Goal: Task Accomplishment & Management: Complete application form

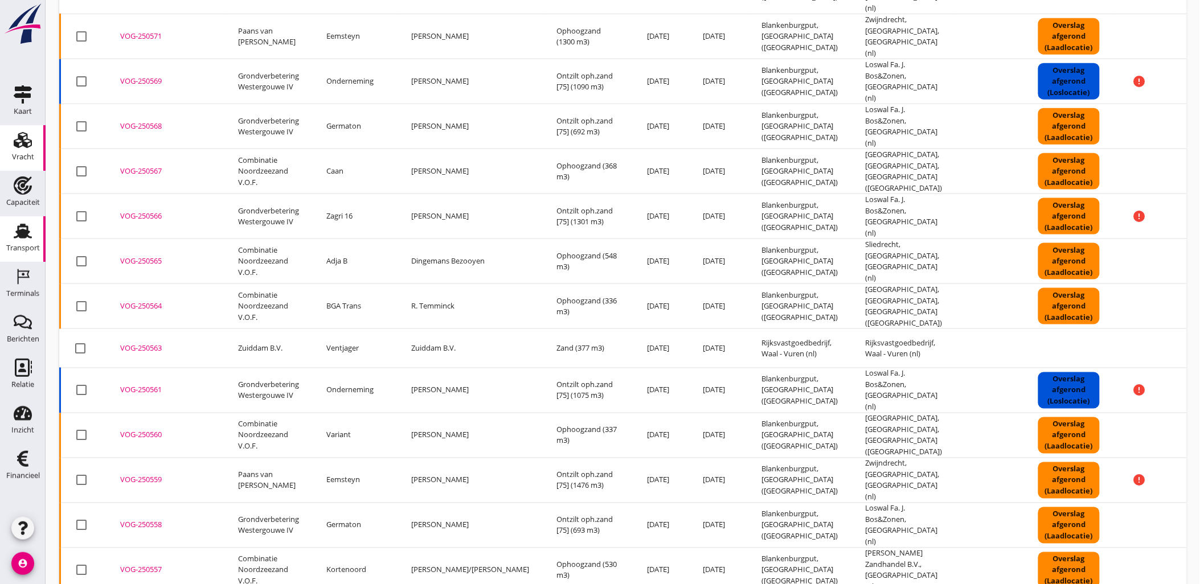
scroll to position [506, 0]
click at [27, 138] on use at bounding box center [23, 140] width 18 height 16
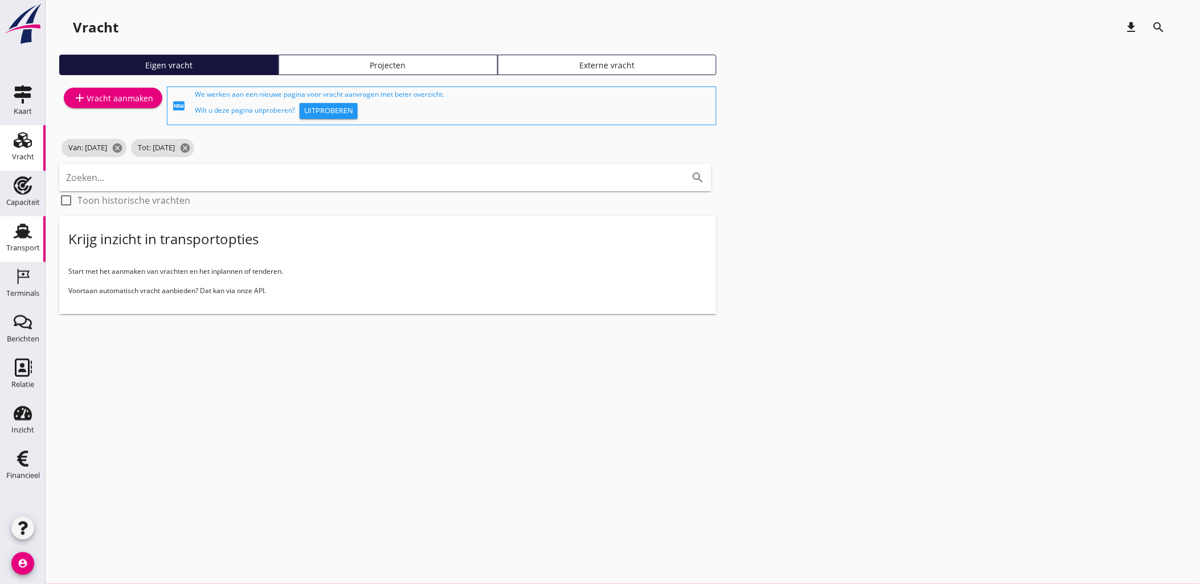
click at [30, 234] on icon "Transport" at bounding box center [23, 231] width 18 height 18
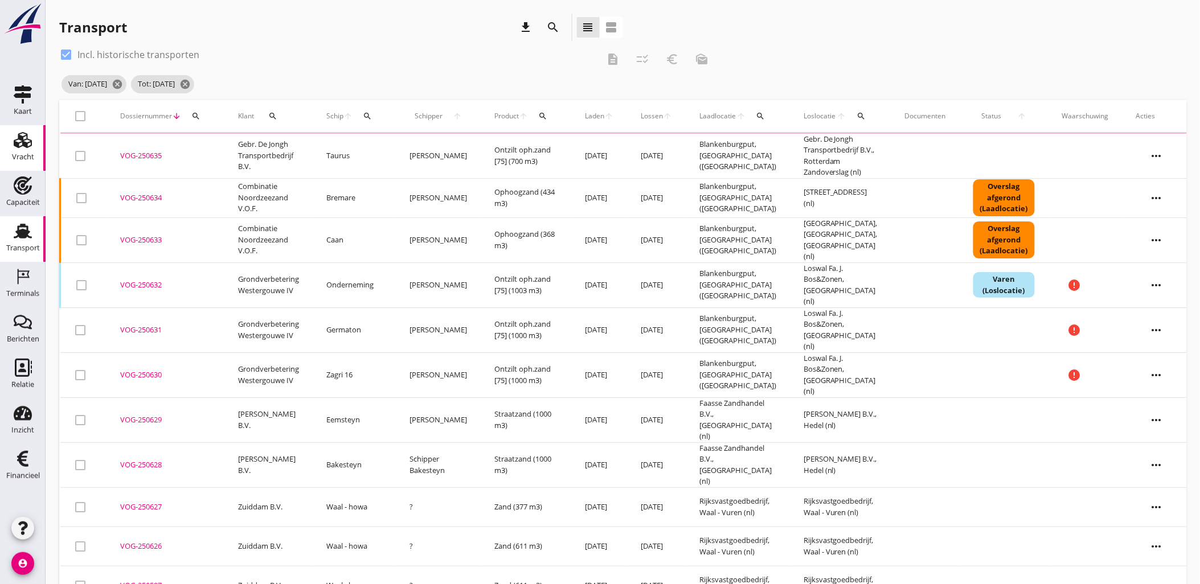
click at [31, 139] on icon "Vracht" at bounding box center [23, 140] width 18 height 18
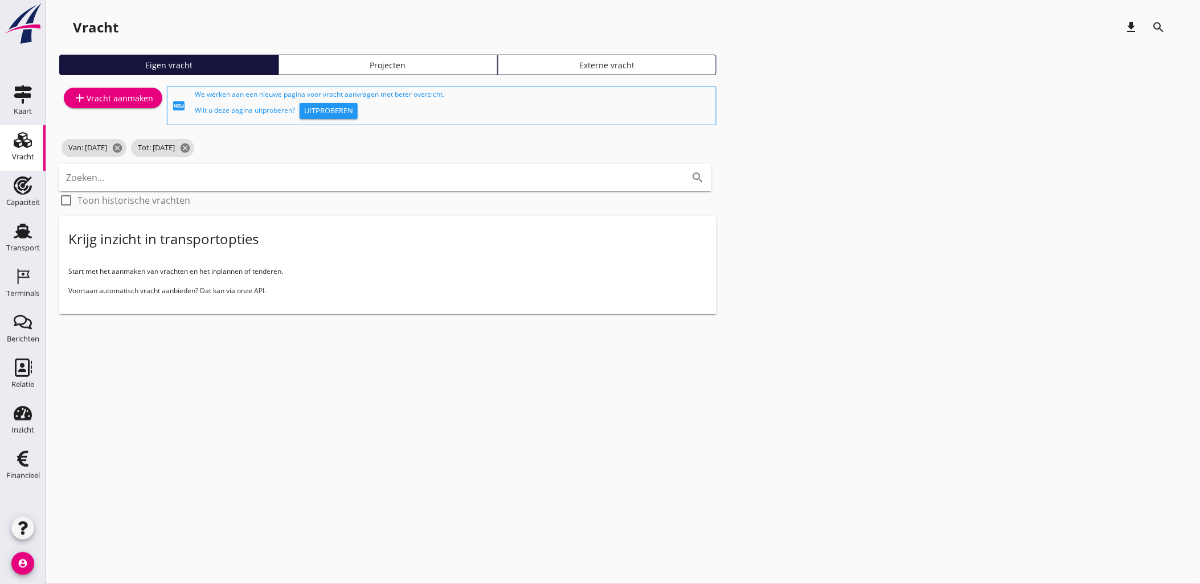
click at [391, 54] on div "Vracht download search Eigen vracht Projecten Externe vracht add Vracht aanmake…" at bounding box center [623, 173] width 1155 height 346
click at [396, 59] on div "Projecten" at bounding box center [388, 65] width 209 height 12
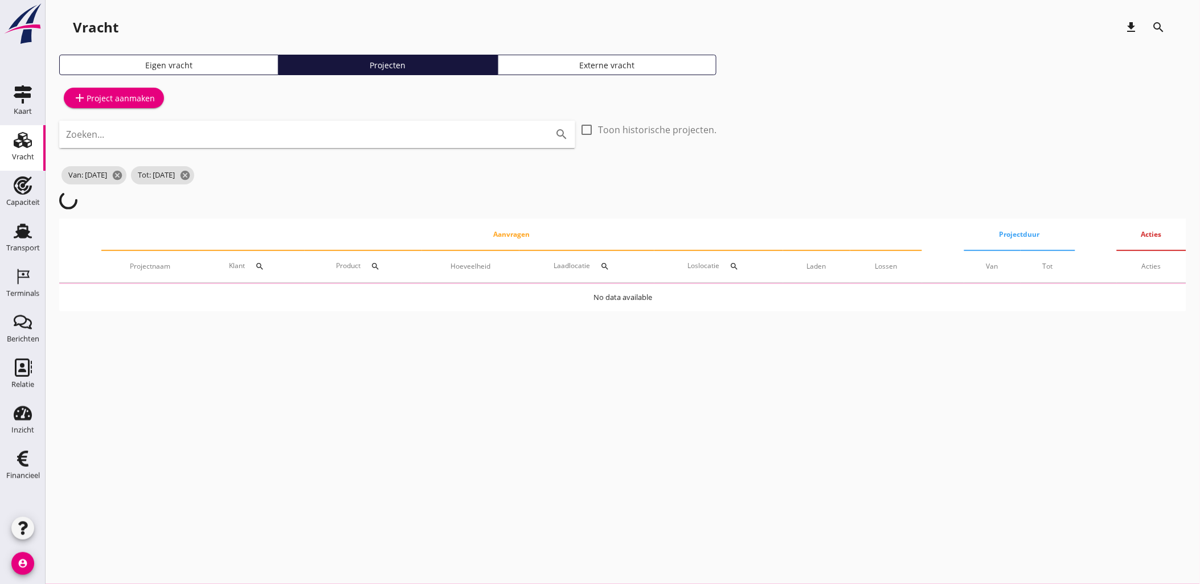
click at [249, 126] on input "Zoeken..." at bounding box center [301, 134] width 471 height 18
type input "gouda"
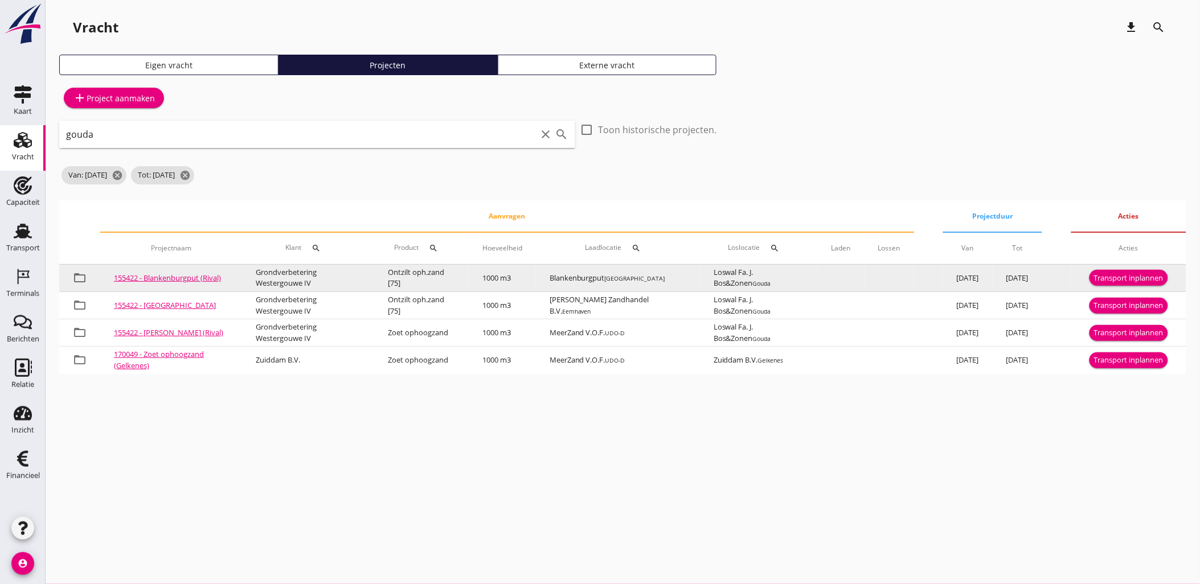
click at [1131, 280] on div "Transport inplannen" at bounding box center [1129, 278] width 70 height 11
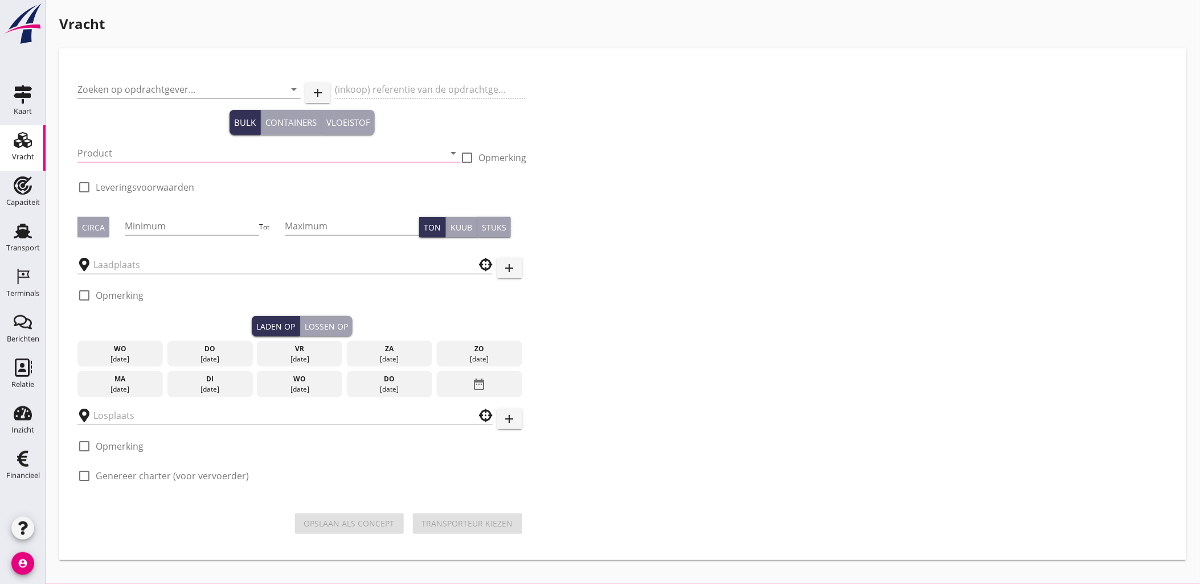
type input "Grondverbetering Westergouwe IV"
type input "Ontzilt oph.zand [75] (6120)"
type input "1000"
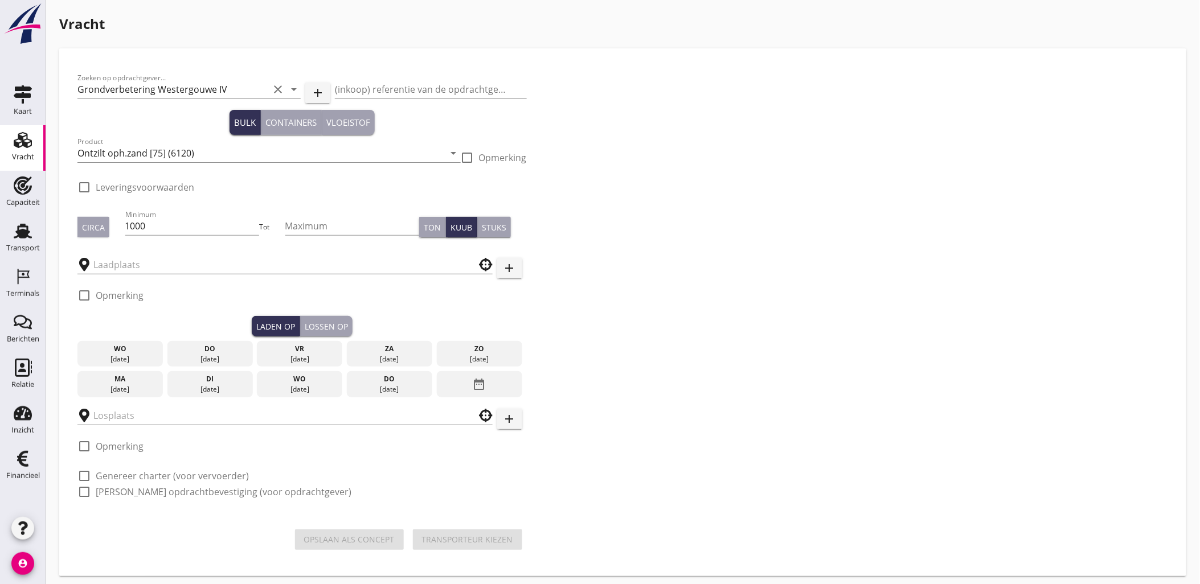
checkbox input "true"
type input "Blankenburgput"
type input "Loswal Fa. J. Bos&Zonen"
checkbox input "true"
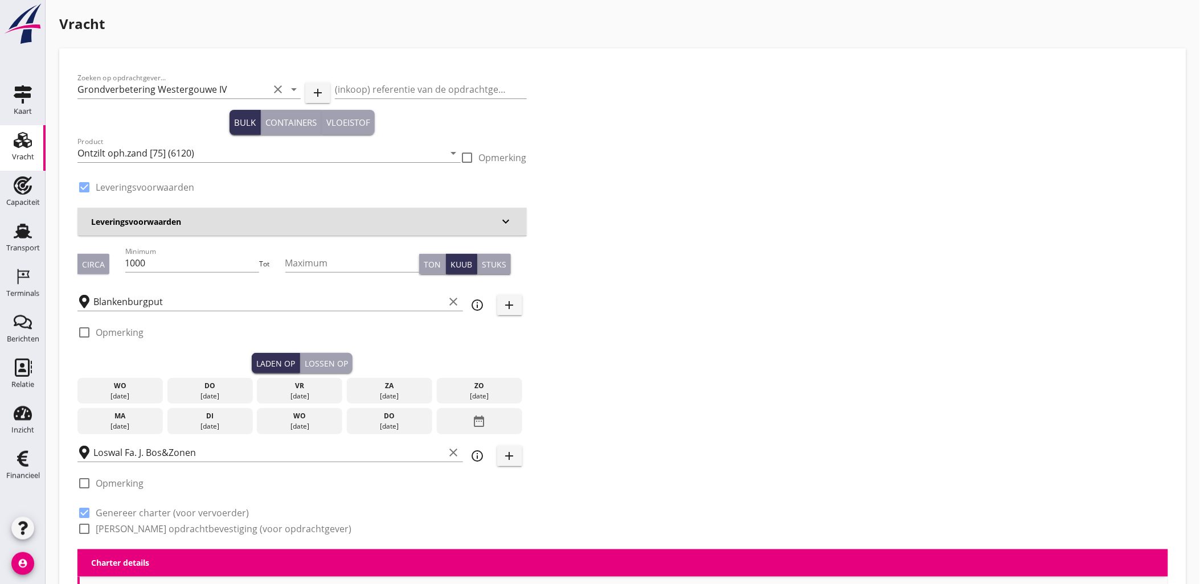
type input "2.2"
radio input "false"
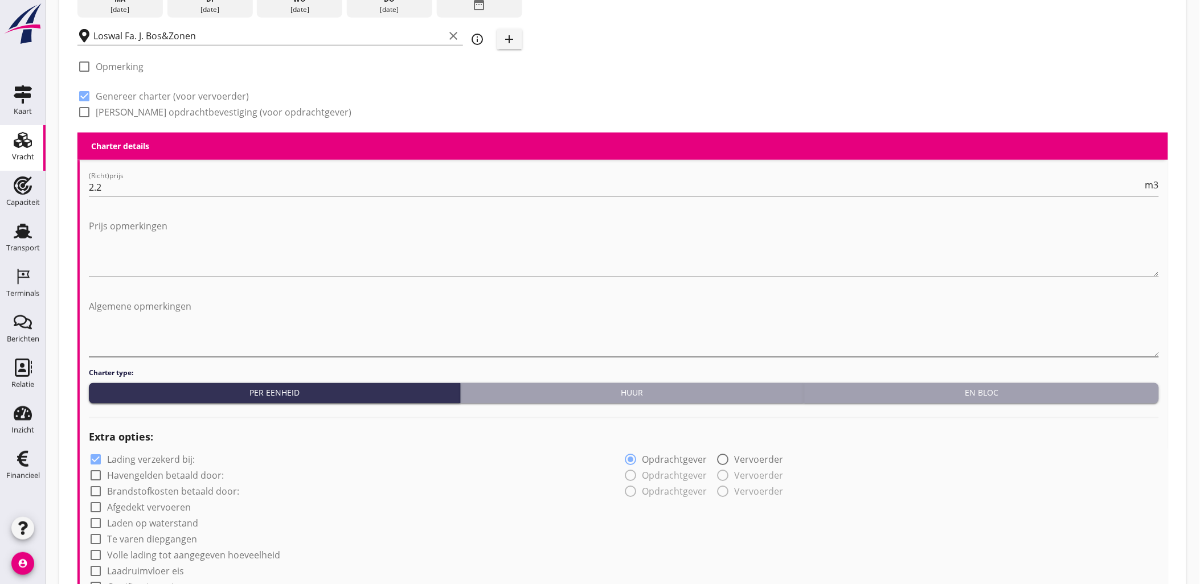
scroll to position [37, 0]
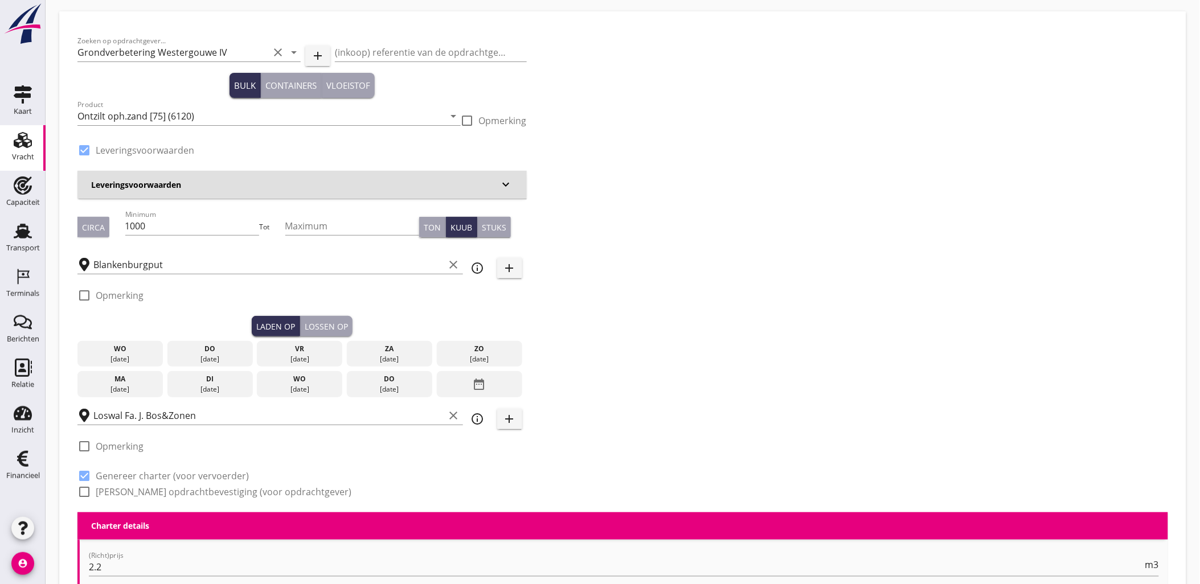
click at [223, 356] on div "[DATE]" at bounding box center [210, 359] width 80 height 10
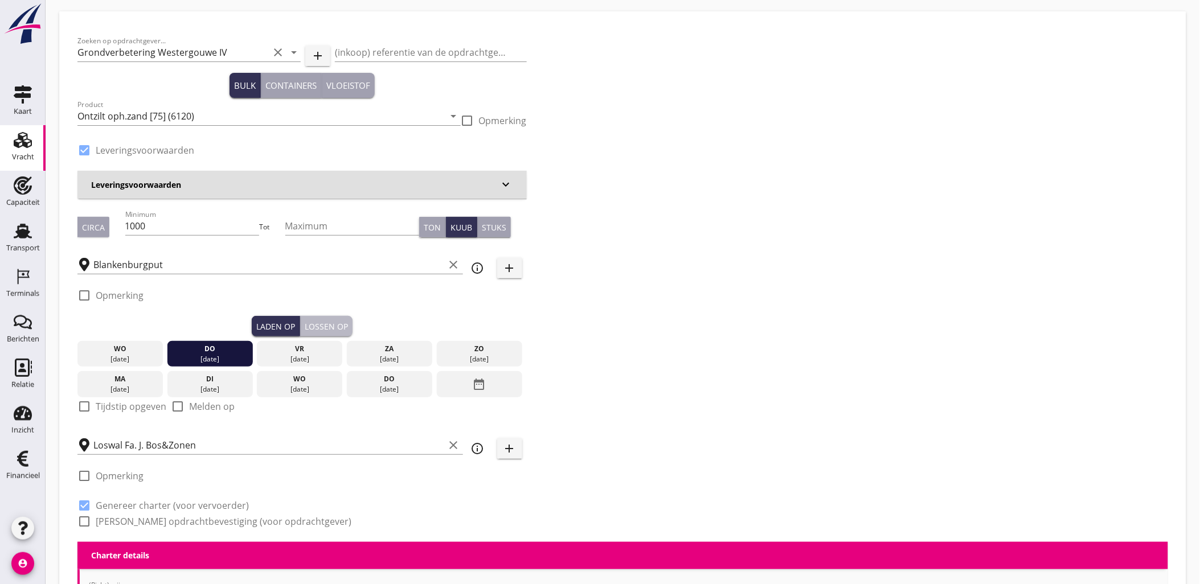
click at [344, 325] on div "Lossen op" at bounding box center [326, 327] width 43 height 12
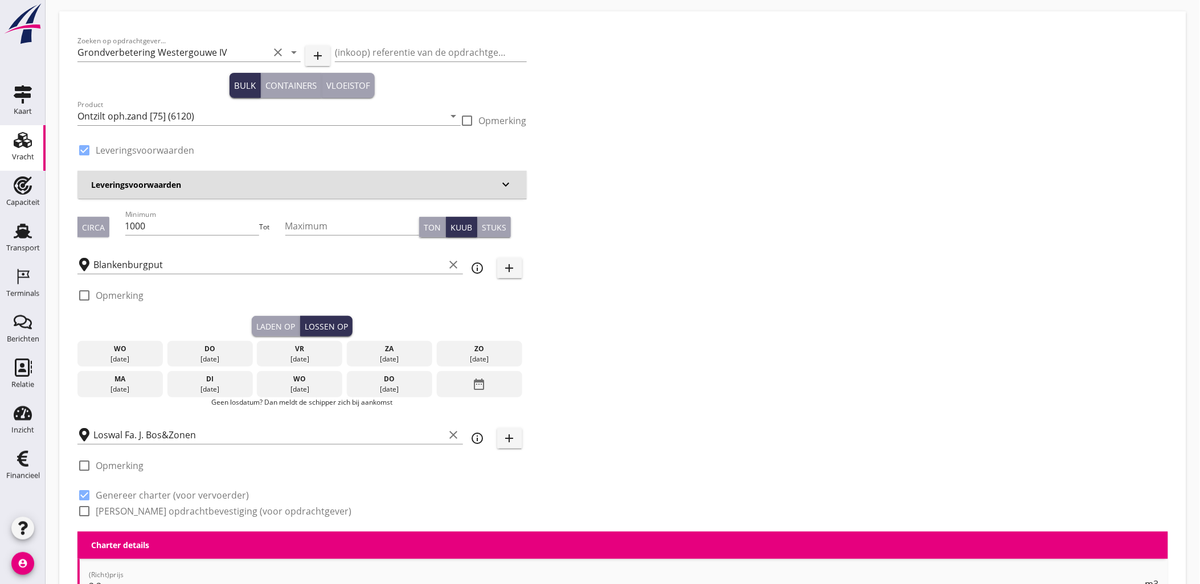
click at [303, 346] on div "vr" at bounding box center [300, 349] width 80 height 10
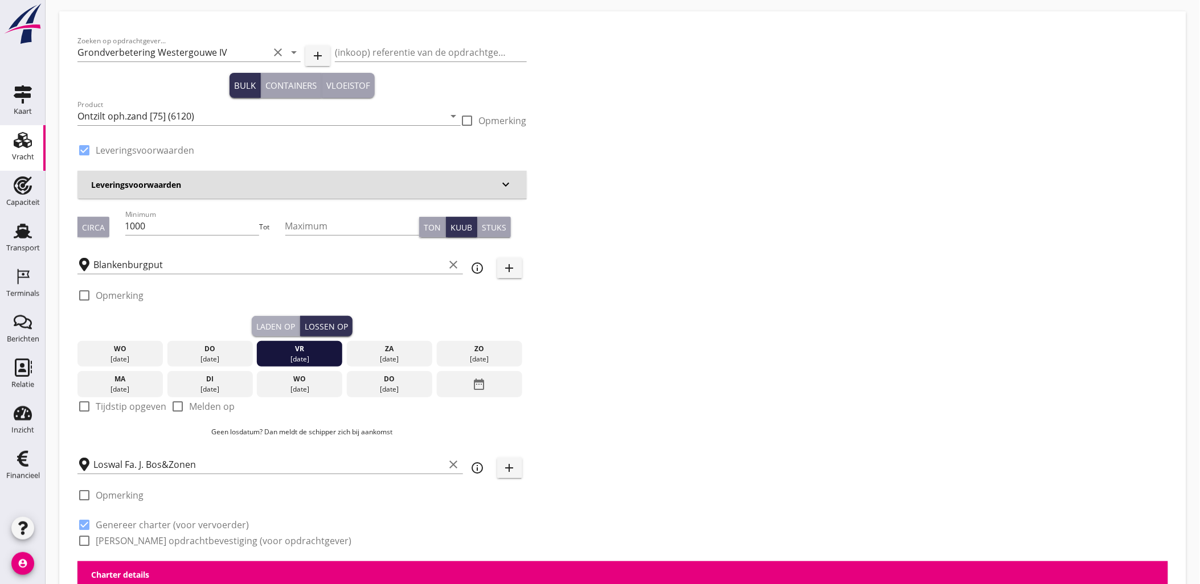
drag, startPoint x: 258, startPoint y: 326, endPoint x: 251, endPoint y: 333, distance: 9.3
click at [259, 326] on div "Laden op" at bounding box center [275, 327] width 39 height 12
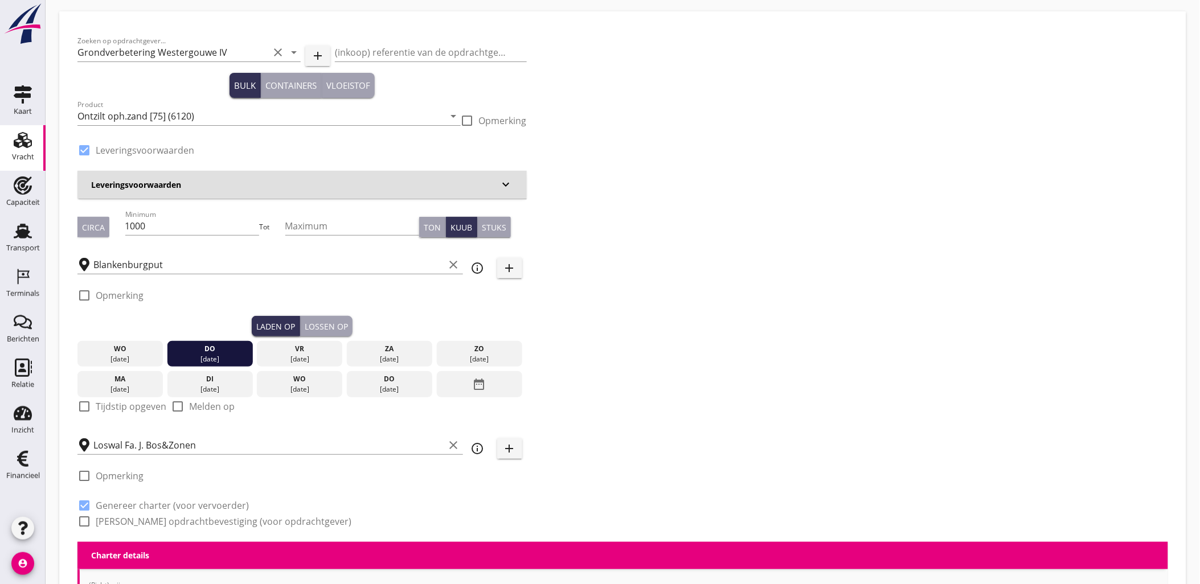
click at [137, 403] on label "Tijdstip opgeven" at bounding box center [131, 406] width 71 height 11
checkbox input "true"
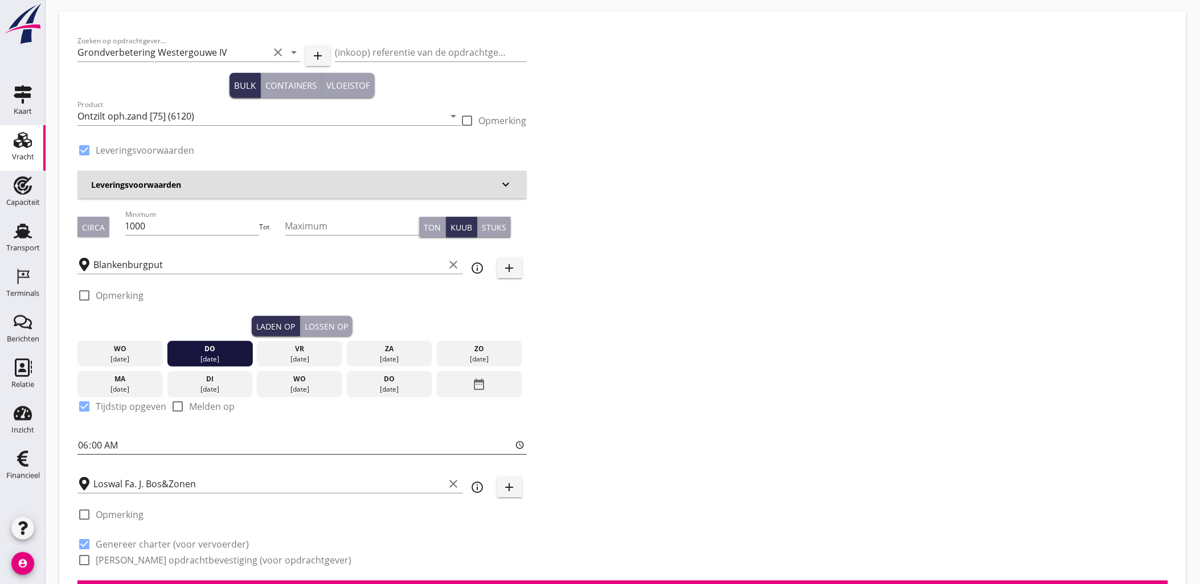
click at [125, 445] on input "06:00" at bounding box center [301, 445] width 449 height 18
type input "11:00"
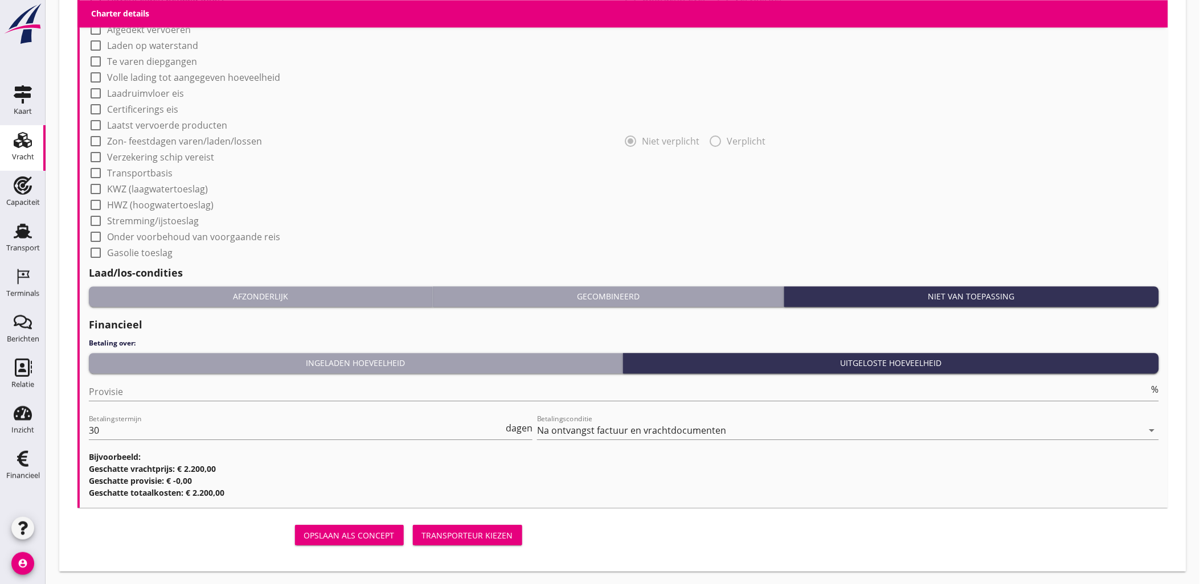
click at [494, 539] on div "Transporteur kiezen" at bounding box center [467, 536] width 91 height 12
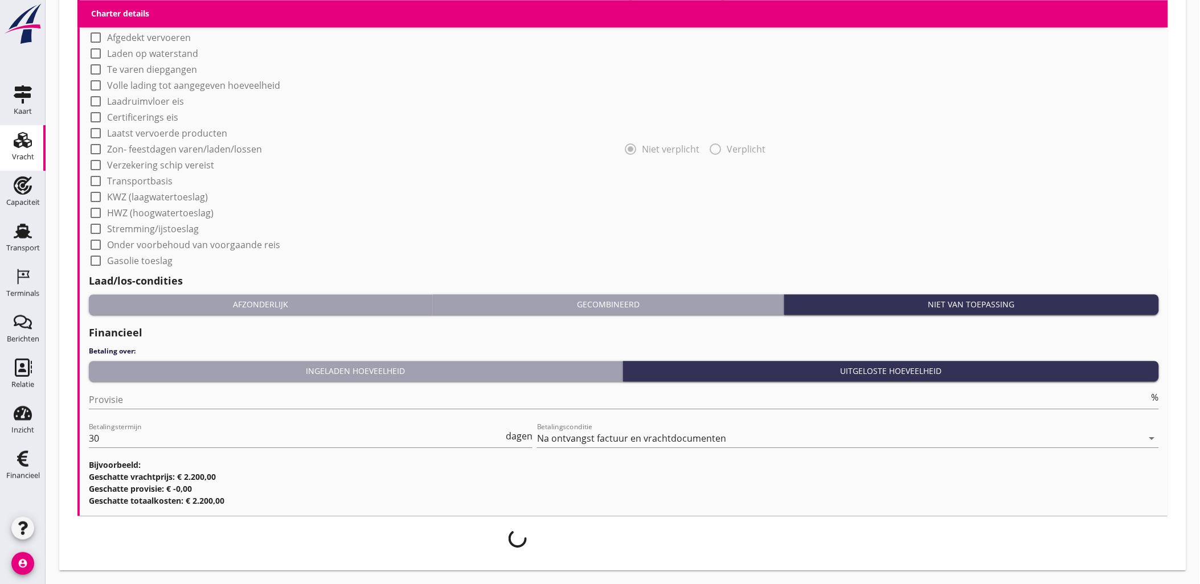
scroll to position [955, 0]
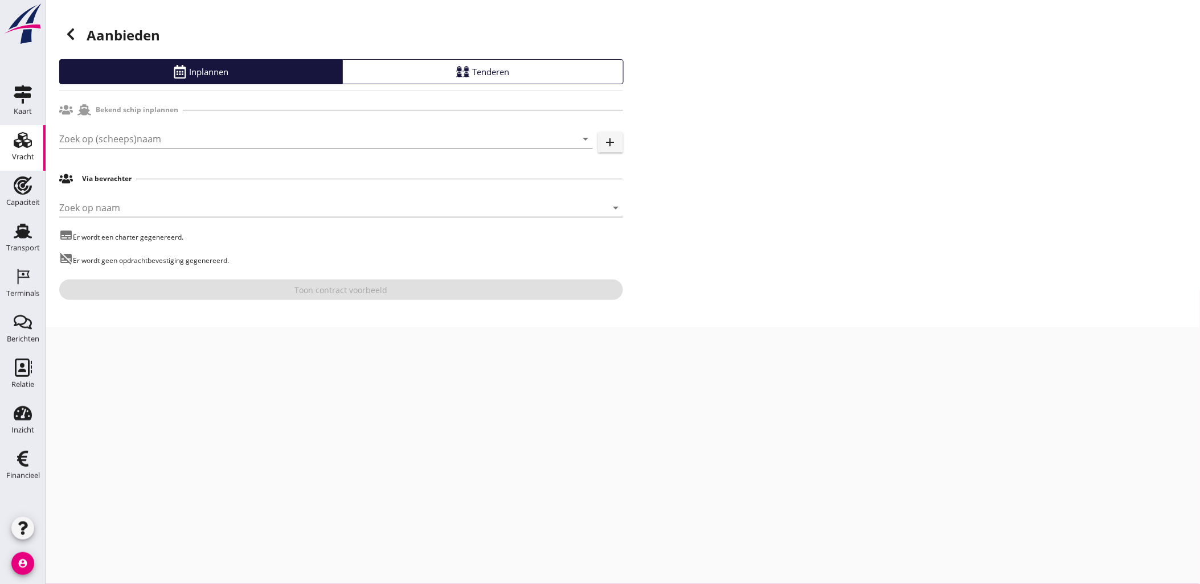
click at [76, 30] on icon at bounding box center [71, 34] width 14 height 14
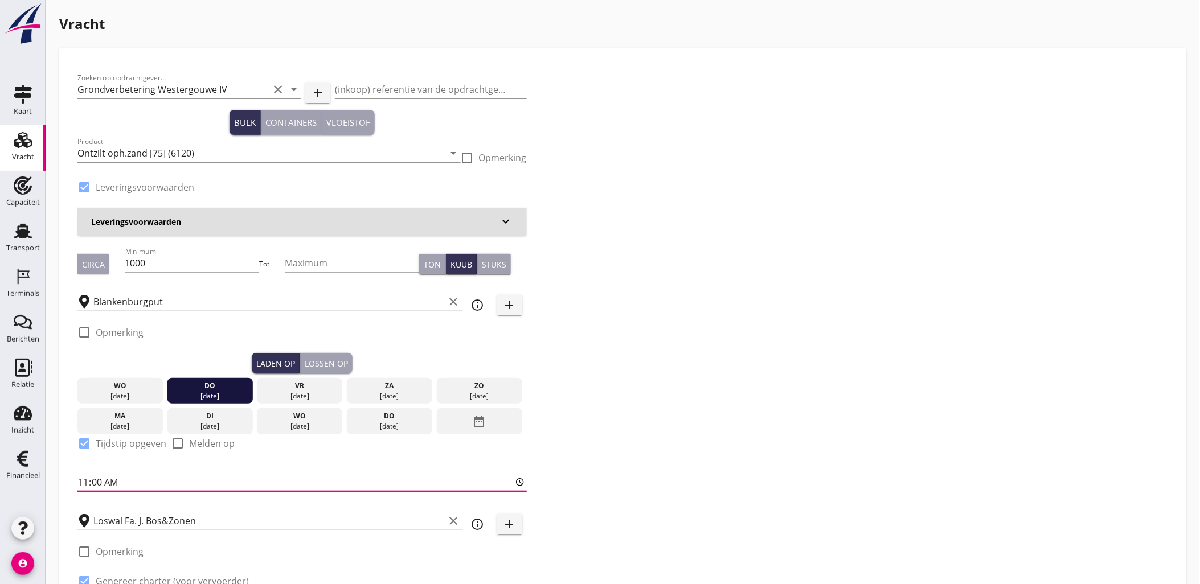
click at [96, 477] on input "11:00" at bounding box center [301, 482] width 449 height 18
click at [87, 483] on input "11:00" at bounding box center [301, 482] width 449 height 18
type input "13:00"
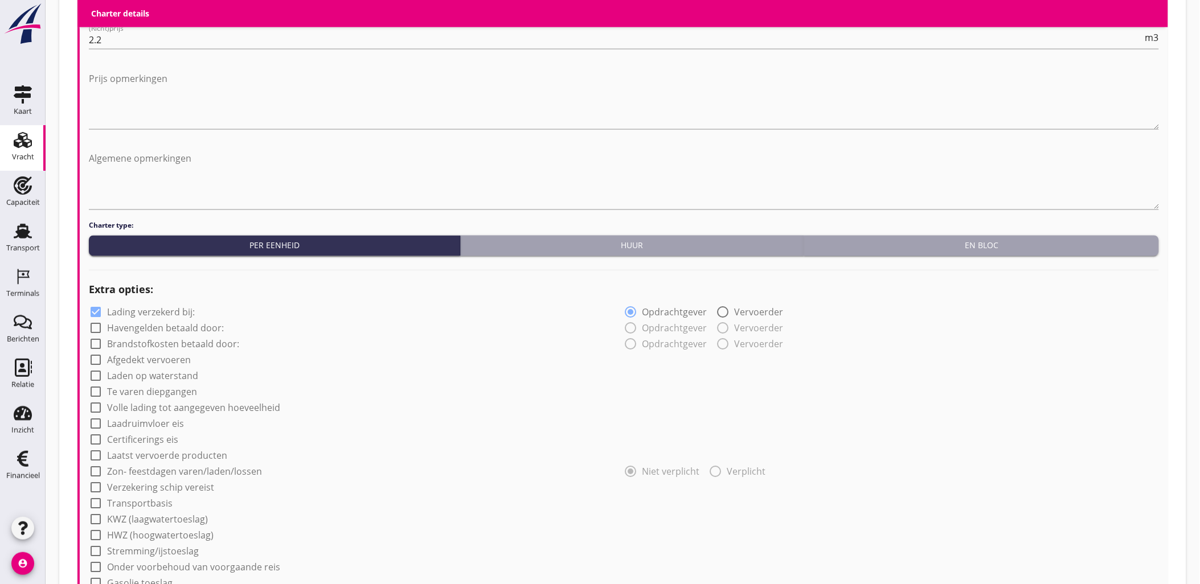
scroll to position [992, 0]
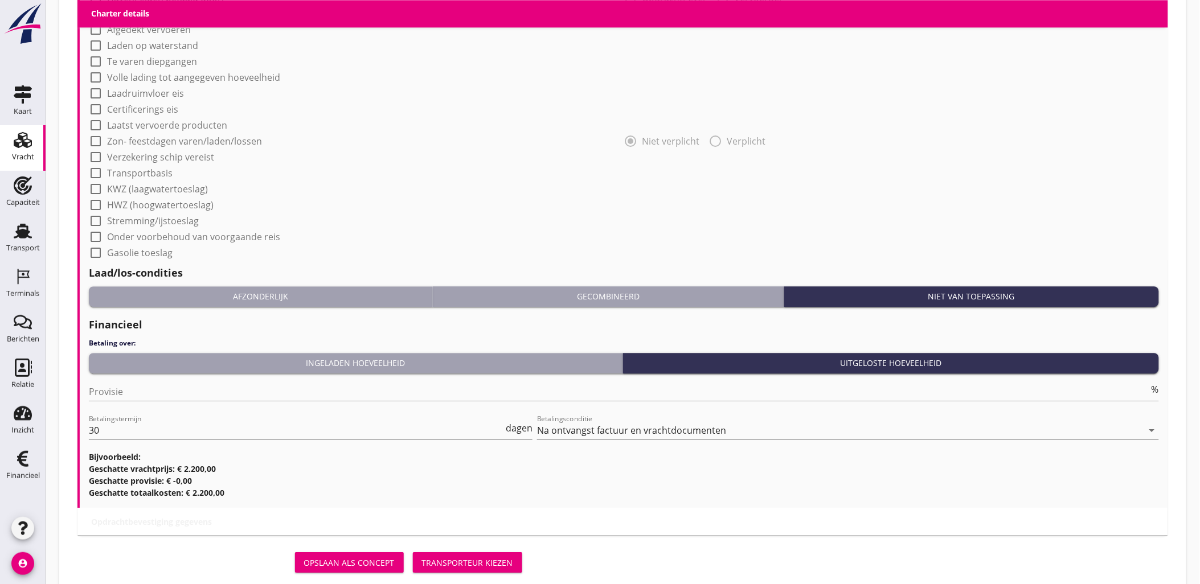
click at [454, 557] on div "Transporteur kiezen" at bounding box center [467, 563] width 91 height 12
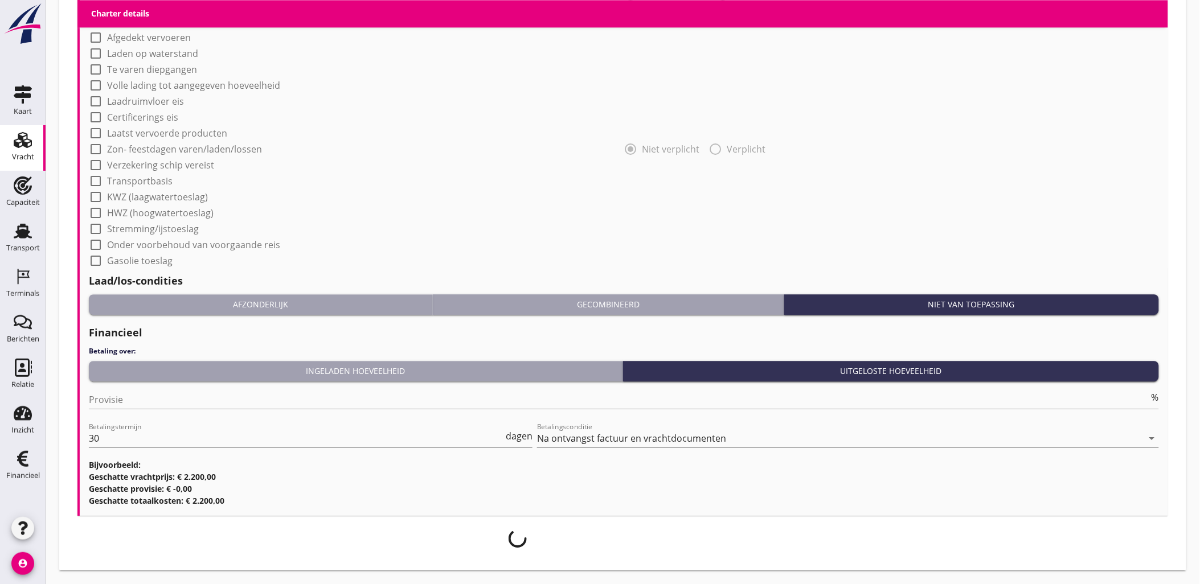
scroll to position [955, 0]
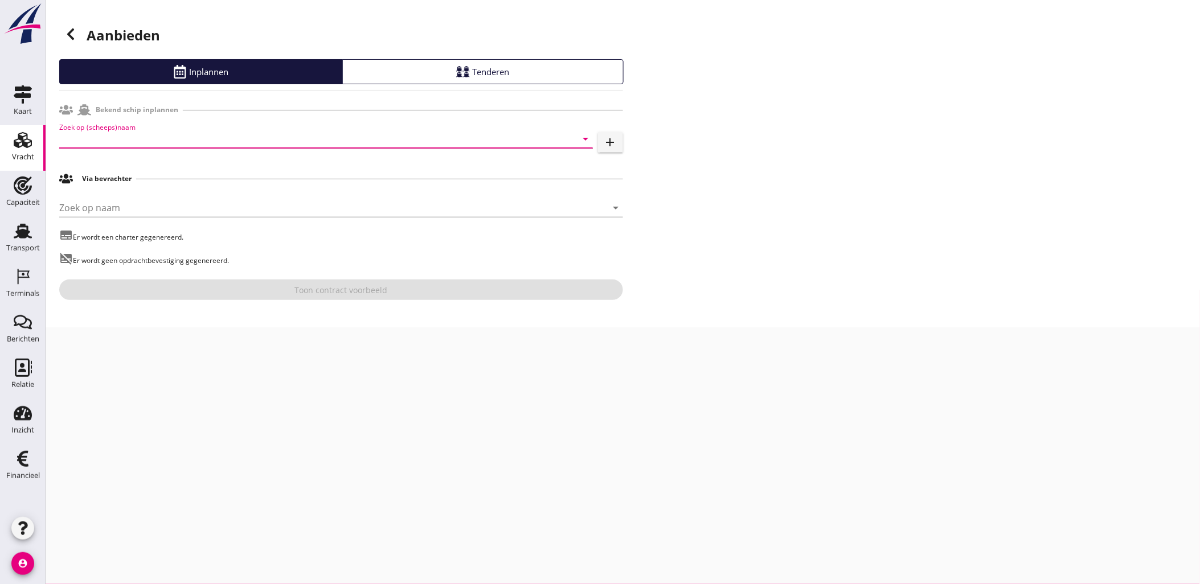
click at [156, 133] on input "Zoek op (scheeps)naam" at bounding box center [310, 139] width 502 height 18
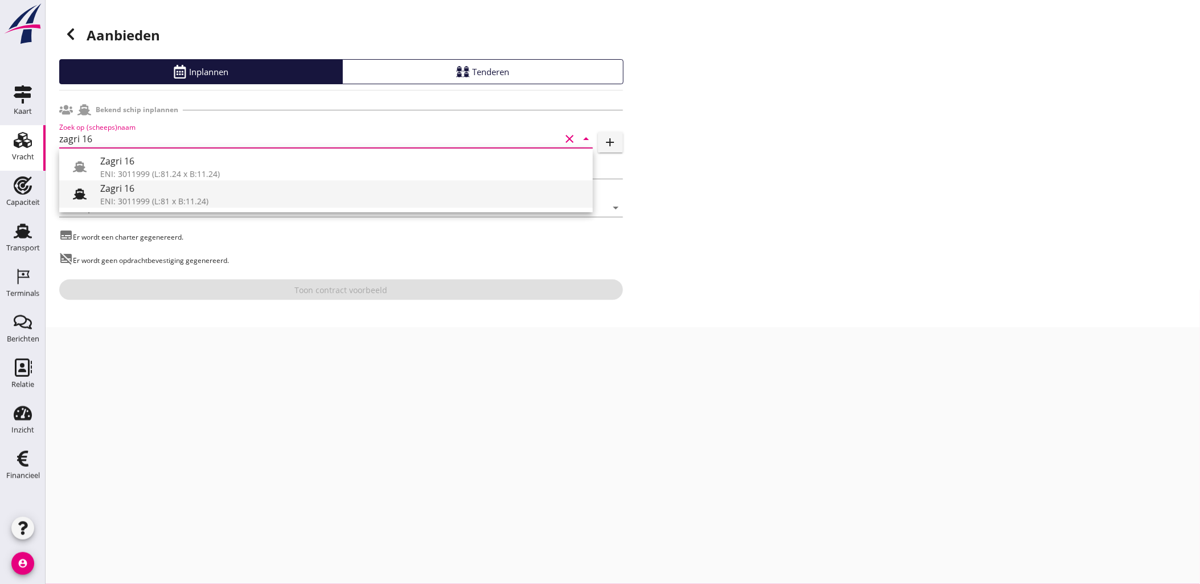
click at [202, 198] on div "ENI: 3011999 (L:81 x B:11.24)" at bounding box center [342, 201] width 484 height 12
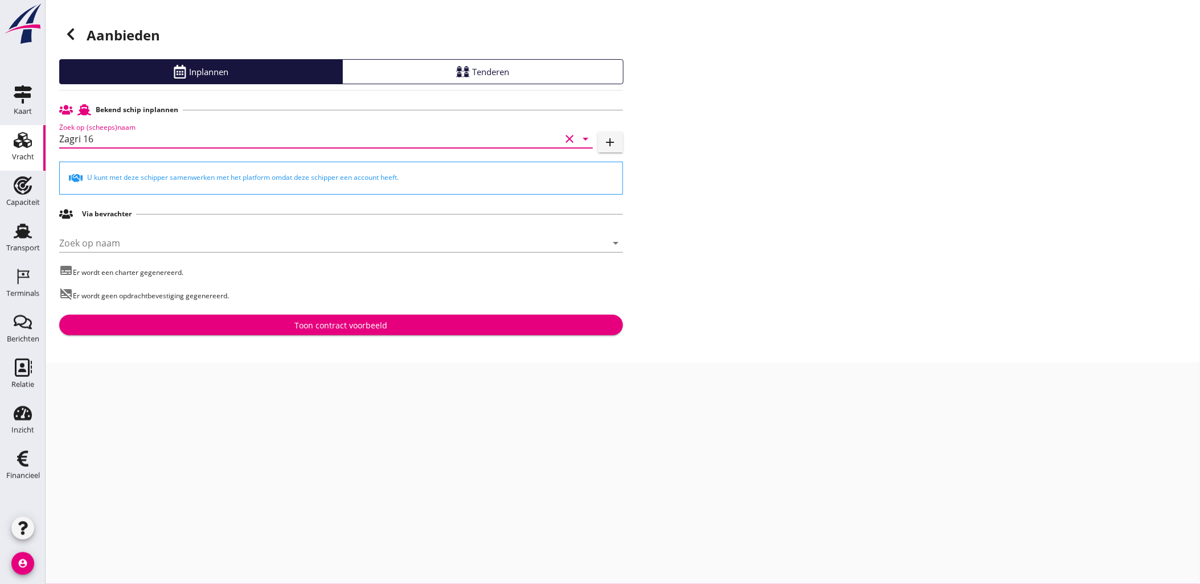
type input "Zagri 16"
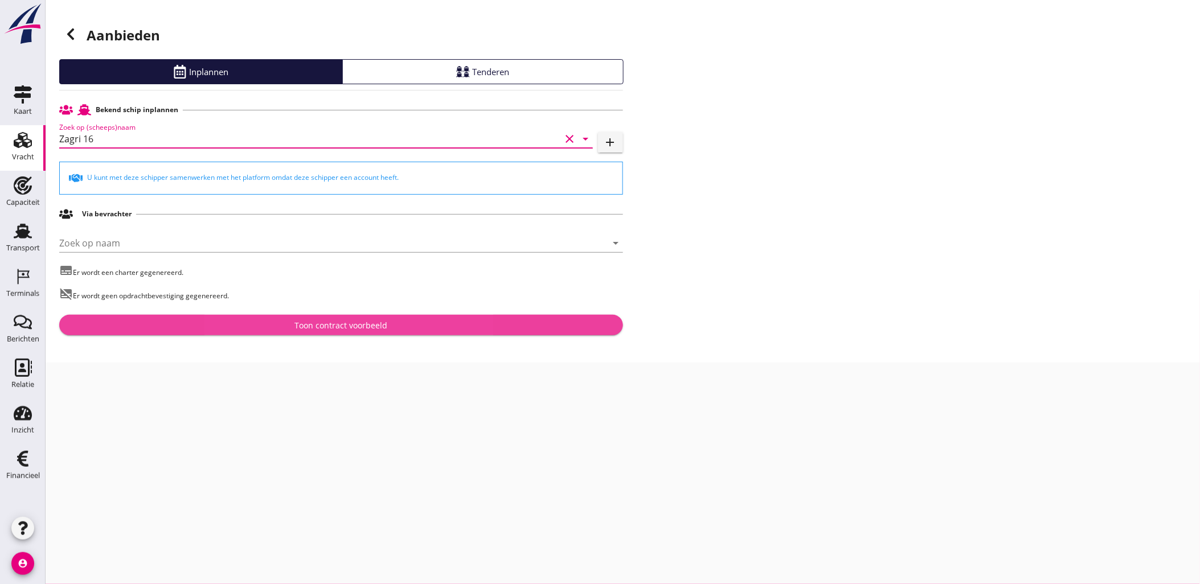
click at [283, 322] on div "Toon contract voorbeeld" at bounding box center [341, 326] width 546 height 12
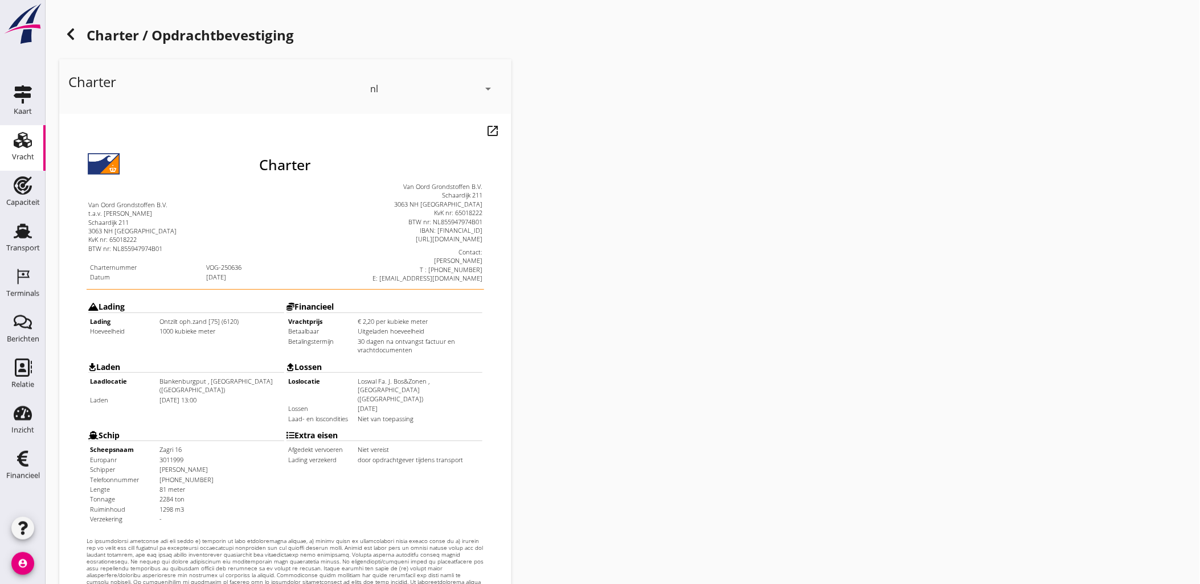
scroll to position [258, 0]
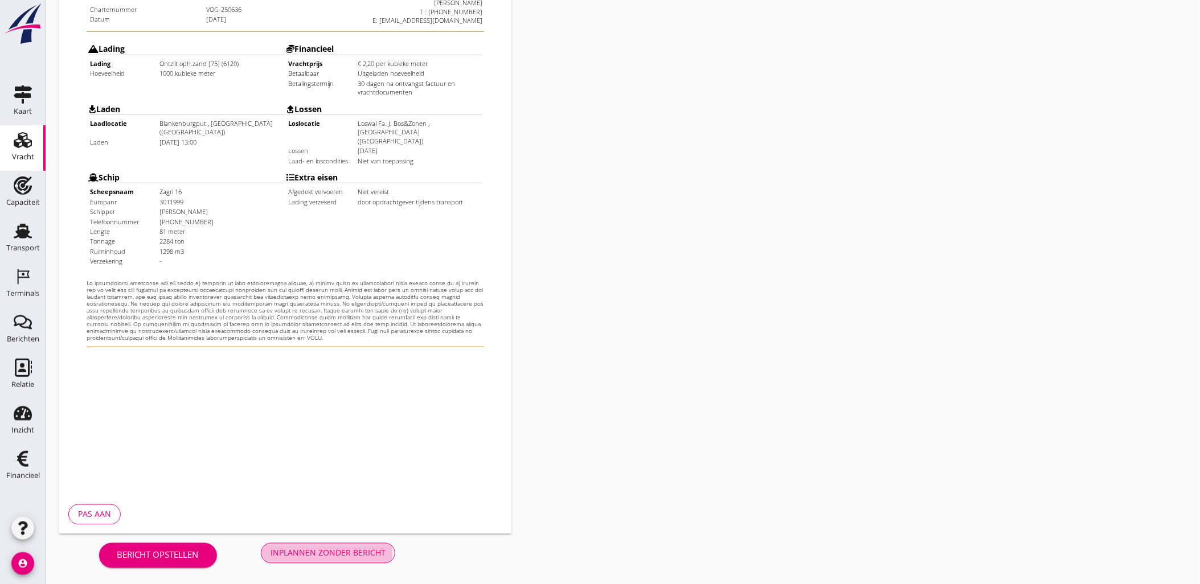
click at [326, 559] on button "Inplannen zonder bericht" at bounding box center [328, 553] width 134 height 21
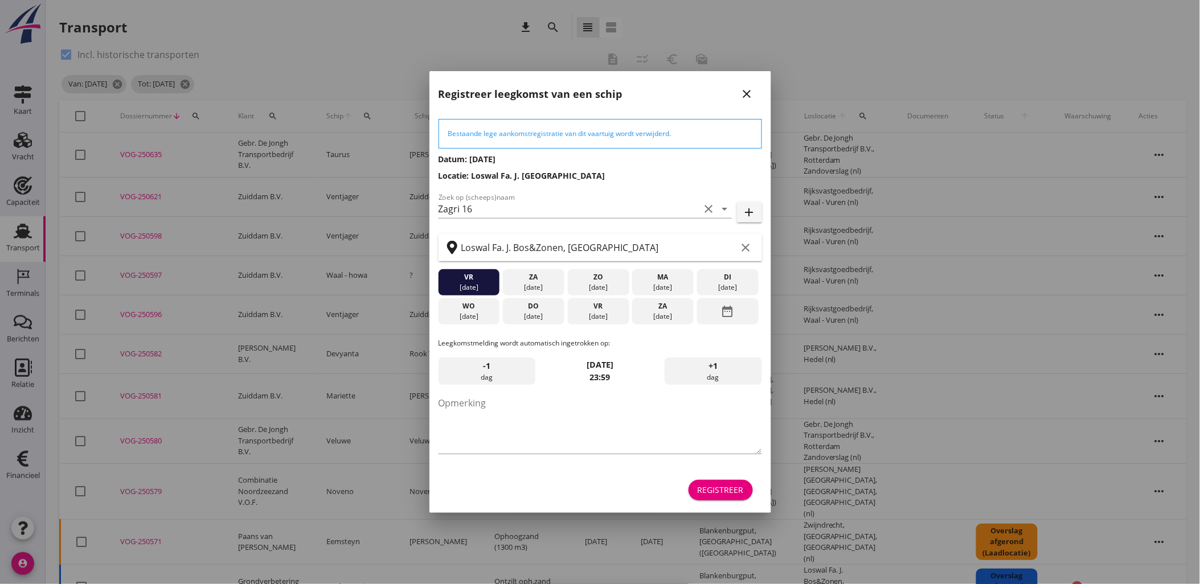
click at [734, 492] on div "Registreer" at bounding box center [721, 490] width 46 height 12
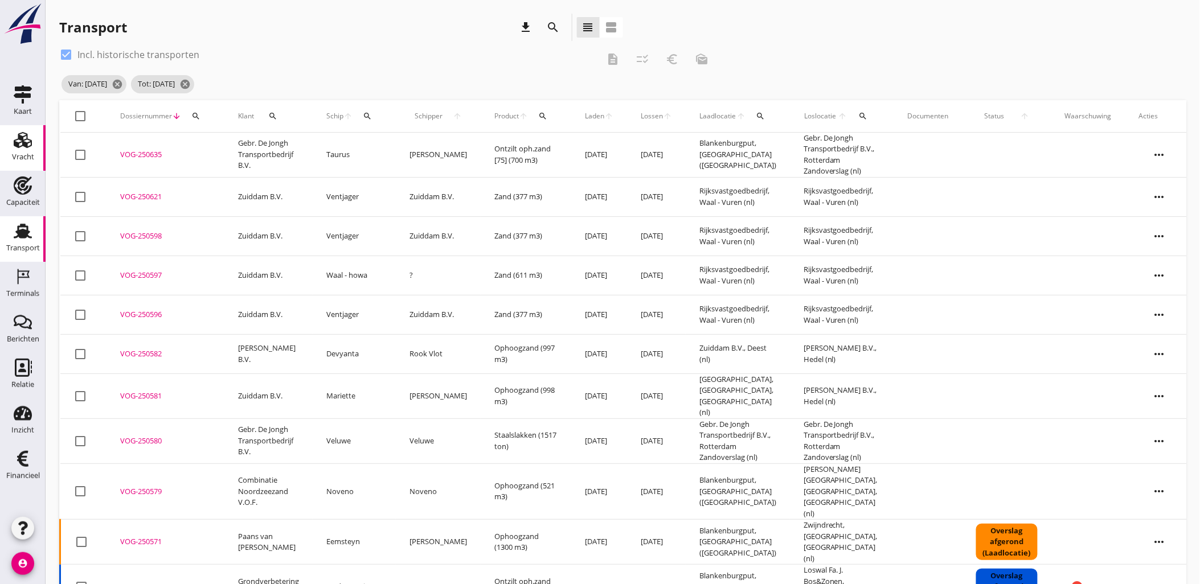
click at [24, 149] on div "Vracht" at bounding box center [23, 157] width 22 height 16
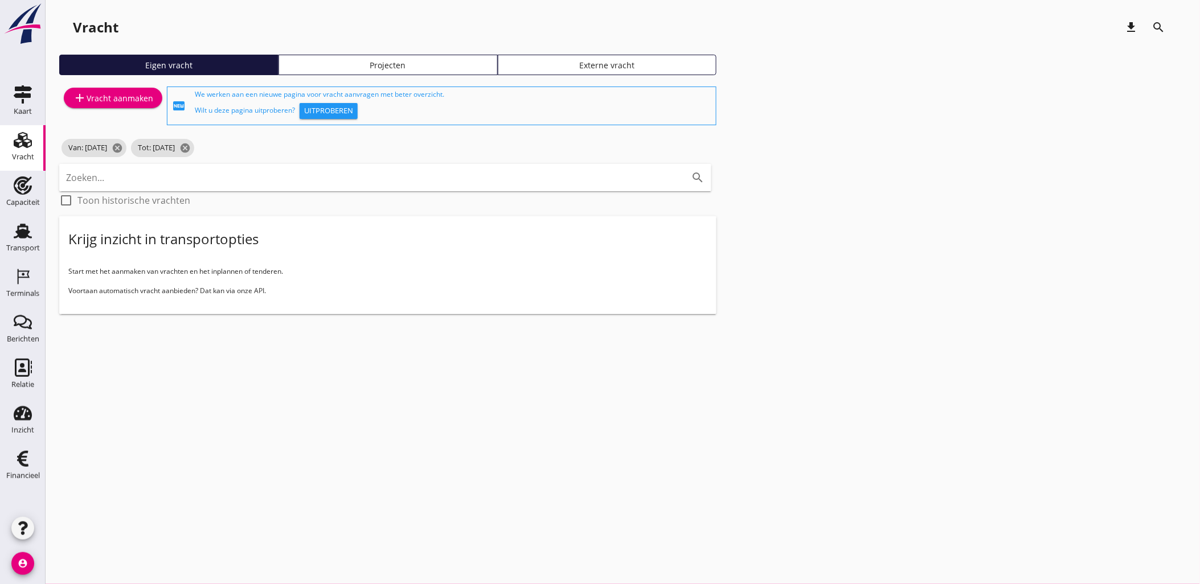
click at [349, 74] on link "Projecten" at bounding box center [388, 65] width 219 height 21
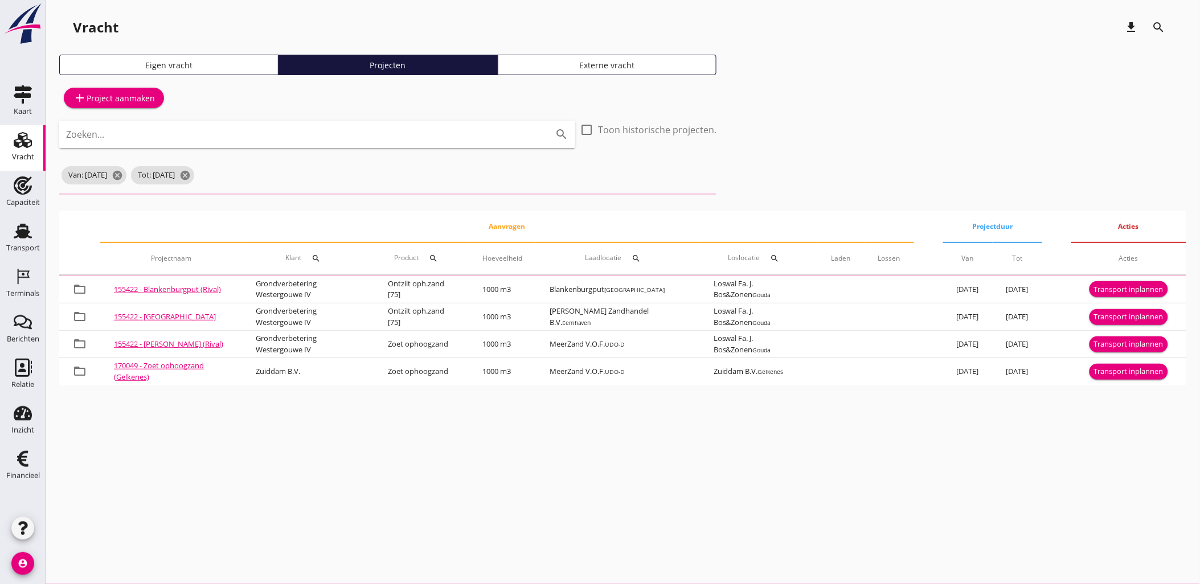
click at [226, 141] on input "Zoeken..." at bounding box center [301, 134] width 471 height 18
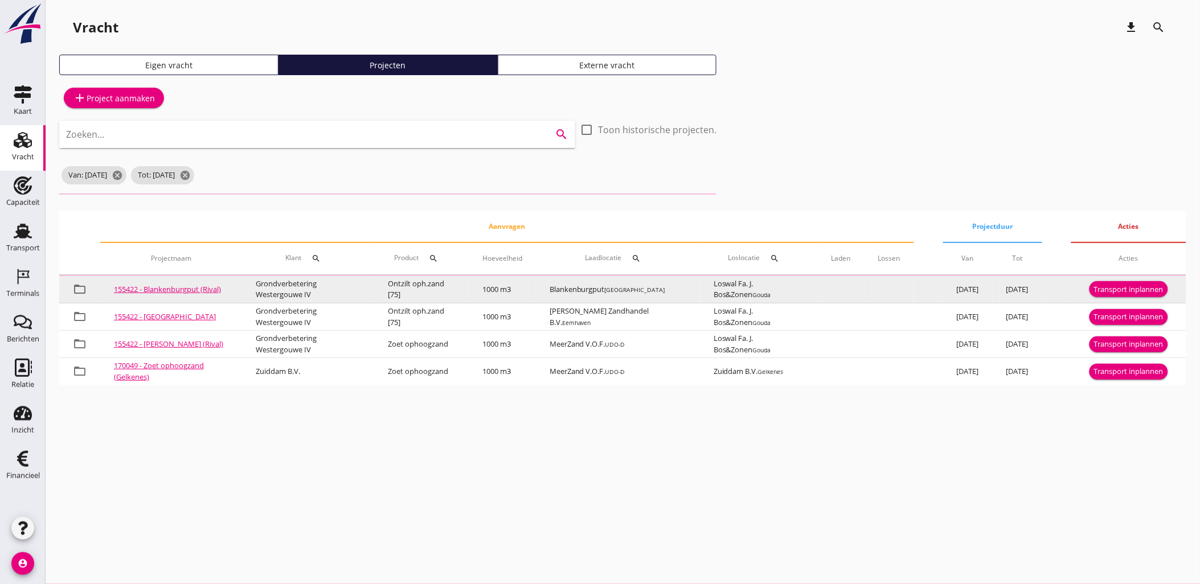
click at [1155, 285] on div "Transport inplannen" at bounding box center [1129, 289] width 70 height 11
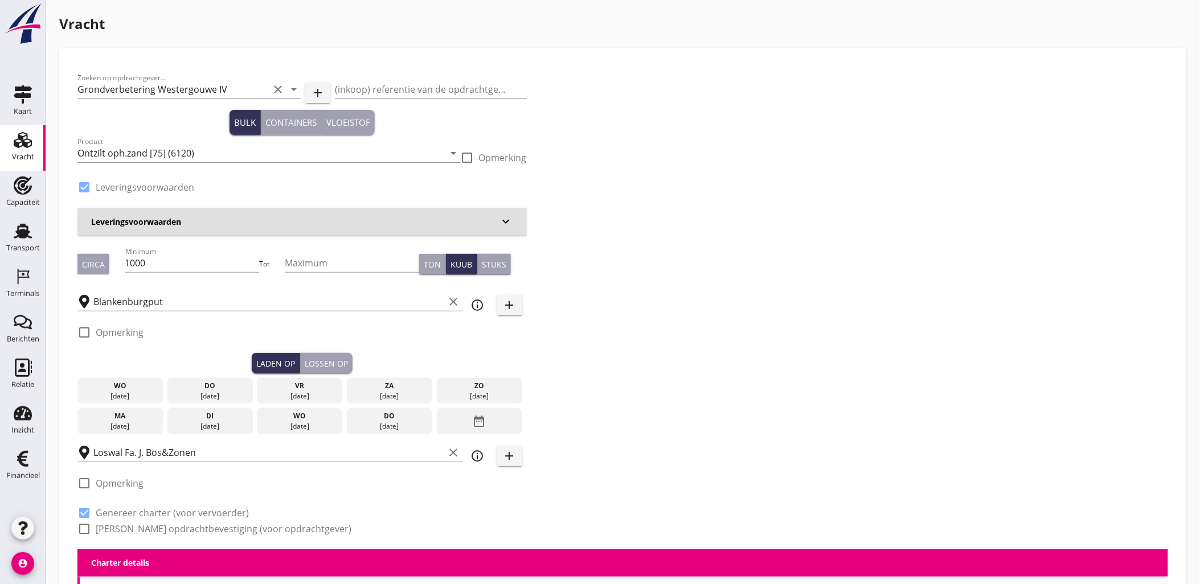
click at [207, 387] on div "do" at bounding box center [210, 386] width 80 height 10
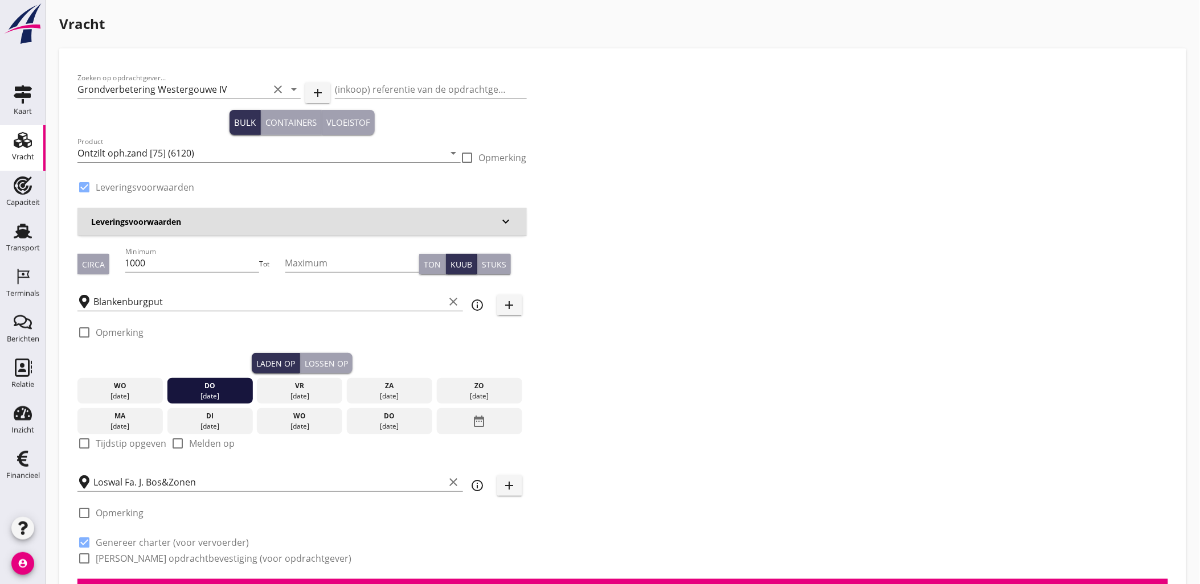
click at [331, 356] on button "Lossen op" at bounding box center [326, 363] width 52 height 21
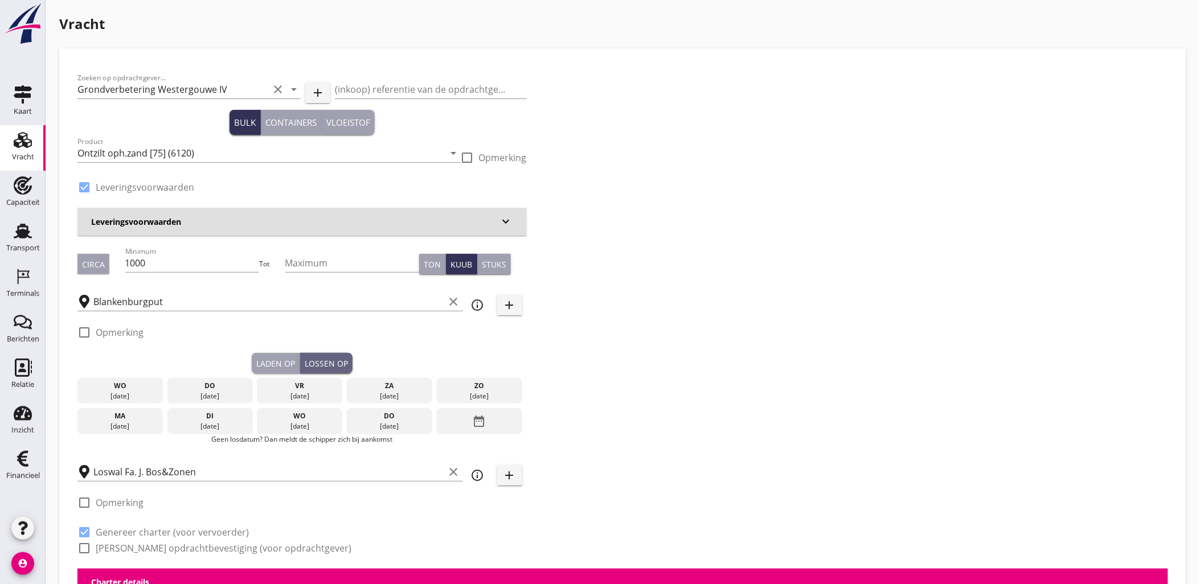
click at [311, 384] on div "vr" at bounding box center [300, 386] width 80 height 10
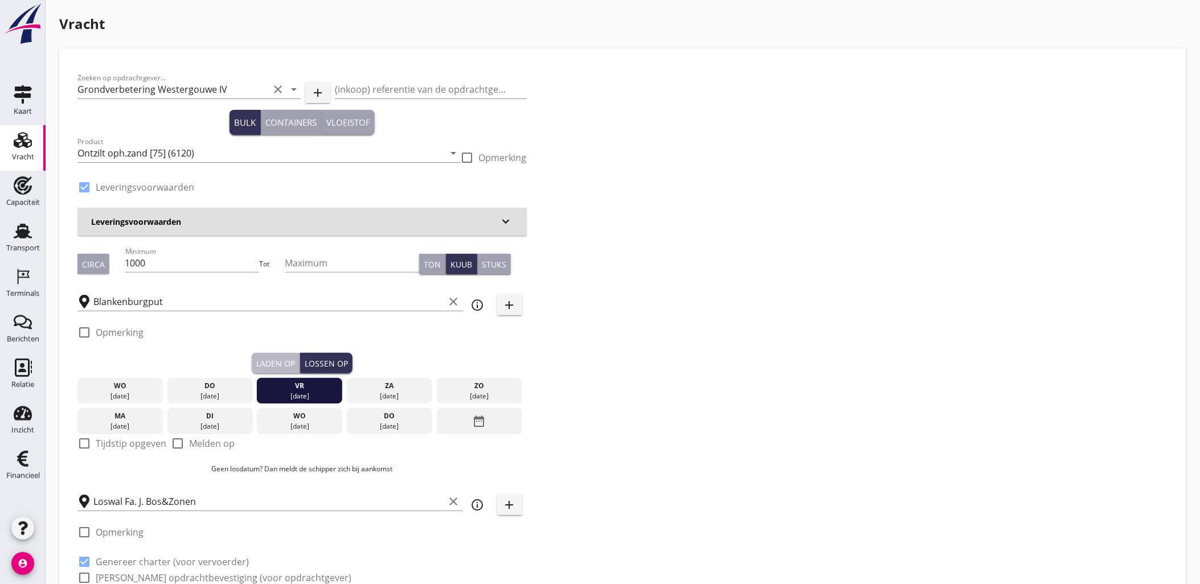
click at [264, 362] on div "Laden op" at bounding box center [275, 364] width 39 height 12
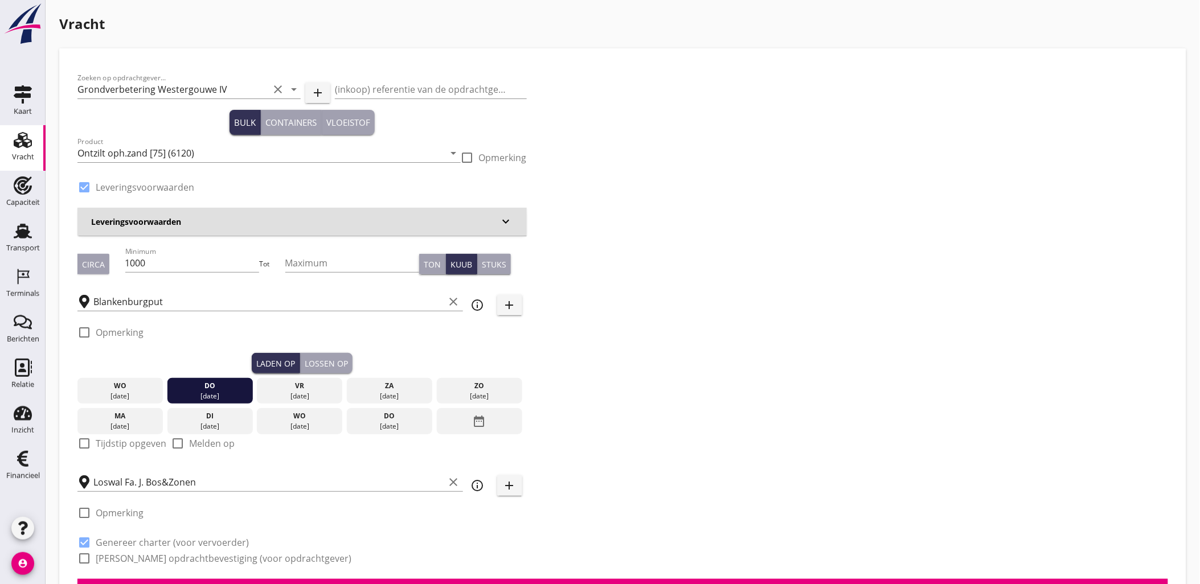
click at [114, 444] on label "Tijdstip opgeven" at bounding box center [131, 443] width 71 height 11
checkbox input "true"
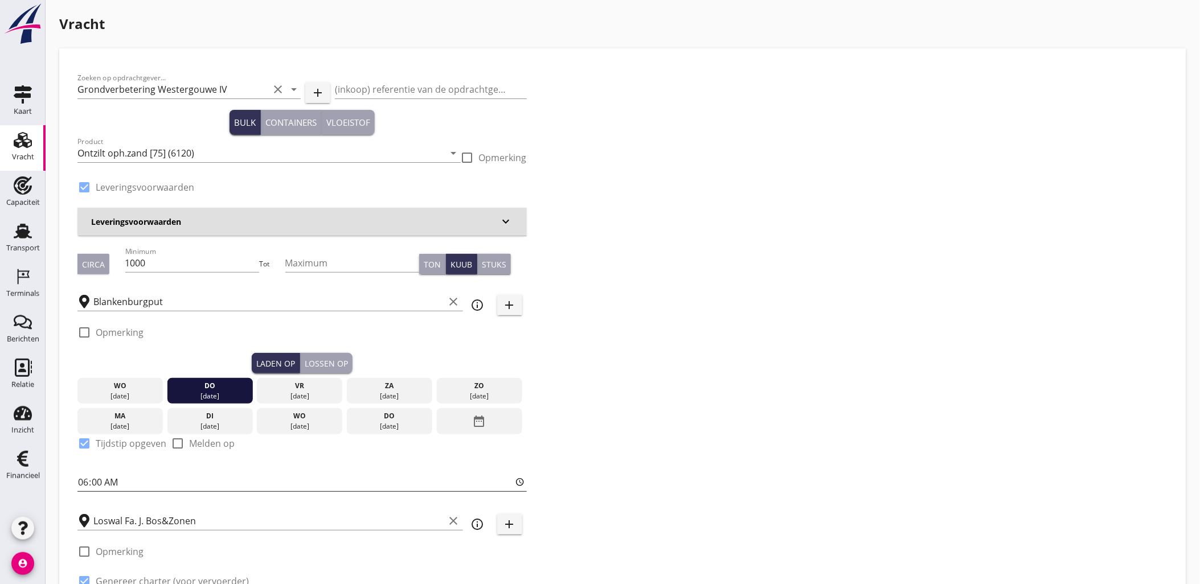
click at [86, 480] on input "06:00" at bounding box center [301, 482] width 449 height 18
type input "14:30"
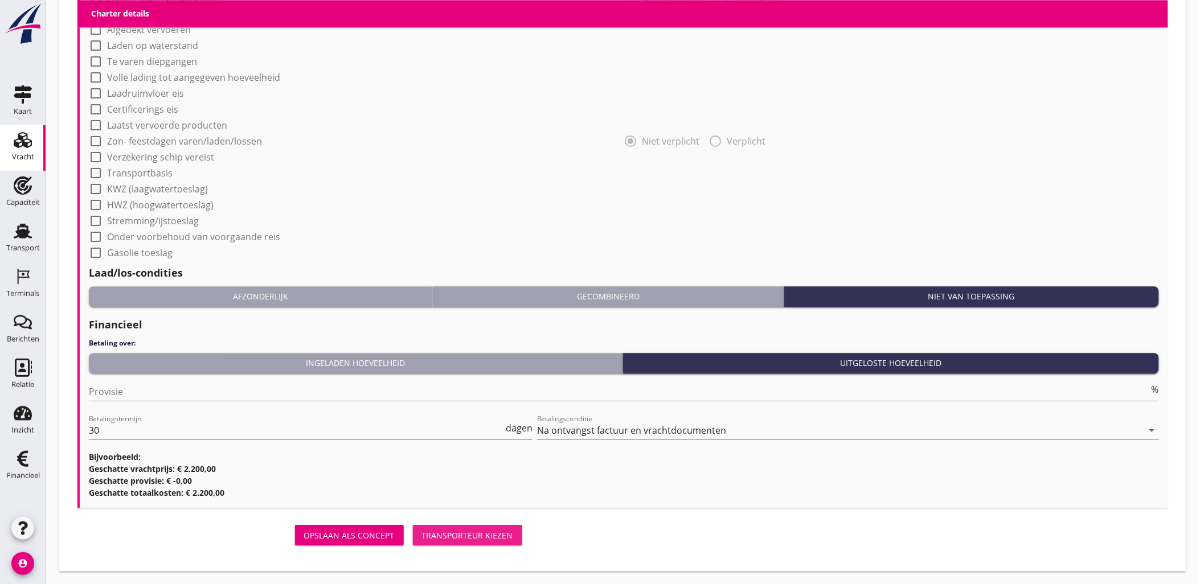
click at [452, 533] on div "Transporteur kiezen" at bounding box center [467, 536] width 91 height 12
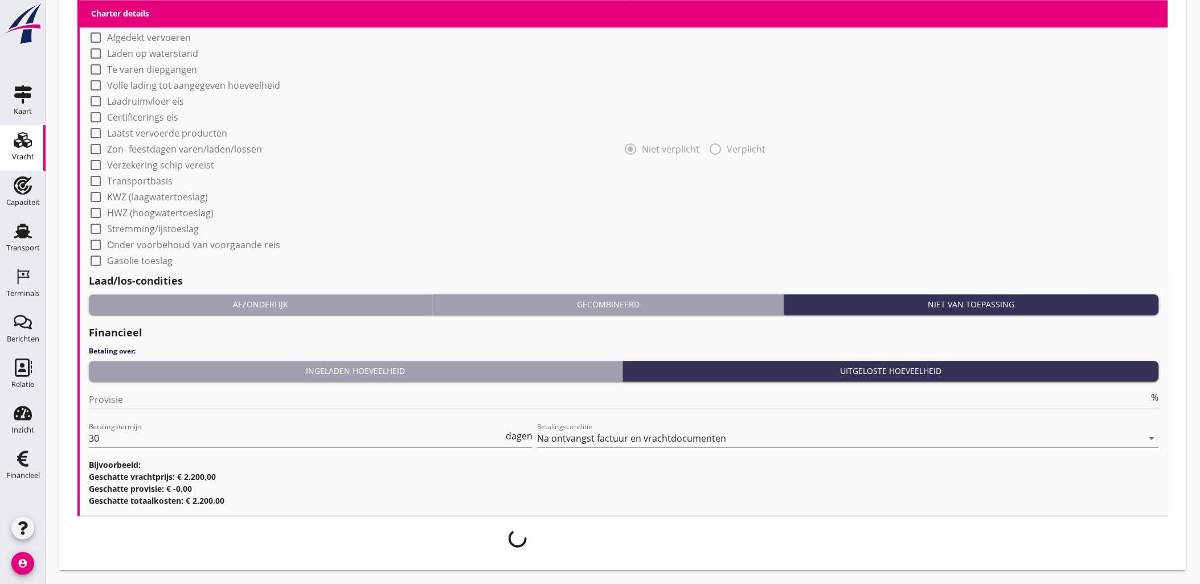
scroll to position [955, 0]
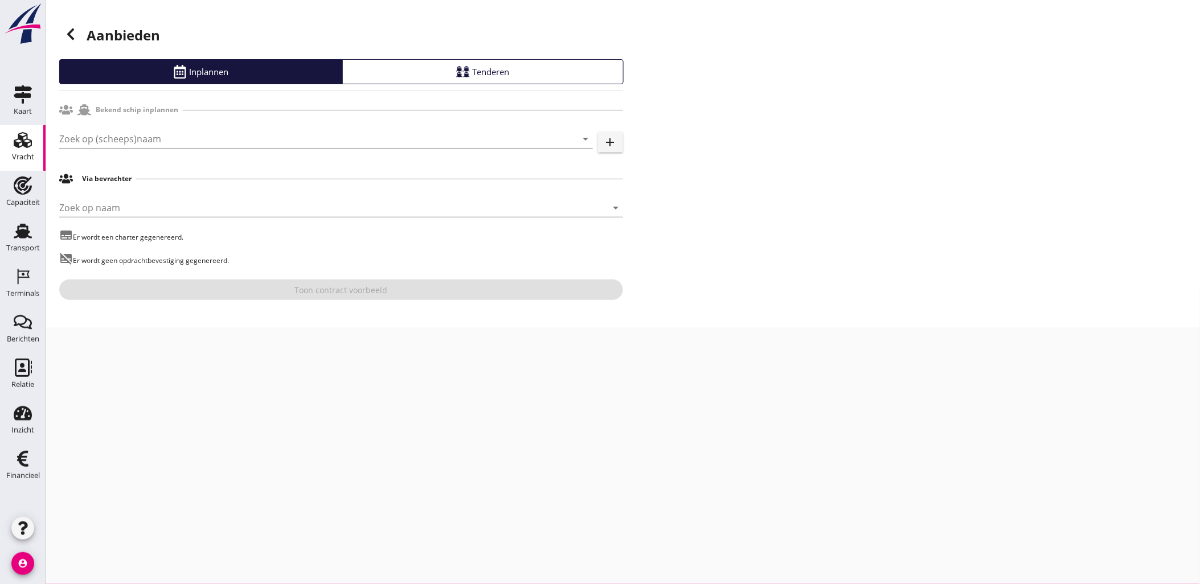
click at [123, 149] on div "Zoek op (scheeps)naam arrow_drop_down" at bounding box center [326, 145] width 534 height 30
click at [136, 140] on input "Zoek op (scheeps)naam" at bounding box center [310, 139] width 502 height 18
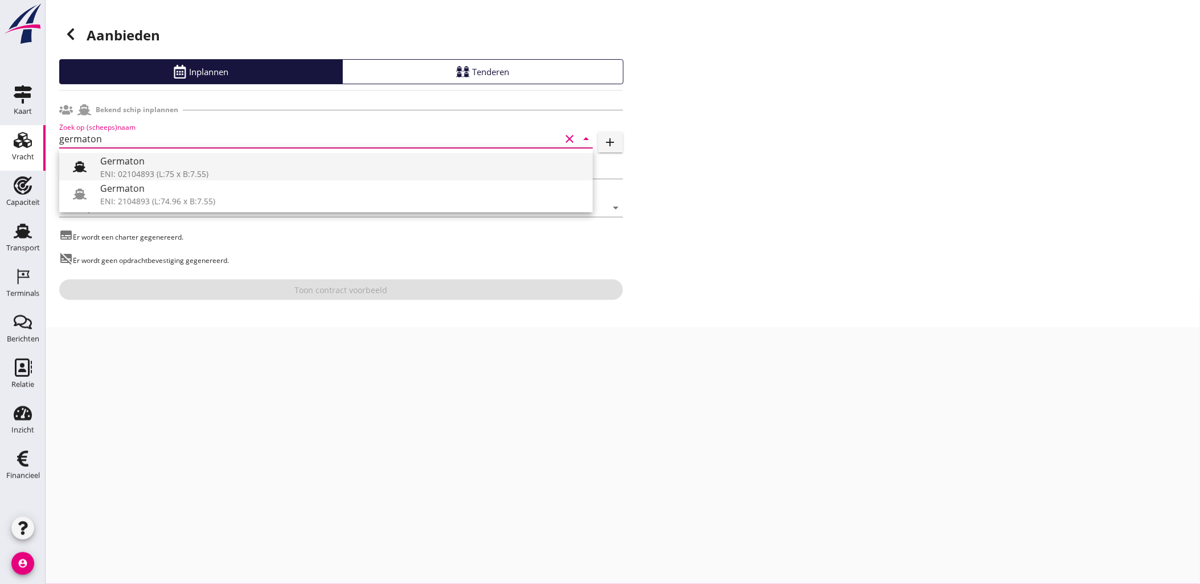
click at [158, 163] on div "Germaton" at bounding box center [342, 161] width 484 height 14
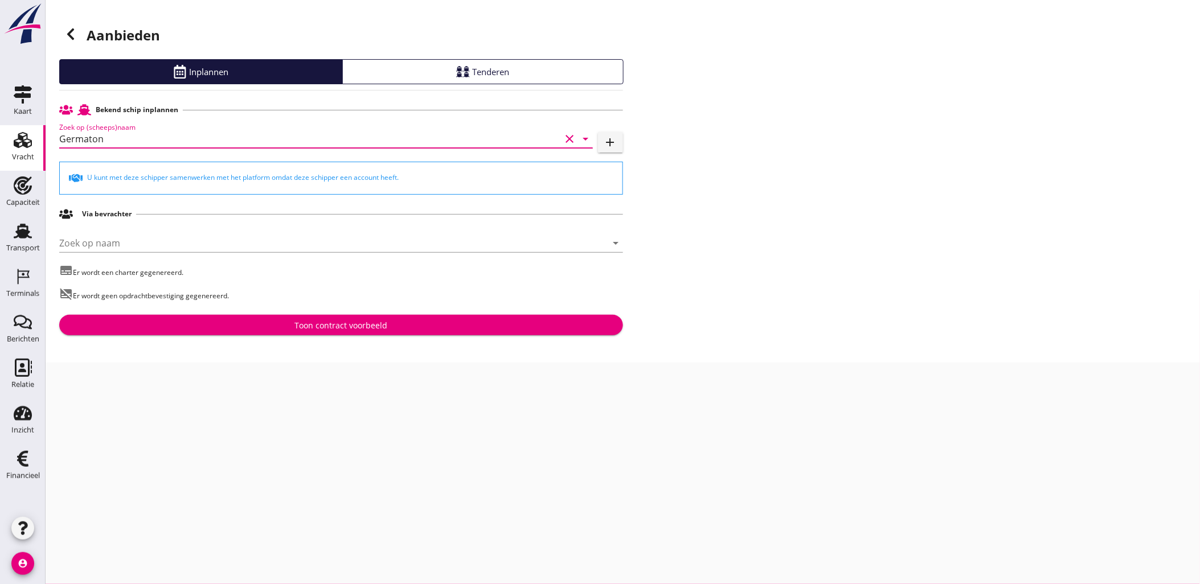
type input "Germaton"
click at [344, 322] on div "Toon contract voorbeeld" at bounding box center [341, 326] width 93 height 12
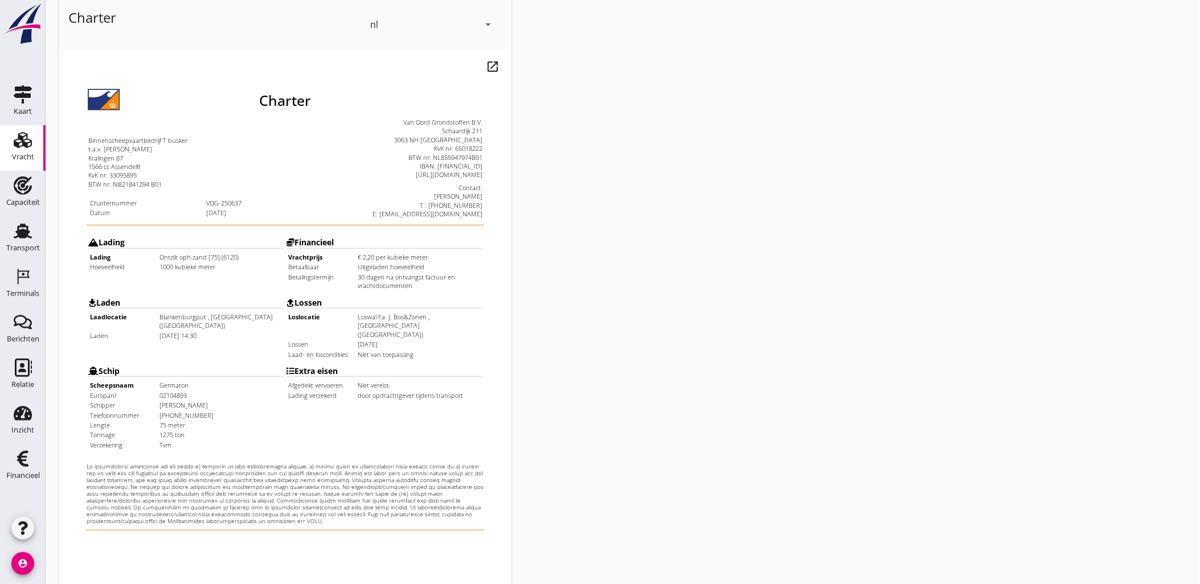
scroll to position [258, 0]
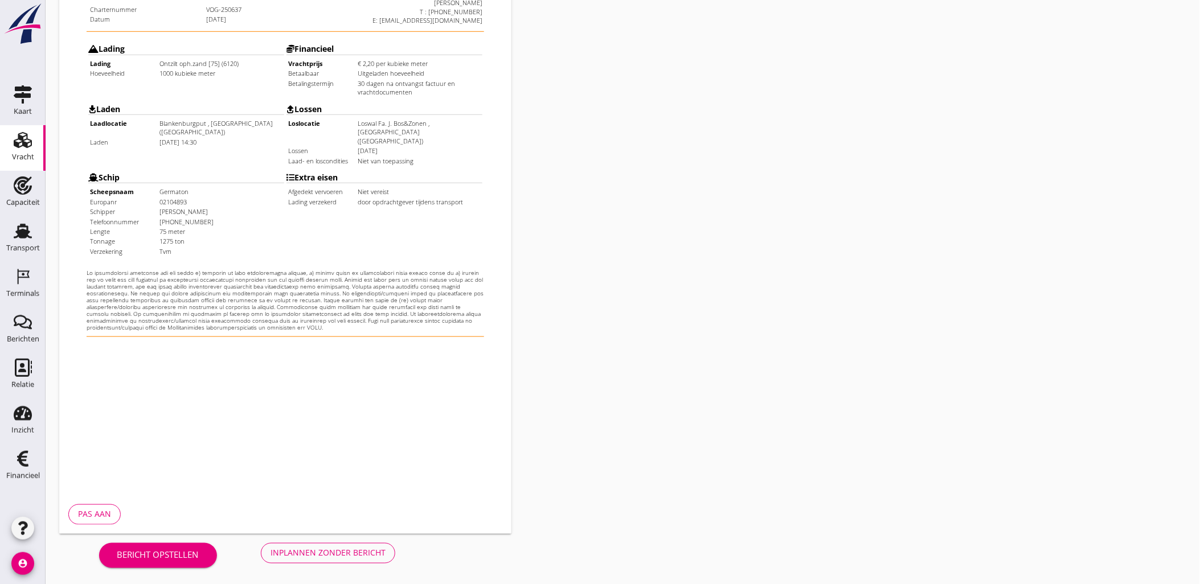
click at [353, 553] on div "Inplannen zonder bericht" at bounding box center [328, 553] width 115 height 12
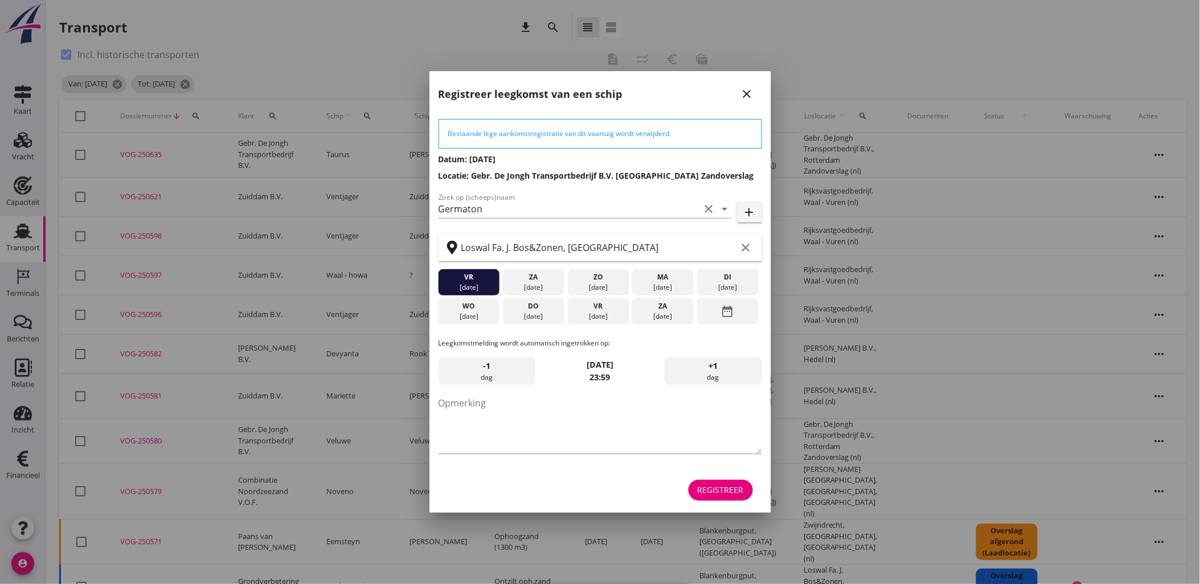
click at [731, 502] on div "Registreer" at bounding box center [601, 490] width 324 height 27
click at [730, 498] on button "Registreer" at bounding box center [721, 490] width 64 height 21
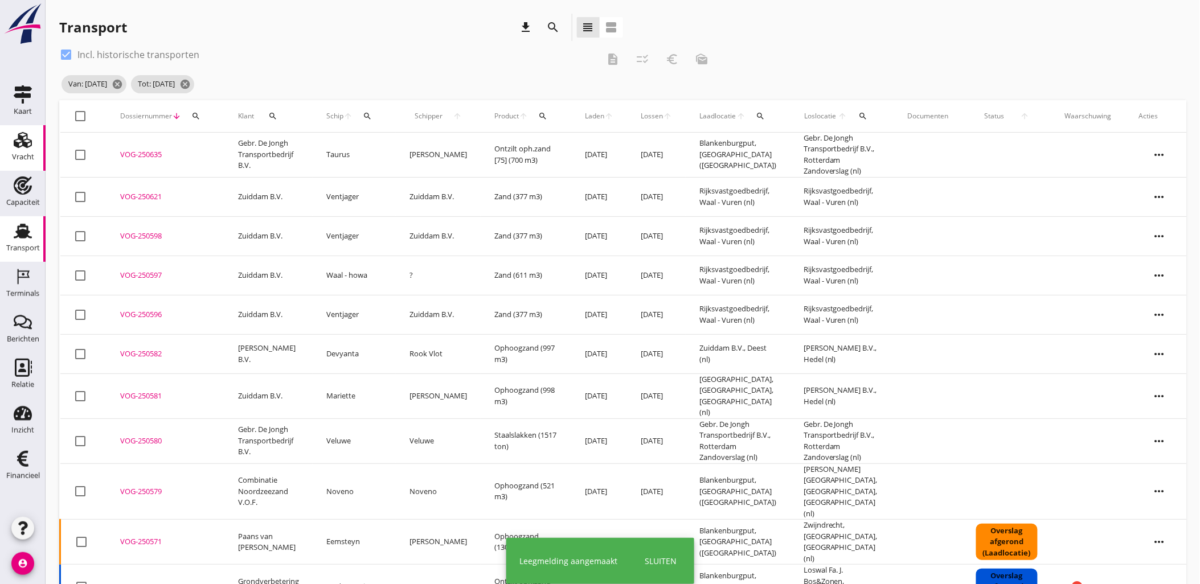
click at [27, 149] on div "Vracht" at bounding box center [23, 157] width 22 height 16
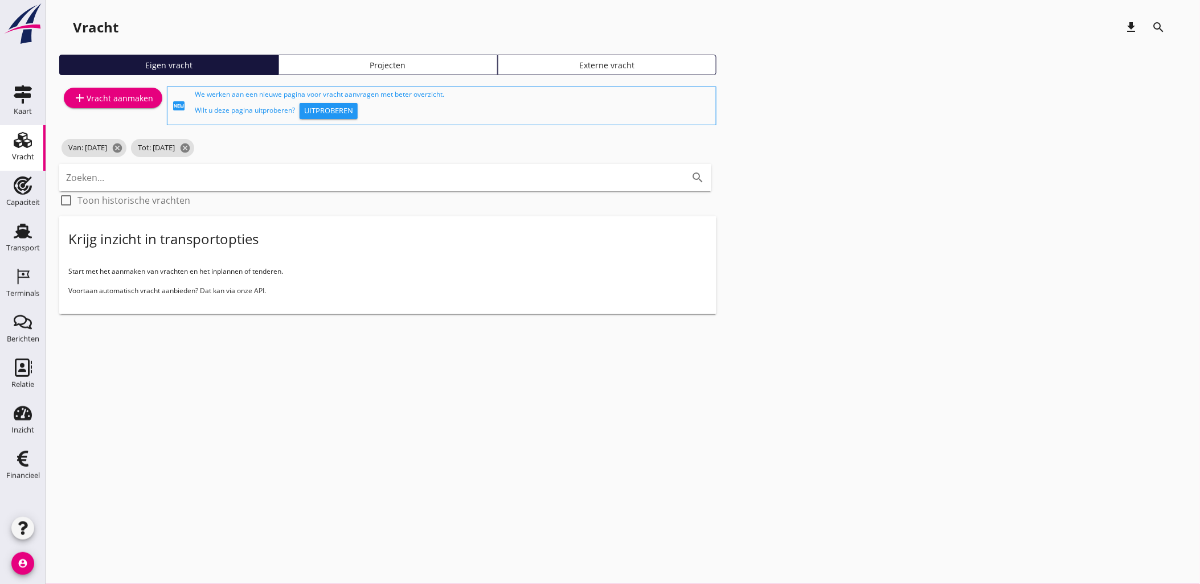
click at [371, 62] on div "Projecten" at bounding box center [388, 65] width 209 height 12
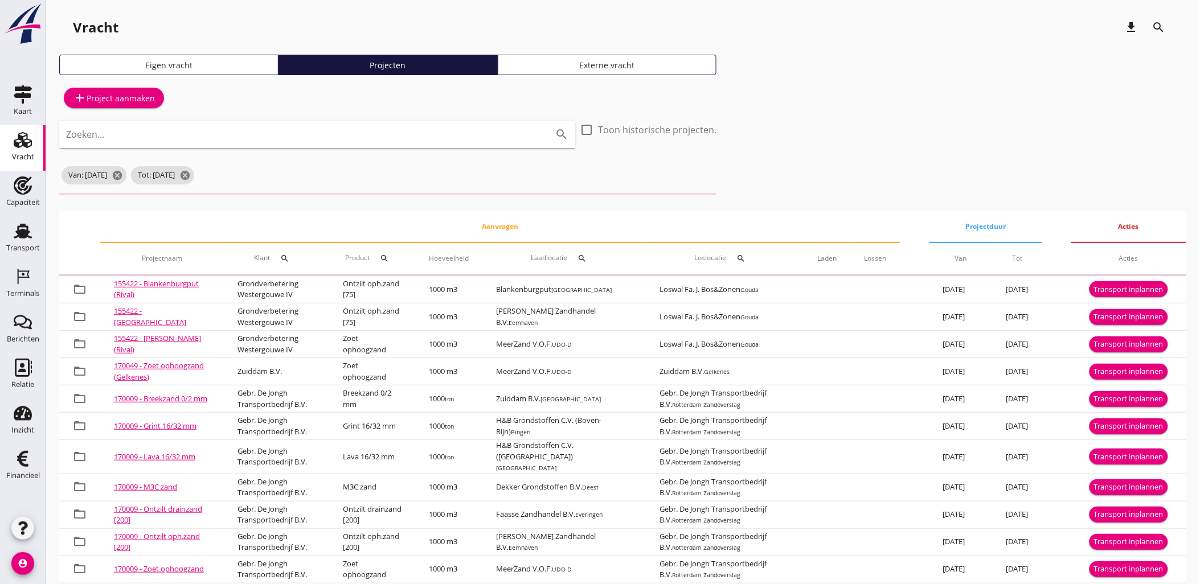
click at [215, 134] on input "Zoeken..." at bounding box center [301, 134] width 471 height 18
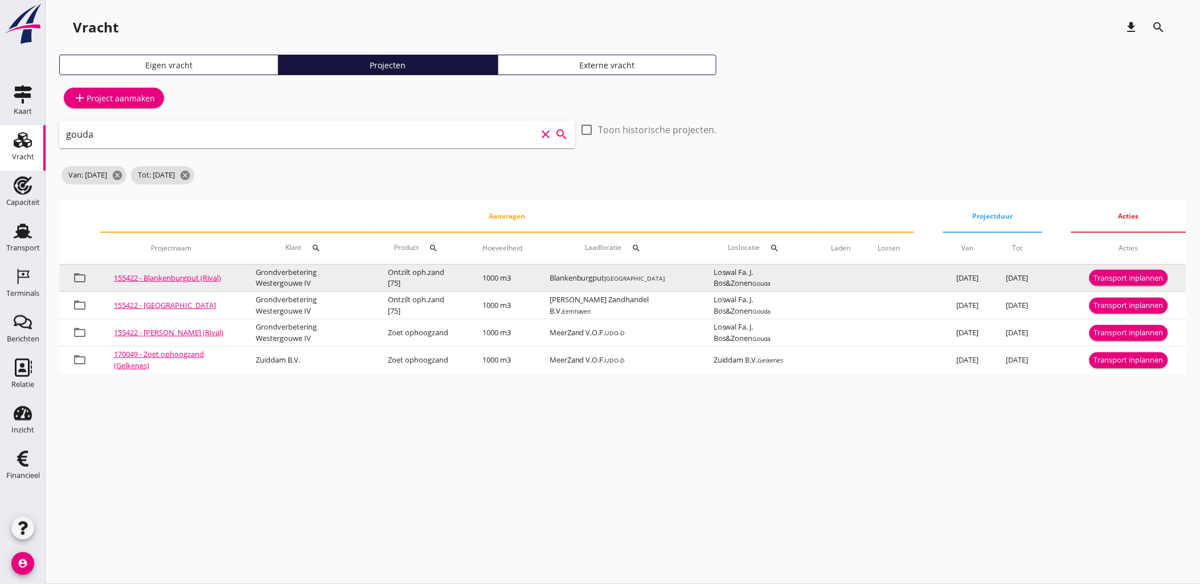
type input "gouda"
click at [1147, 276] on div "Transport inplannen" at bounding box center [1129, 278] width 70 height 11
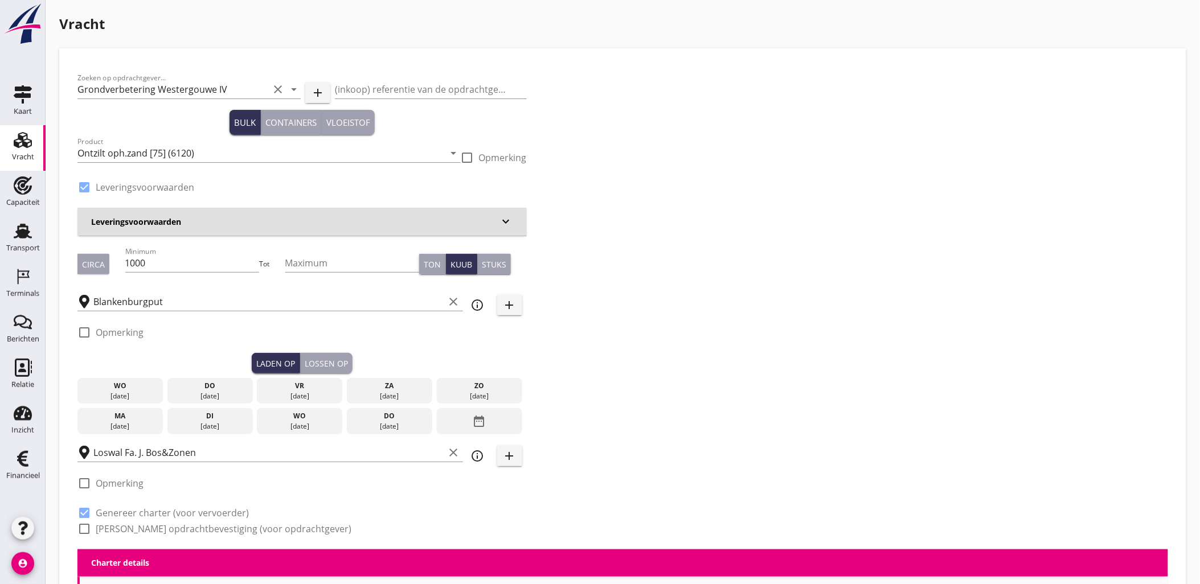
click at [198, 392] on div "[DATE]" at bounding box center [210, 396] width 80 height 10
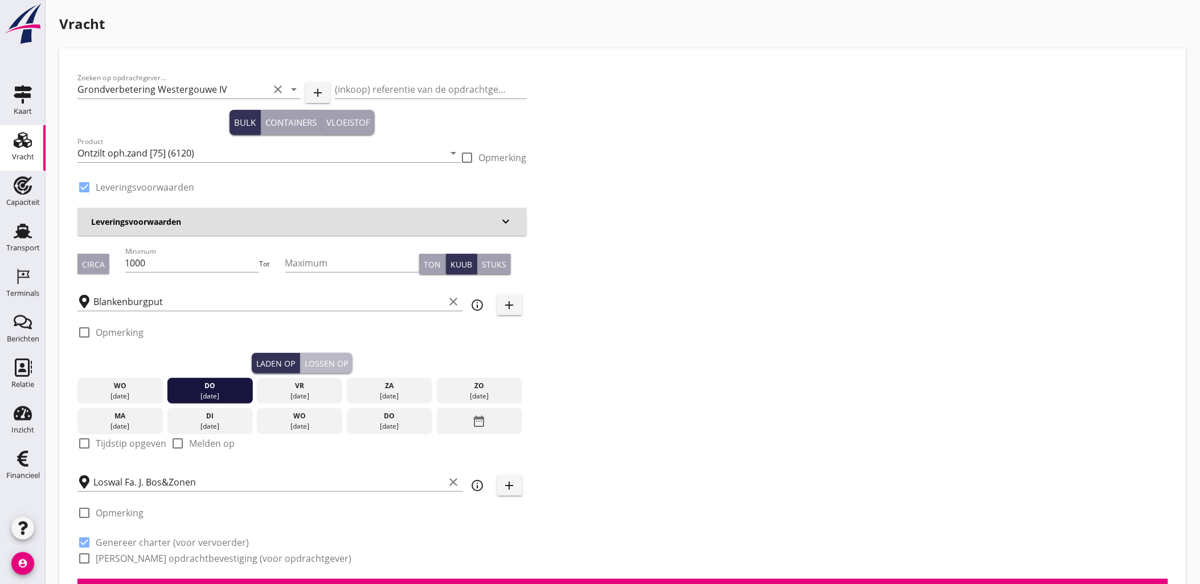
click at [319, 366] on div "Lossen op" at bounding box center [326, 364] width 43 height 12
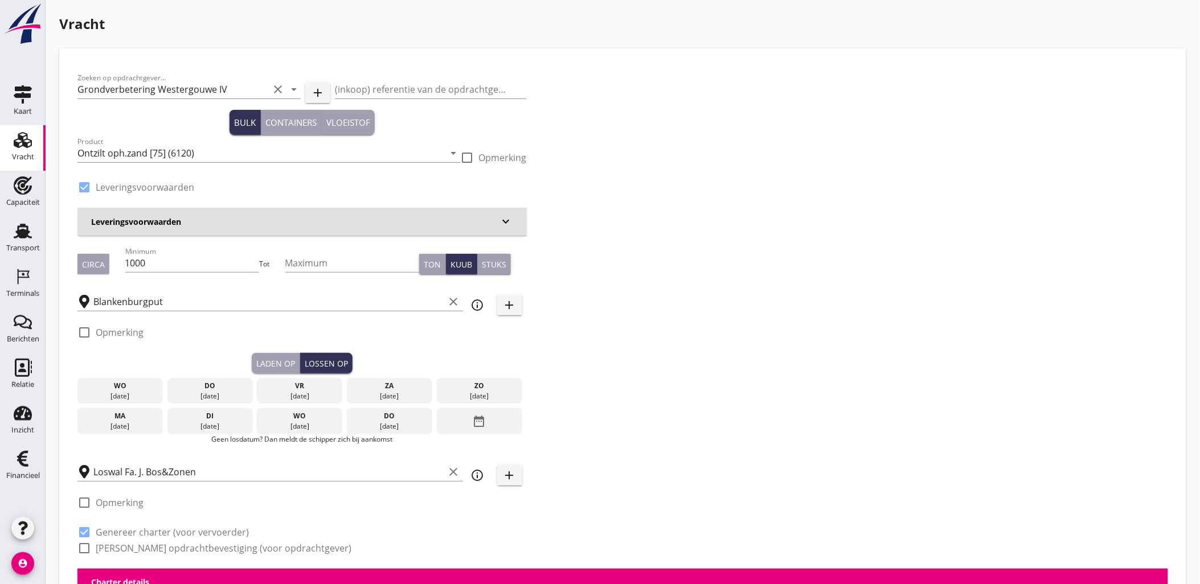
click at [302, 391] on div "[DATE]" at bounding box center [300, 396] width 80 height 10
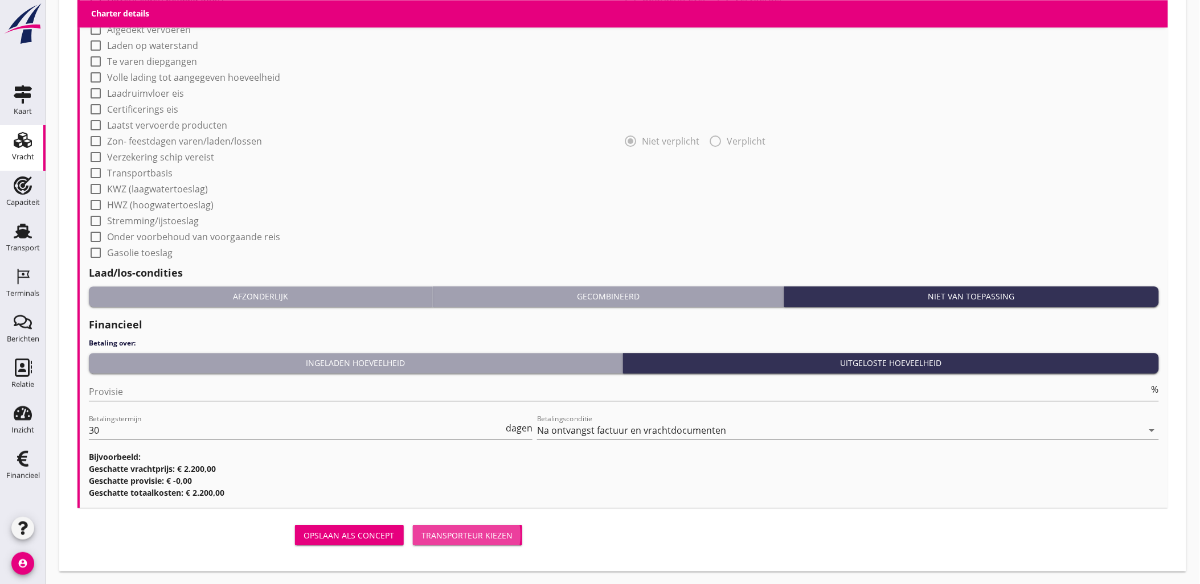
click at [500, 539] on div "Transporteur kiezen" at bounding box center [467, 536] width 91 height 12
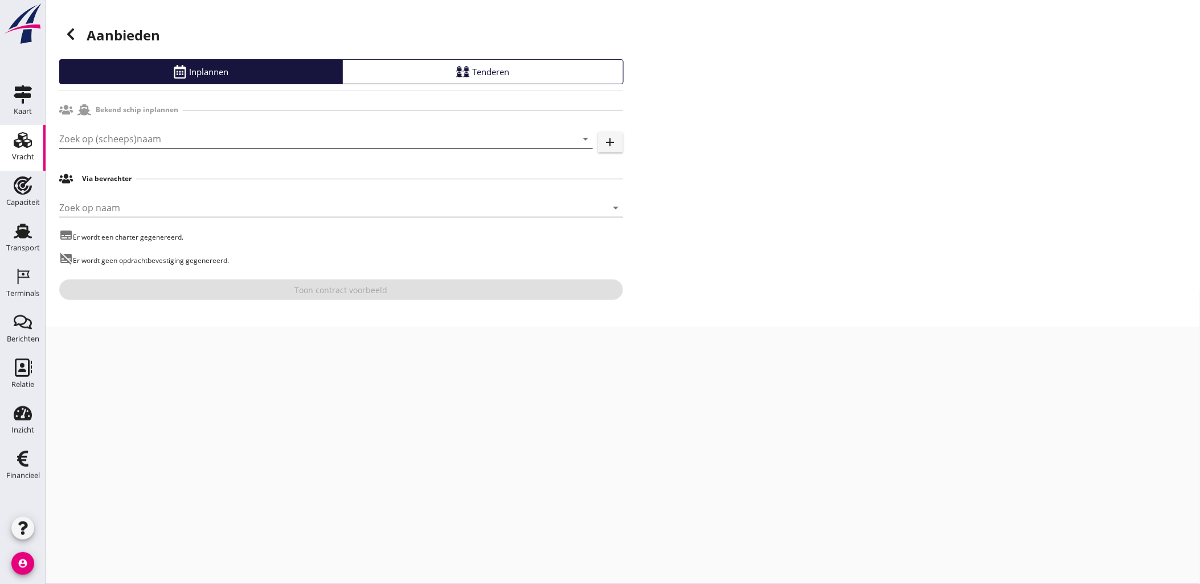
click at [255, 142] on input "Zoek op (scheeps)naam" at bounding box center [310, 139] width 502 height 18
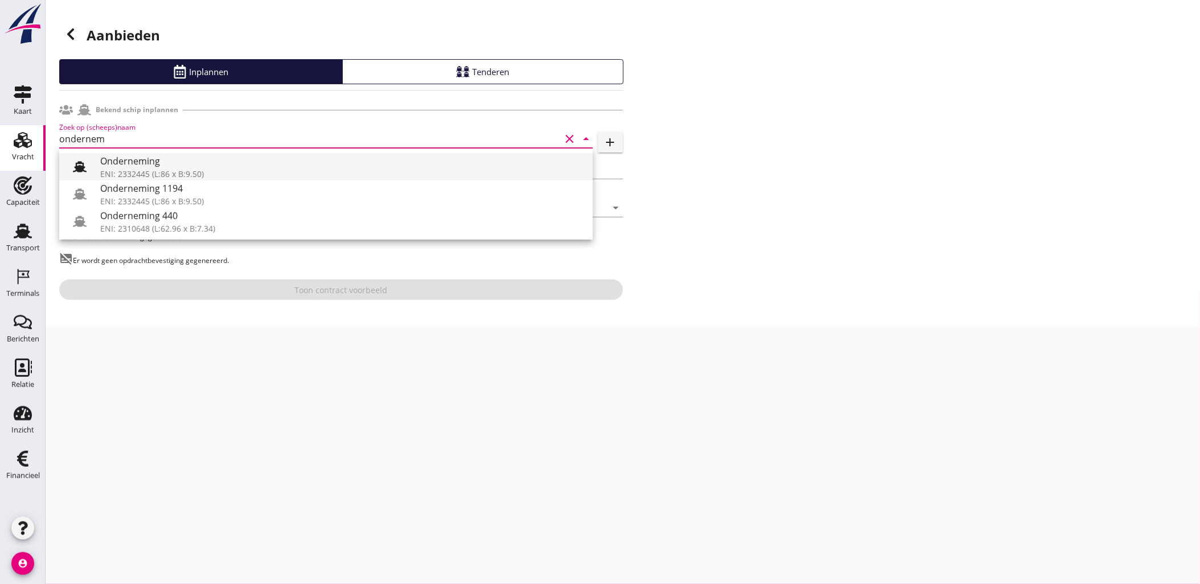
click at [255, 154] on div "Onderneming" at bounding box center [342, 161] width 484 height 14
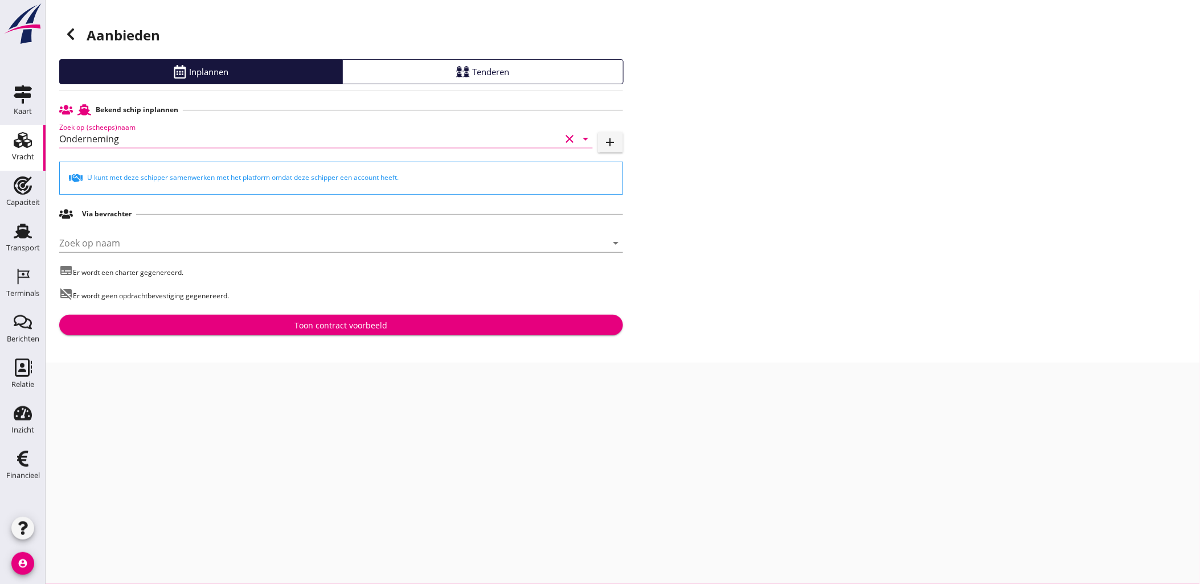
type input "Onderneming"
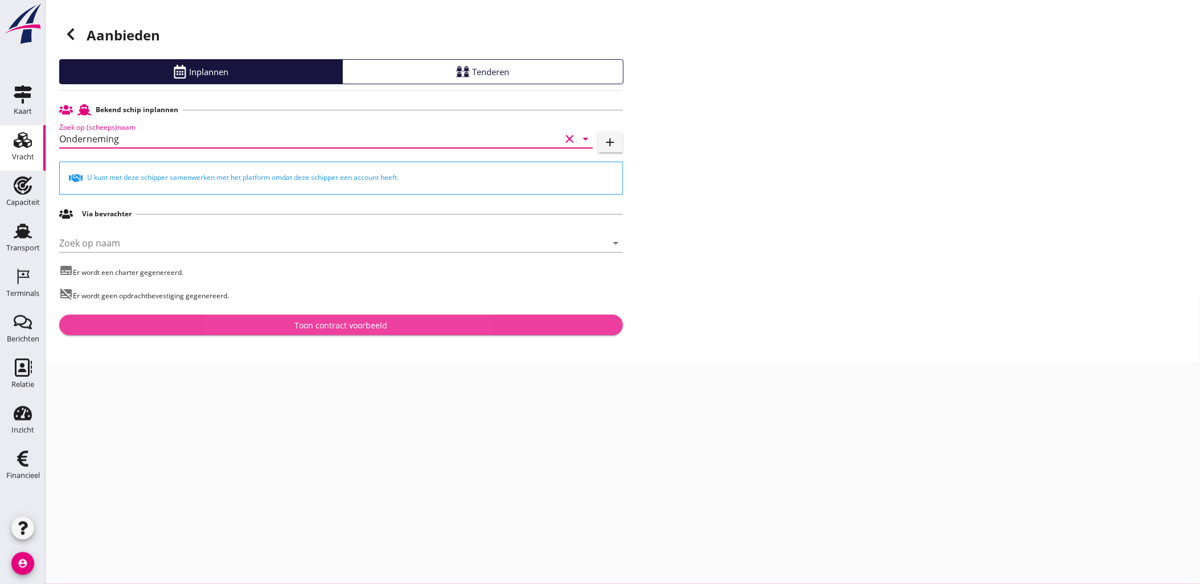
click at [346, 328] on div "Toon contract voorbeeld" at bounding box center [341, 326] width 93 height 12
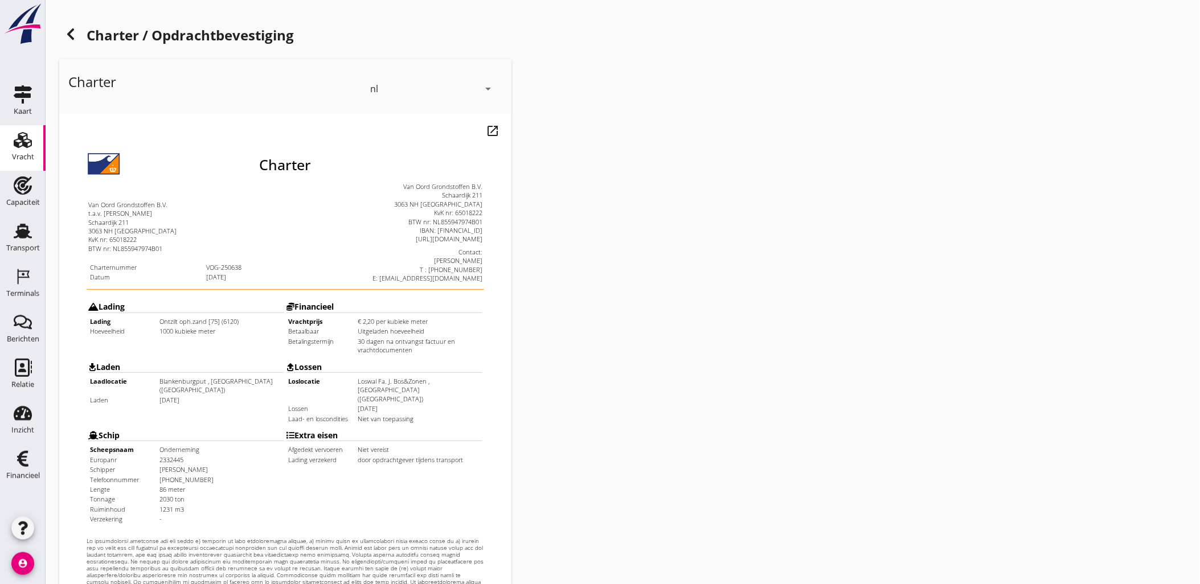
scroll to position [258, 0]
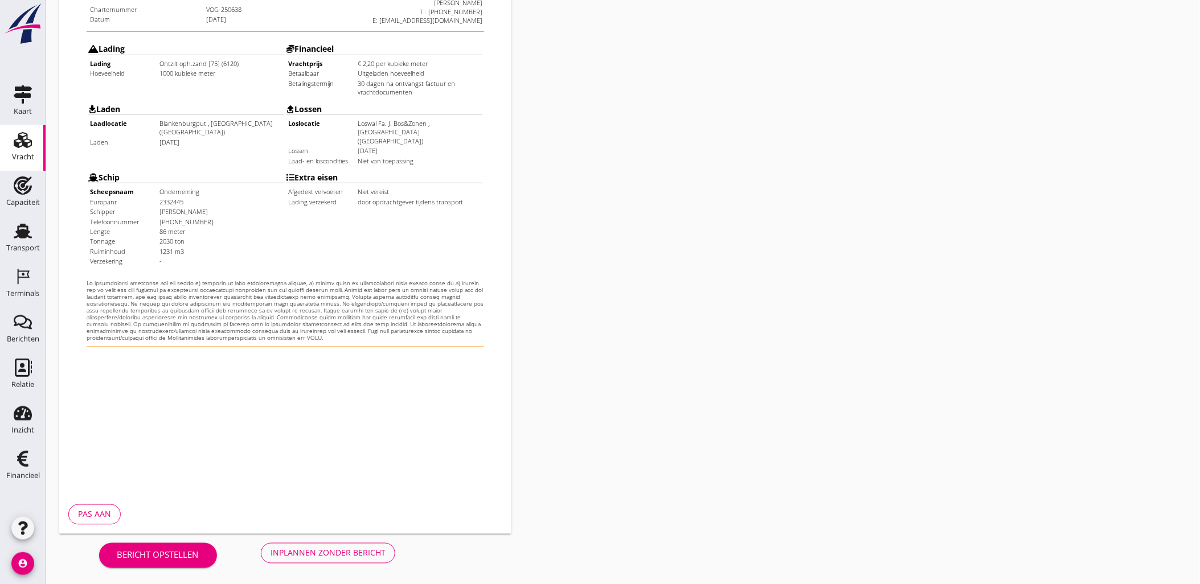
click at [338, 557] on div "Inplannen zonder bericht" at bounding box center [328, 553] width 115 height 12
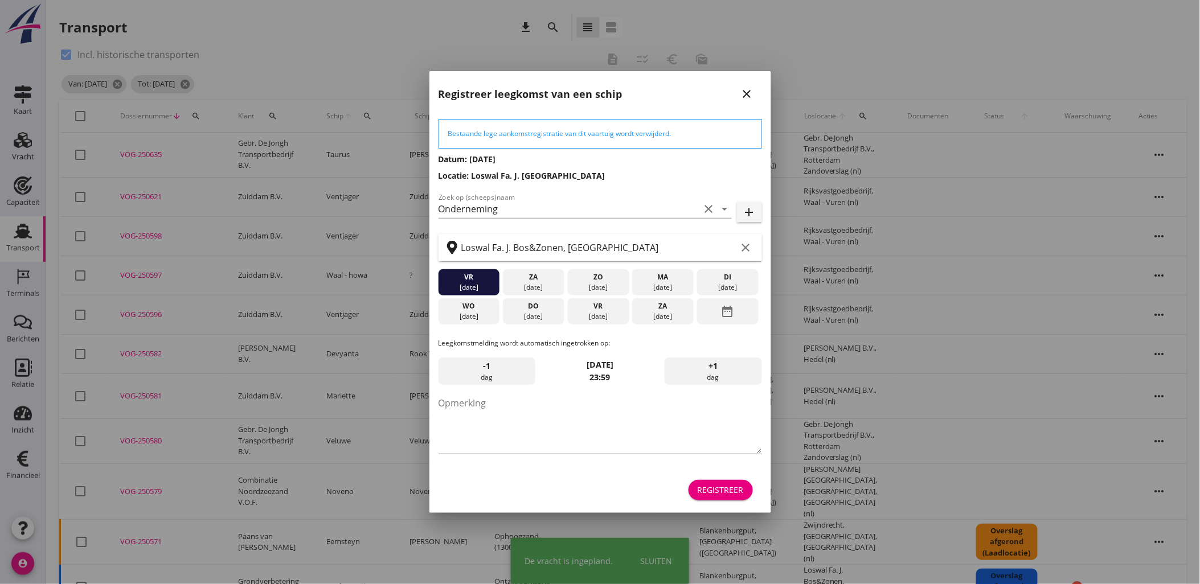
click at [699, 497] on button "Registreer" at bounding box center [721, 490] width 64 height 21
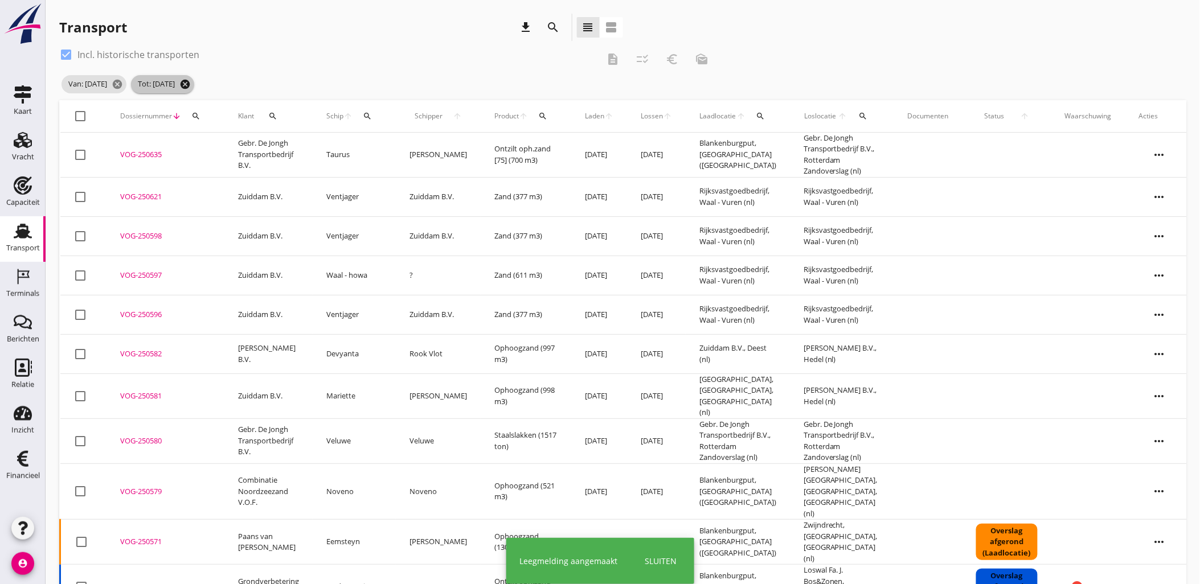
click at [191, 89] on icon "cancel" at bounding box center [184, 84] width 11 height 11
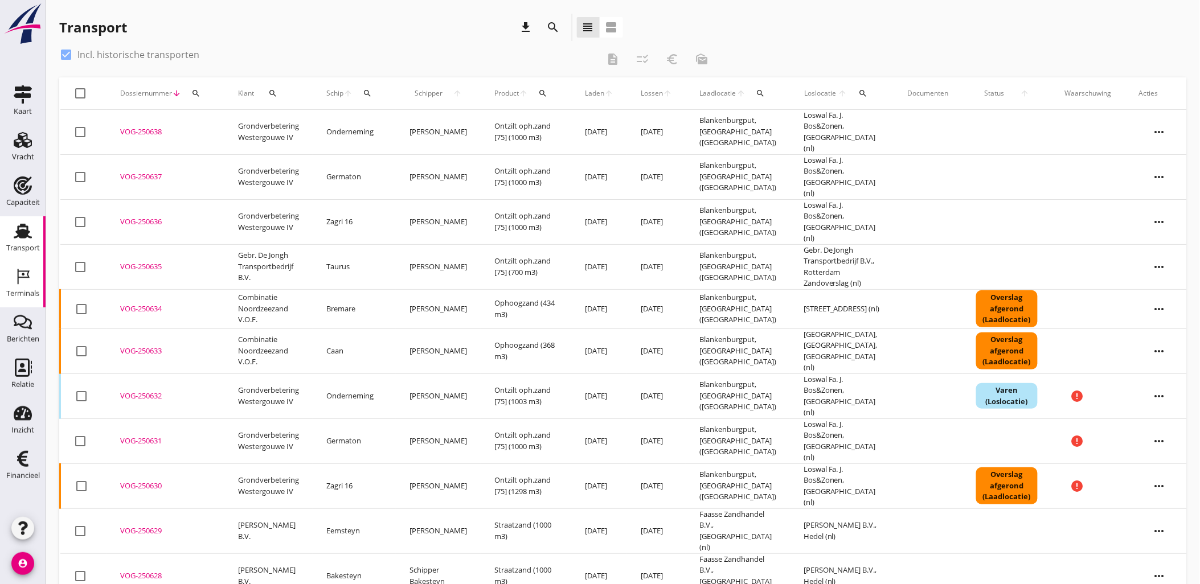
click at [18, 283] on use at bounding box center [24, 276] width 12 height 15
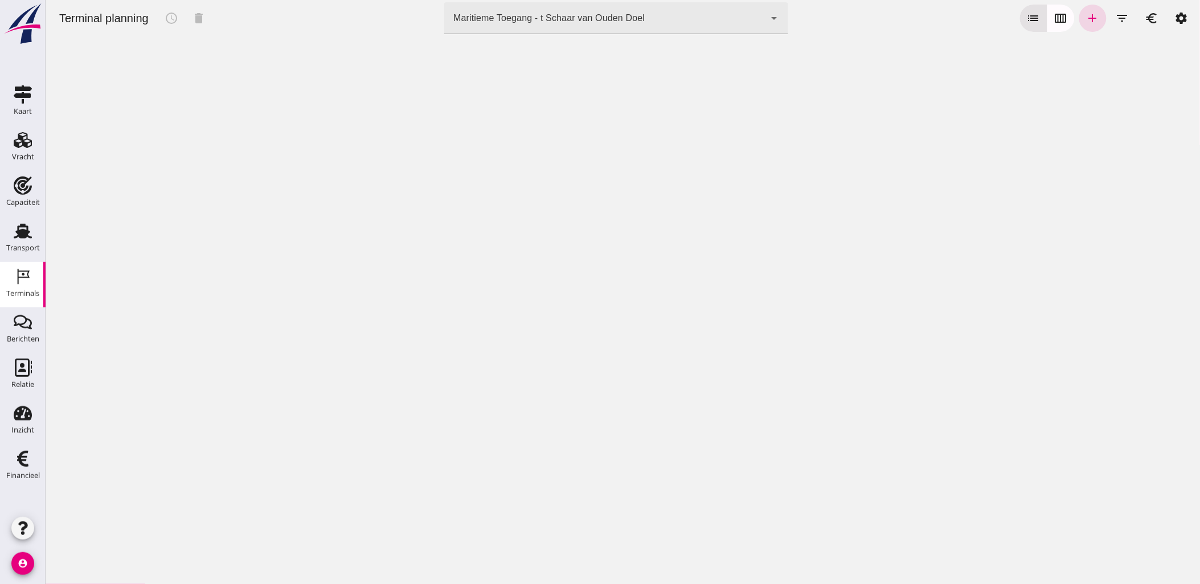
click at [573, 19] on div "Maritieme Toegang - t Schaar van Ouden Doel" at bounding box center [548, 18] width 191 height 14
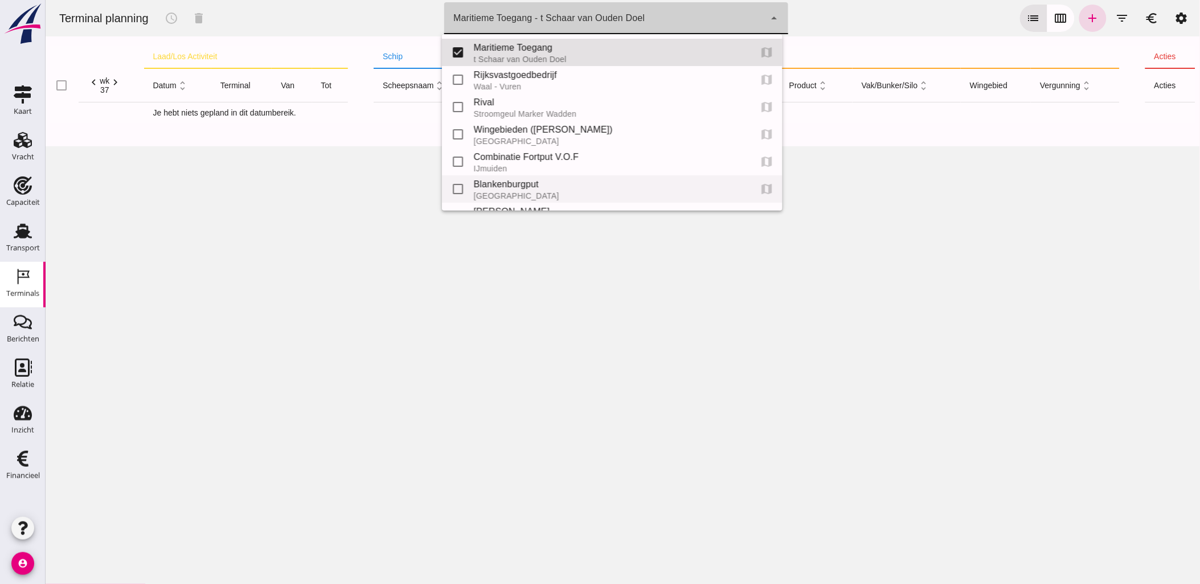
click at [549, 190] on div "Blankenburgput" at bounding box center [607, 185] width 268 height 14
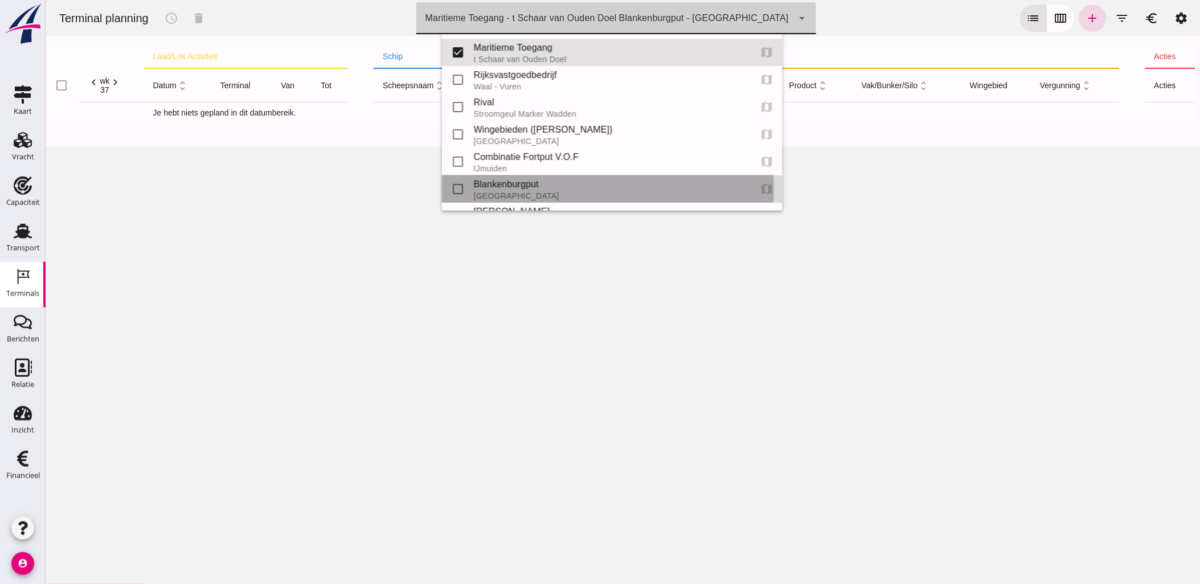
type input "e6c78bfd-e3f1-4bb9-b01e-b37ce3668b52"
checkbox input "false"
checkbox input "true"
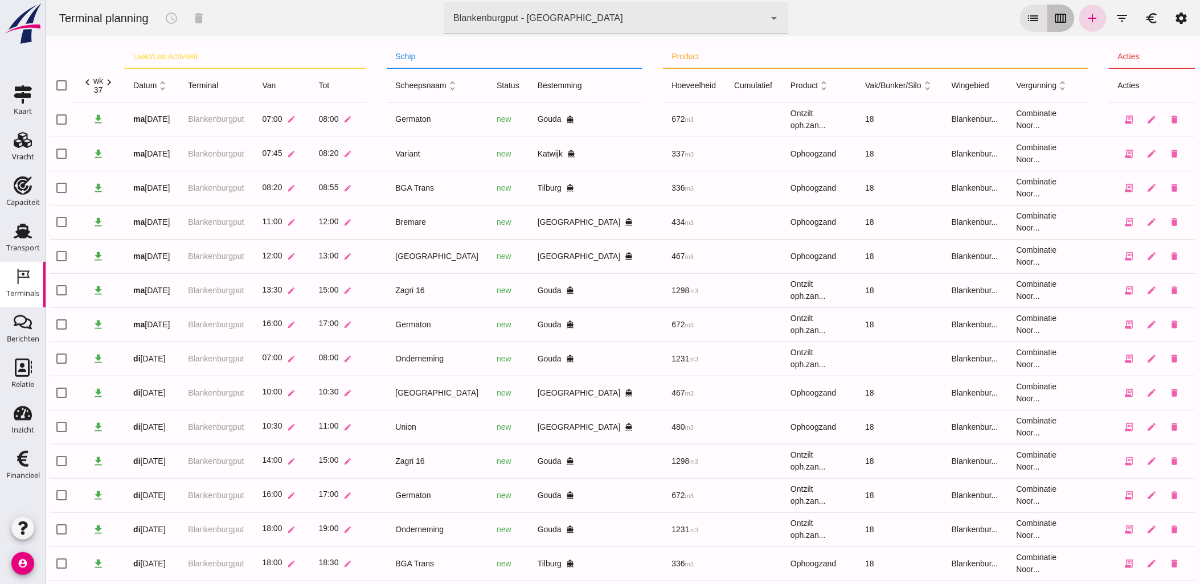
click at [1054, 20] on icon "calendar_view_week" at bounding box center [1061, 18] width 14 height 14
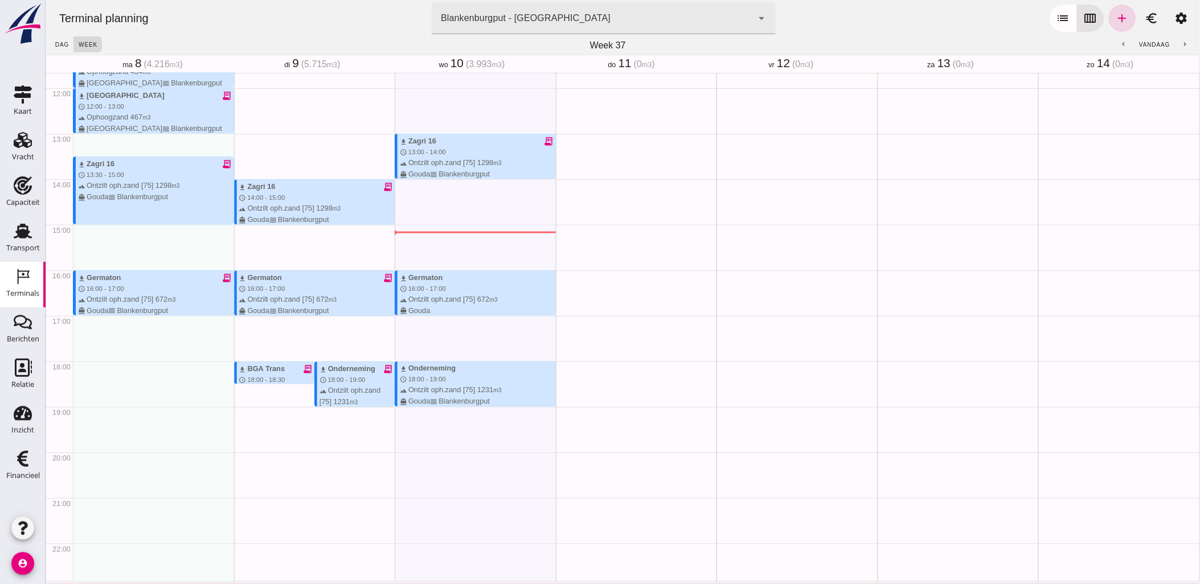
scroll to position [584, 0]
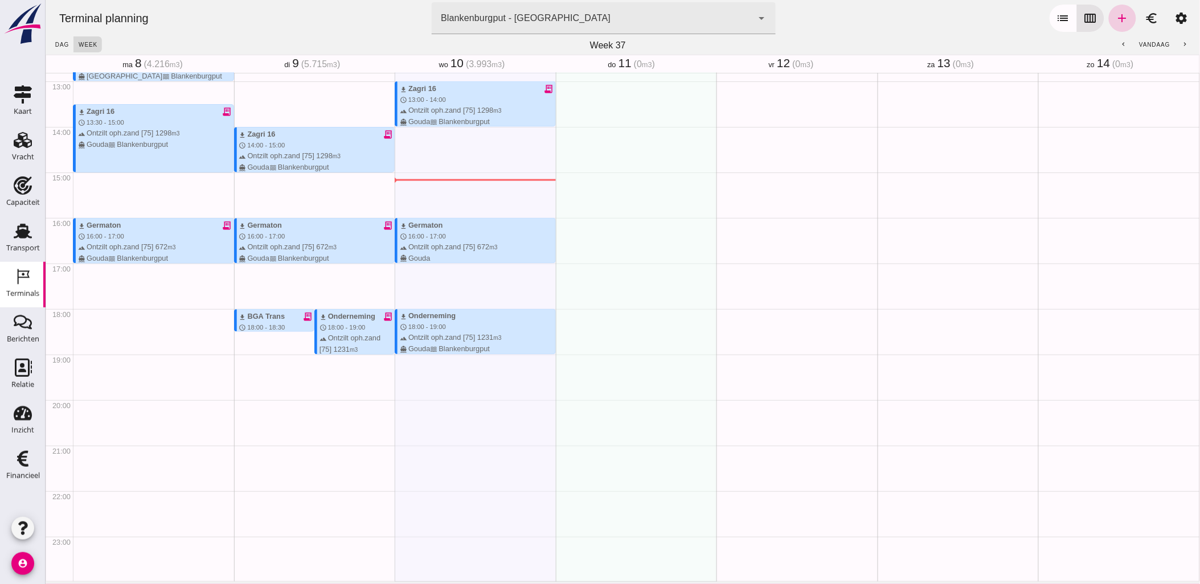
drag, startPoint x: 576, startPoint y: 97, endPoint x: 1114, endPoint y: 18, distance: 543.5
click at [1115, 18] on icon "add" at bounding box center [1122, 18] width 14 height 14
type input "Combinatie Noordzeezand V.O.F."
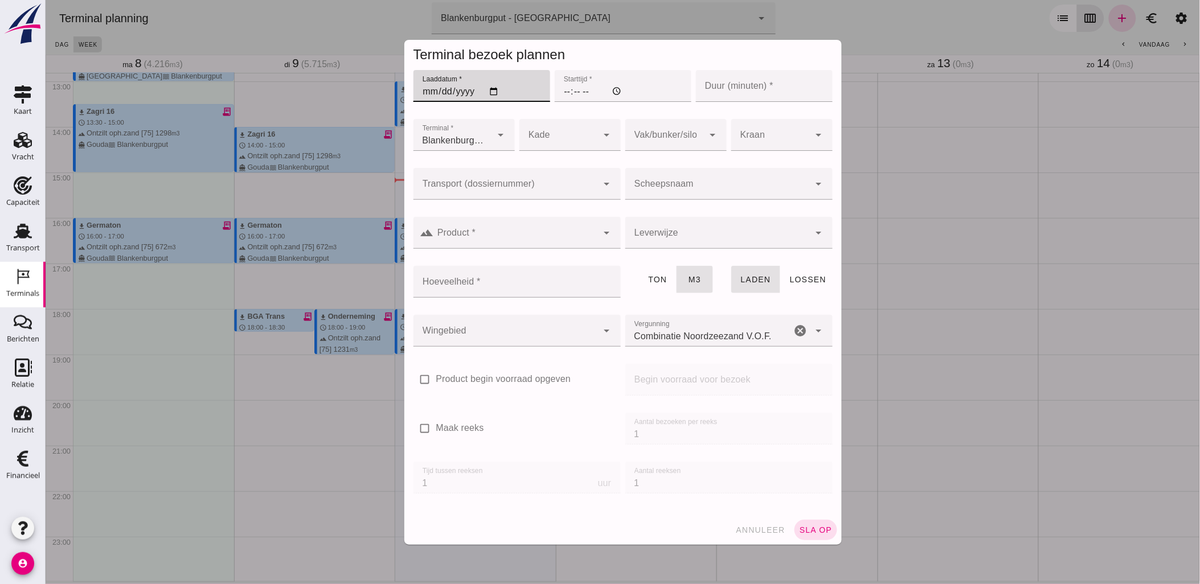
click at [496, 89] on input "Laaddatum *" at bounding box center [481, 86] width 137 height 32
click at [493, 89] on input "Laaddatum *" at bounding box center [481, 86] width 137 height 32
click at [490, 92] on input "Laaddatum *" at bounding box center [481, 86] width 137 height 32
type input "[DATE]"
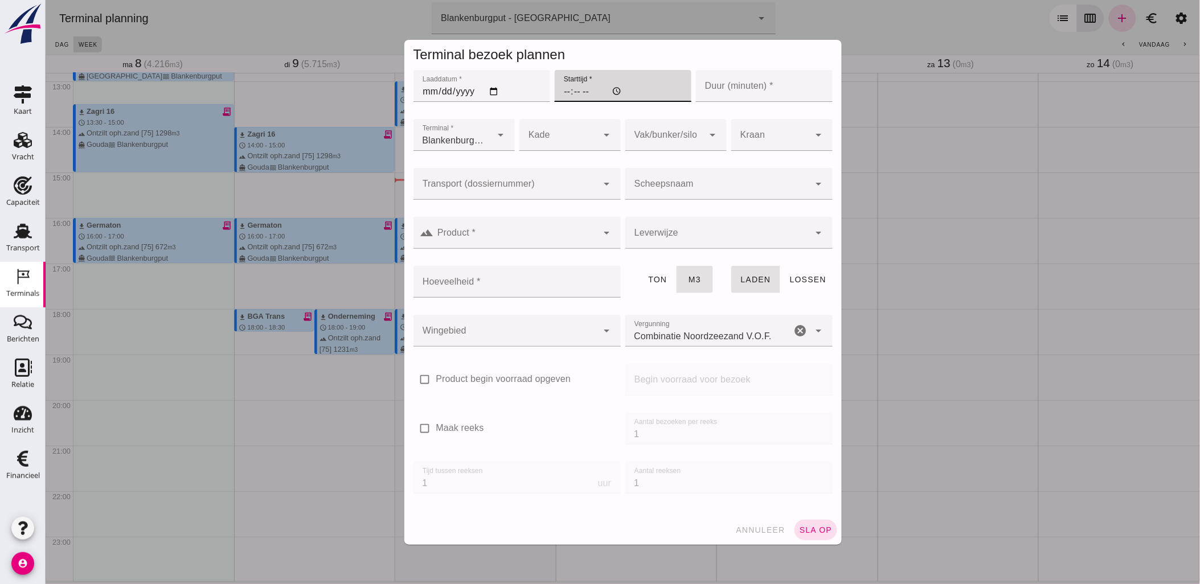
click at [559, 92] on input "Starttijd *" at bounding box center [622, 86] width 137 height 32
type input "13:00"
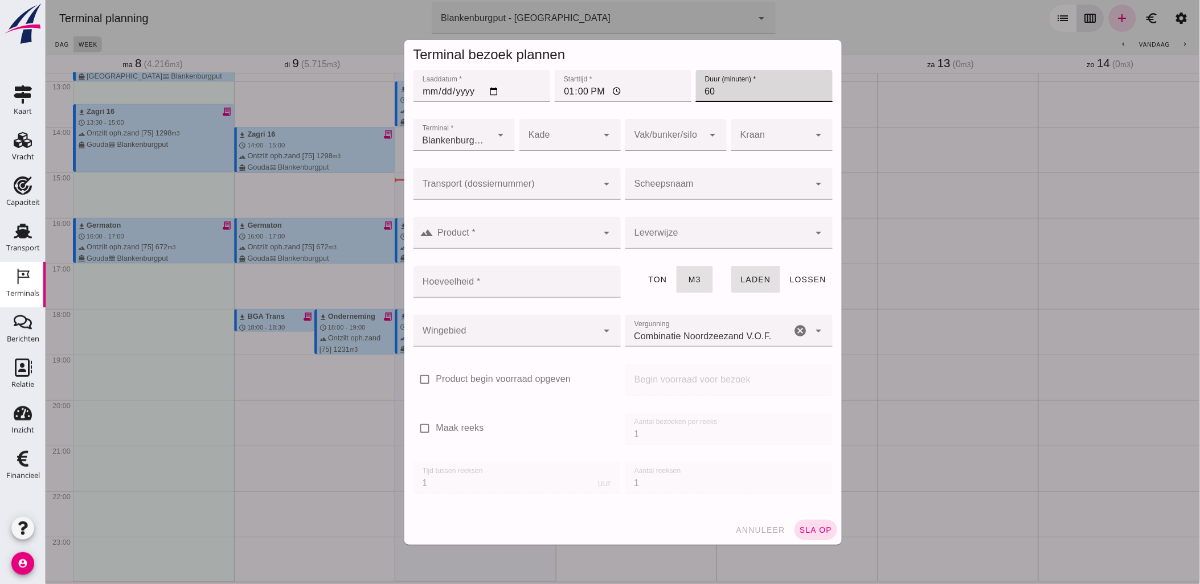
type input "60"
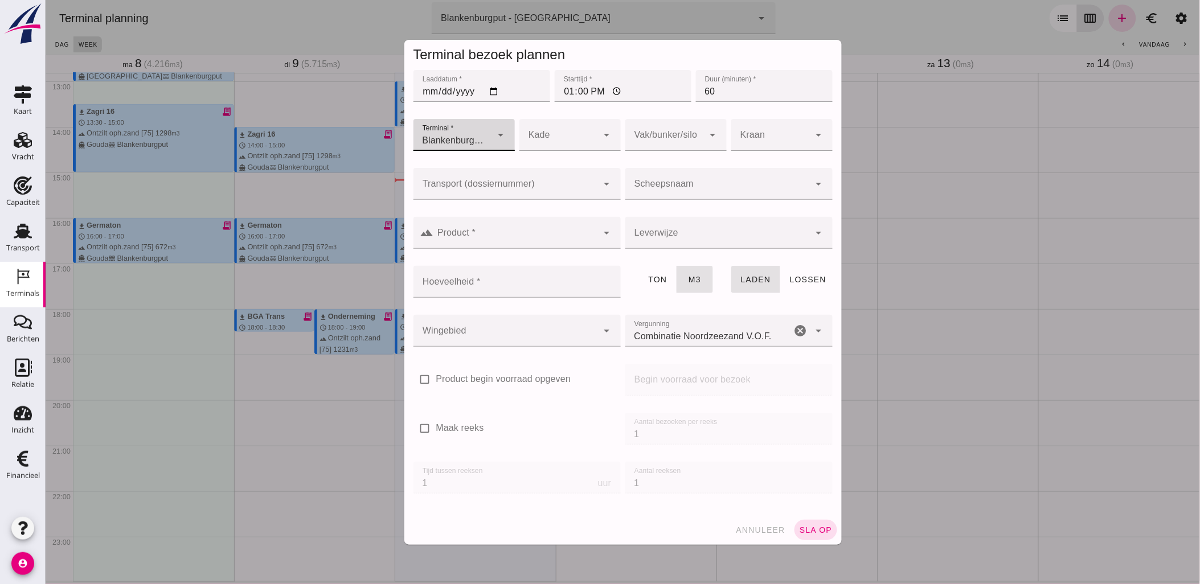
click at [542, 190] on input "Transport (dossiernummer)" at bounding box center [505, 190] width 185 height 14
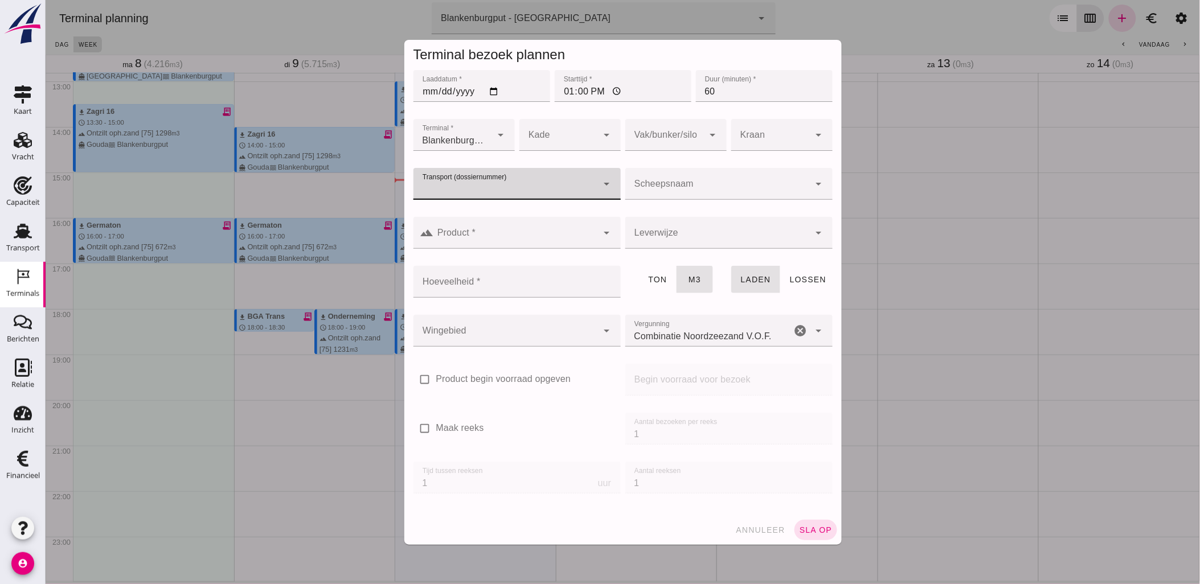
click at [600, 186] on icon "arrow_drop_down" at bounding box center [607, 184] width 14 height 14
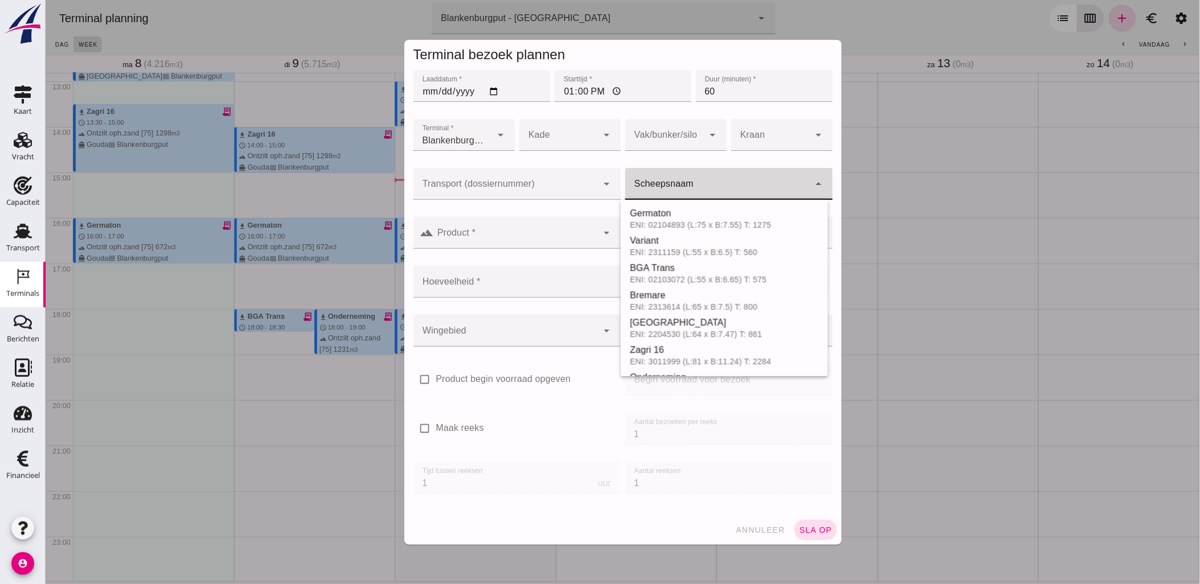
click at [669, 185] on input "Scheepsnaam" at bounding box center [717, 190] width 185 height 14
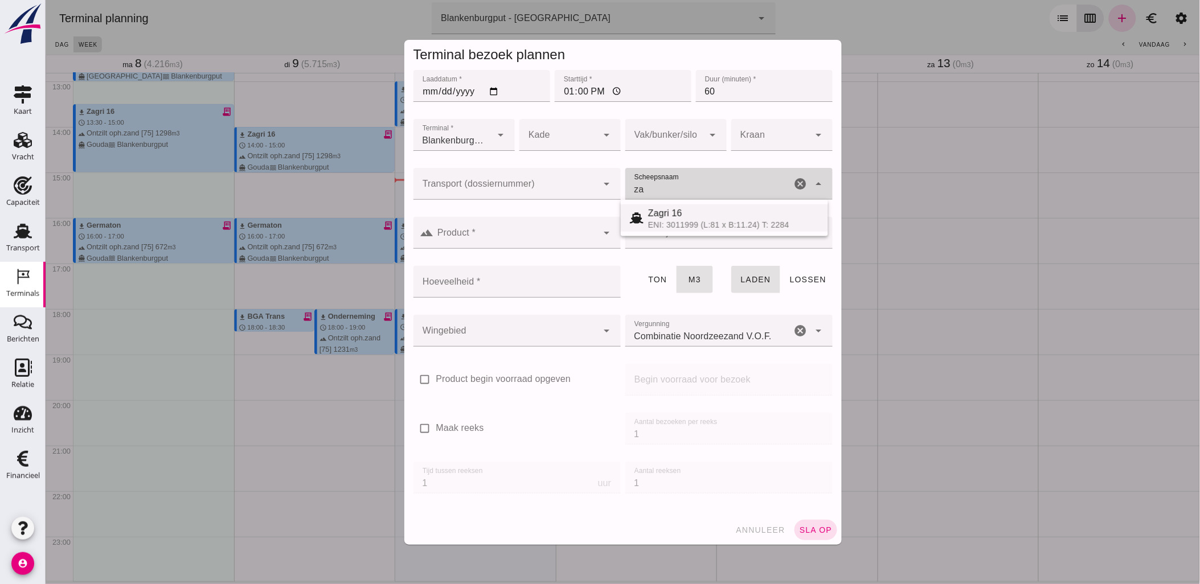
click at [713, 218] on div "Zagri 16" at bounding box center [733, 214] width 171 height 14
type input "Zagri 16"
type input "1298"
type input "Zagri 16"
click at [600, 185] on icon "arrow_drop_down" at bounding box center [607, 184] width 14 height 14
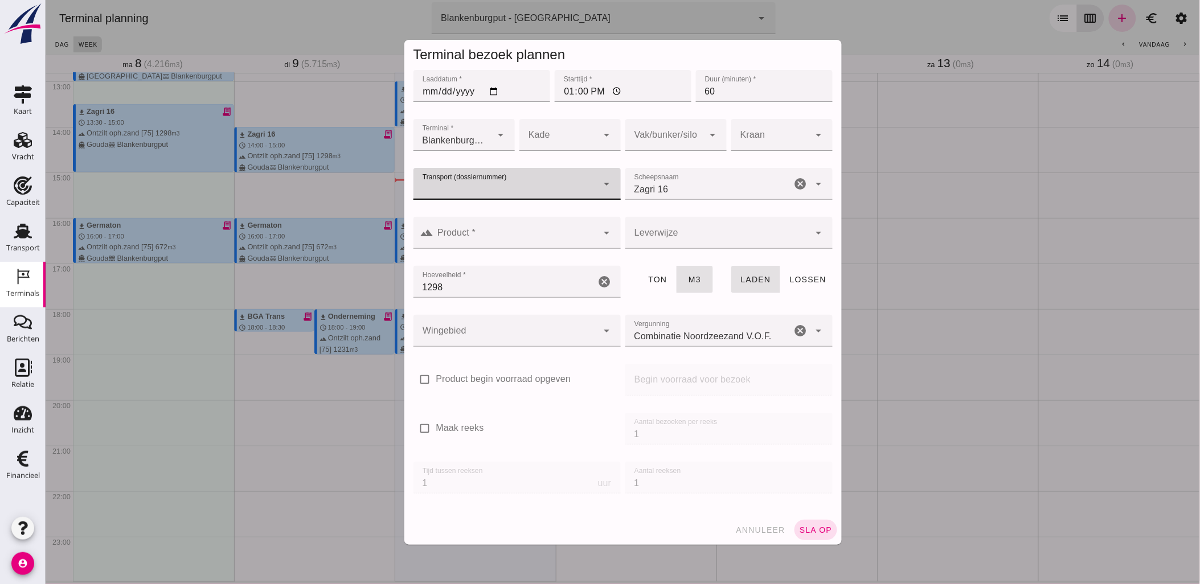
click at [602, 185] on icon "arrow_drop_down" at bounding box center [607, 184] width 14 height 14
click at [555, 189] on input "Transport (dossiernummer)" at bounding box center [505, 190] width 185 height 14
click at [600, 182] on icon "arrow_drop_down" at bounding box center [607, 184] width 14 height 14
click at [604, 183] on icon "arrow_drop_down" at bounding box center [607, 184] width 14 height 14
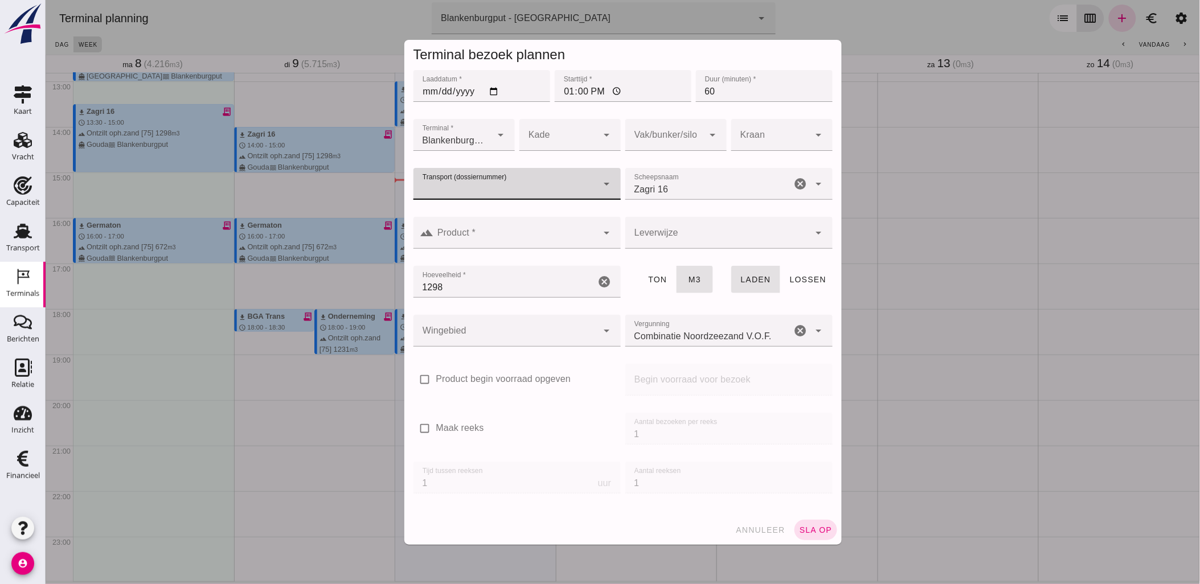
click at [604, 183] on icon "arrow_drop_down" at bounding box center [607, 184] width 14 height 14
click at [592, 184] on input "Transport (dossiernummer)" at bounding box center [505, 190] width 185 height 14
click at [547, 190] on input "Transport (dossiernummer)" at bounding box center [505, 190] width 185 height 14
click at [454, 191] on input "Transport (dossiernummer)" at bounding box center [505, 190] width 185 height 14
paste input "VOG-250636"
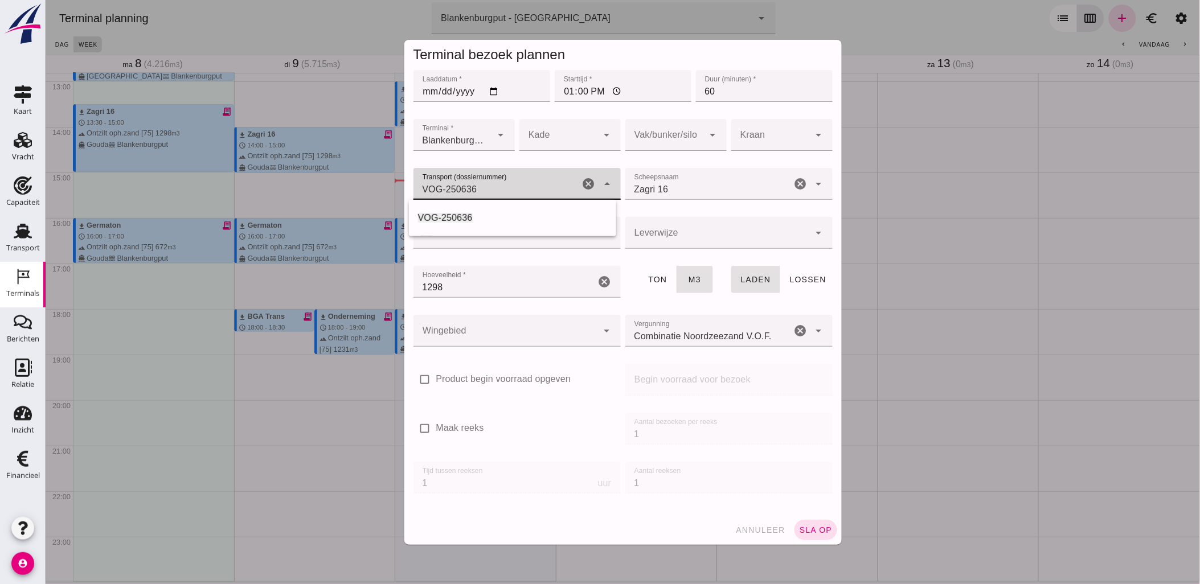
type input "VOG-250636"
click at [488, 215] on div "landscape Product * Product * cancel arrow_drop_down" at bounding box center [517, 239] width 212 height 49
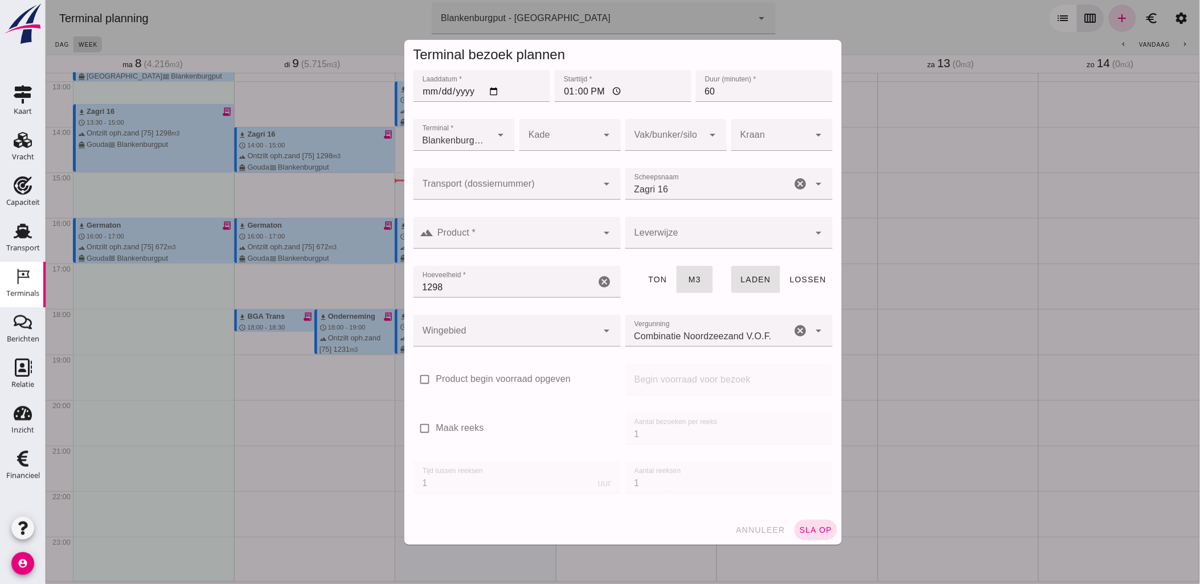
click at [488, 194] on input "Transport (dossiernummer)" at bounding box center [505, 190] width 185 height 14
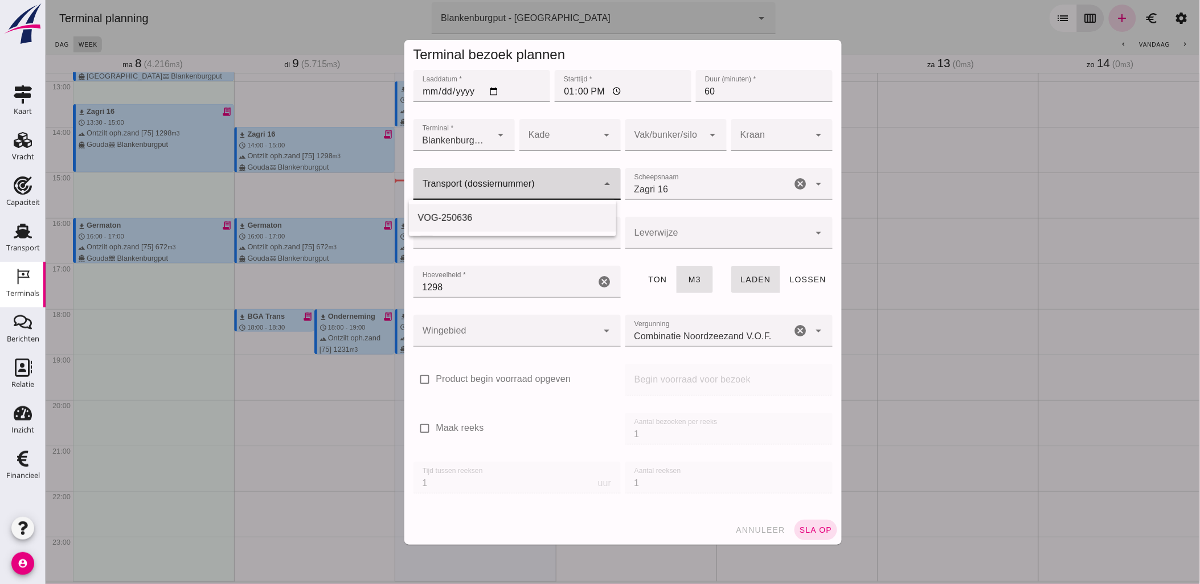
paste input "VOG-250636"
type input "VOG-250636"
click at [480, 219] on div "VOG-250636" at bounding box center [512, 218] width 189 height 14
type input "franco_on_shore"
type input "VOG-250636"
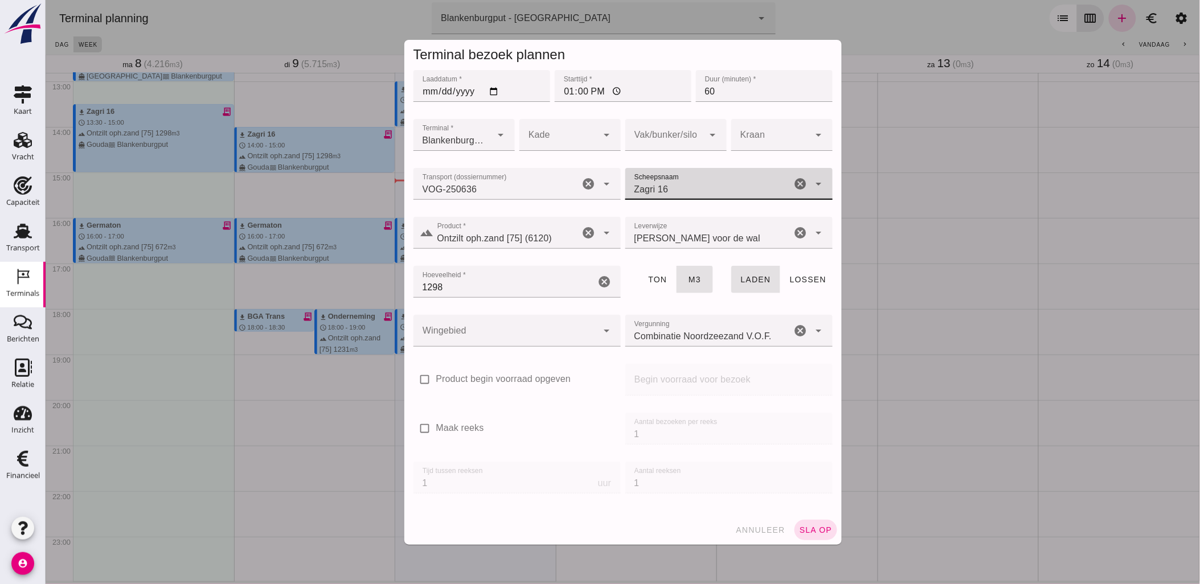
type input "Ontzilt oph.zand [75] (6120)"
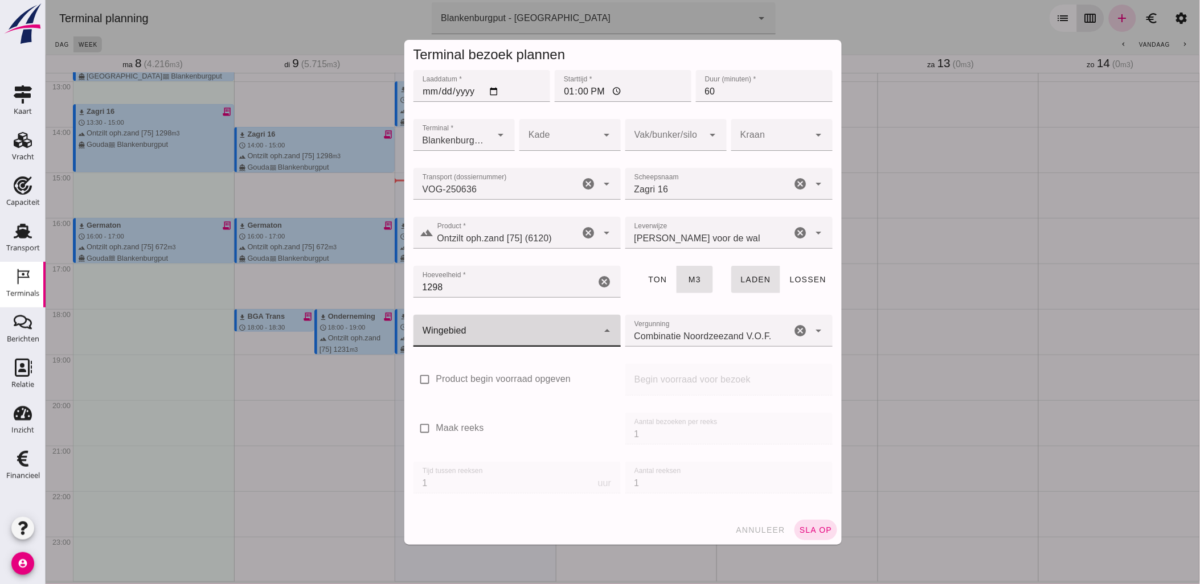
click at [519, 319] on div at bounding box center [505, 331] width 185 height 32
click at [512, 367] on div "Blankenburgput" at bounding box center [512, 365] width 189 height 14
type input "333"
click at [694, 135] on div at bounding box center [664, 135] width 79 height 32
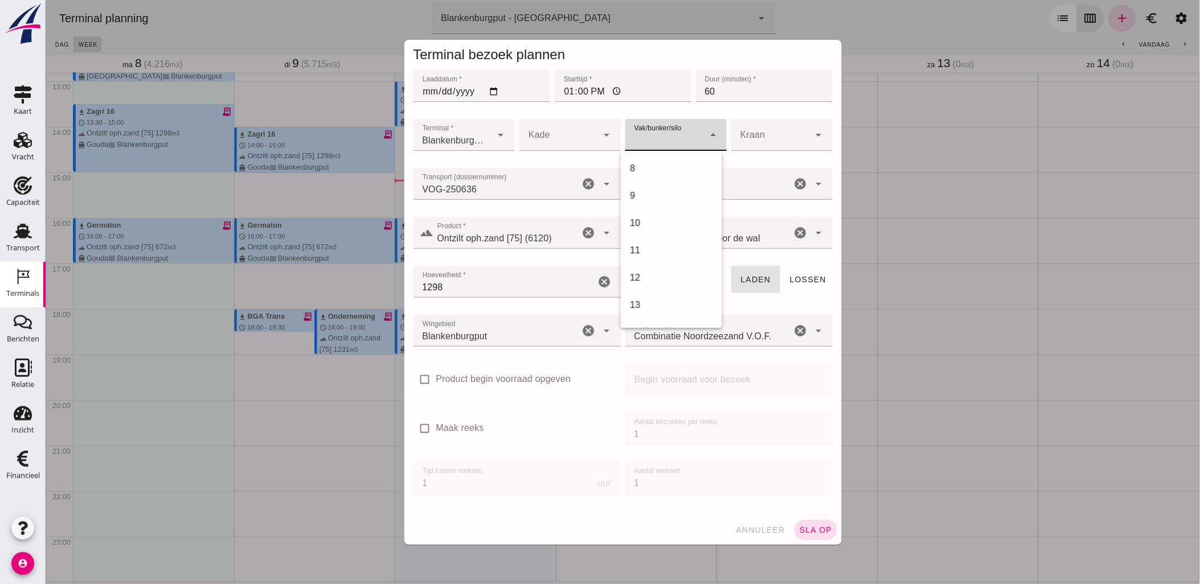
scroll to position [443, 0]
click at [657, 198] on div "18" at bounding box center [670, 191] width 101 height 27
type input "366"
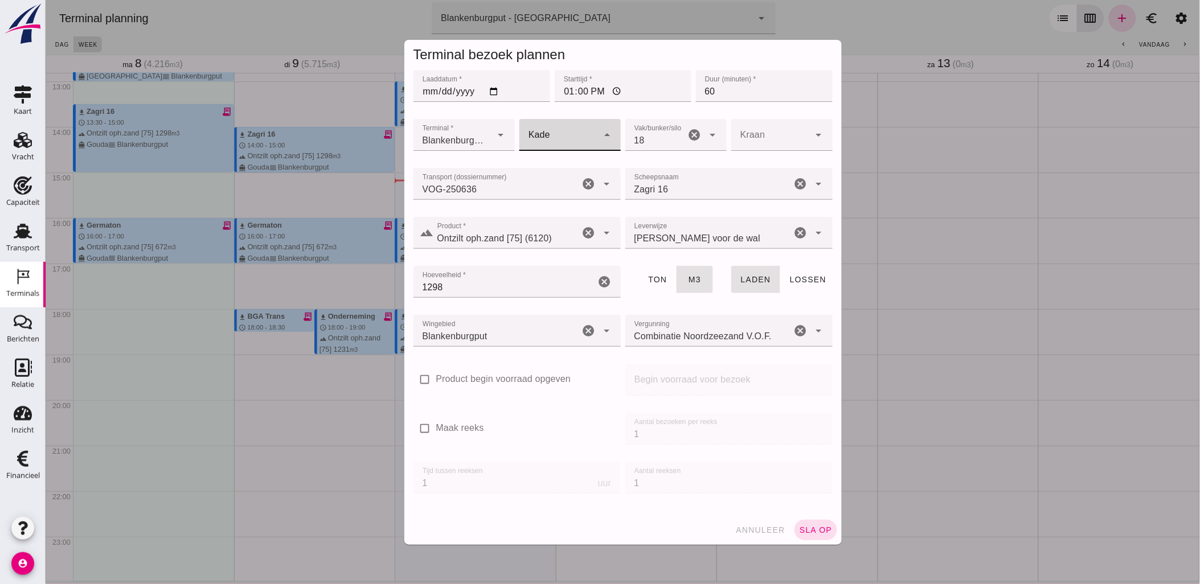
click at [562, 141] on div at bounding box center [558, 135] width 79 height 32
click at [579, 135] on div at bounding box center [558, 135] width 79 height 32
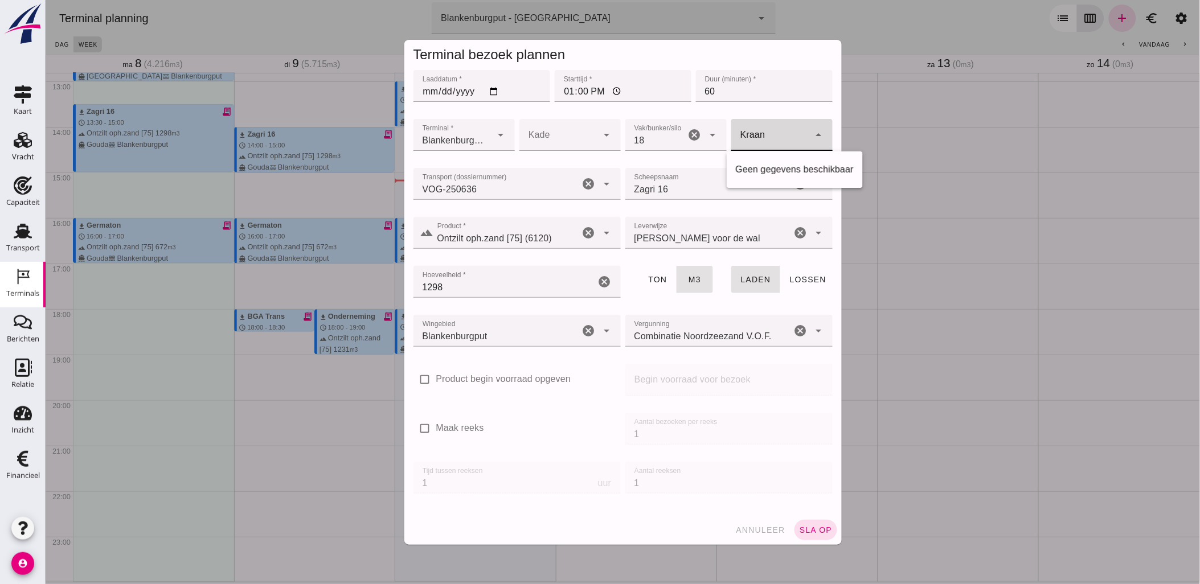
click at [795, 144] on div at bounding box center [770, 135] width 79 height 32
click at [782, 133] on div at bounding box center [770, 135] width 79 height 32
click at [806, 533] on span "sla op" at bounding box center [816, 530] width 34 height 9
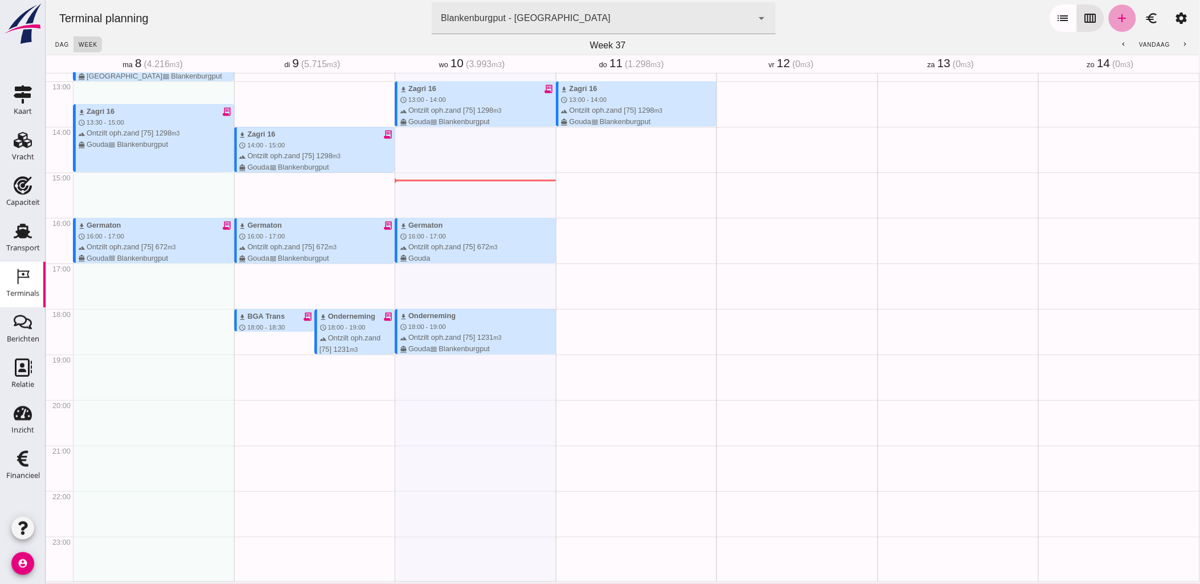
click at [1115, 19] on icon "add" at bounding box center [1122, 18] width 14 height 14
type input "Combinatie Noordzeezand V.O.F."
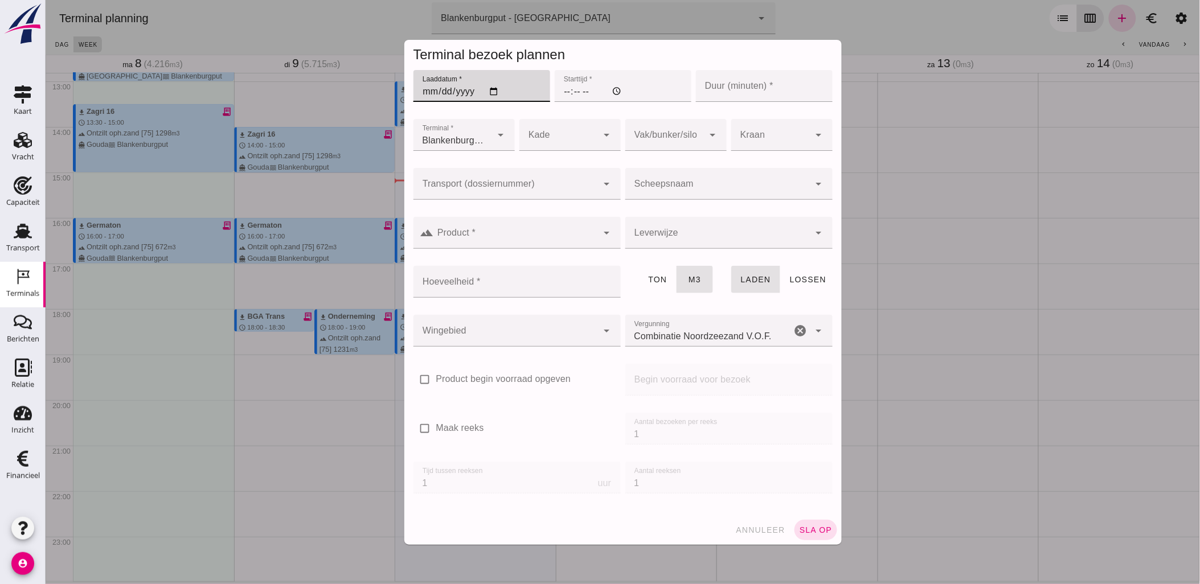
click at [489, 91] on input "Laaddatum *" at bounding box center [481, 86] width 137 height 32
type input "[DATE]"
click at [562, 89] on input "Starttijd *" at bounding box center [622, 86] width 137 height 32
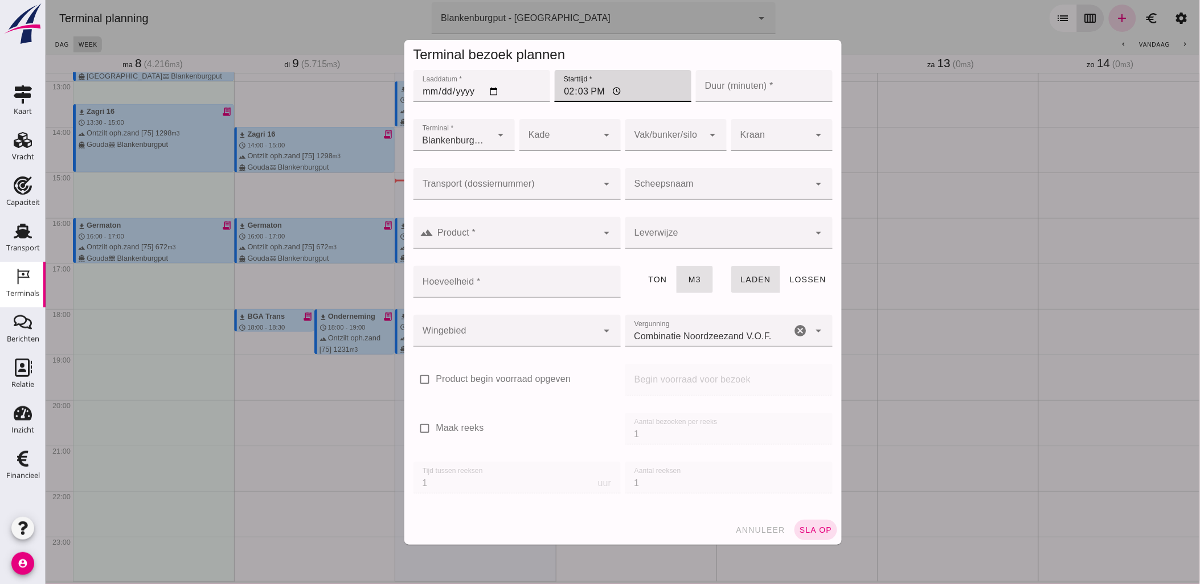
type input "14:30"
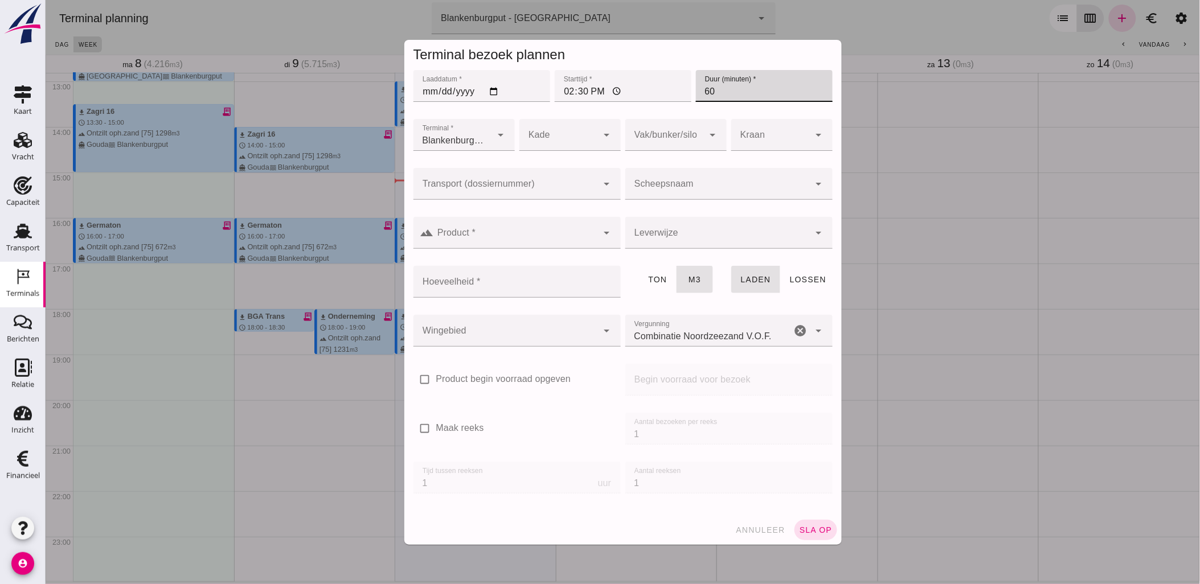
type input "60"
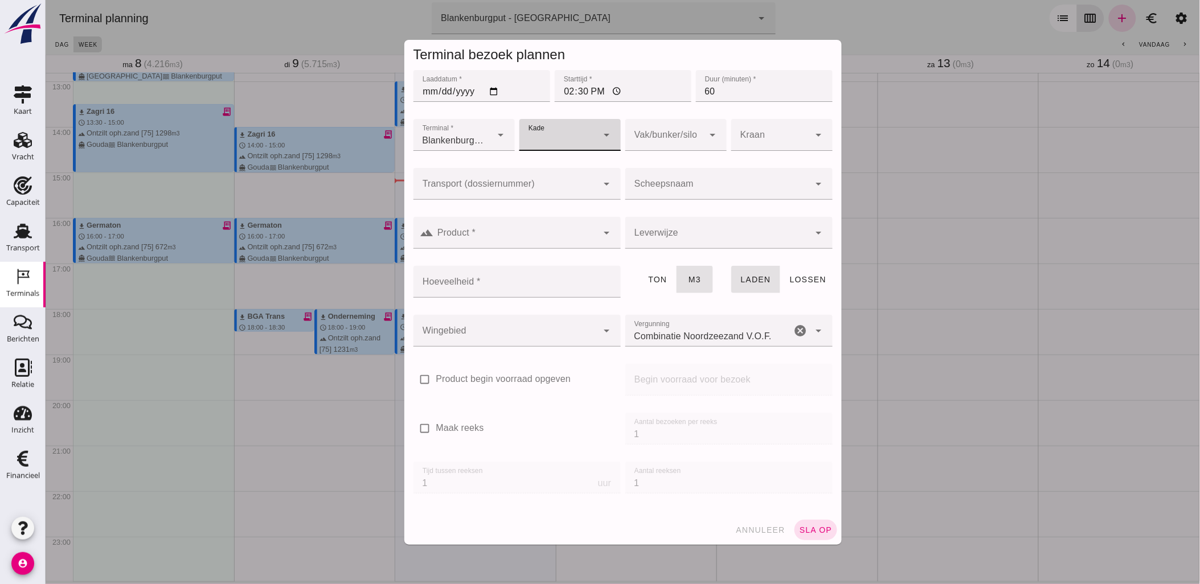
click at [645, 139] on div at bounding box center [664, 135] width 79 height 32
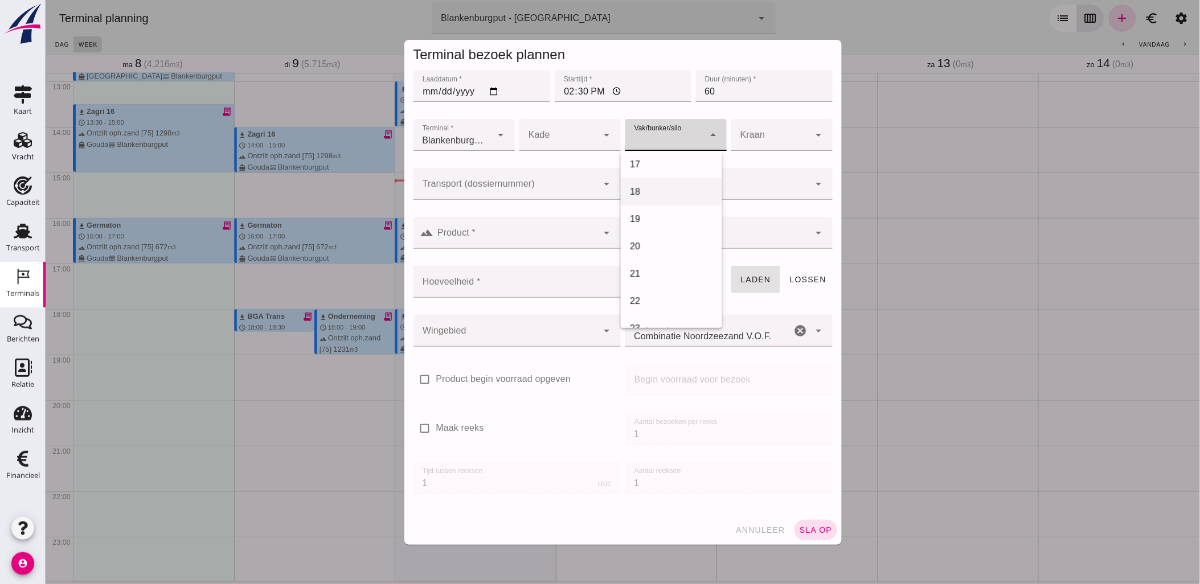
click at [651, 194] on div "18" at bounding box center [670, 192] width 83 height 14
type input "366"
click at [532, 184] on input "Transport (dossiernummer)" at bounding box center [505, 190] width 185 height 14
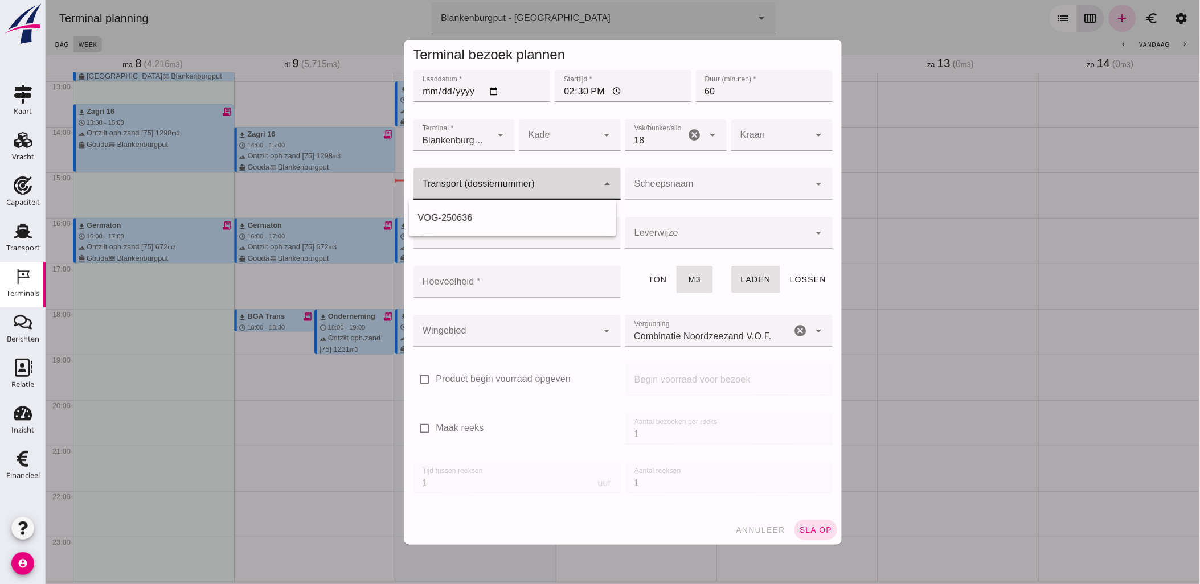
paste input "VOG-250636"
type input "VOG-25063\"
type input "VOG-250637"
drag, startPoint x: 477, startPoint y: 217, endPoint x: 575, endPoint y: 208, distance: 99.0
click at [478, 217] on div "VOG-250637" at bounding box center [512, 218] width 189 height 14
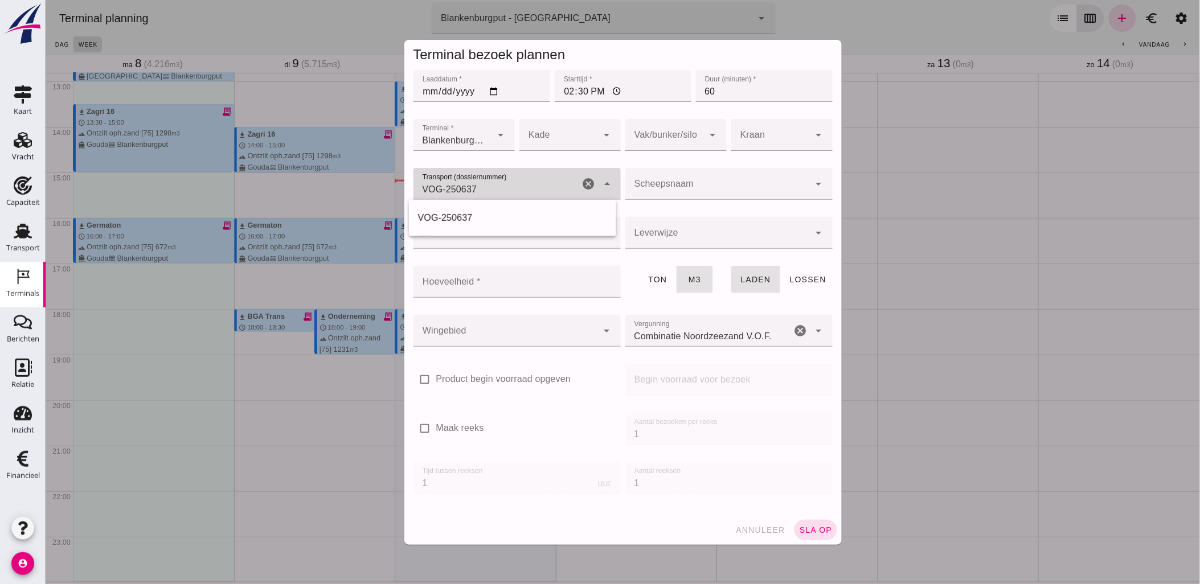
type input "franco_on_shore"
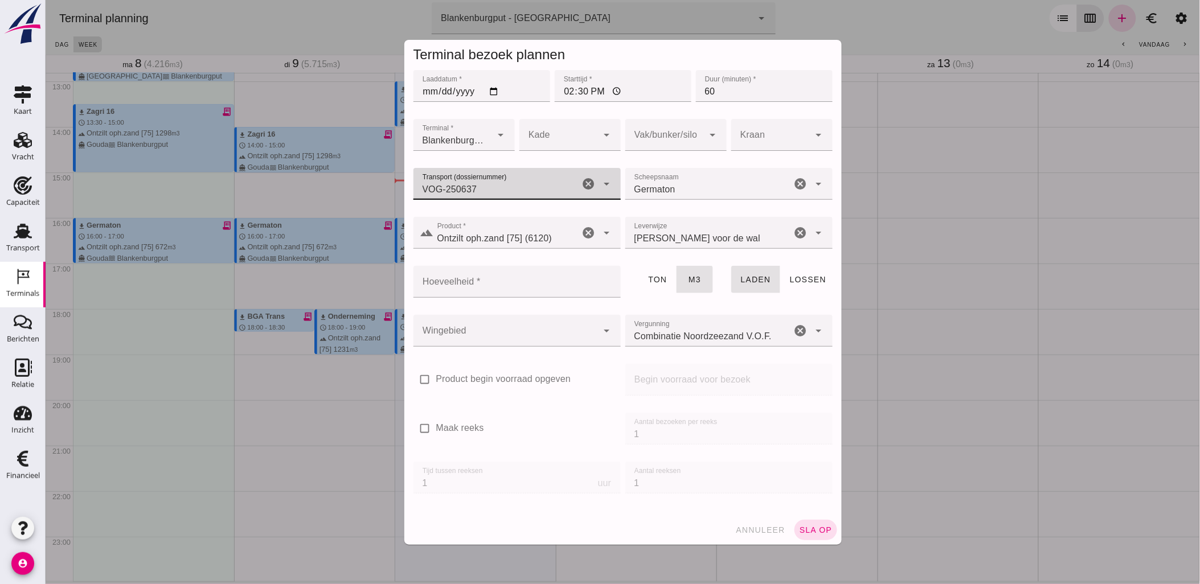
type input "VOG-250637"
click at [511, 282] on input "Hoeveelheid *" at bounding box center [513, 282] width 201 height 32
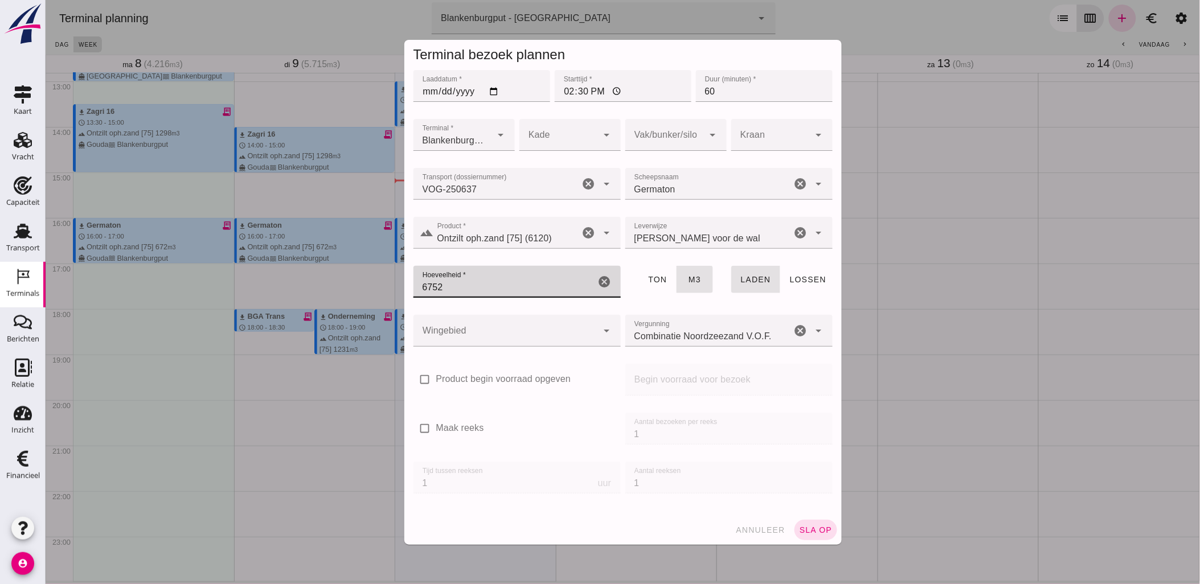
click at [511, 282] on input "6752" at bounding box center [504, 282] width 182 height 32
type input "672"
type button "tons"
click at [510, 318] on div at bounding box center [505, 331] width 185 height 32
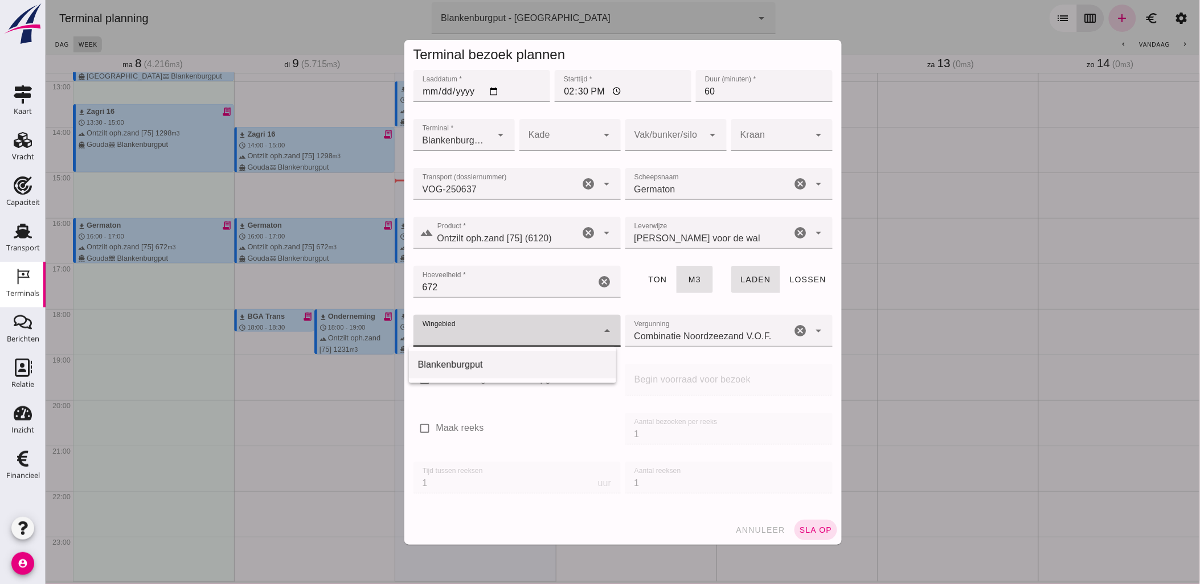
click at [520, 361] on div "Blankenburgput" at bounding box center [512, 365] width 189 height 14
type input "333"
click at [817, 529] on span "sla op" at bounding box center [816, 530] width 34 height 9
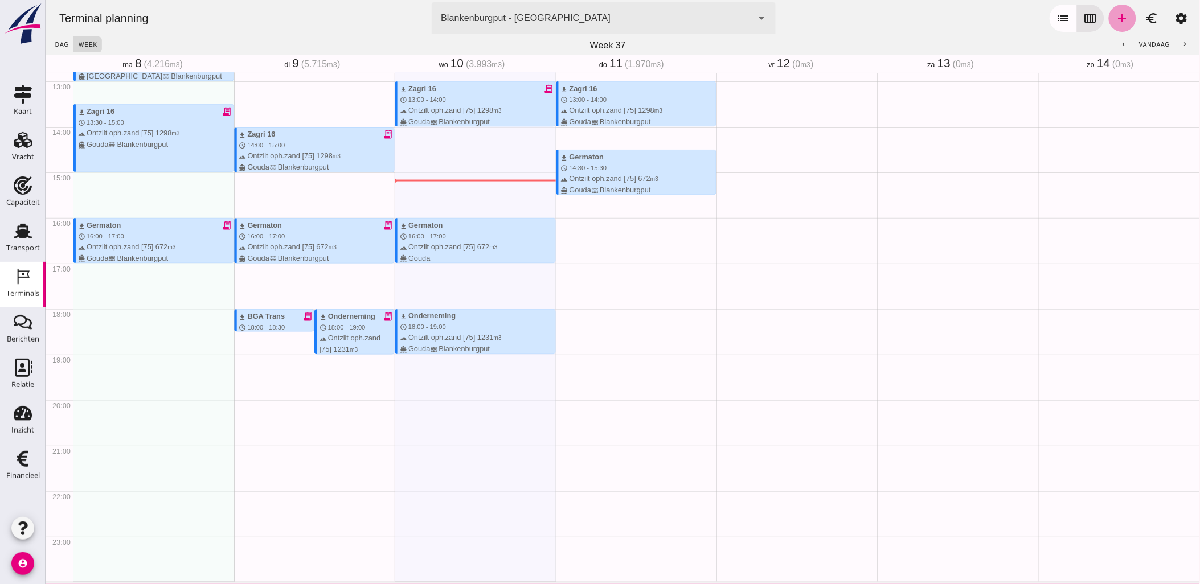
click at [1115, 15] on icon "add" at bounding box center [1122, 18] width 14 height 14
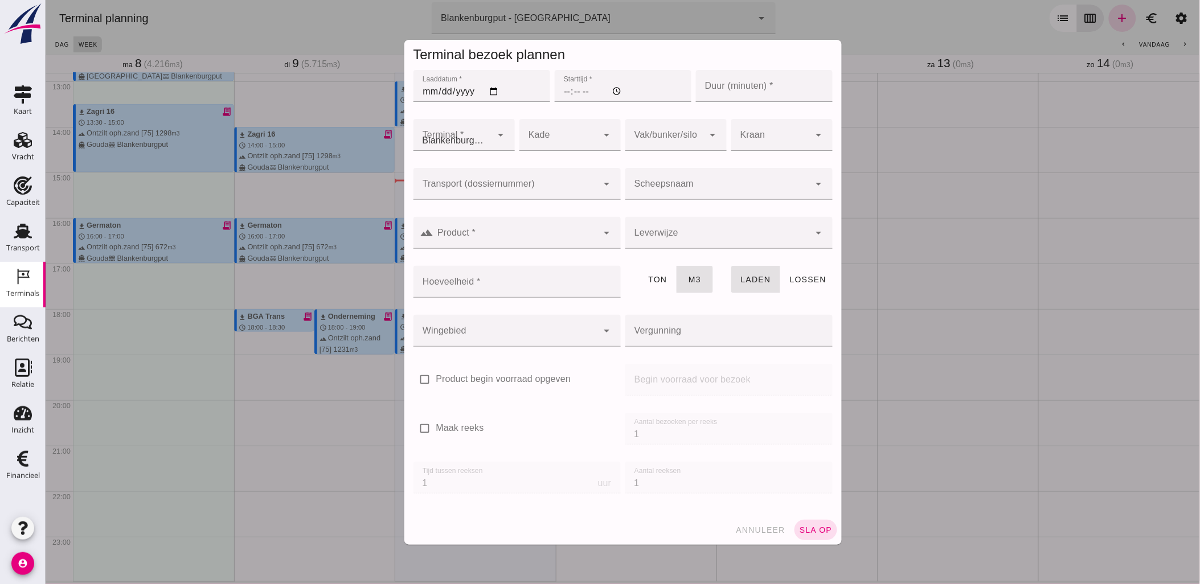
type input "Combinatie Noordzeezand V.O.F."
click at [501, 89] on input "Laaddatum *" at bounding box center [481, 86] width 137 height 32
click at [497, 89] on input "Laaddatum *" at bounding box center [481, 86] width 137 height 32
click at [487, 92] on input "Laaddatum *" at bounding box center [481, 86] width 137 height 32
type input "[DATE]"
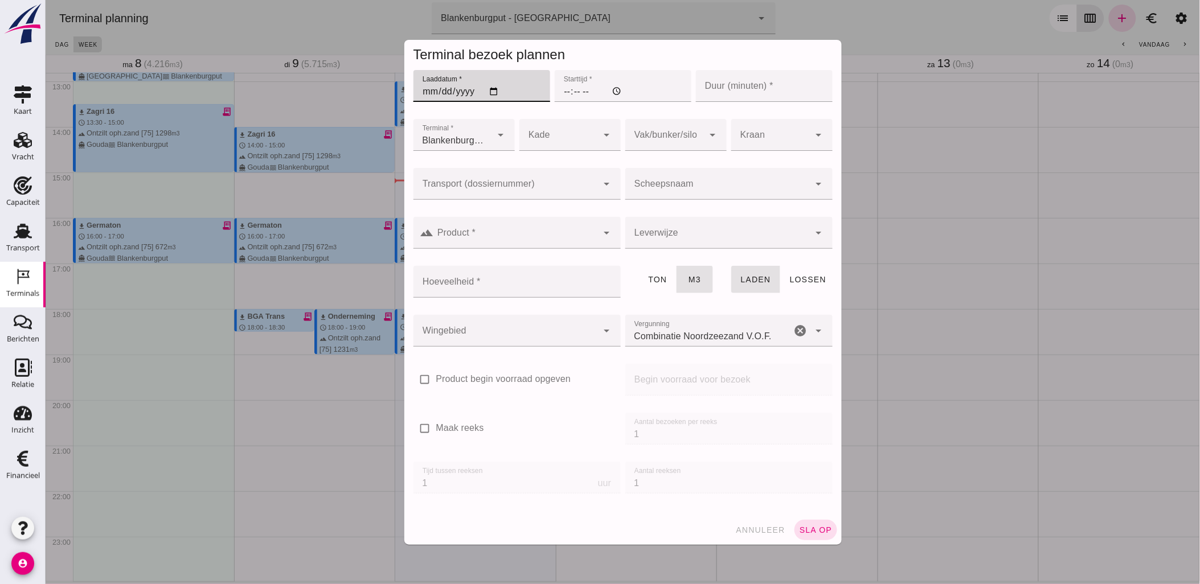
click at [565, 92] on input "Starttijd *" at bounding box center [622, 86] width 137 height 32
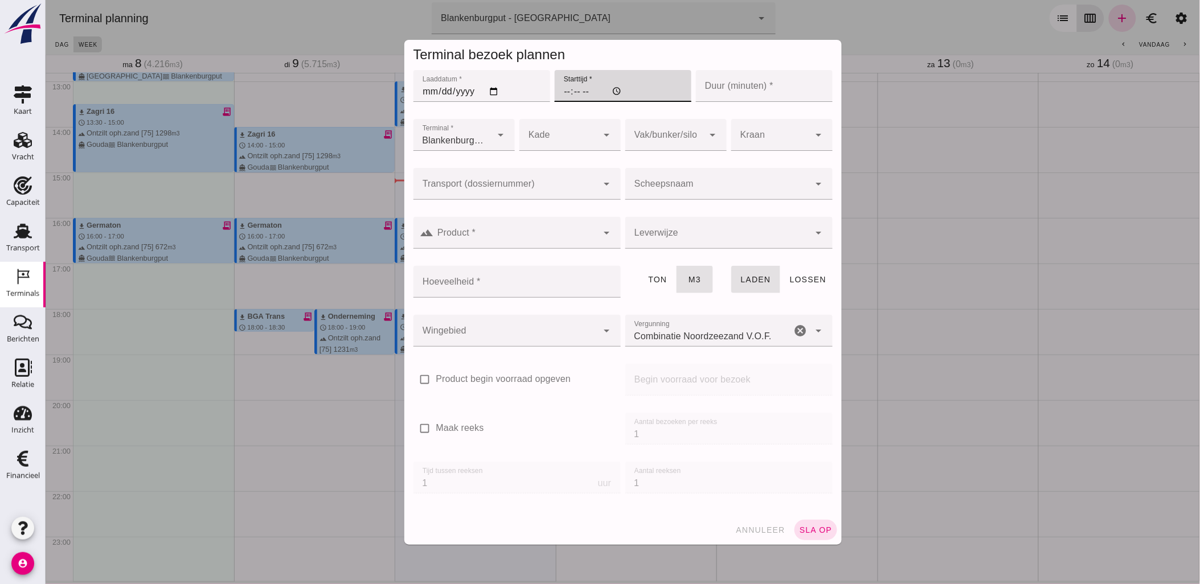
type input "18:00"
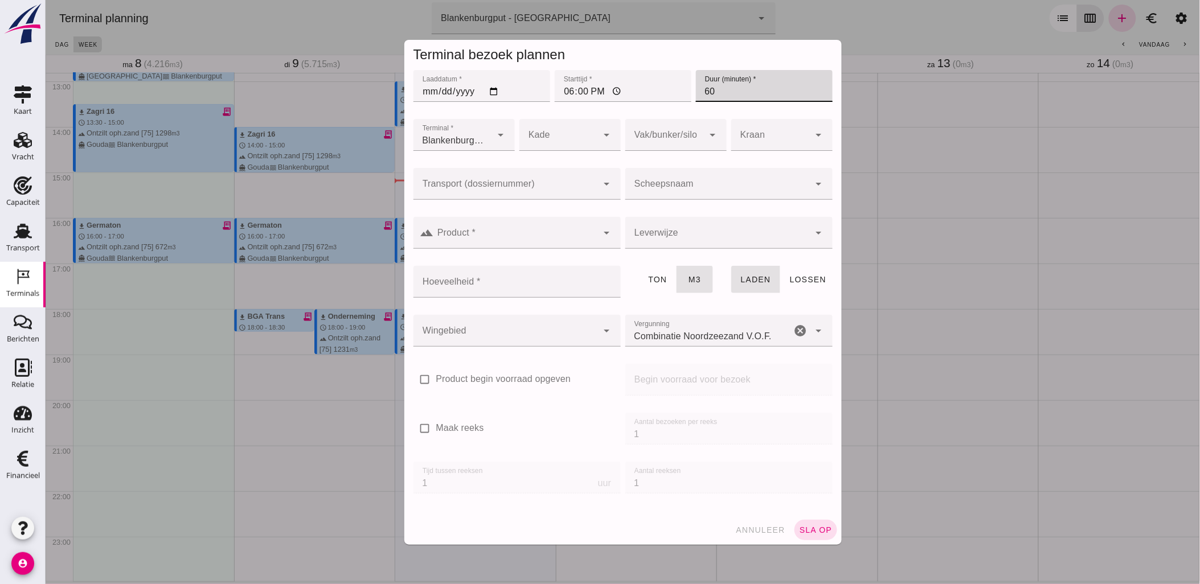
type input "60"
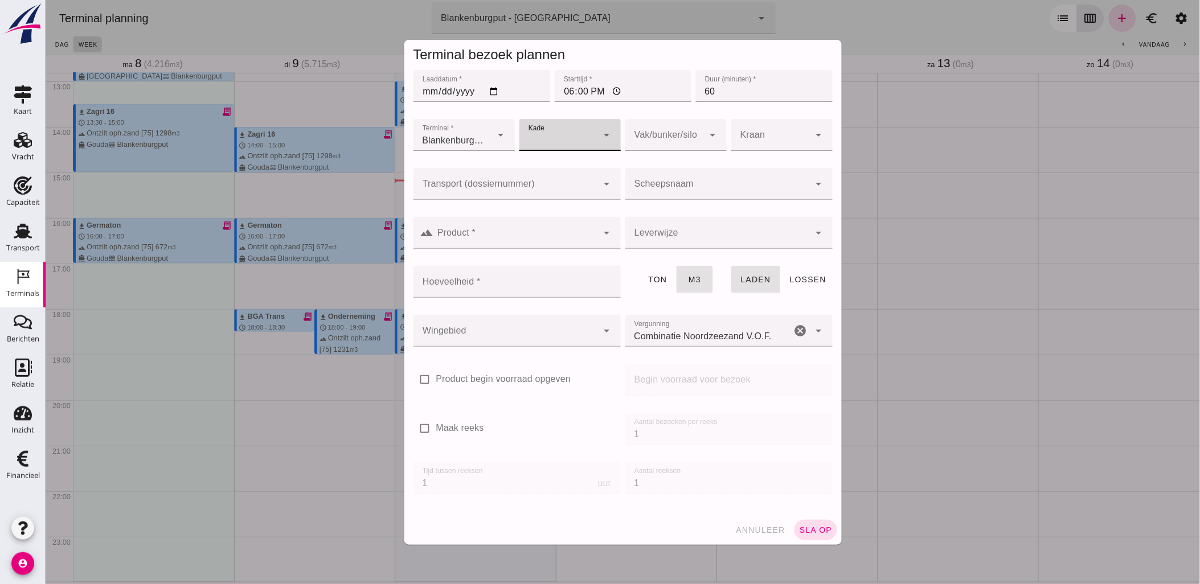
click at [549, 138] on div at bounding box center [558, 135] width 79 height 32
click at [678, 135] on div at bounding box center [664, 135] width 79 height 32
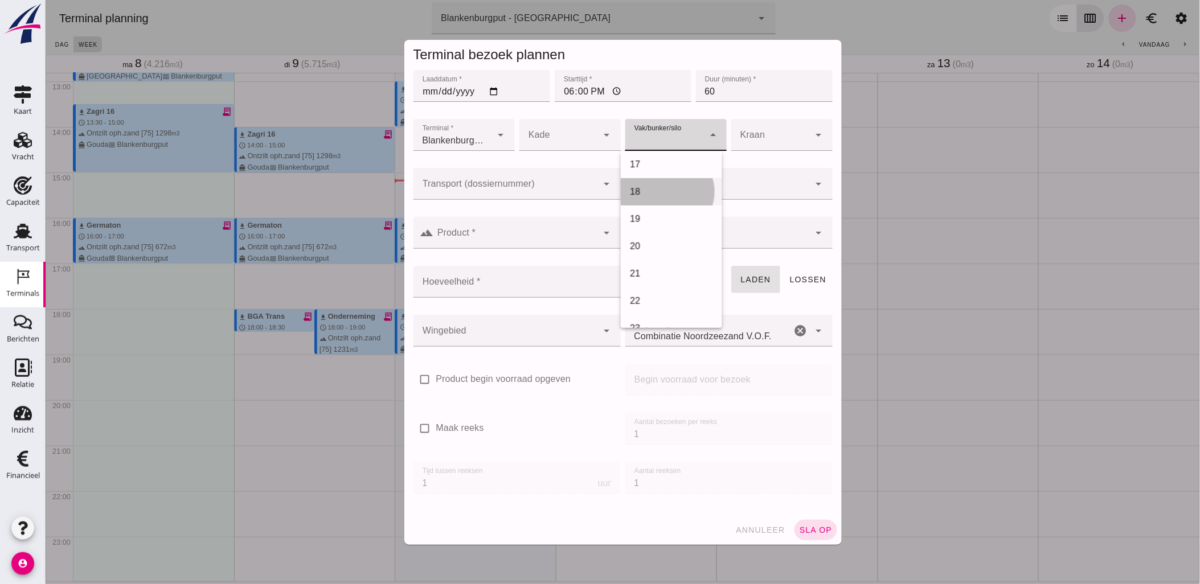
click at [658, 194] on div "18" at bounding box center [670, 192] width 83 height 14
type input "366"
click at [543, 185] on input "Transport (dossiernummer)" at bounding box center [505, 190] width 185 height 14
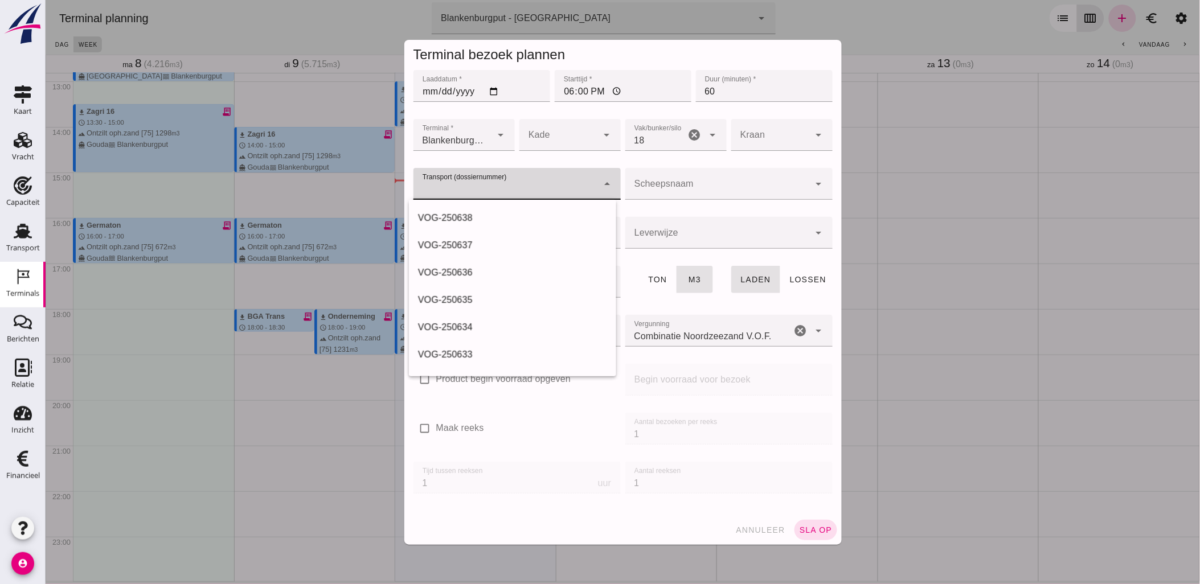
paste input "VOG-250636"
type input "VOG-250638"
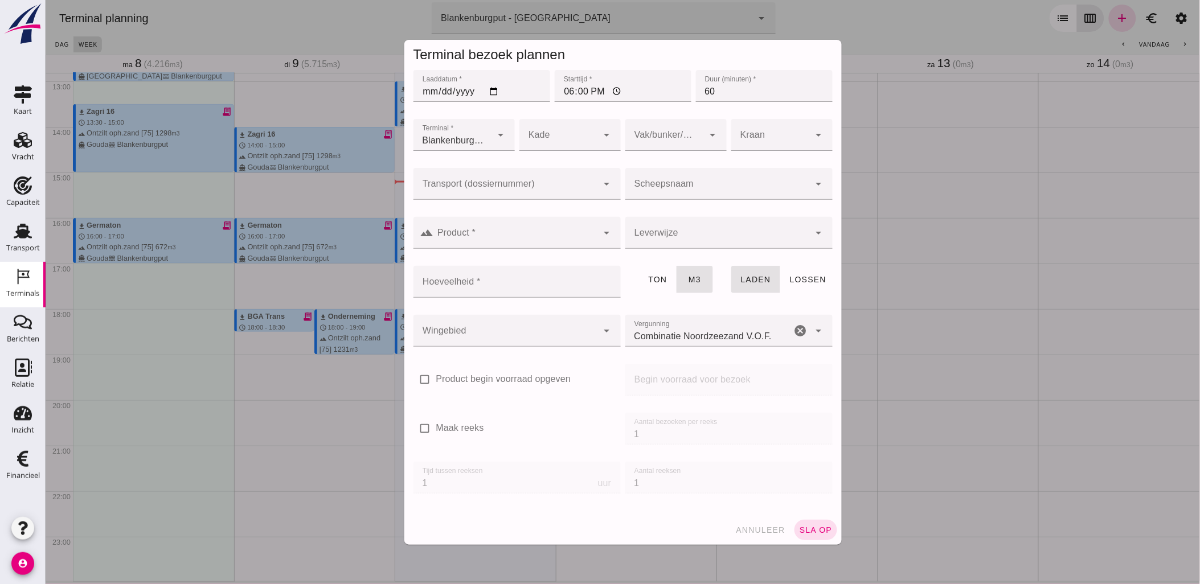
click at [536, 184] on input "Transport (dossiernummer)" at bounding box center [505, 190] width 185 height 14
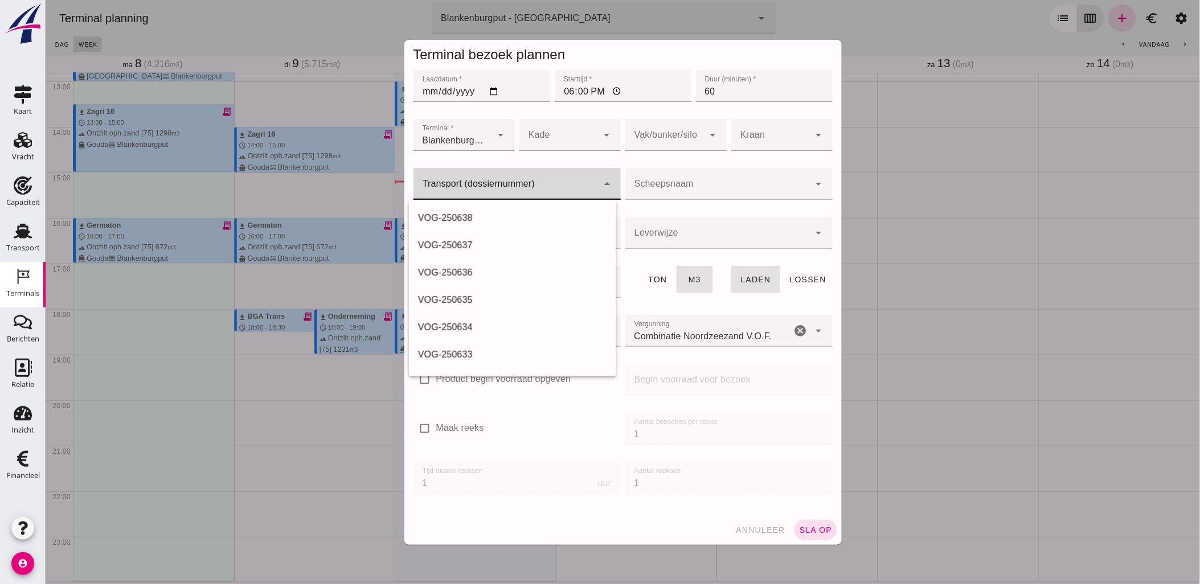
paste input "VOG-250636"
type input "VOG-250638"
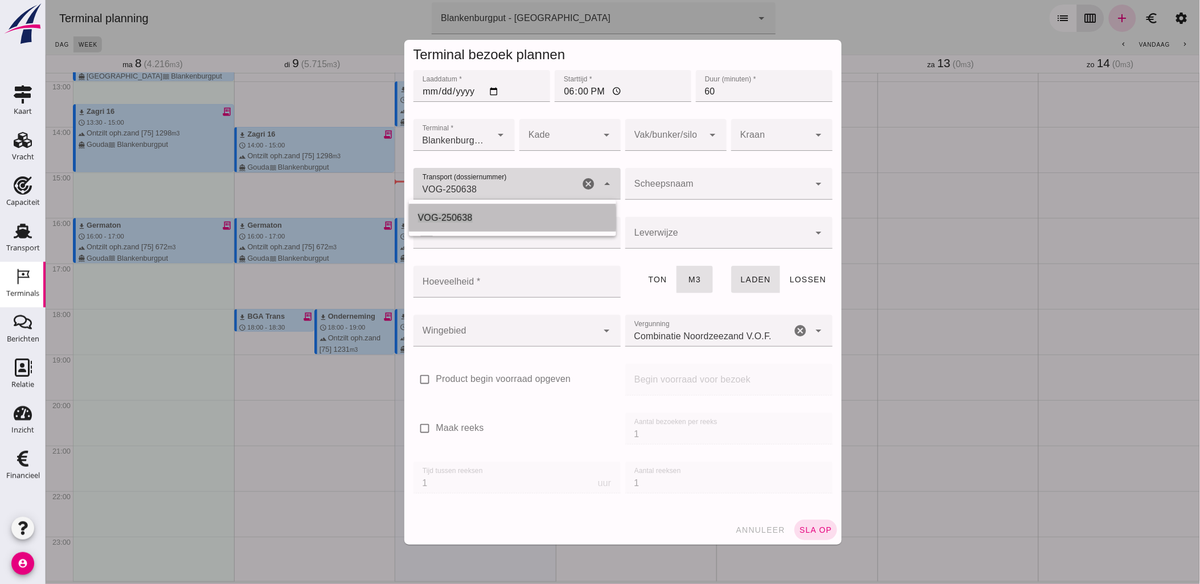
click at [483, 215] on div "VOG-250638" at bounding box center [512, 218] width 189 height 14
type input "franco_on_shore"
type input "1231"
type input "VOG-250638"
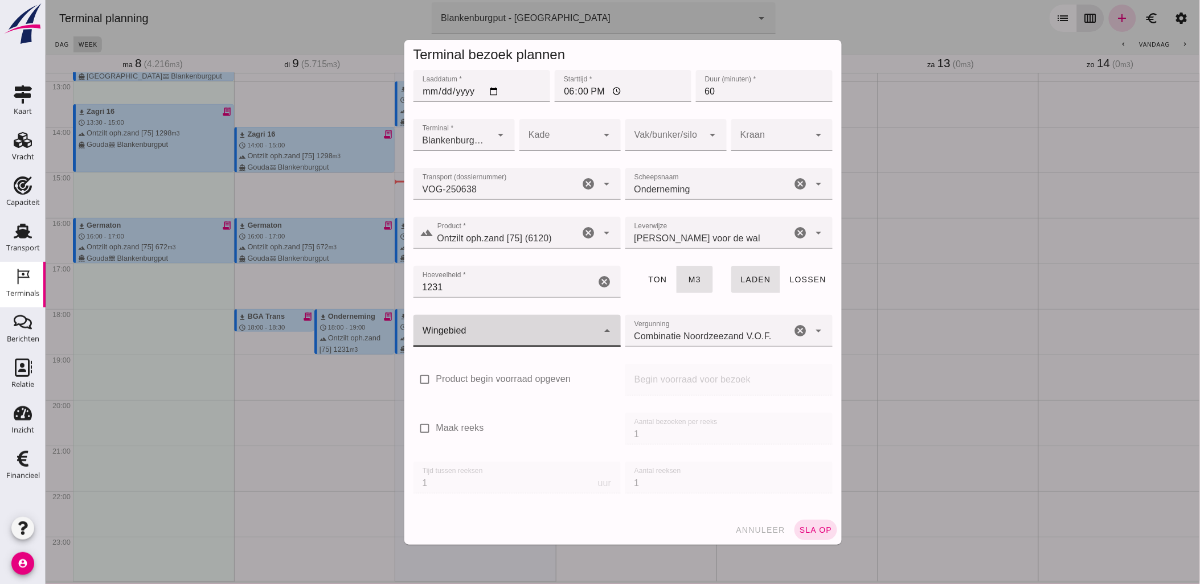
click at [537, 334] on div at bounding box center [505, 331] width 185 height 32
click at [506, 370] on div "Blankenburgput" at bounding box center [512, 365] width 189 height 14
type input "333"
click at [816, 528] on span "sla op" at bounding box center [816, 530] width 34 height 9
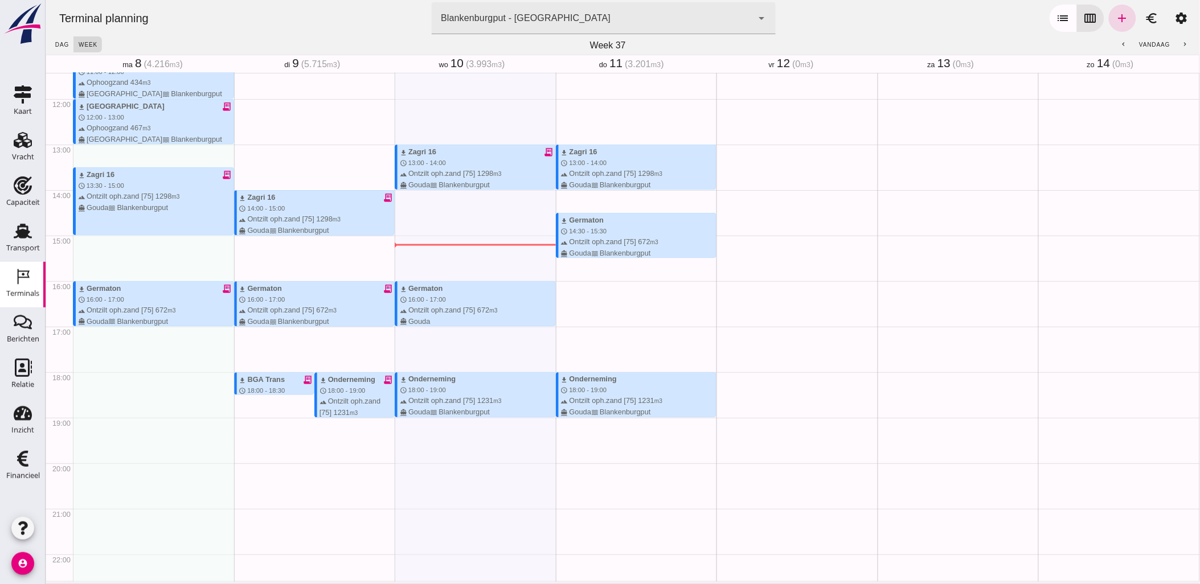
scroll to position [584, 0]
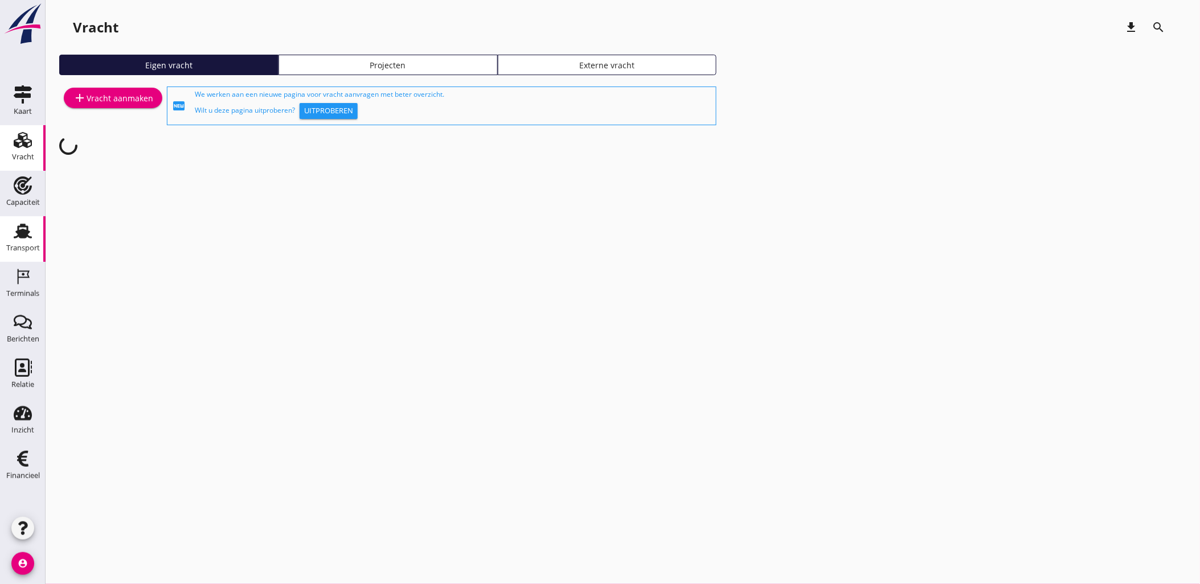
click at [22, 230] on use at bounding box center [23, 231] width 18 height 15
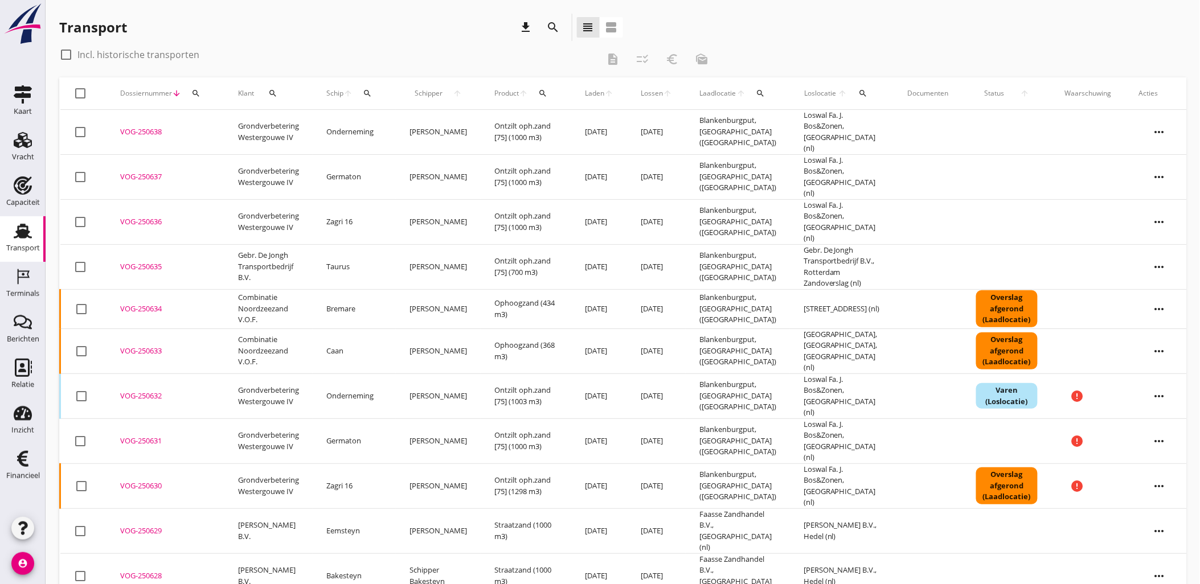
copy div "VOG-250636"
drag, startPoint x: 163, startPoint y: 209, endPoint x: 275, endPoint y: 35, distance: 206.1
click at [275, 35] on div "Transport download search view_headline view_agenda check_box_outline_blank Inc…" at bounding box center [623, 497] width 1155 height 995
drag, startPoint x: 275, startPoint y: 35, endPoint x: 261, endPoint y: 4, distance: 34.4
click at [244, 38] on div "Transport download search view_headline view_agenda" at bounding box center [341, 27] width 564 height 27
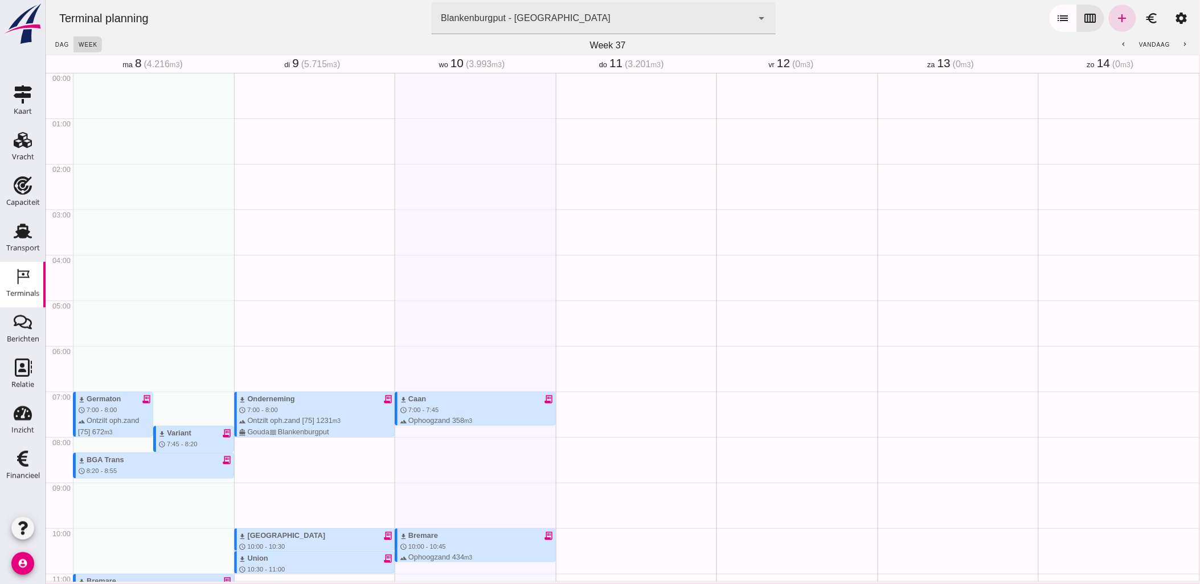
scroll to position [584, 0]
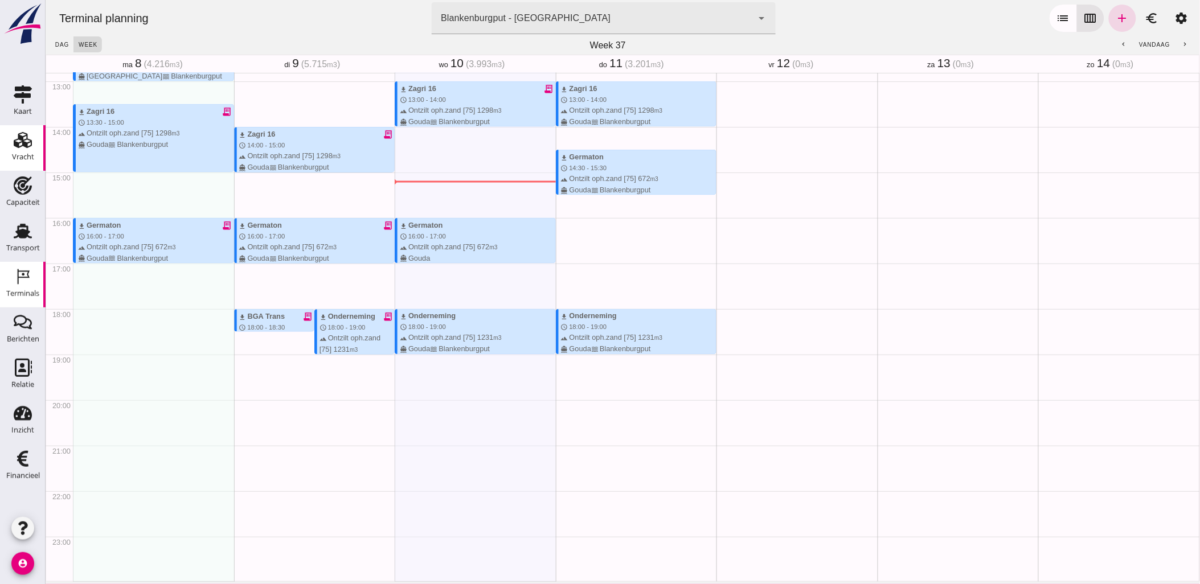
click at [30, 154] on div "Vracht" at bounding box center [23, 156] width 22 height 7
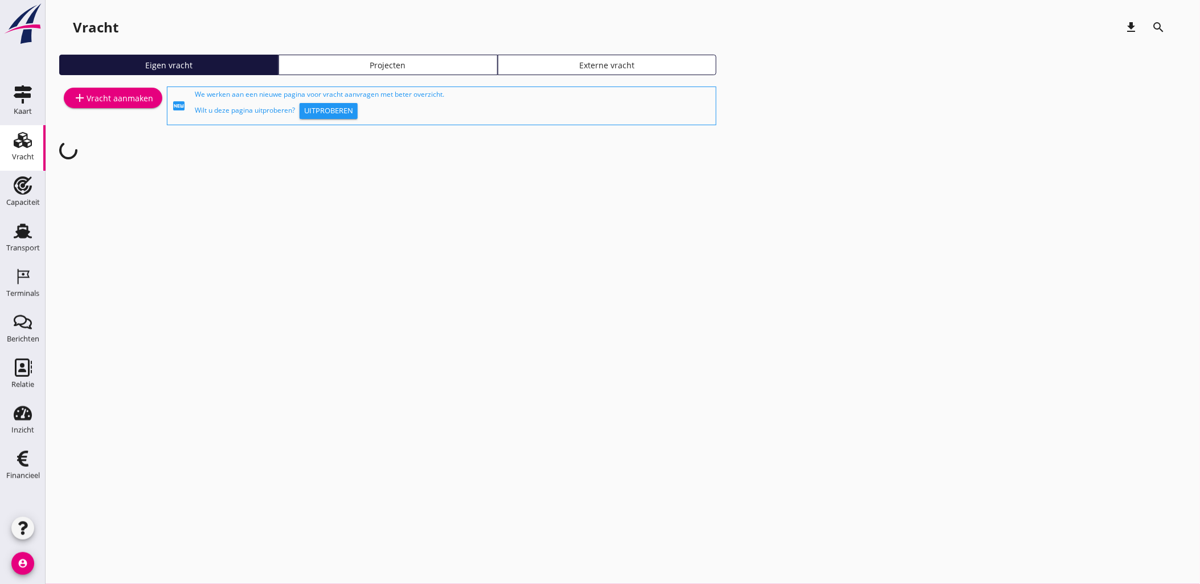
click at [418, 58] on link "Projecten" at bounding box center [388, 65] width 219 height 21
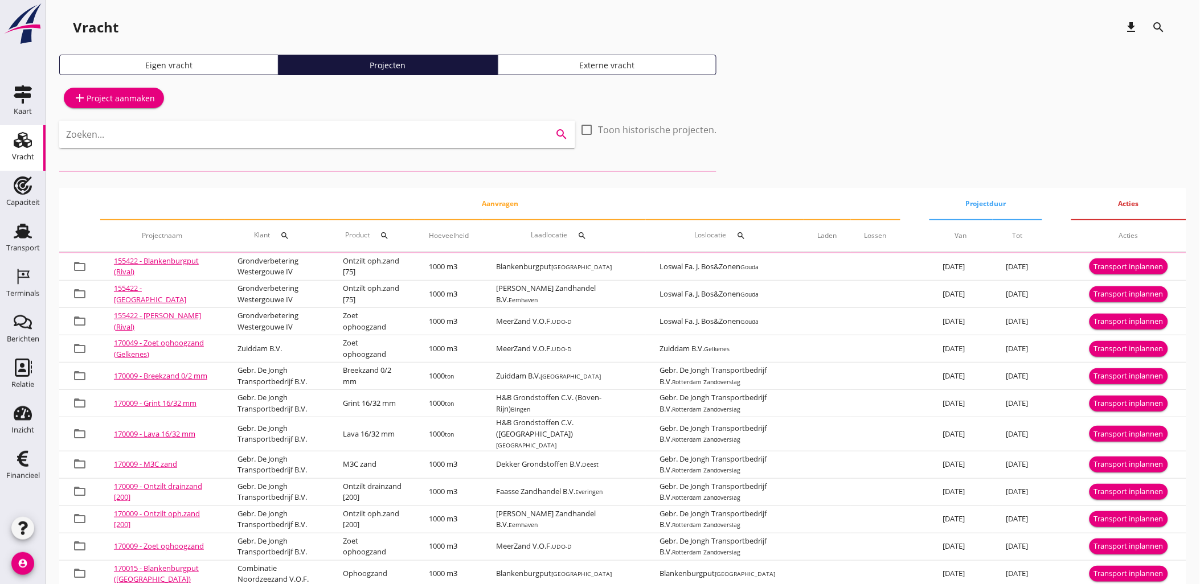
click at [424, 140] on input "Zoeken..." at bounding box center [301, 134] width 471 height 18
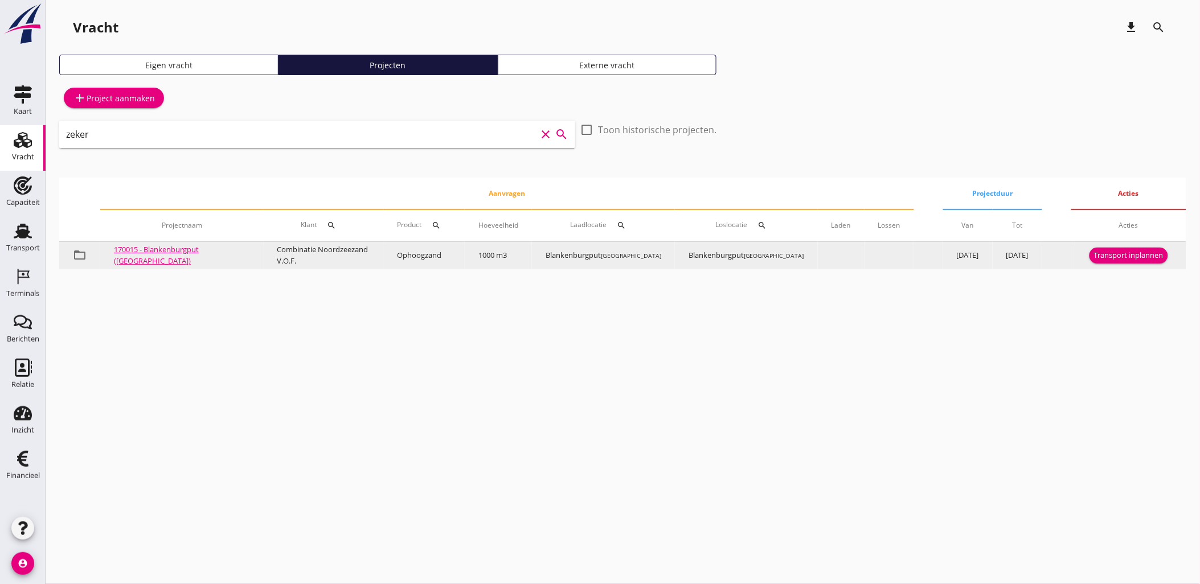
type input "zeker"
click at [1131, 252] on div "Transport inplannen" at bounding box center [1129, 255] width 70 height 11
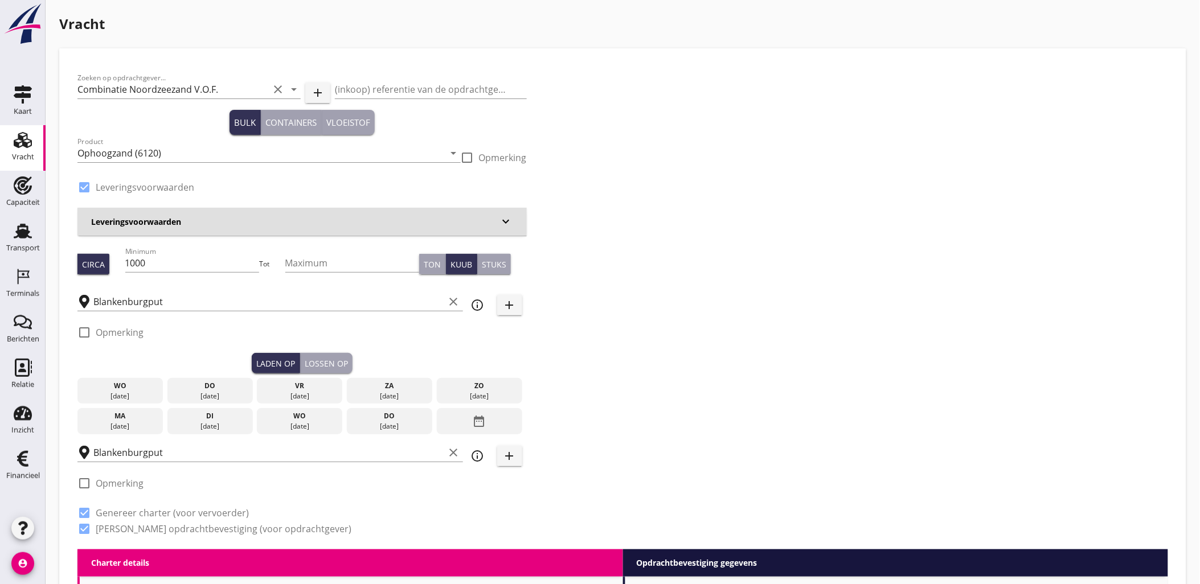
click at [224, 394] on div "[DATE]" at bounding box center [210, 396] width 80 height 10
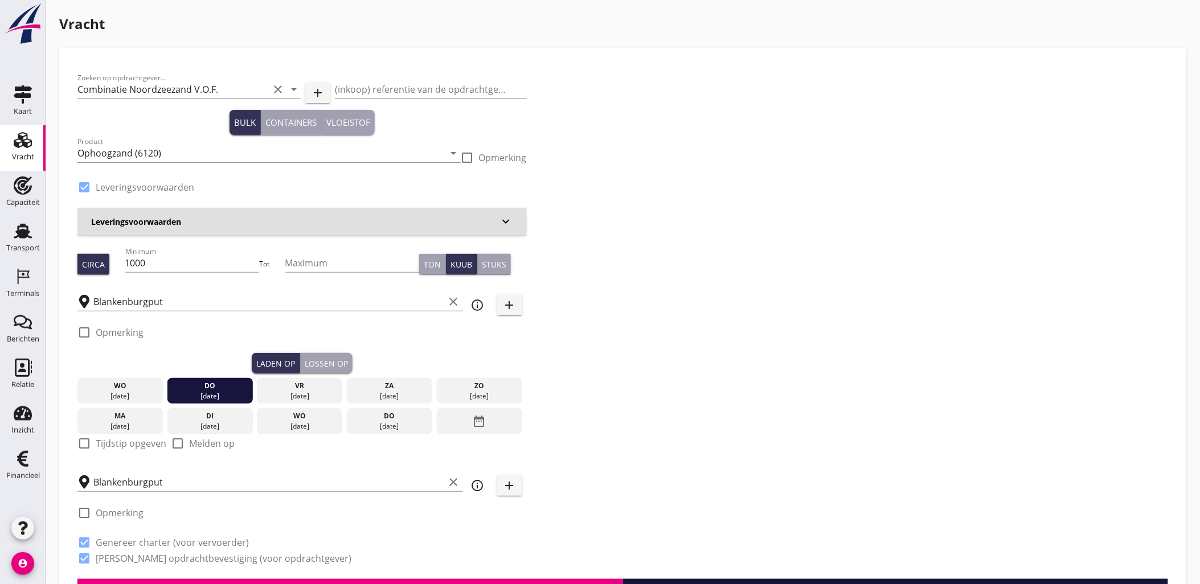
click at [318, 369] on div "Lossen op" at bounding box center [326, 364] width 43 height 12
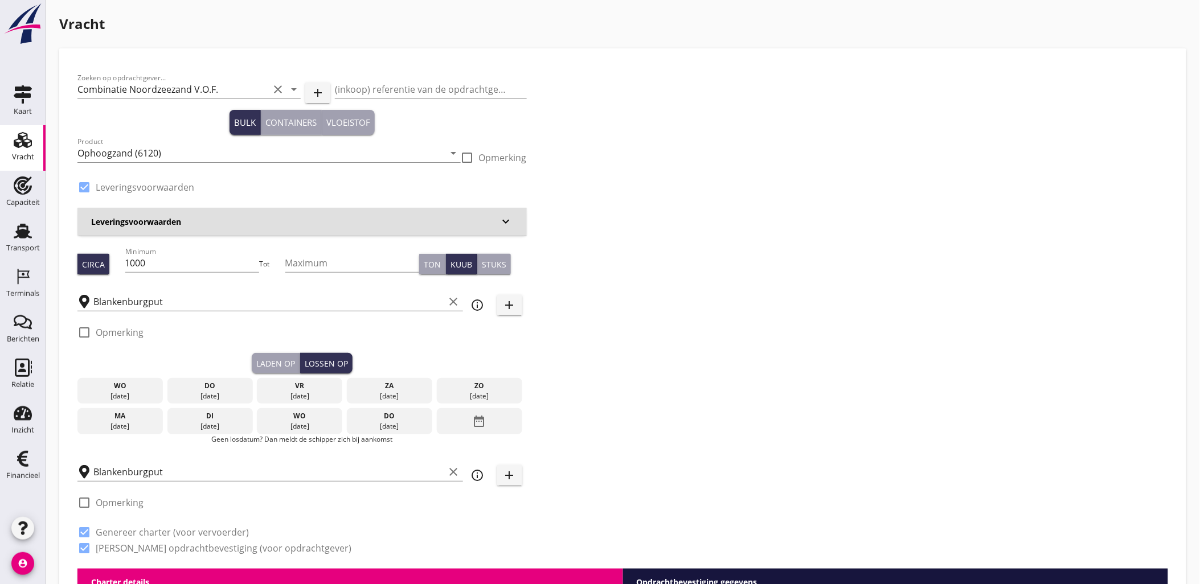
click at [215, 392] on div "[DATE]" at bounding box center [210, 396] width 80 height 10
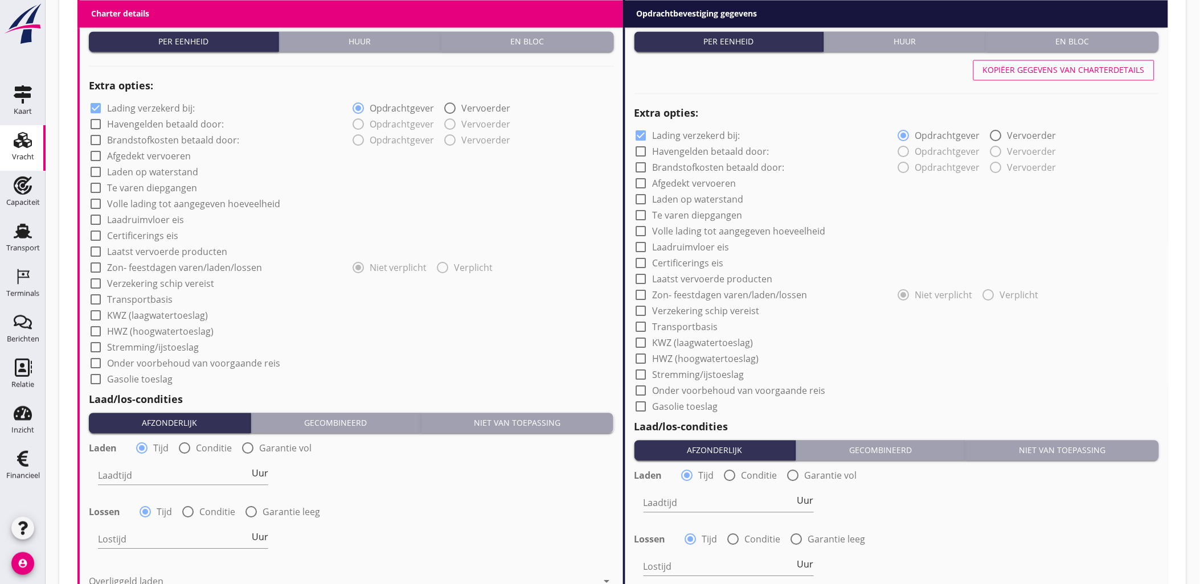
scroll to position [823, 0]
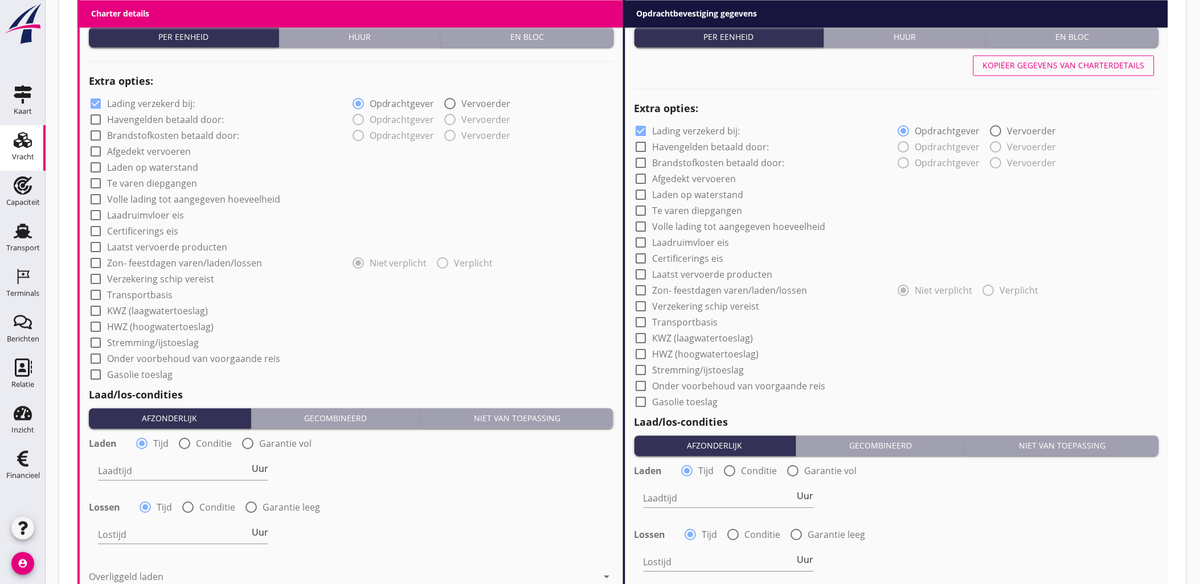
click at [276, 443] on label "Garantie vol" at bounding box center [285, 443] width 52 height 11
radio input "false"
radio input "true"
click at [292, 507] on label "Garantie leeg" at bounding box center [292, 506] width 58 height 11
radio input "false"
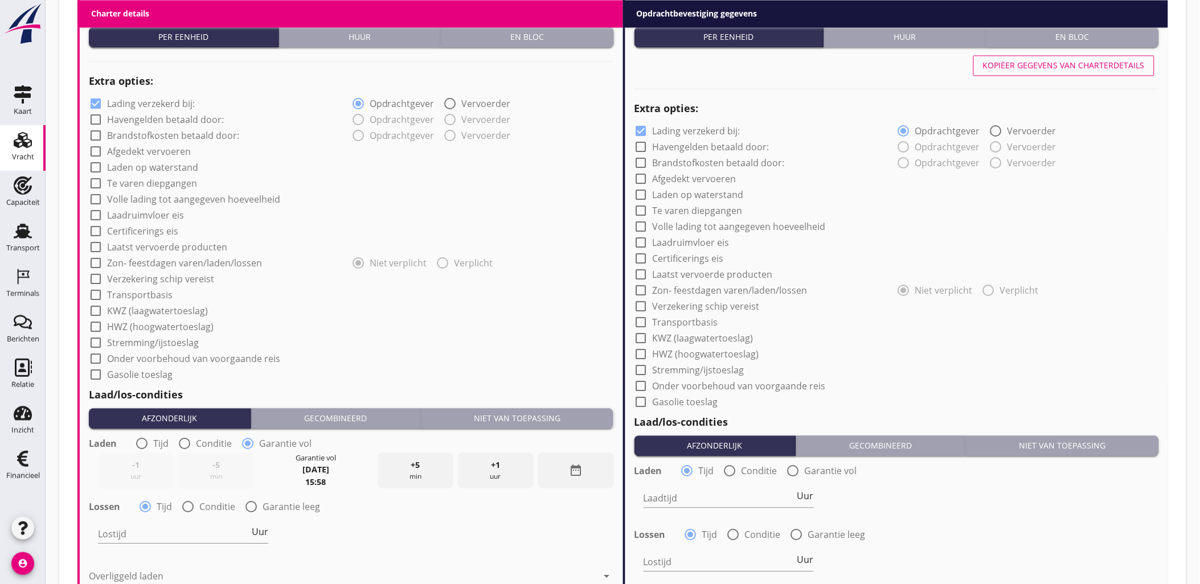
radio input "true"
click at [838, 465] on label "Garantie vol" at bounding box center [831, 470] width 52 height 11
radio input "false"
radio input "true"
click at [834, 535] on label "Garantie leeg" at bounding box center [837, 534] width 58 height 11
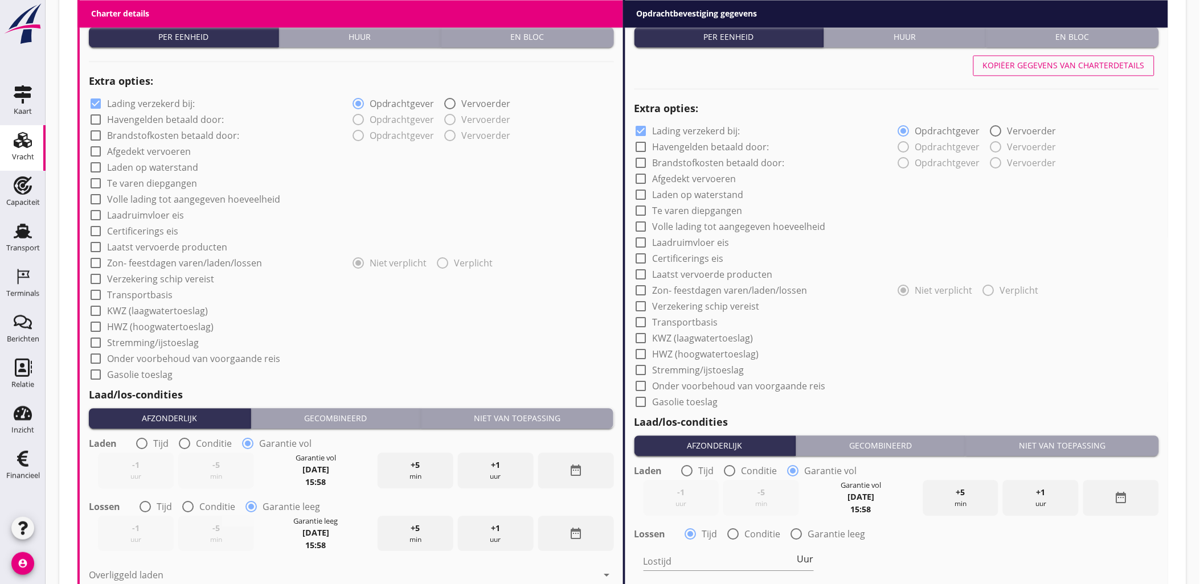
radio input "false"
radio input "true"
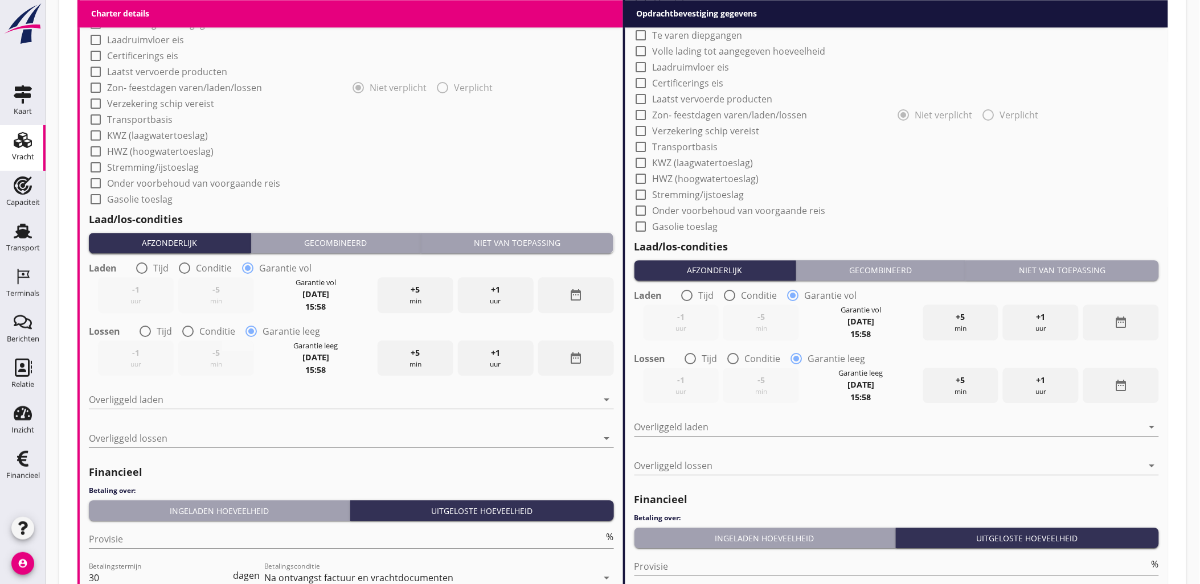
scroll to position [1174, 0]
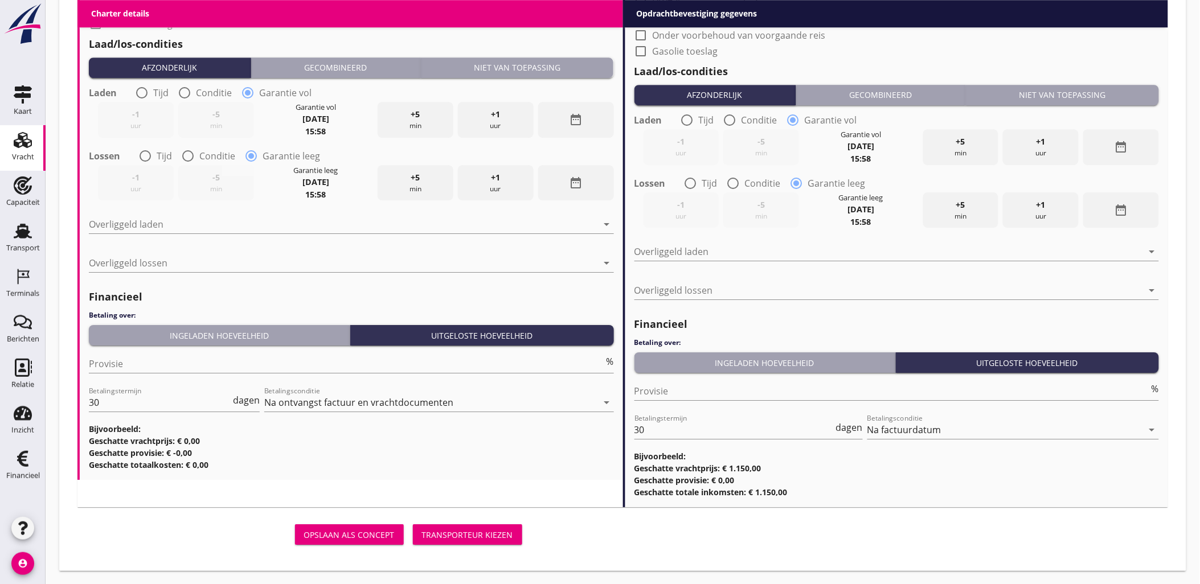
click at [466, 534] on div "Transporteur kiezen" at bounding box center [467, 535] width 91 height 12
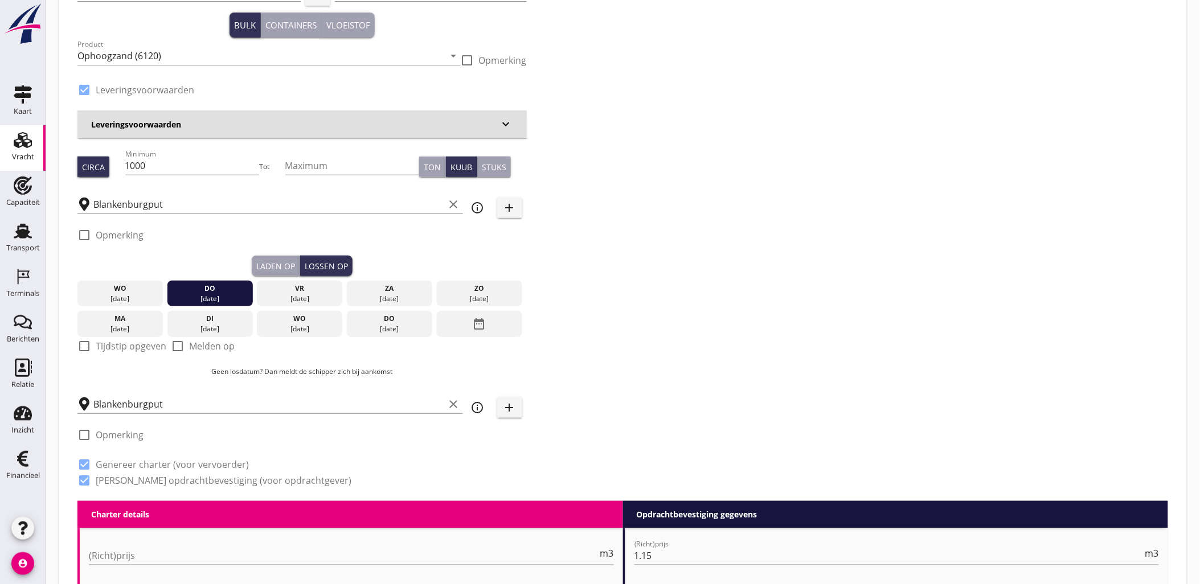
scroll to position [0, 0]
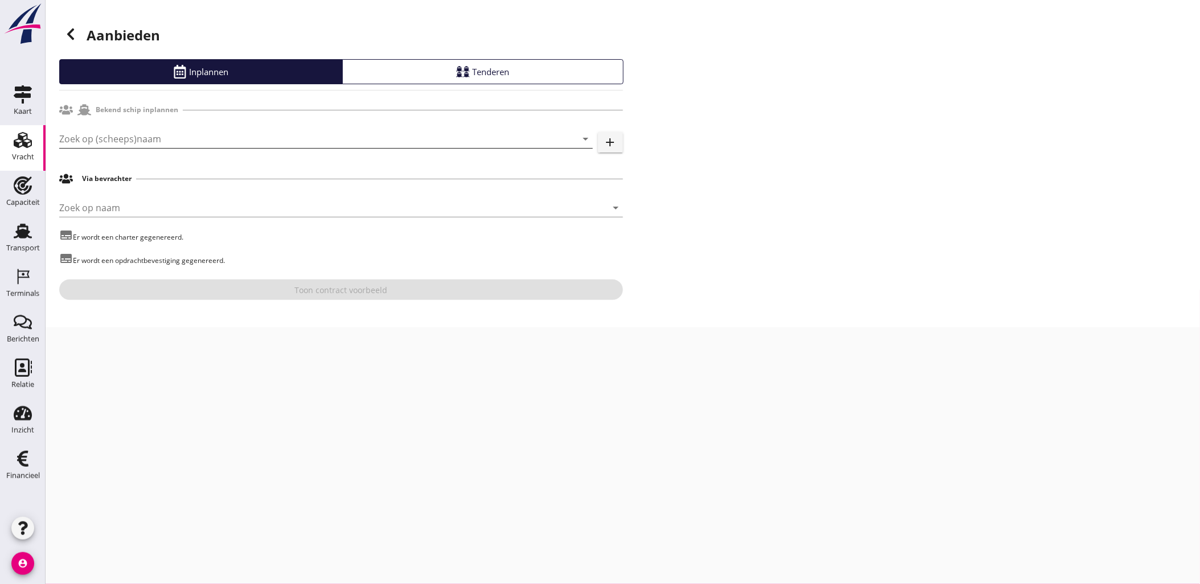
click at [151, 132] on input "Zoek op (scheeps)naam" at bounding box center [310, 139] width 502 height 18
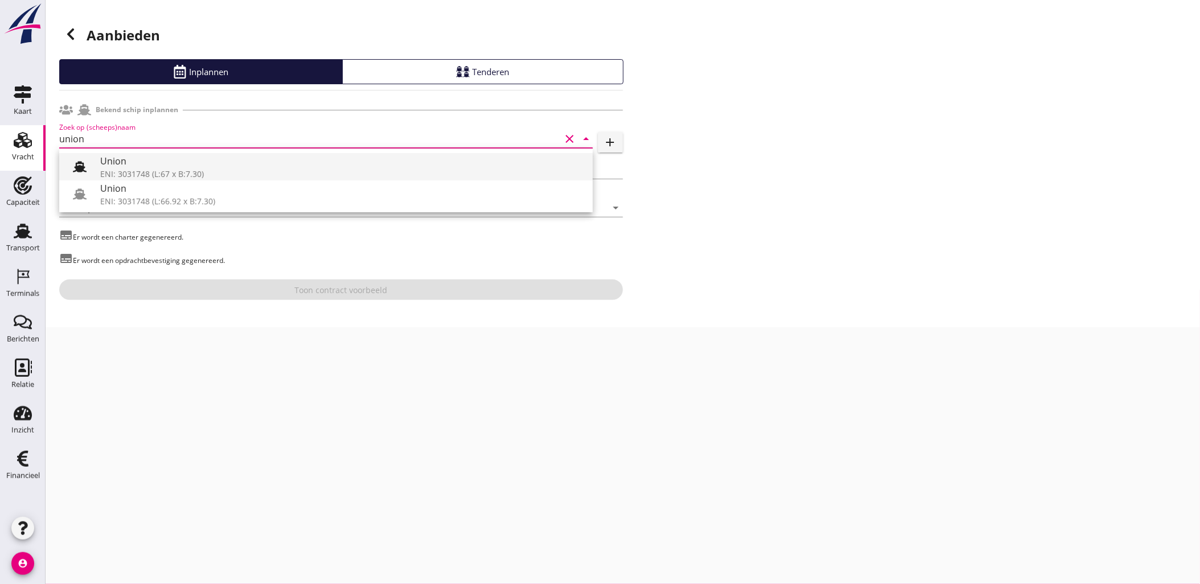
click at [155, 160] on div "Union" at bounding box center [342, 161] width 484 height 14
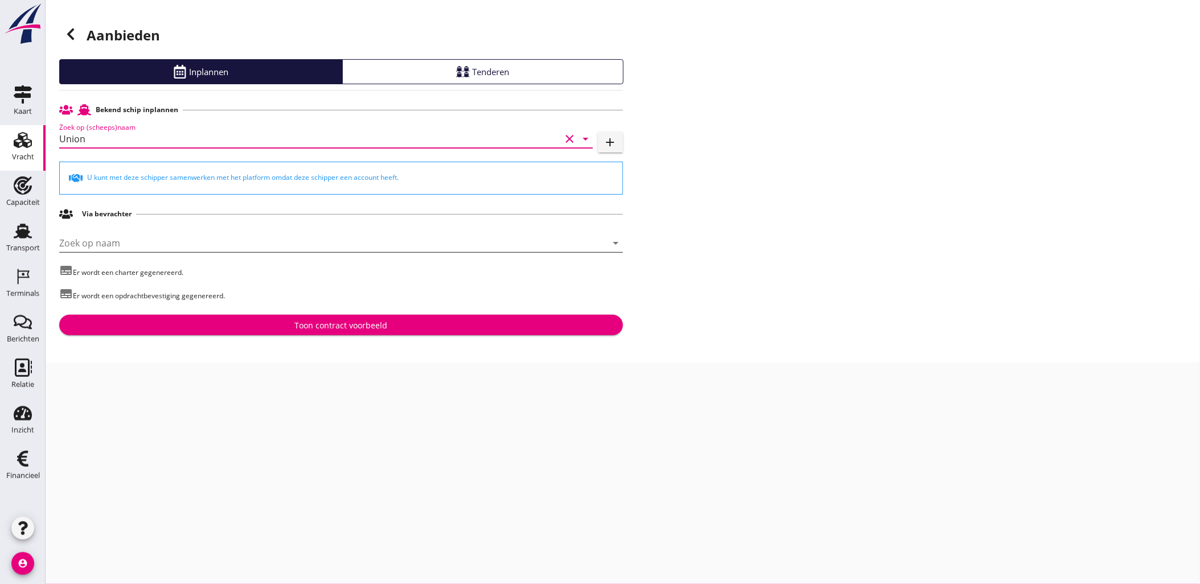
type input "Union"
click at [173, 235] on input "Zoek op naam" at bounding box center [325, 243] width 532 height 18
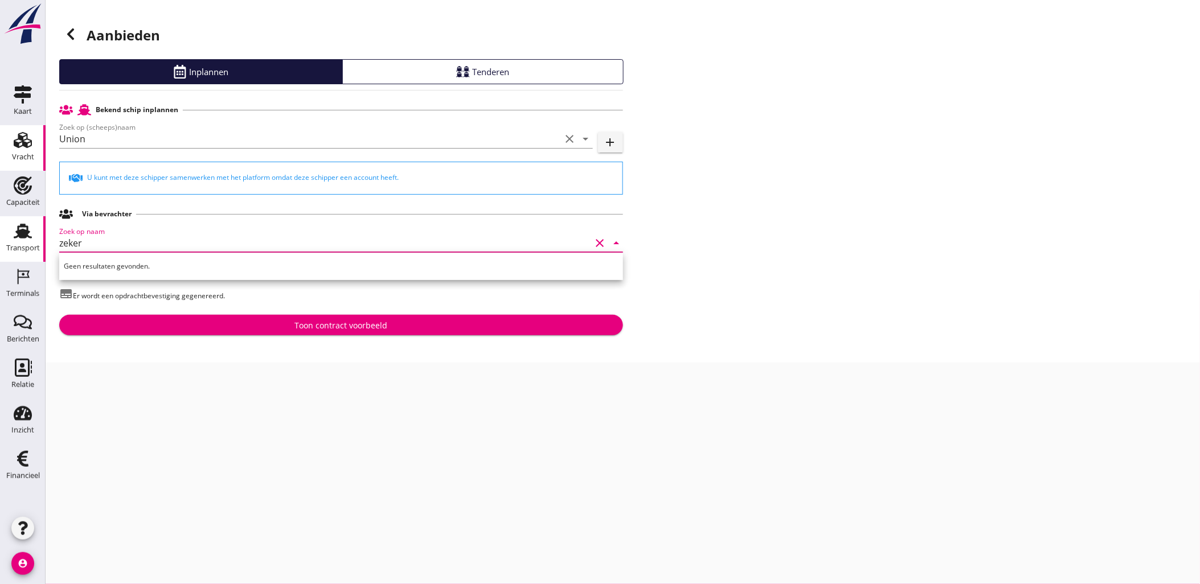
drag, startPoint x: 183, startPoint y: 246, endPoint x: 30, endPoint y: 225, distance: 155.2
click at [33, 228] on div "Kaart Kaart Vracht Vracht Capaciteit Capaciteit Transport Transport Terminals T…" at bounding box center [600, 292] width 1200 height 584
type input "zeker"
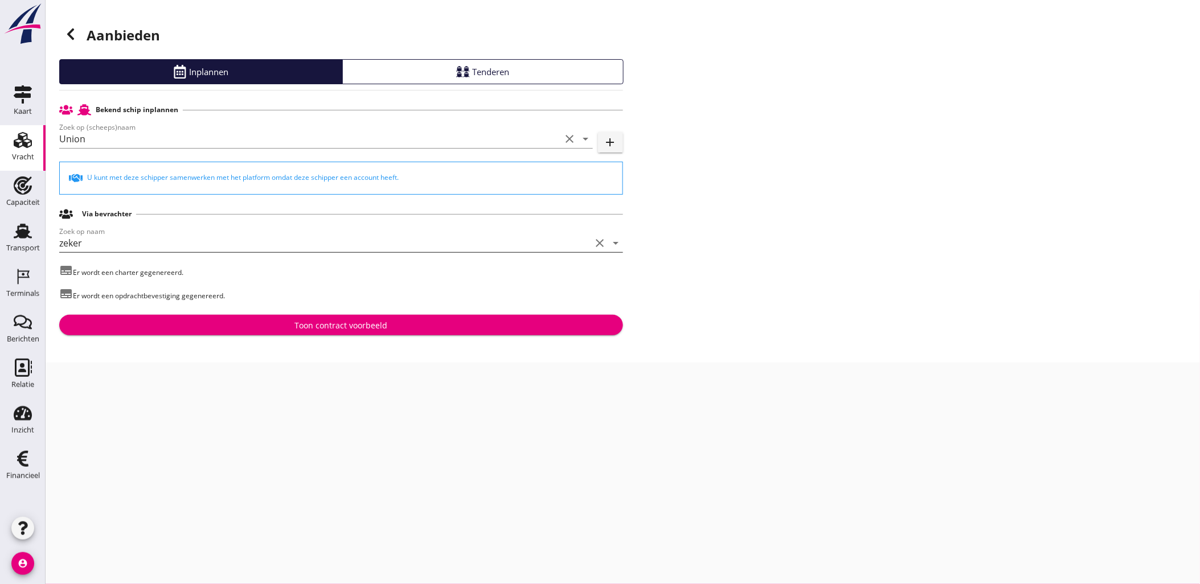
click at [87, 244] on input "zeker" at bounding box center [325, 243] width 532 height 18
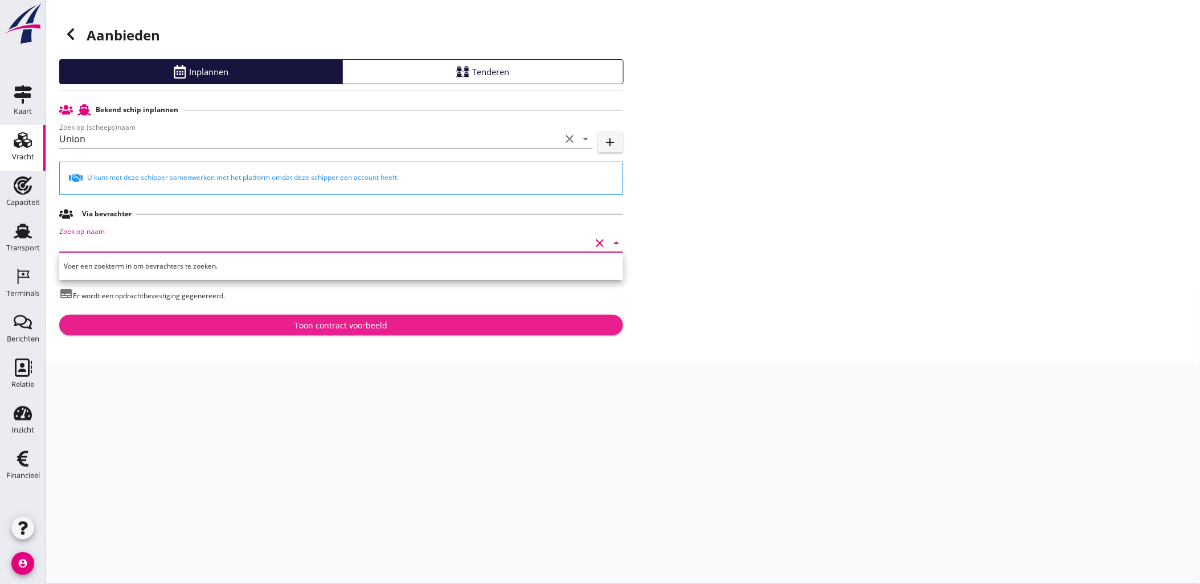
click at [336, 321] on div "Toon contract voorbeeld" at bounding box center [341, 326] width 93 height 12
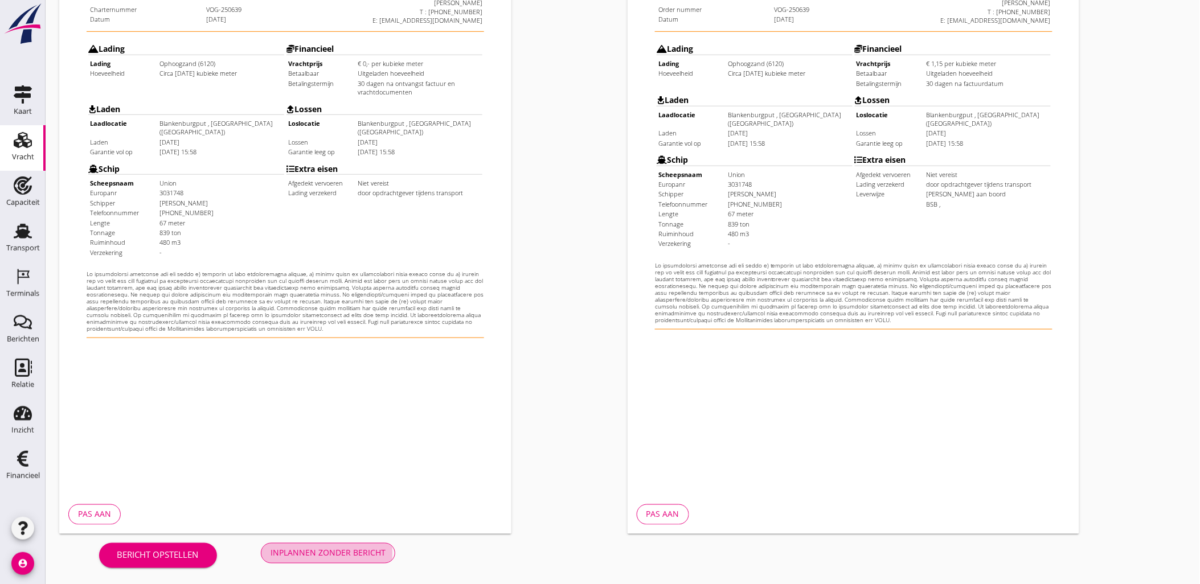
click at [350, 551] on div "Inplannen zonder bericht" at bounding box center [328, 553] width 115 height 12
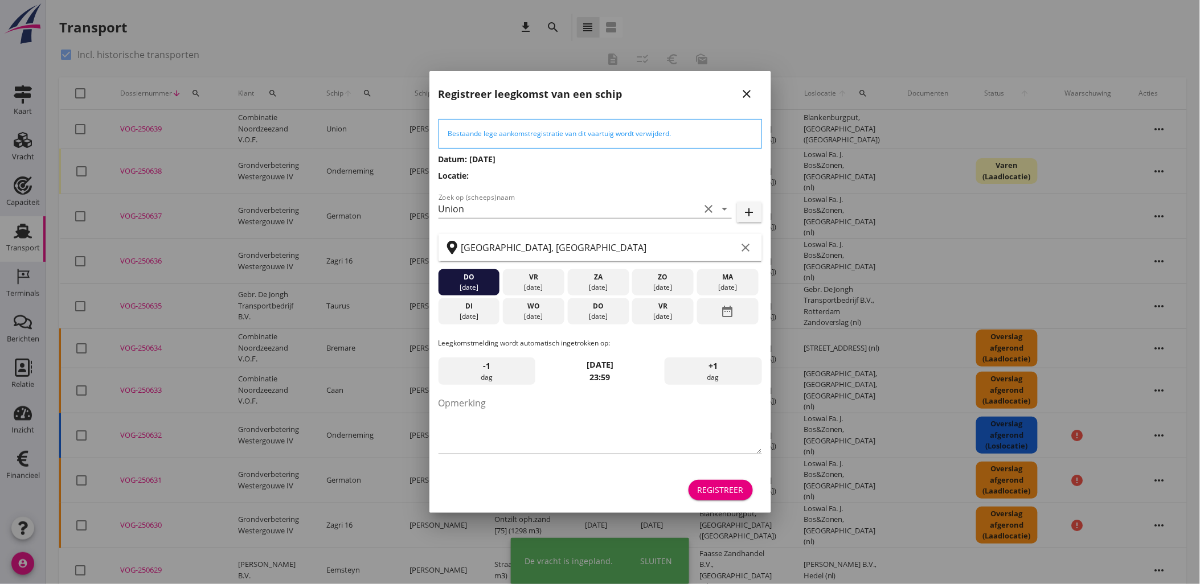
click at [727, 488] on div "Registreer" at bounding box center [721, 490] width 46 height 12
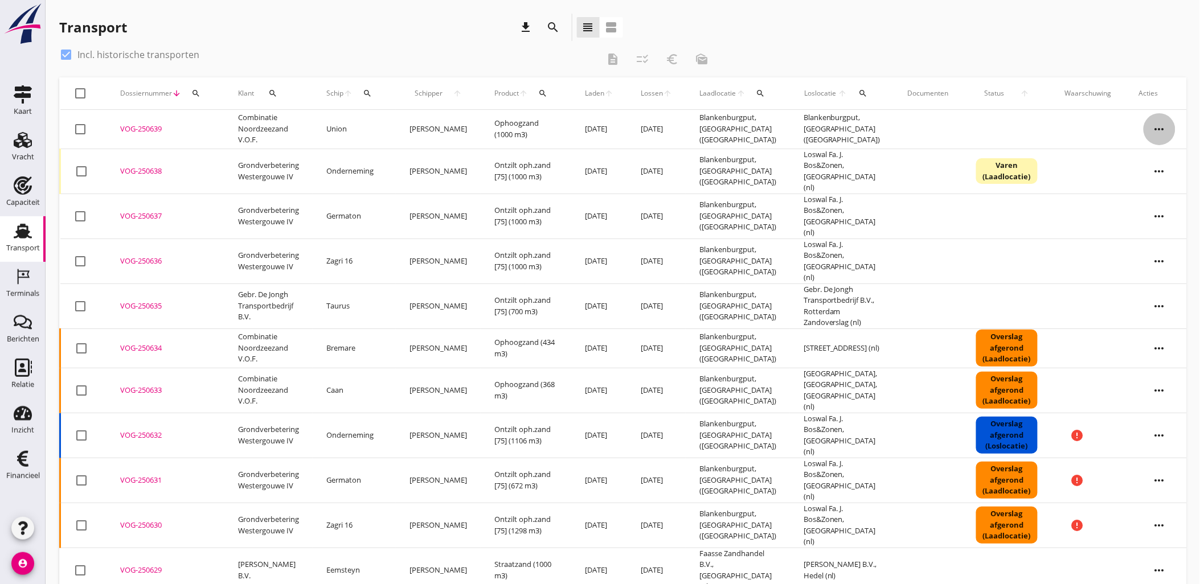
click at [1157, 128] on icon "more_horiz" at bounding box center [1160, 129] width 32 height 32
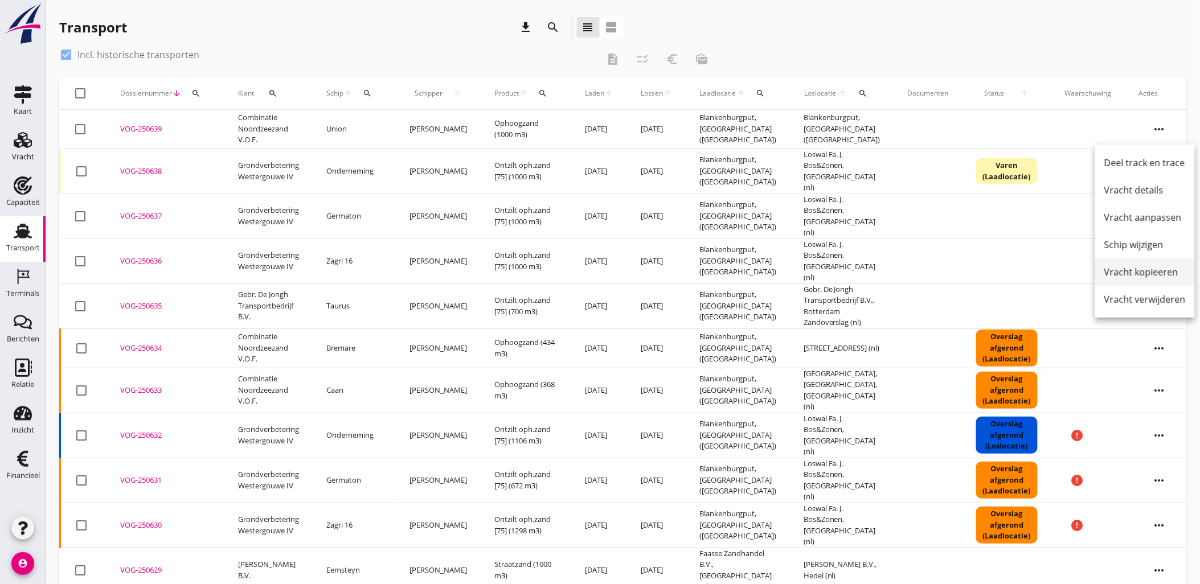
click at [1158, 276] on div "Vracht kopieeren" at bounding box center [1145, 272] width 81 height 14
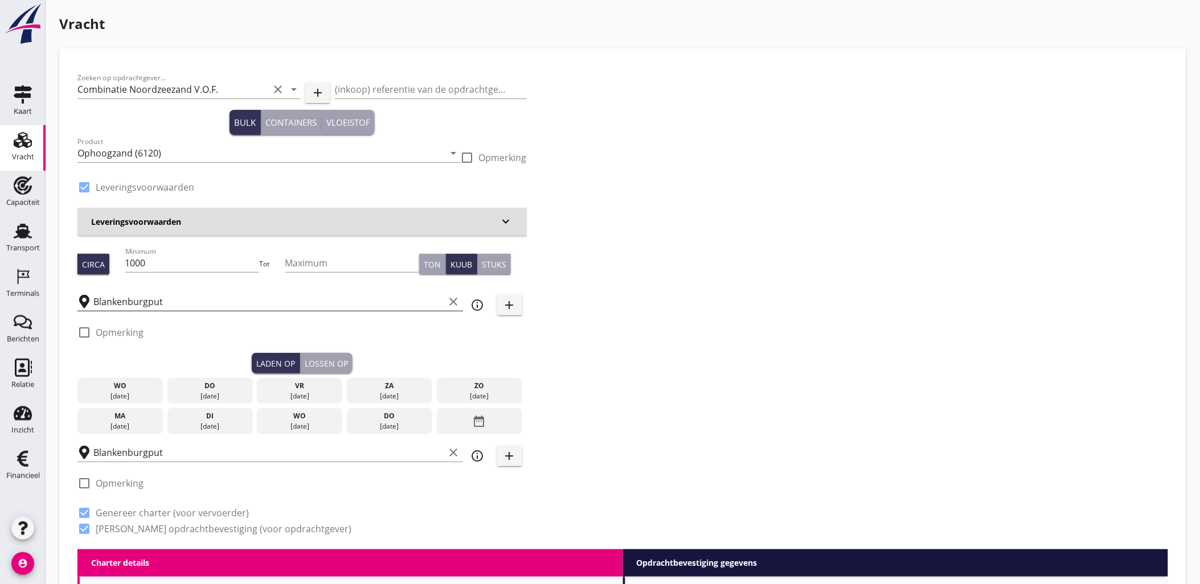
click at [234, 300] on input "Blankenburgput" at bounding box center [268, 302] width 351 height 18
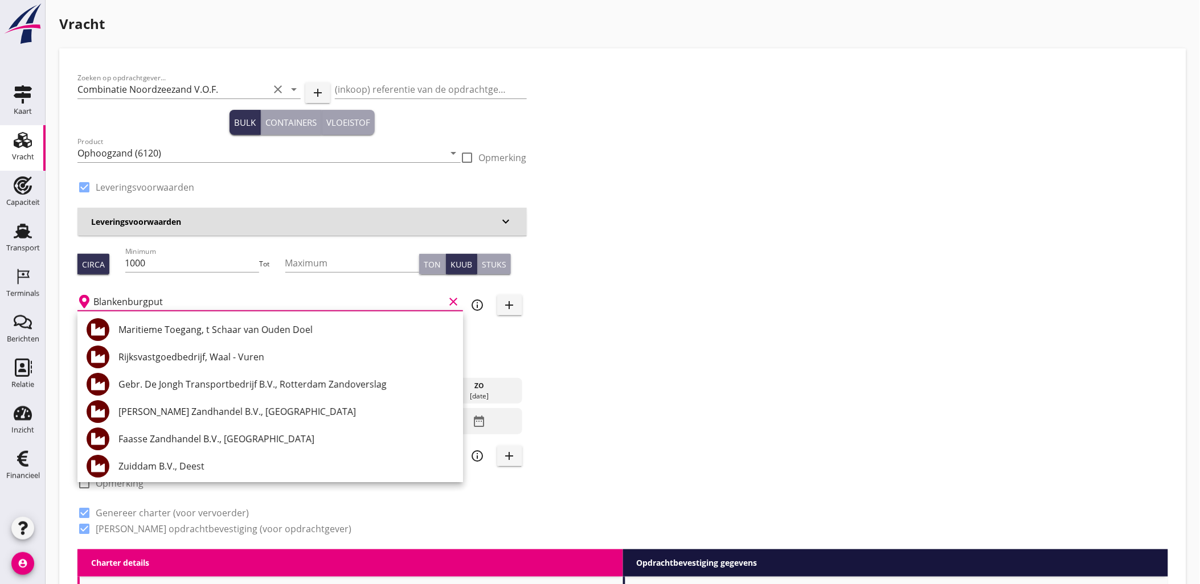
click at [815, 210] on div "Zoeken op opdrachtgever... Combinatie Noordzeezand V.O.F. clear arrow_drop_down…" at bounding box center [623, 308] width 1100 height 483
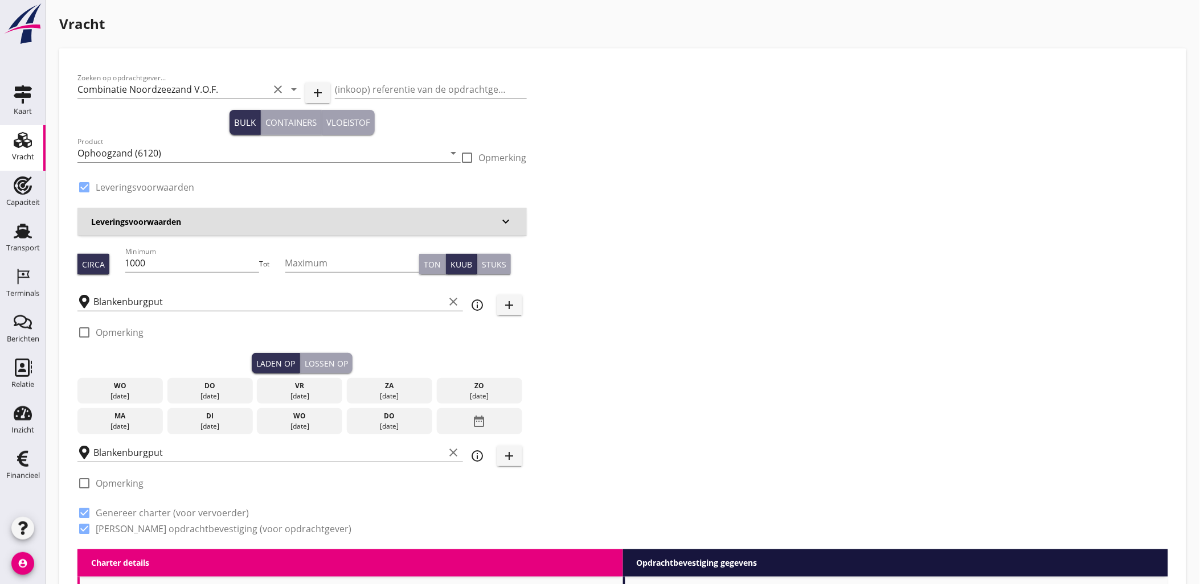
click at [226, 394] on div "[DATE]" at bounding box center [210, 396] width 80 height 10
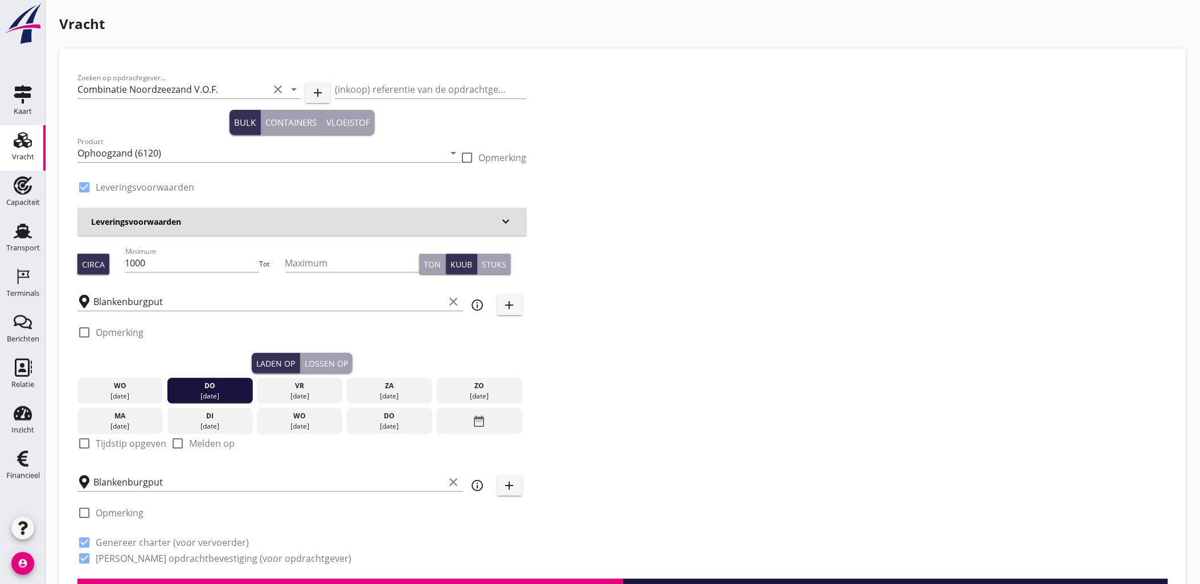
click at [321, 366] on div "Lossen op" at bounding box center [326, 364] width 43 height 12
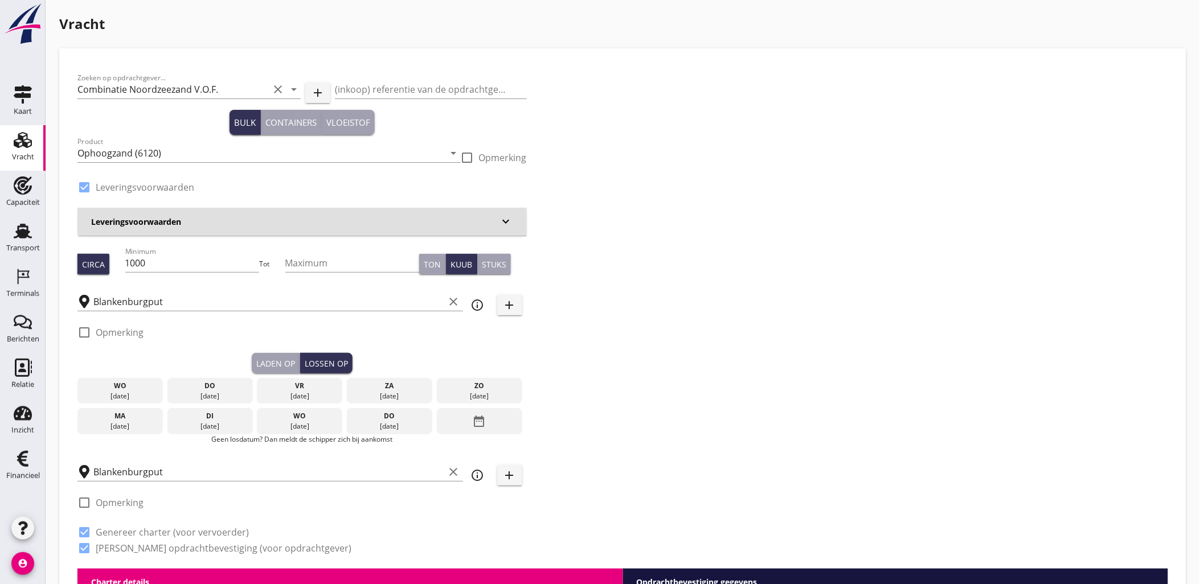
click at [221, 396] on div "[DATE]" at bounding box center [210, 396] width 80 height 10
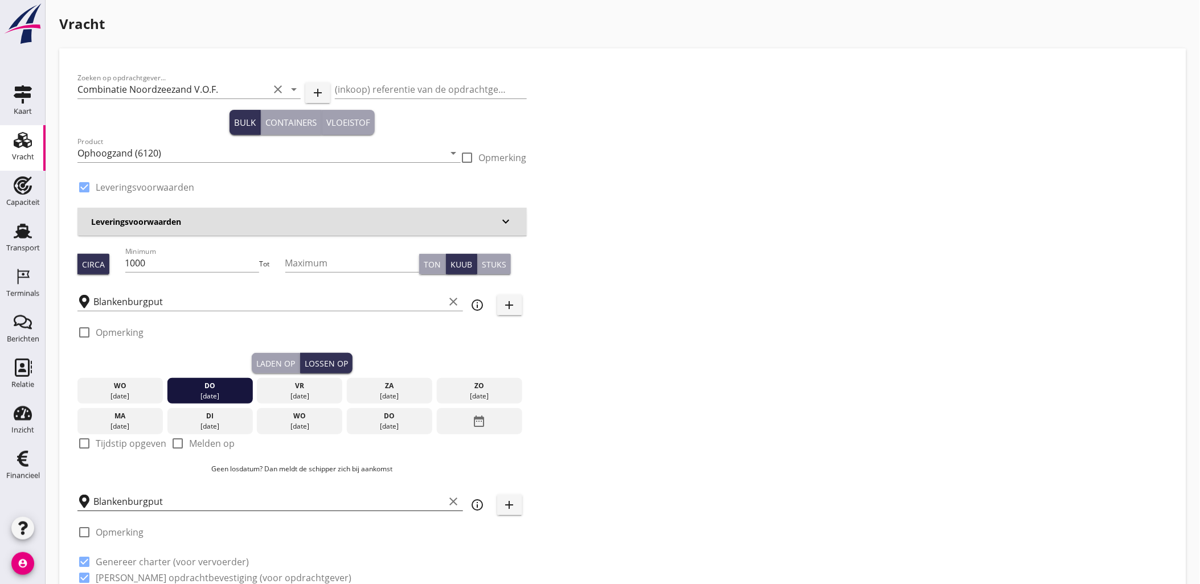
click at [183, 502] on input "Blankenburgput" at bounding box center [268, 502] width 351 height 18
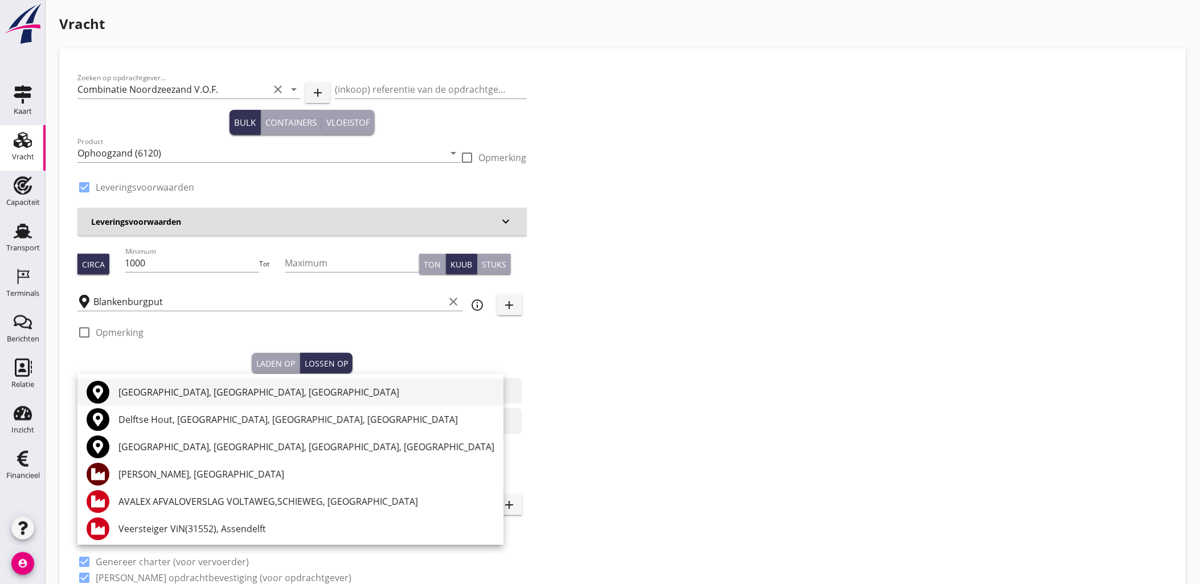
click at [178, 391] on div "Delft, South Holland, Netherlands" at bounding box center [306, 393] width 376 height 14
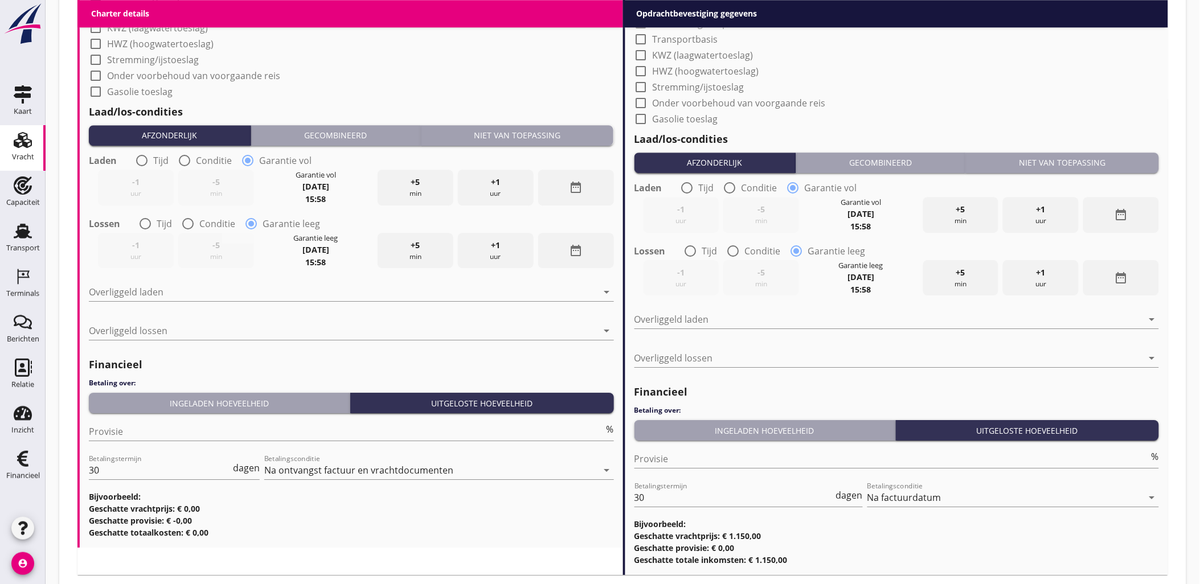
scroll to position [1174, 0]
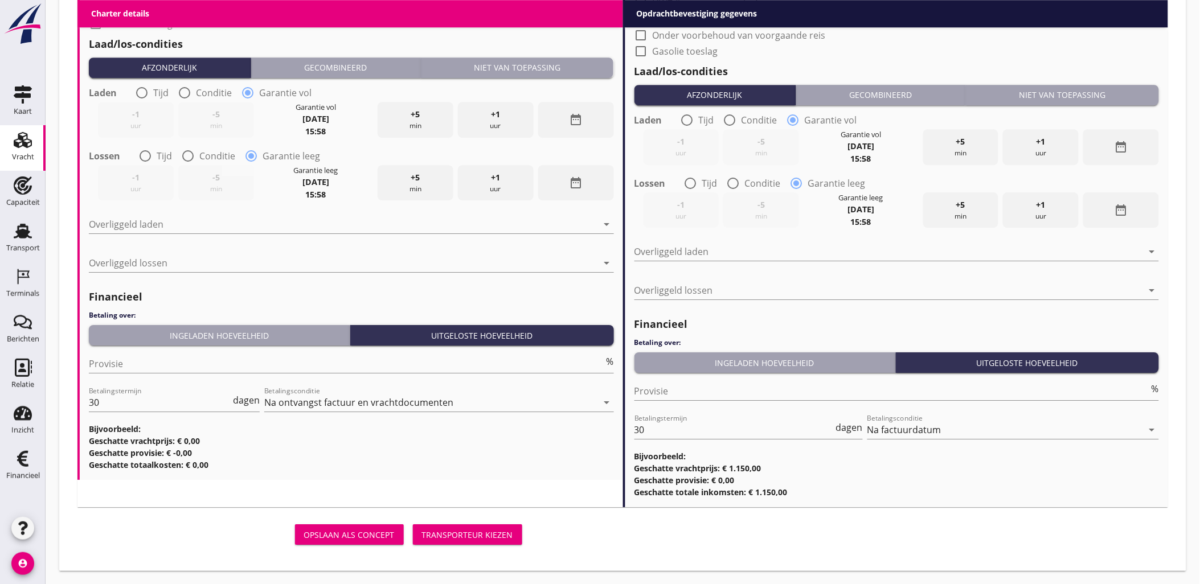
type input "Delft, South Holland, Netherlands"
drag, startPoint x: 496, startPoint y: 532, endPoint x: 521, endPoint y: 476, distance: 61.4
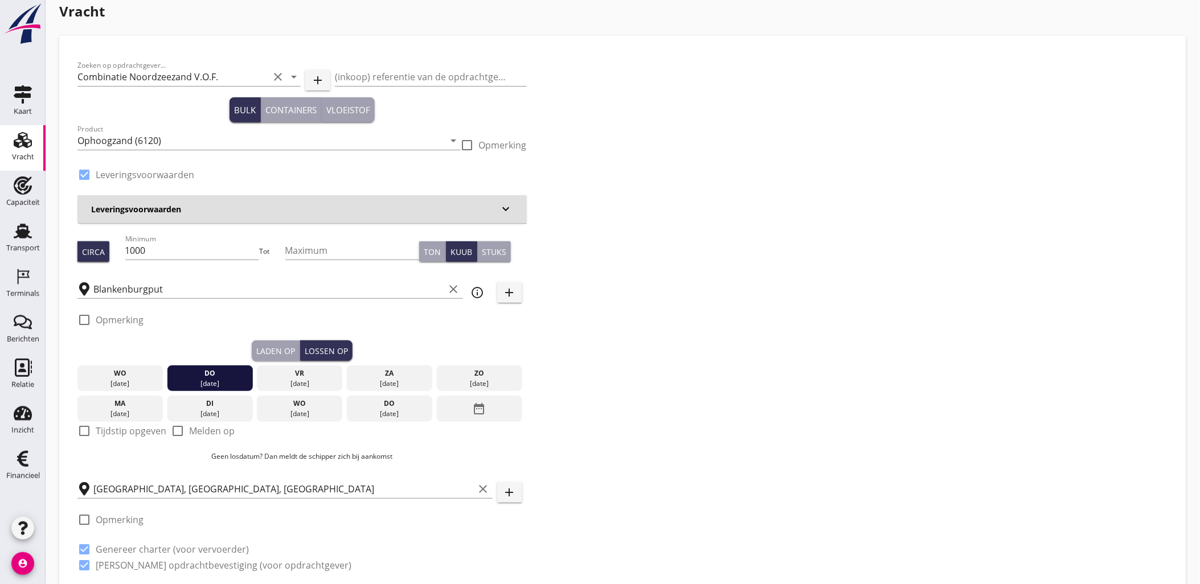
scroll to position [0, 0]
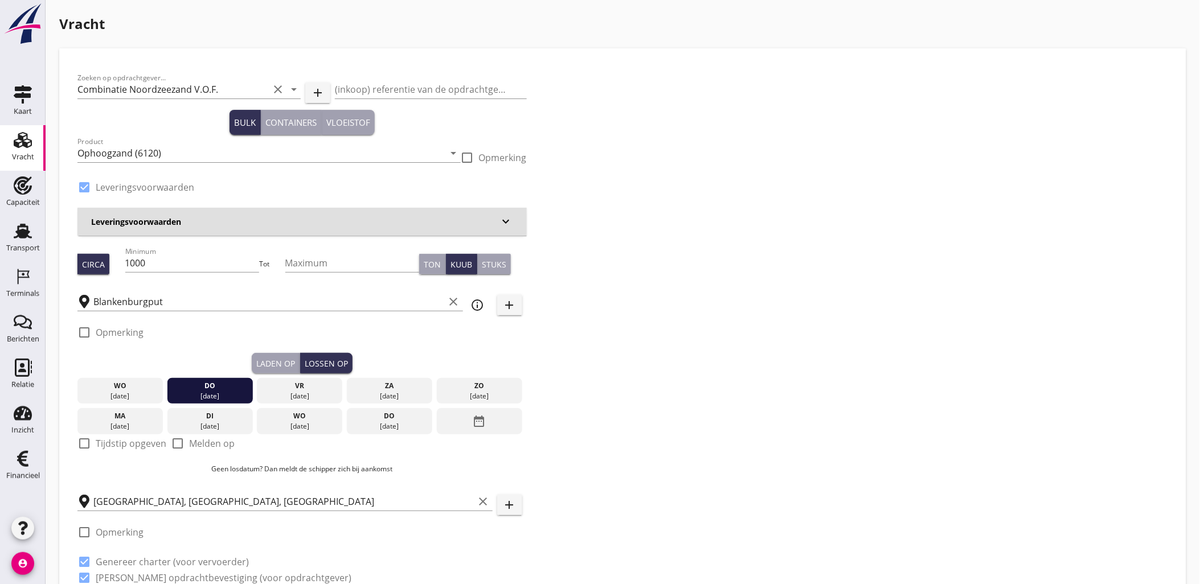
click at [272, 358] on div "Laden op" at bounding box center [275, 364] width 39 height 12
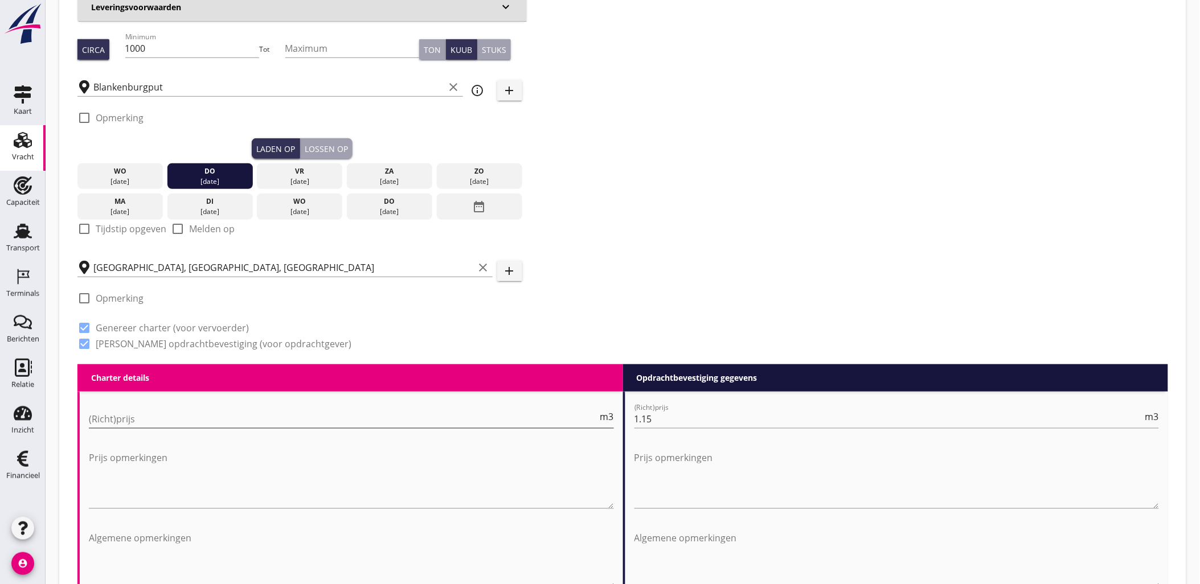
scroll to position [253, 0]
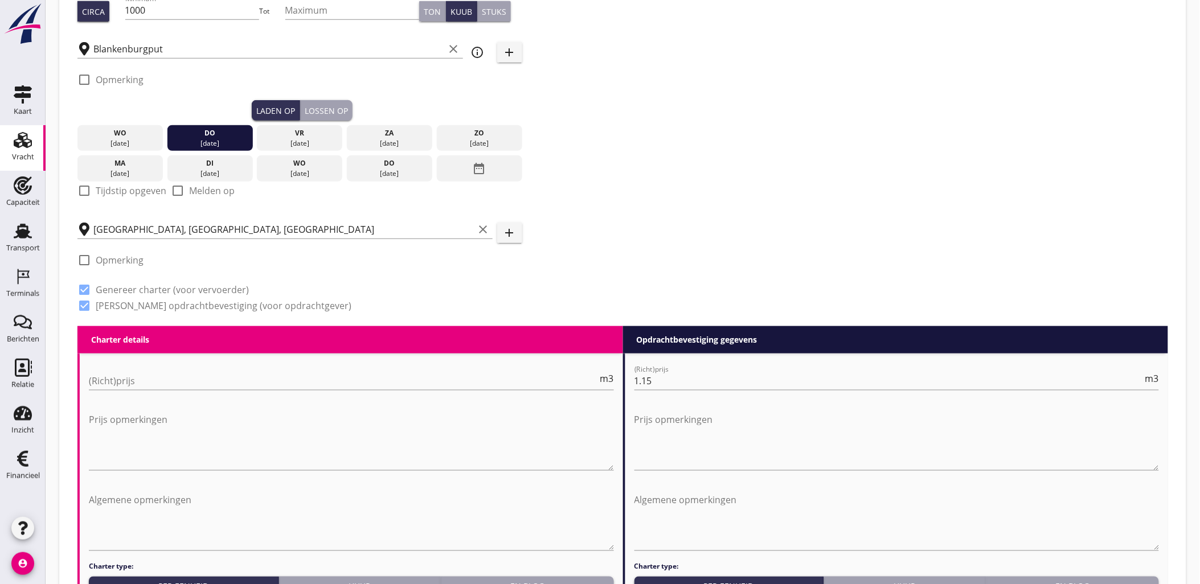
click at [118, 196] on label "Tijdstip opgeven" at bounding box center [131, 190] width 71 height 11
checkbox input "true"
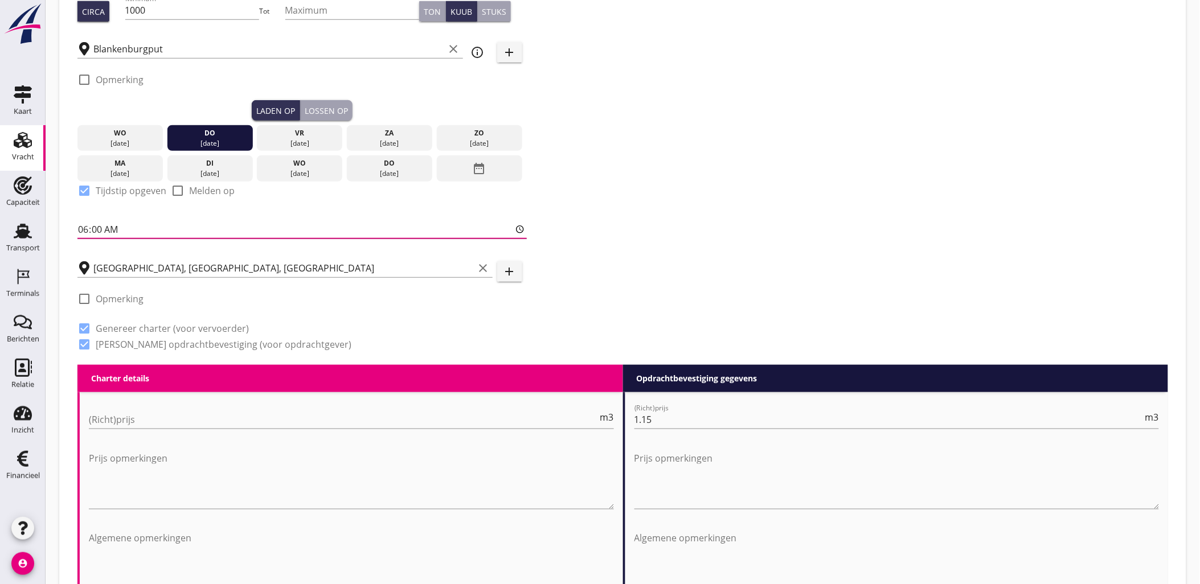
click at [116, 231] on input "06:00" at bounding box center [301, 229] width 449 height 18
type input "13:00"
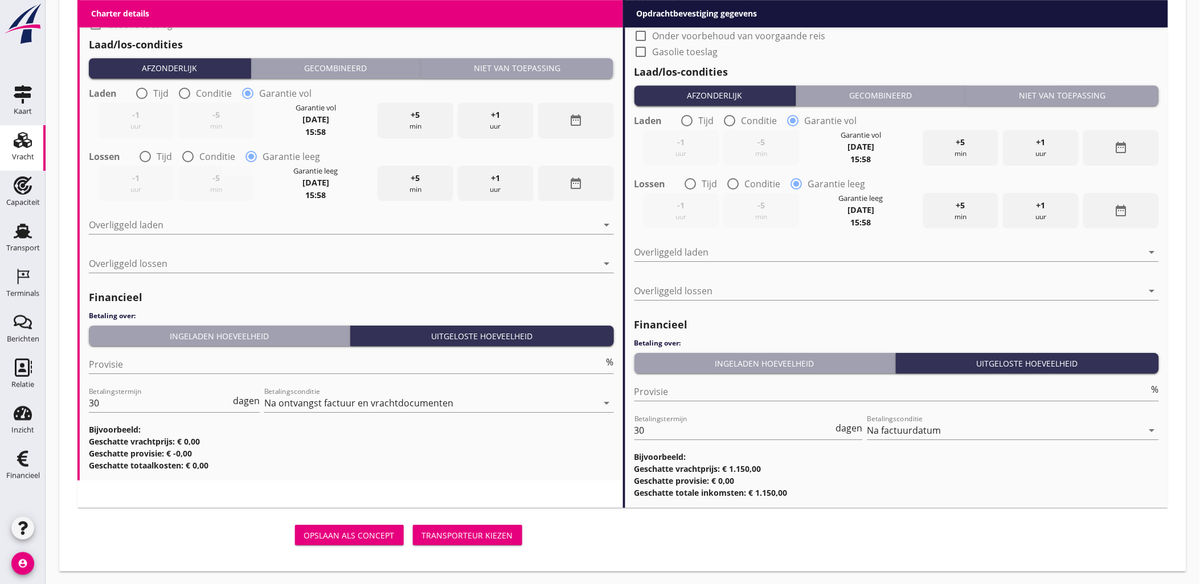
click at [484, 533] on div "Transporteur kiezen" at bounding box center [467, 536] width 91 height 12
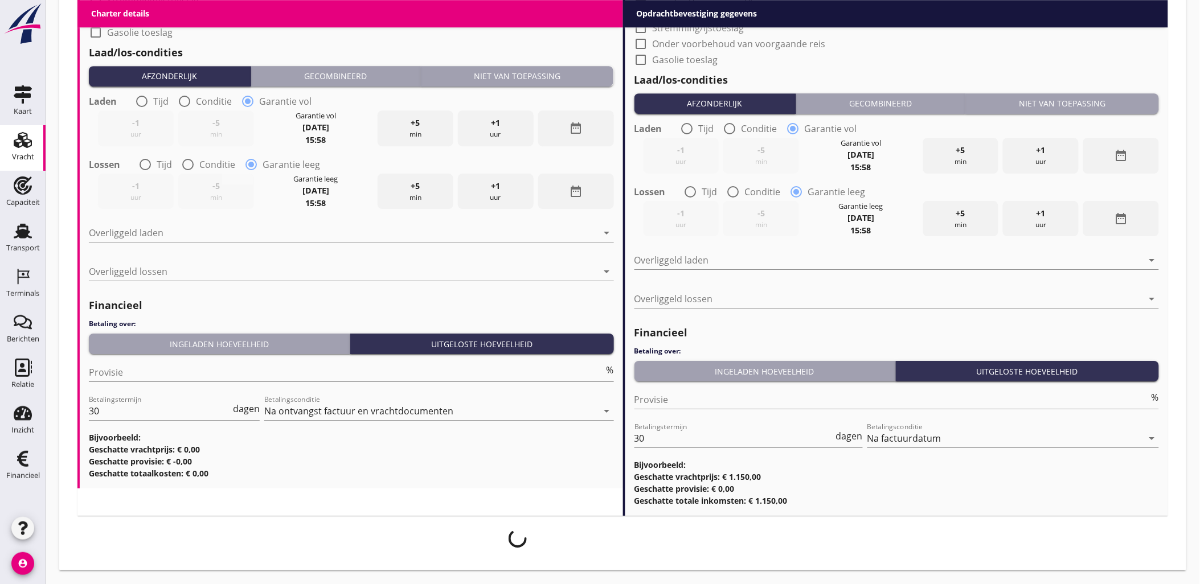
scroll to position [1183, 0]
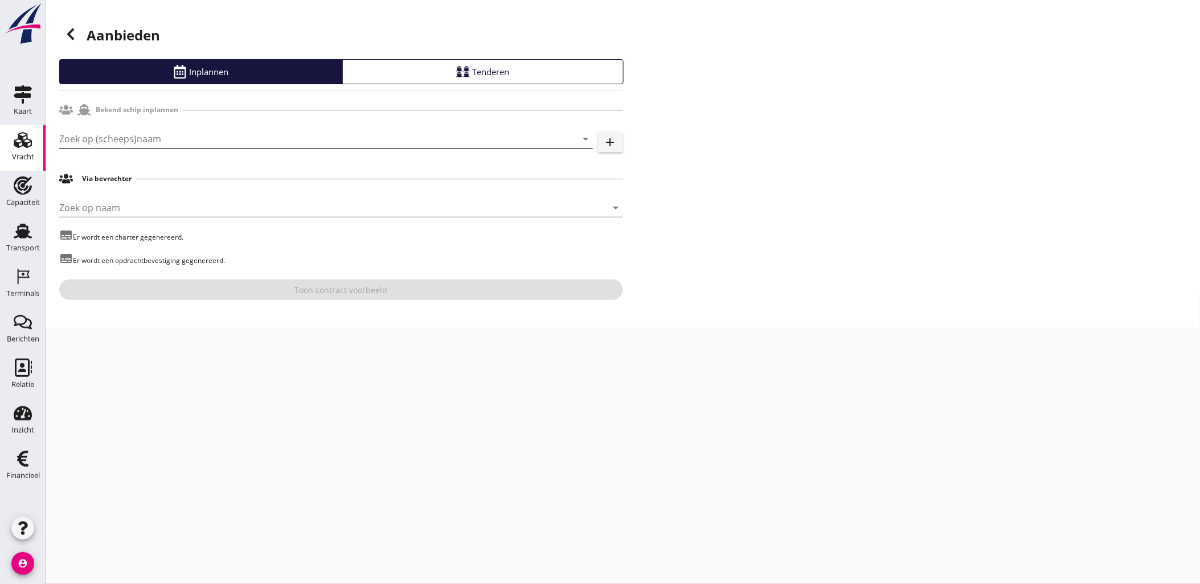
click at [194, 142] on input "Zoek op (scheeps)naam" at bounding box center [310, 139] width 502 height 18
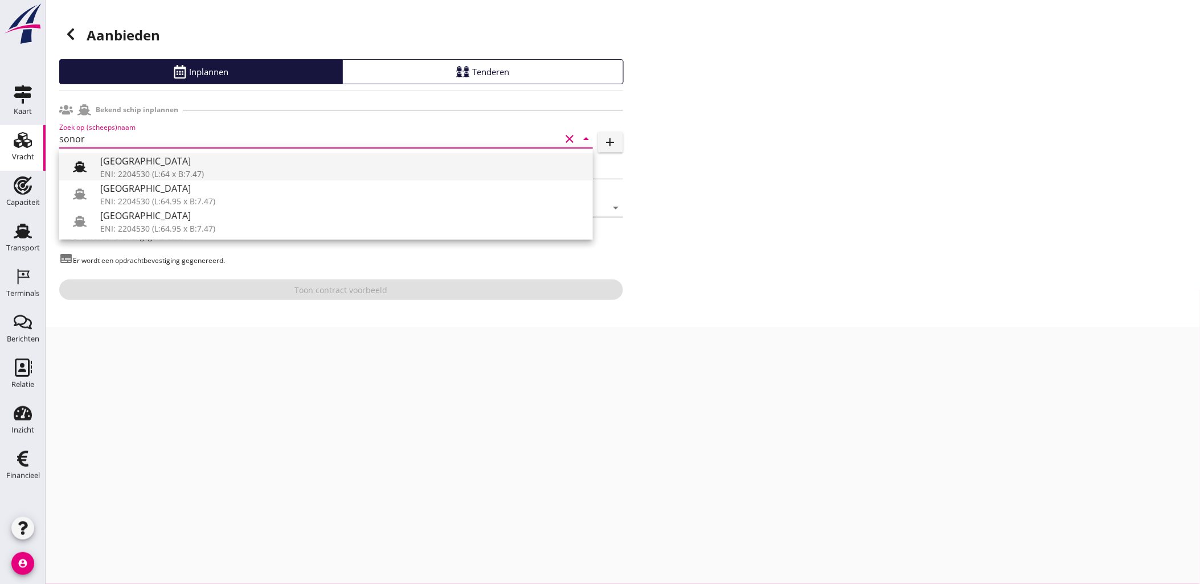
click at [179, 160] on div "[GEOGRAPHIC_DATA]" at bounding box center [342, 161] width 484 height 14
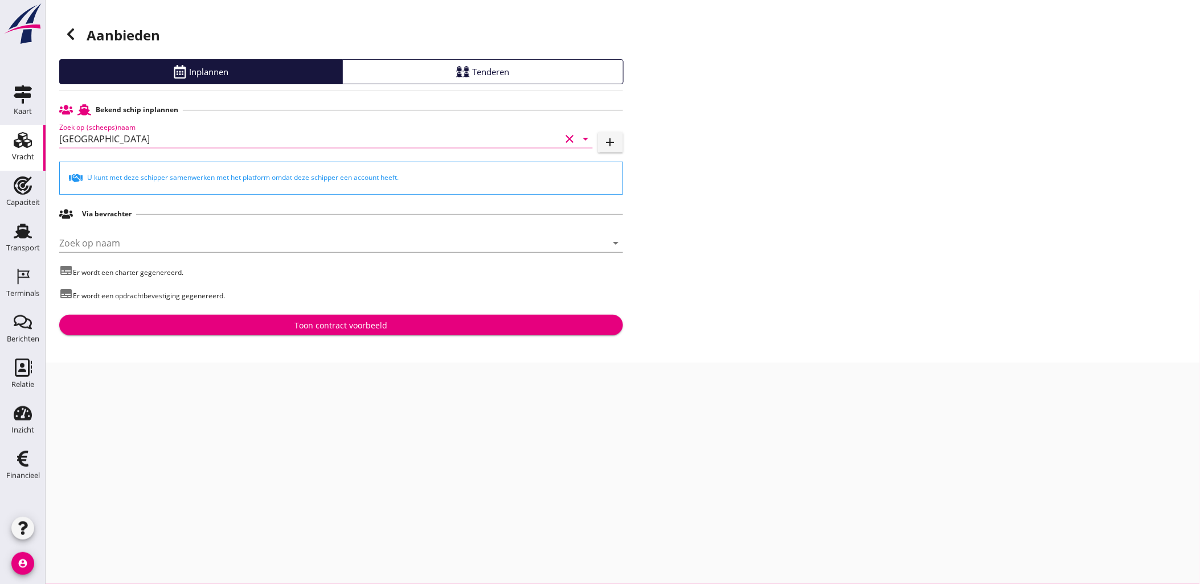
type input "[GEOGRAPHIC_DATA]"
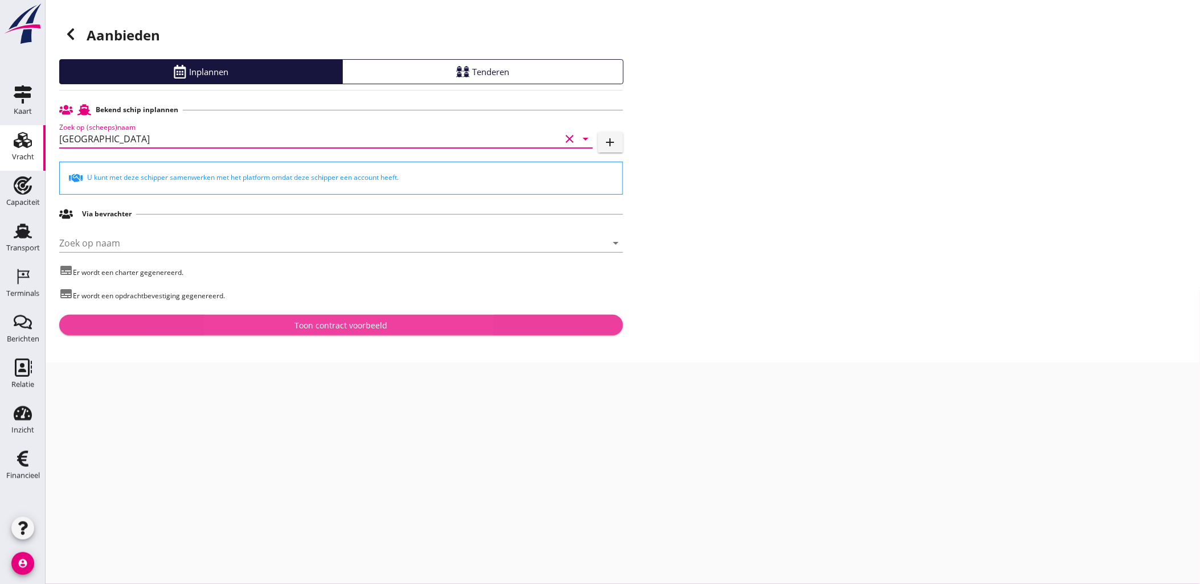
click at [346, 316] on button "Toon contract voorbeeld" at bounding box center [341, 325] width 564 height 21
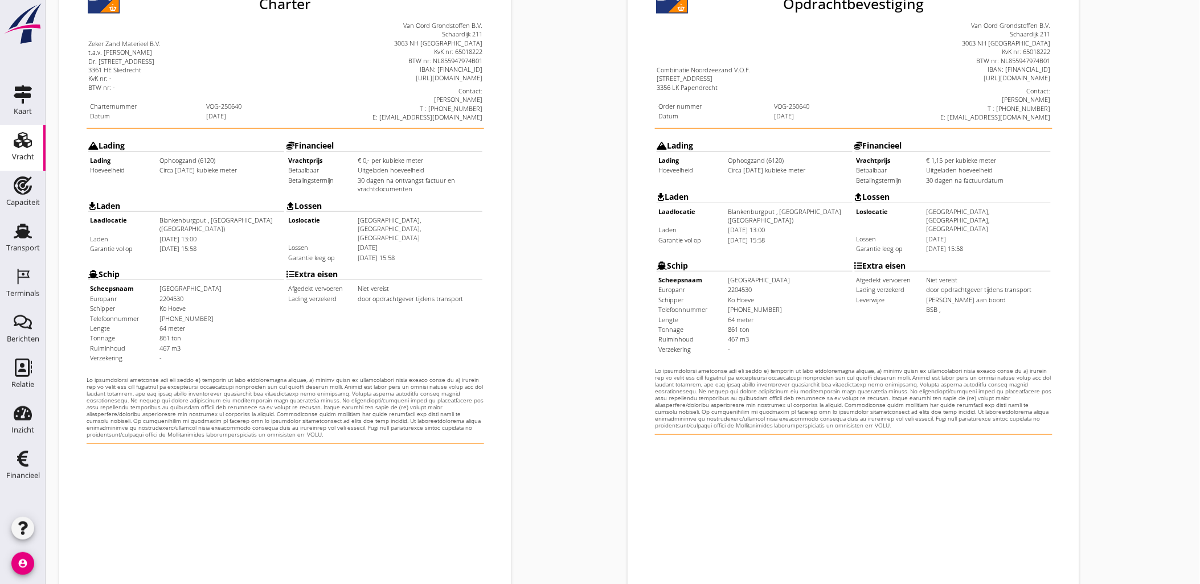
scroll to position [258, 0]
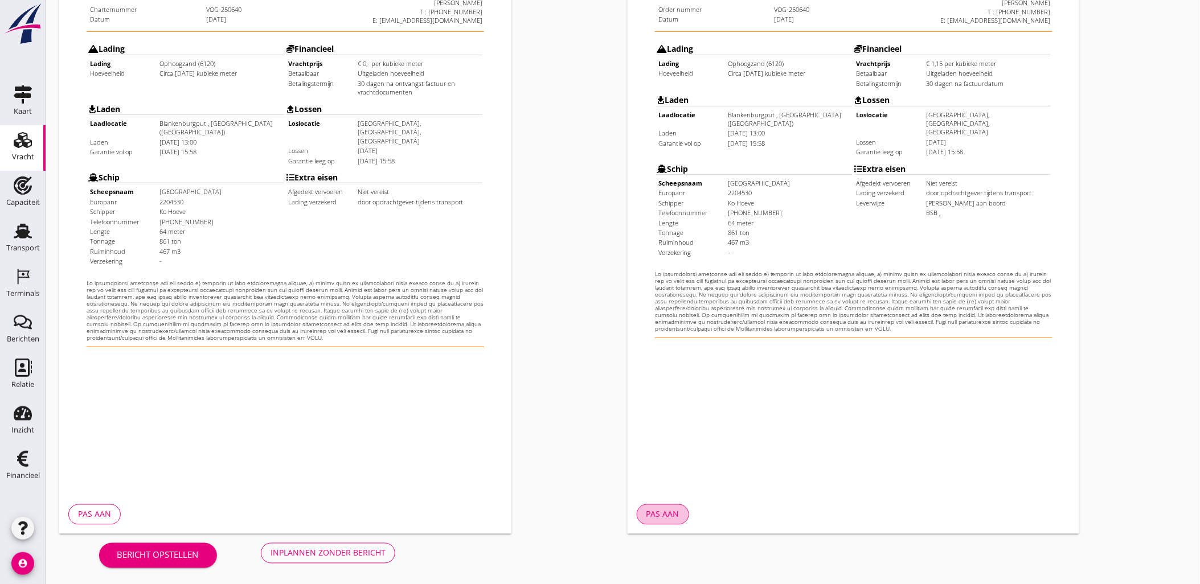
click at [674, 512] on div "Pas aan" at bounding box center [663, 515] width 33 height 12
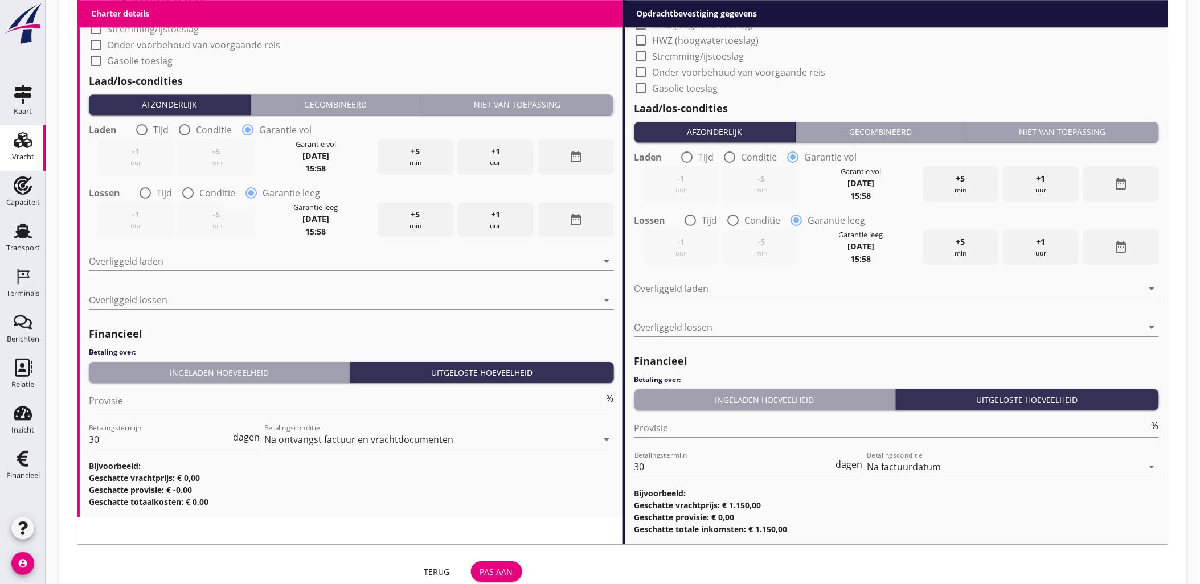
scroll to position [1158, 0]
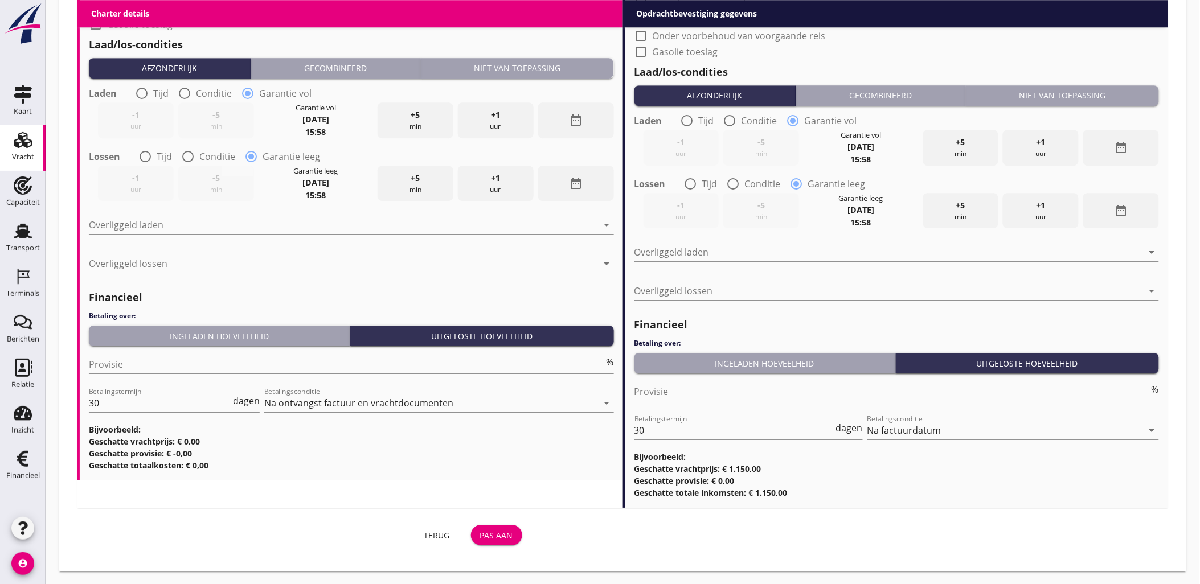
click at [522, 526] on div "Terug Pas aan" at bounding box center [301, 535] width 449 height 27
click at [513, 530] on div "Pas aan" at bounding box center [496, 536] width 33 height 12
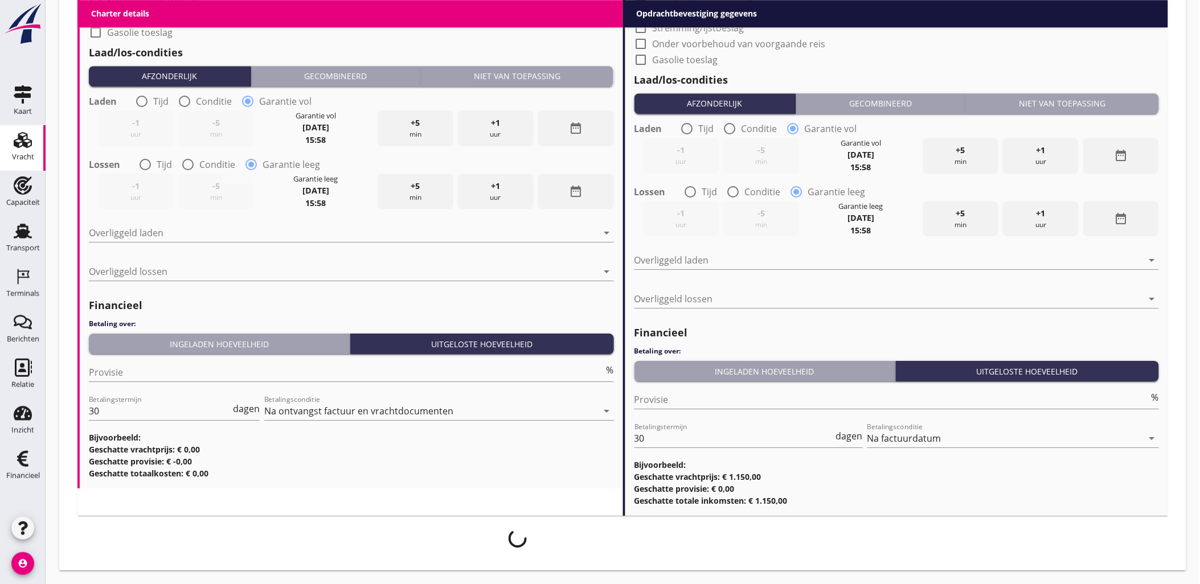
scroll to position [1148, 0]
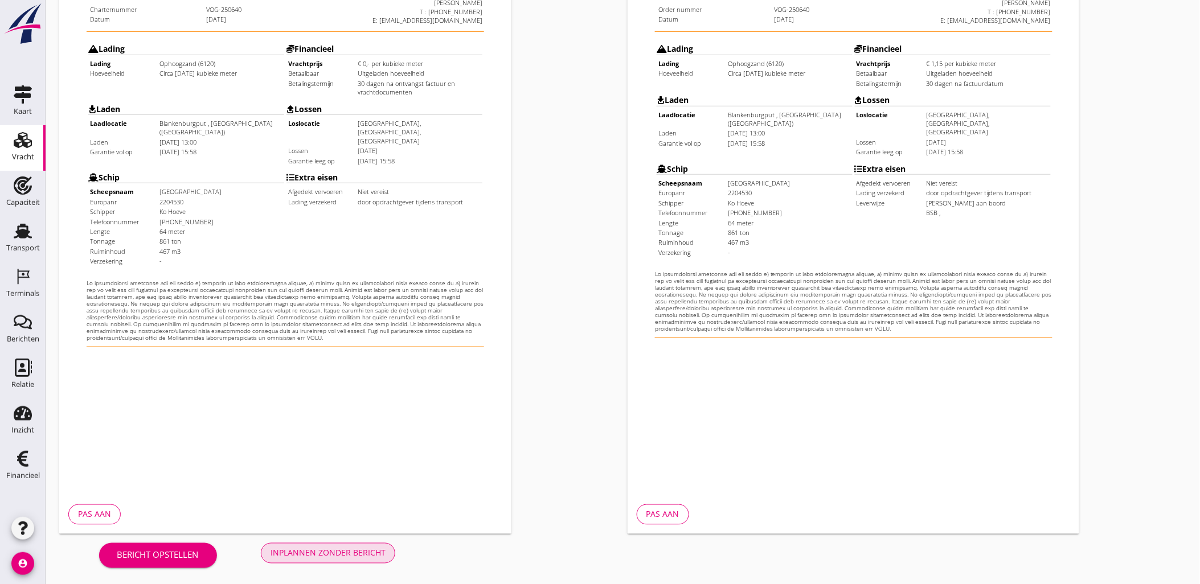
click at [350, 549] on div "Inplannen zonder bericht" at bounding box center [328, 553] width 115 height 12
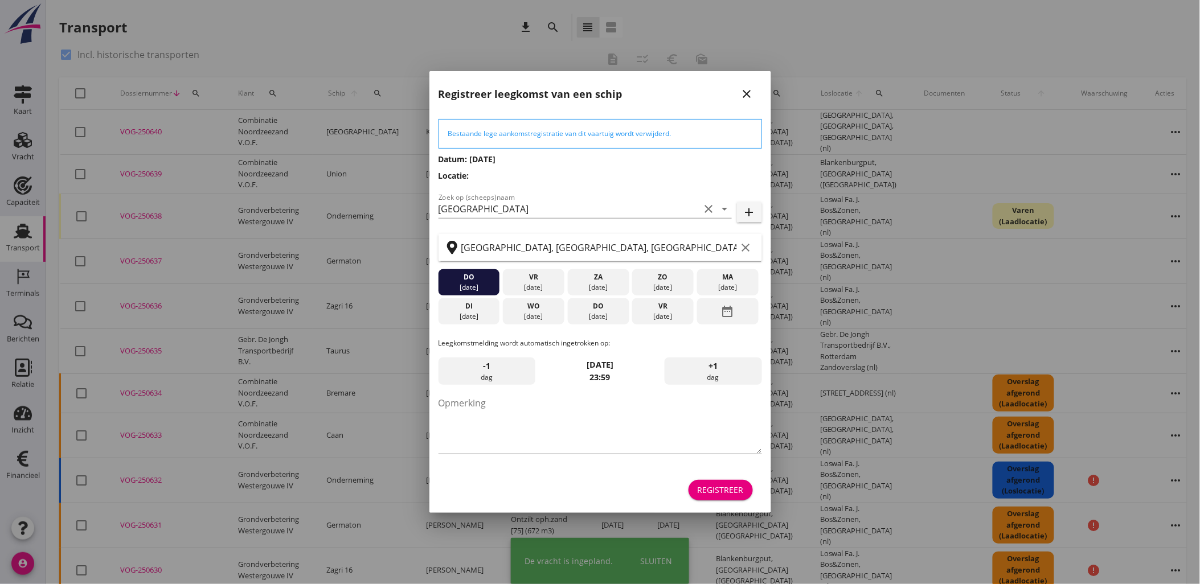
click at [726, 487] on div "Registreer" at bounding box center [721, 490] width 46 height 12
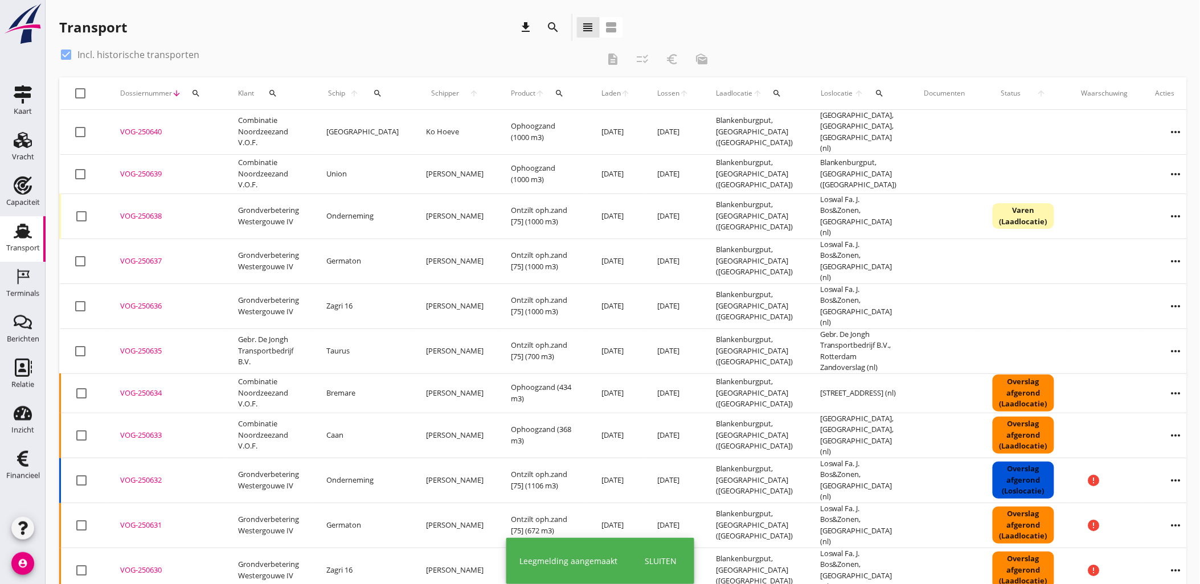
click at [1160, 129] on icon "more_horiz" at bounding box center [1176, 132] width 32 height 32
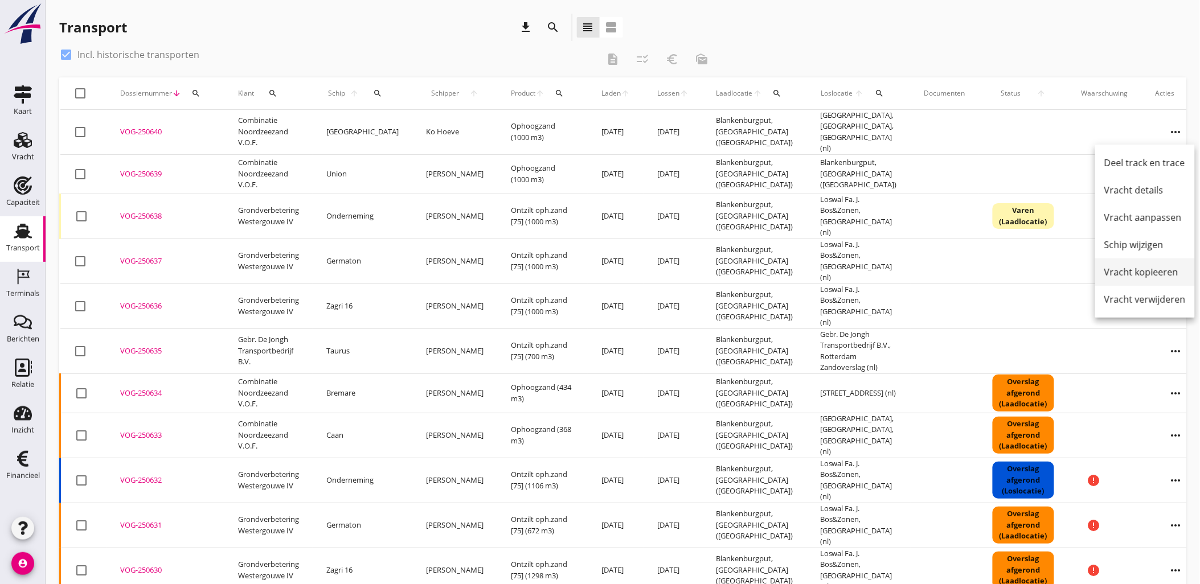
click at [1147, 274] on div "Vracht kopieeren" at bounding box center [1145, 272] width 81 height 14
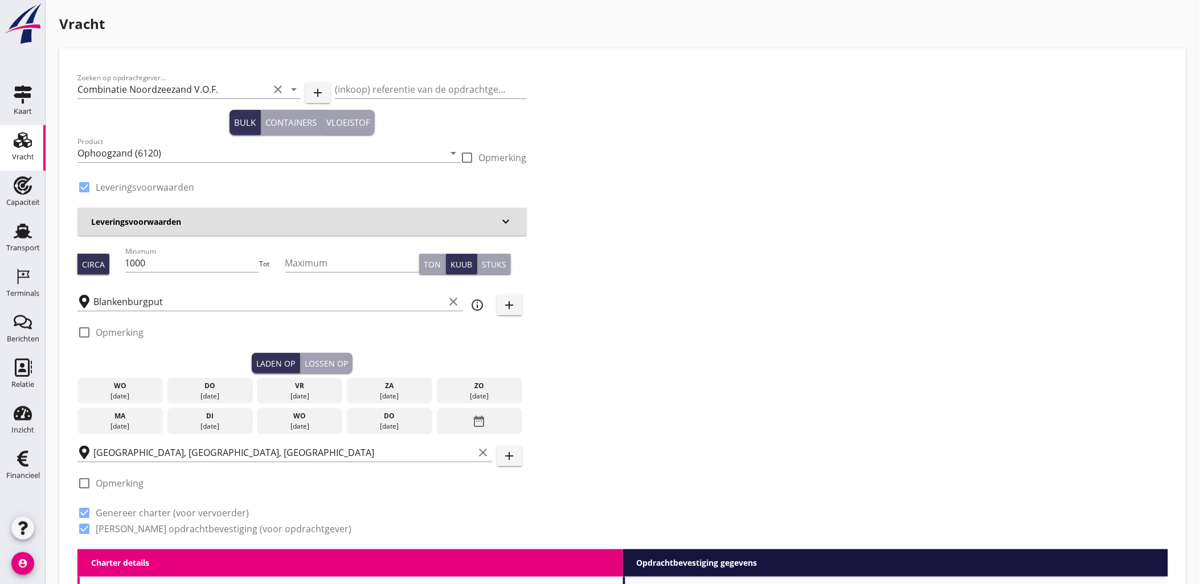
click at [236, 390] on div "do" at bounding box center [210, 386] width 80 height 10
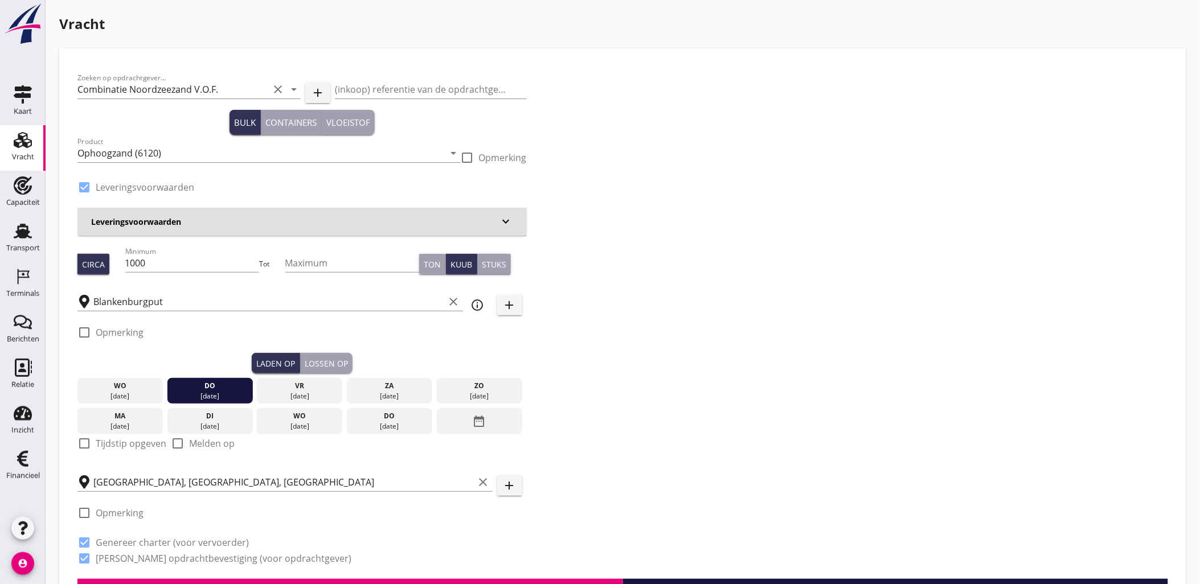
click at [343, 359] on div "Lossen op" at bounding box center [326, 364] width 43 height 12
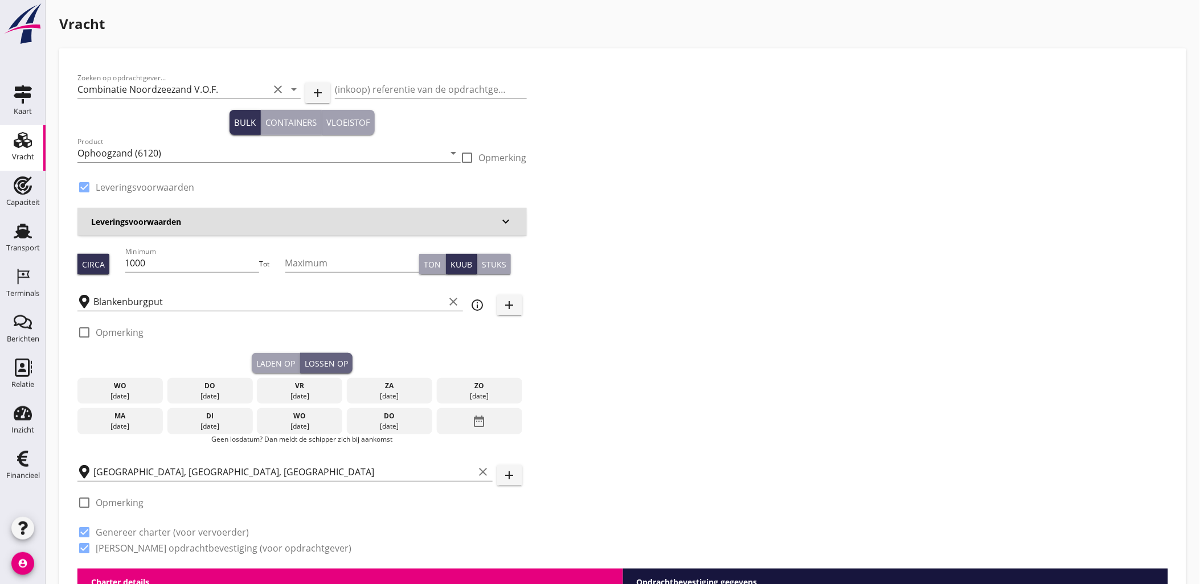
click at [244, 390] on div "do" at bounding box center [210, 386] width 80 height 10
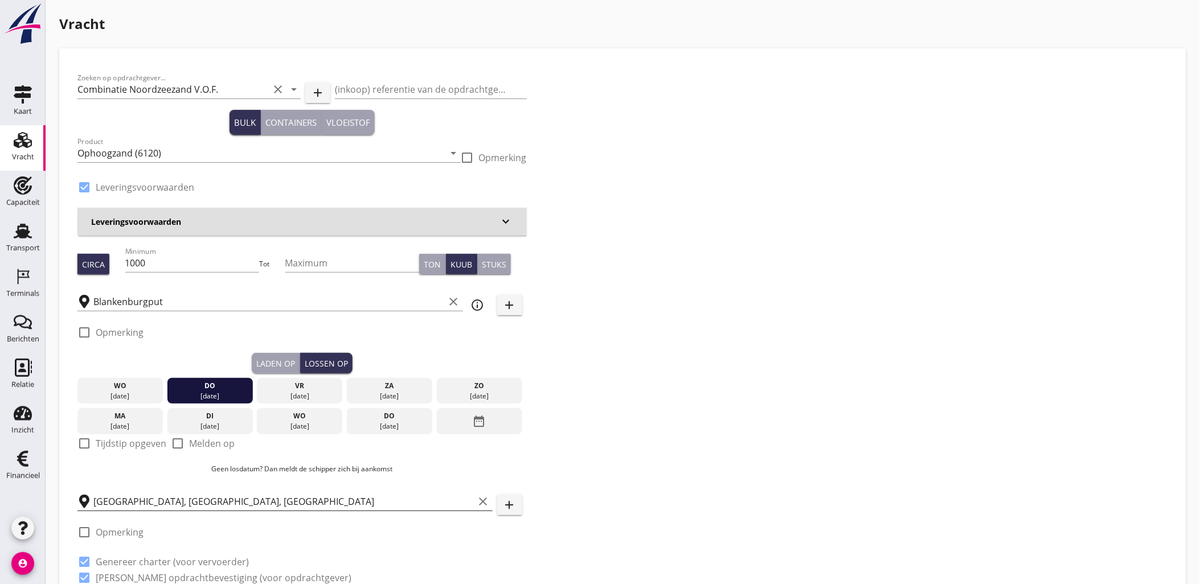
click at [220, 497] on input "Delft, South Holland, Netherlands" at bounding box center [283, 502] width 381 height 18
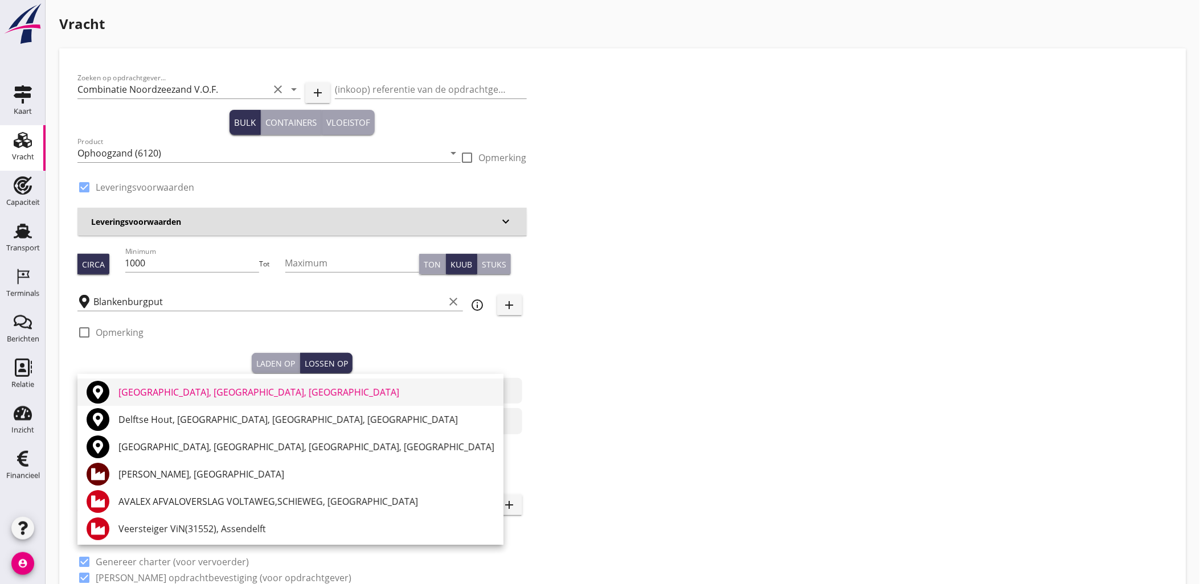
click at [187, 391] on div "Delft, South Holland, Netherlands" at bounding box center [306, 393] width 376 height 14
type input "Delft, South Holland, Netherlands"
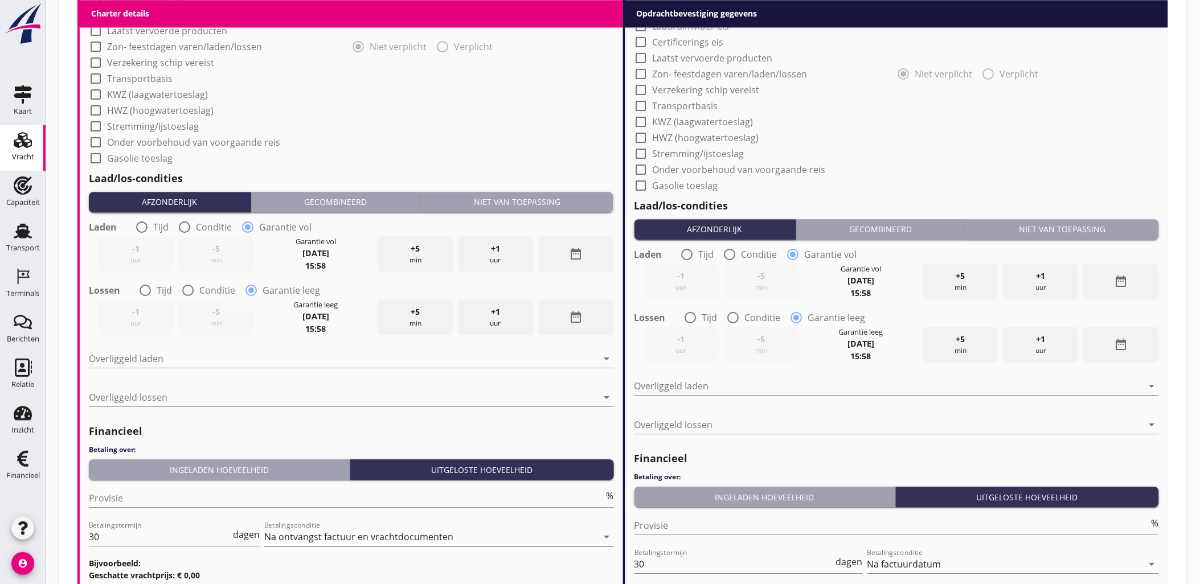
scroll to position [1174, 0]
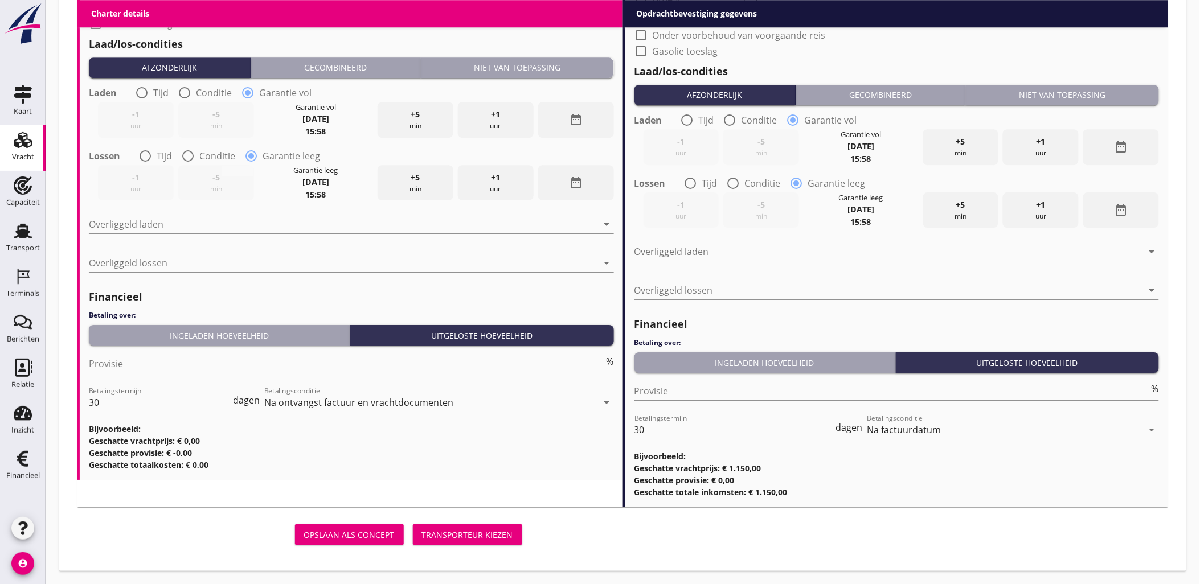
click at [490, 539] on div "Transporteur kiezen" at bounding box center [467, 535] width 91 height 12
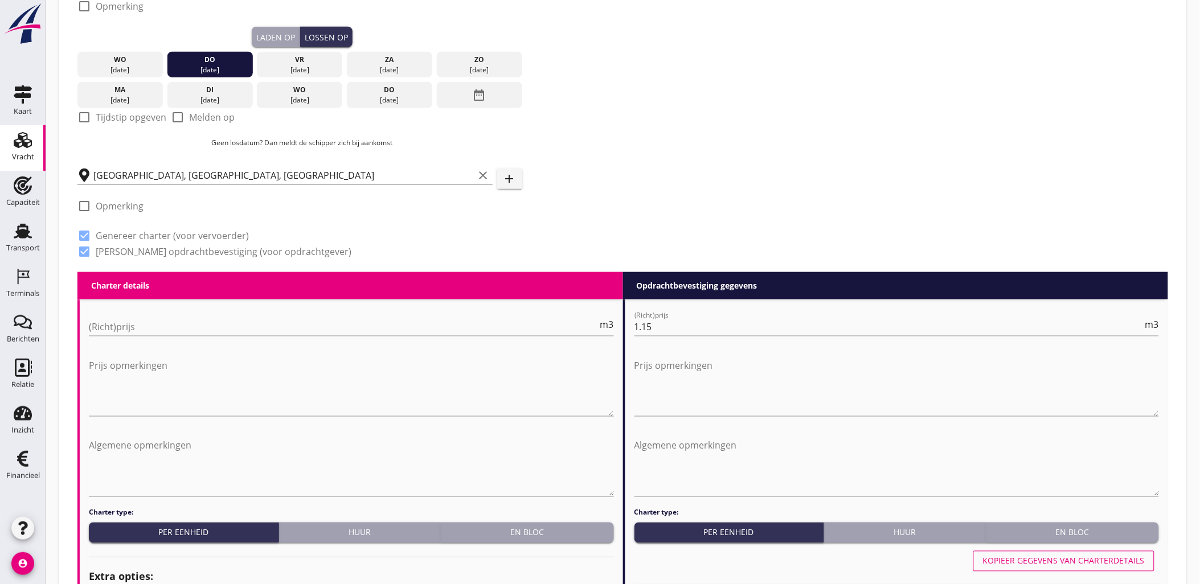
scroll to position [88, 0]
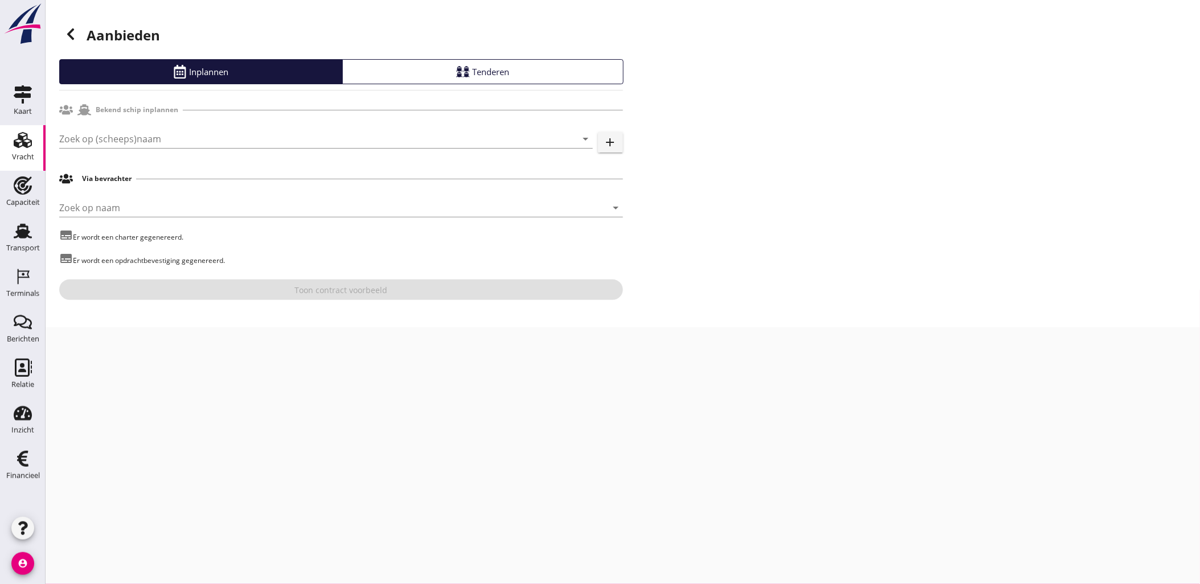
click at [70, 37] on icon at bounding box center [71, 34] width 14 height 14
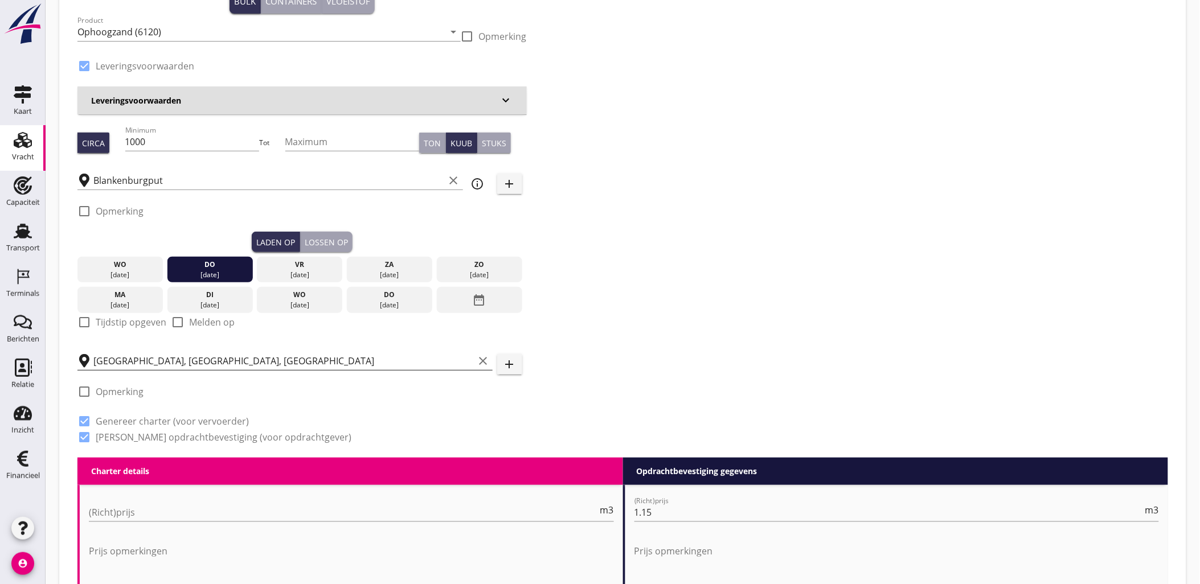
scroll to position [126, 0]
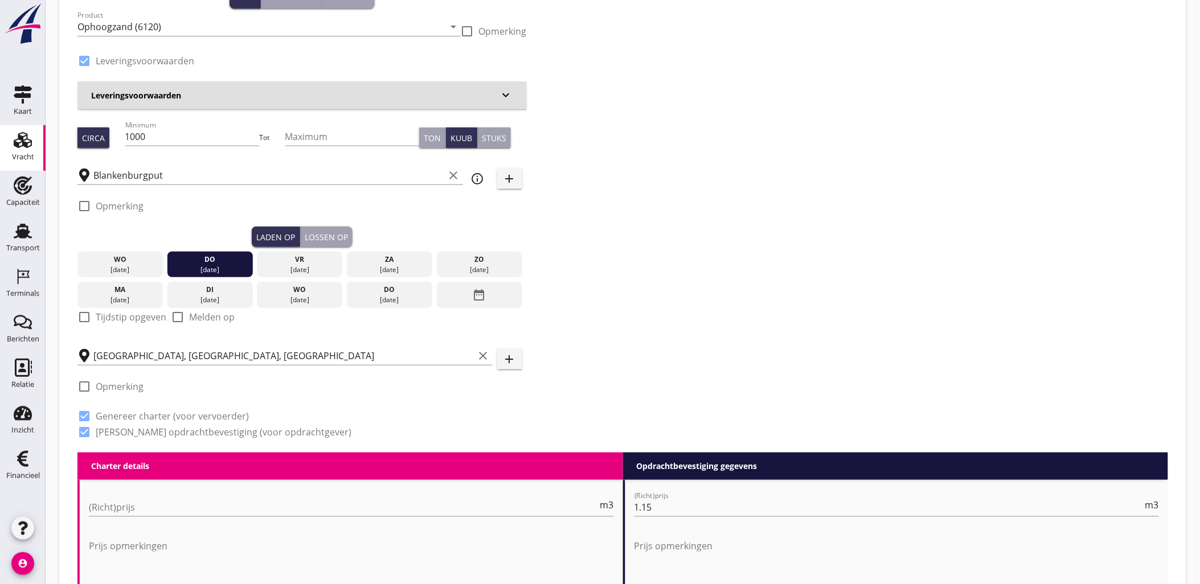
drag, startPoint x: 124, startPoint y: 314, endPoint x: 118, endPoint y: 322, distance: 9.7
click at [124, 314] on label "Tijdstip opgeven" at bounding box center [131, 317] width 71 height 11
checkbox input "true"
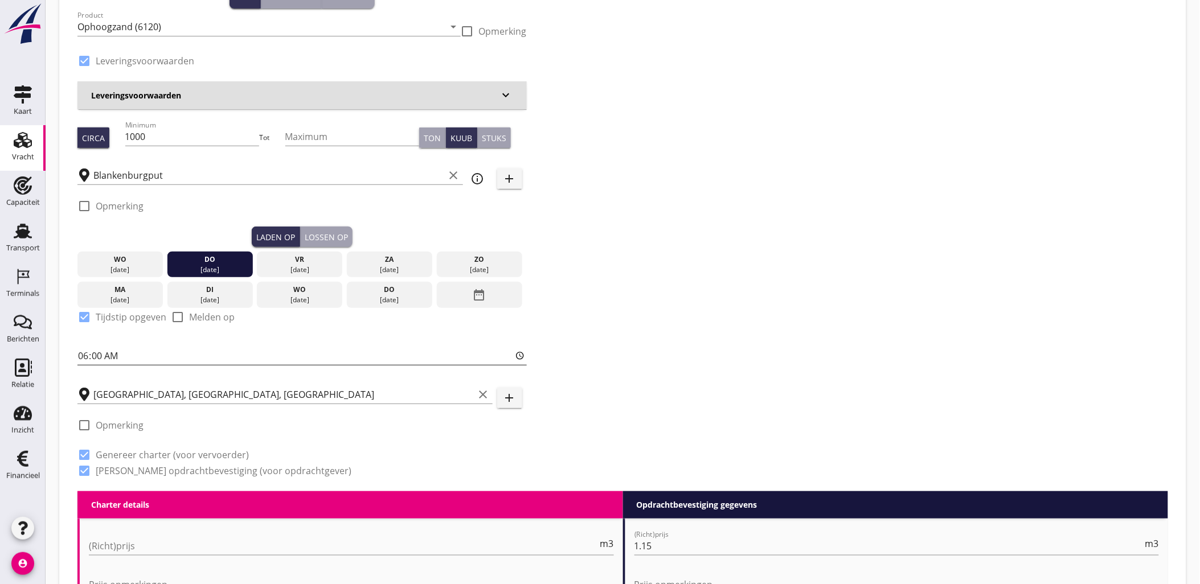
click at [81, 355] on input "06:00" at bounding box center [301, 356] width 449 height 18
type input "16:00"
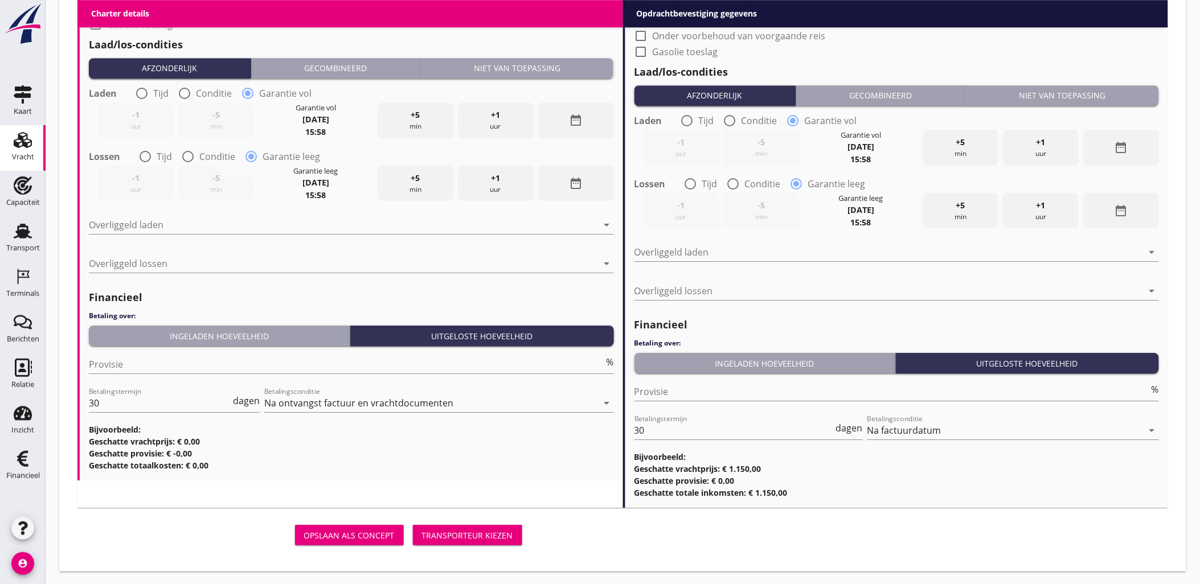
click at [435, 528] on button "Transporteur kiezen" at bounding box center [467, 535] width 109 height 21
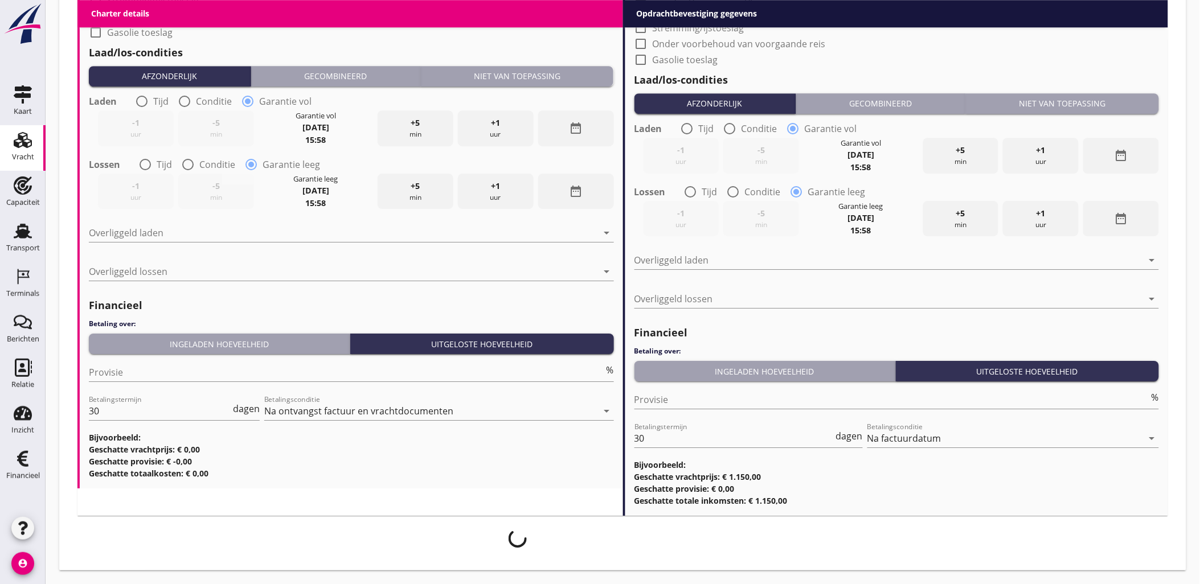
scroll to position [1183, 0]
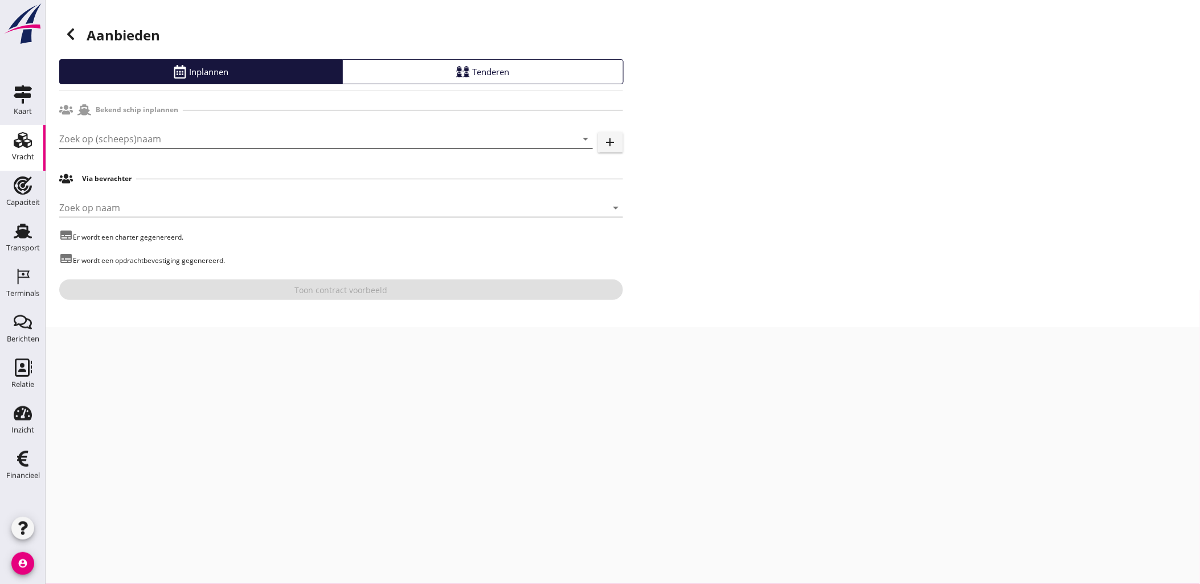
click at [214, 130] on input "Zoek op (scheeps)naam" at bounding box center [310, 139] width 502 height 18
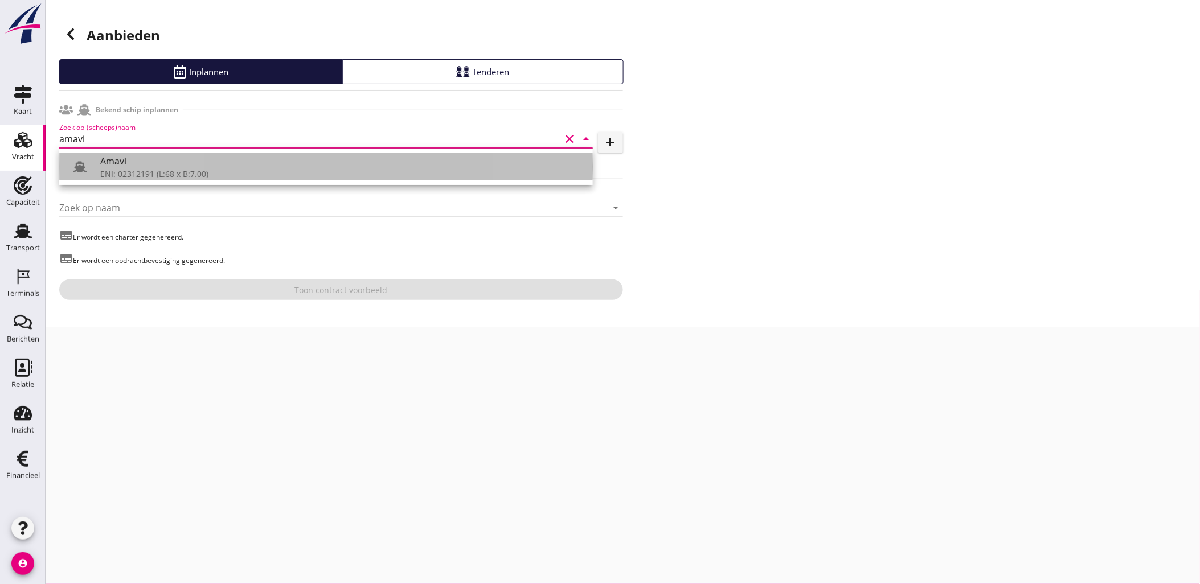
click at [197, 167] on div "Amavi" at bounding box center [342, 161] width 484 height 14
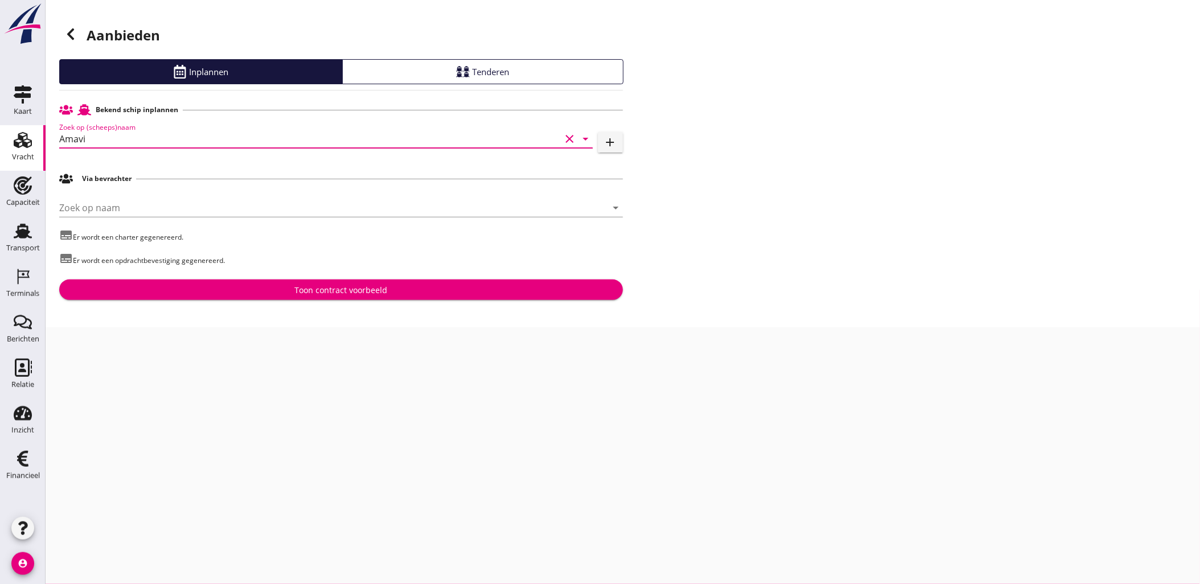
type input "Amavi"
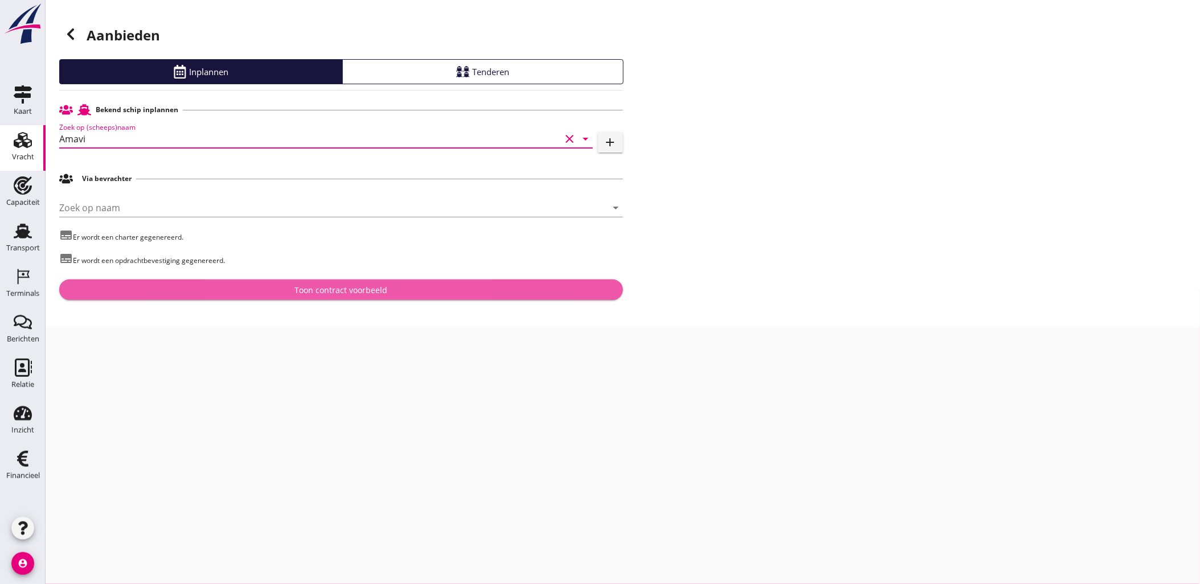
click at [301, 283] on button "Toon contract voorbeeld" at bounding box center [341, 290] width 564 height 21
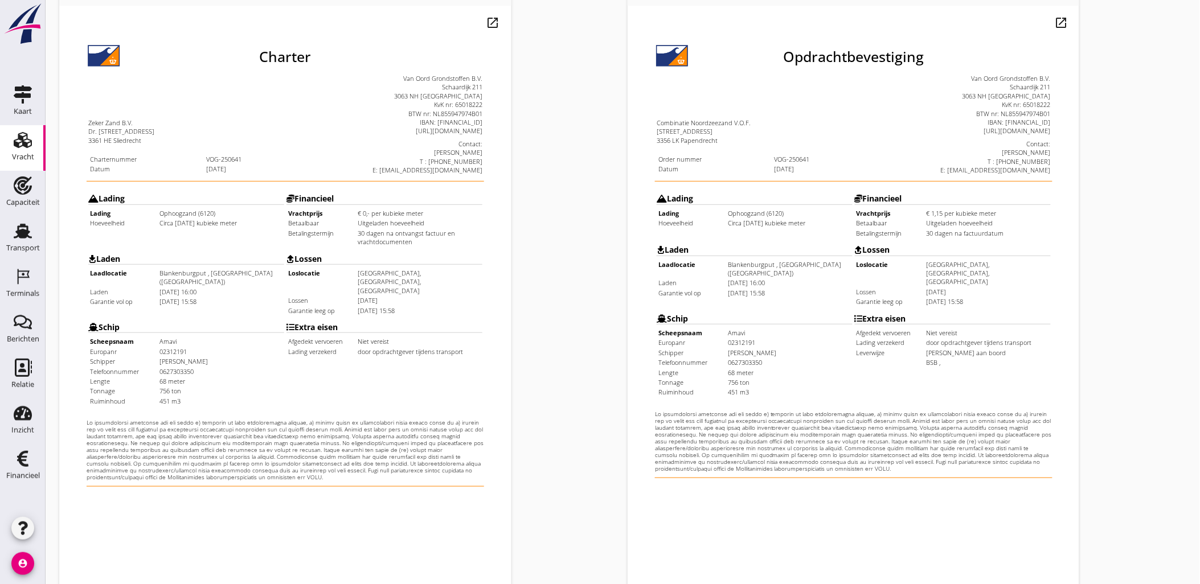
scroll to position [258, 0]
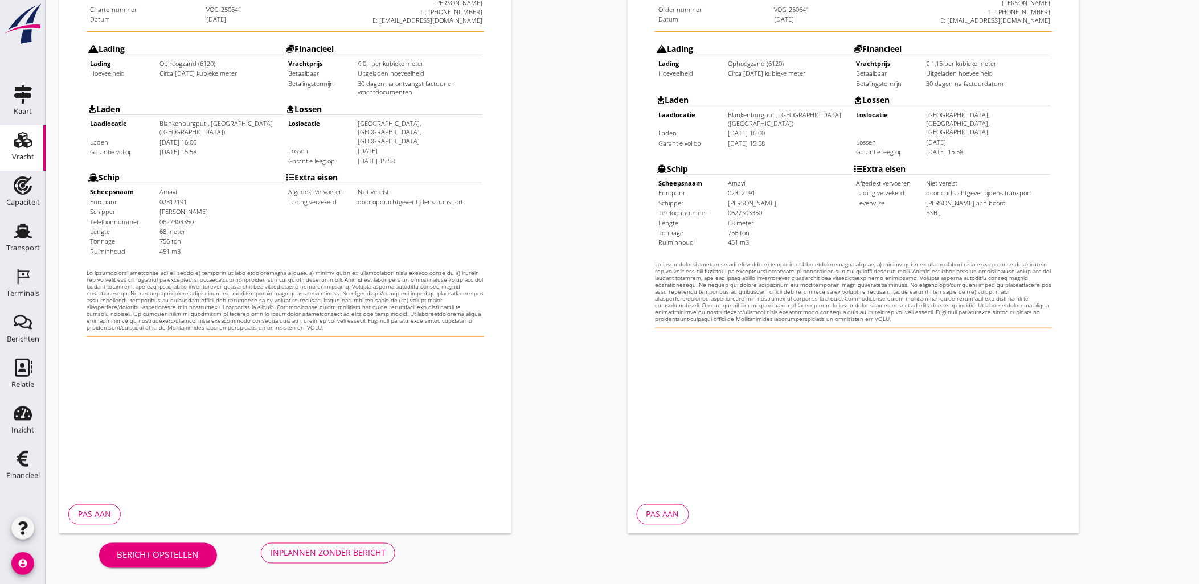
click at [367, 554] on div "Inplannen zonder bericht" at bounding box center [328, 553] width 115 height 12
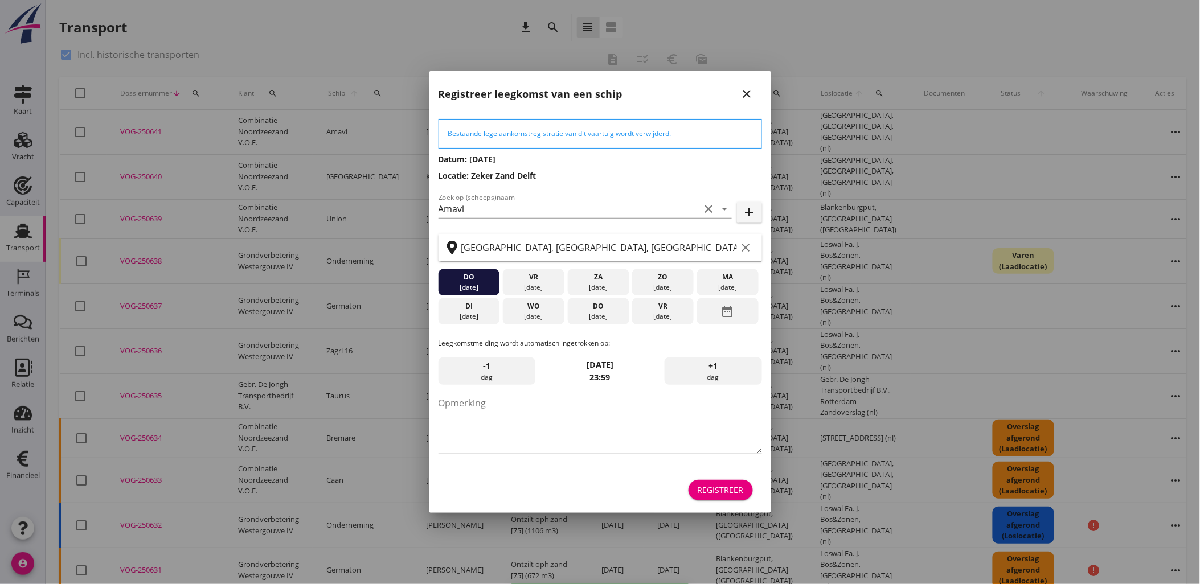
click at [726, 497] on button "Registreer" at bounding box center [721, 490] width 64 height 21
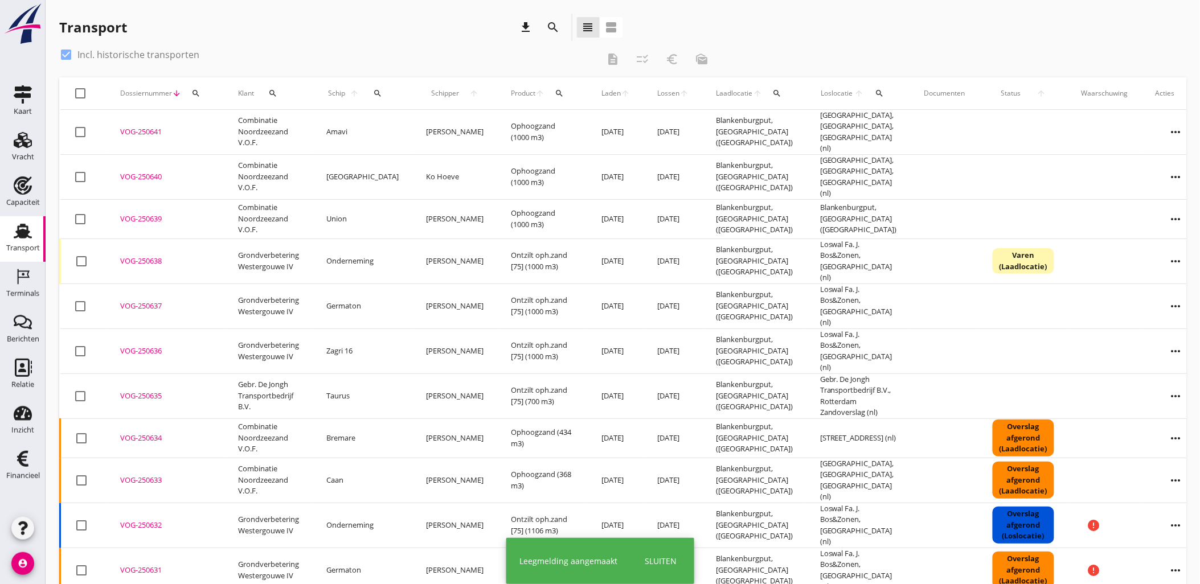
click at [149, 214] on div "VOG-250639" at bounding box center [165, 219] width 91 height 11
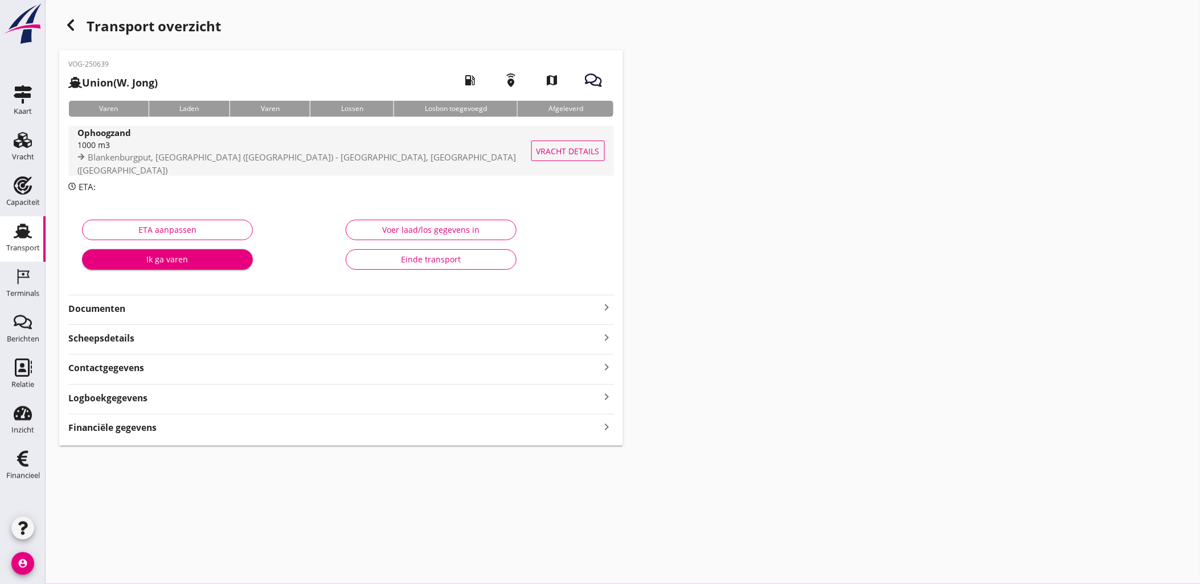
click at [574, 151] on span "Vracht details" at bounding box center [568, 151] width 63 height 12
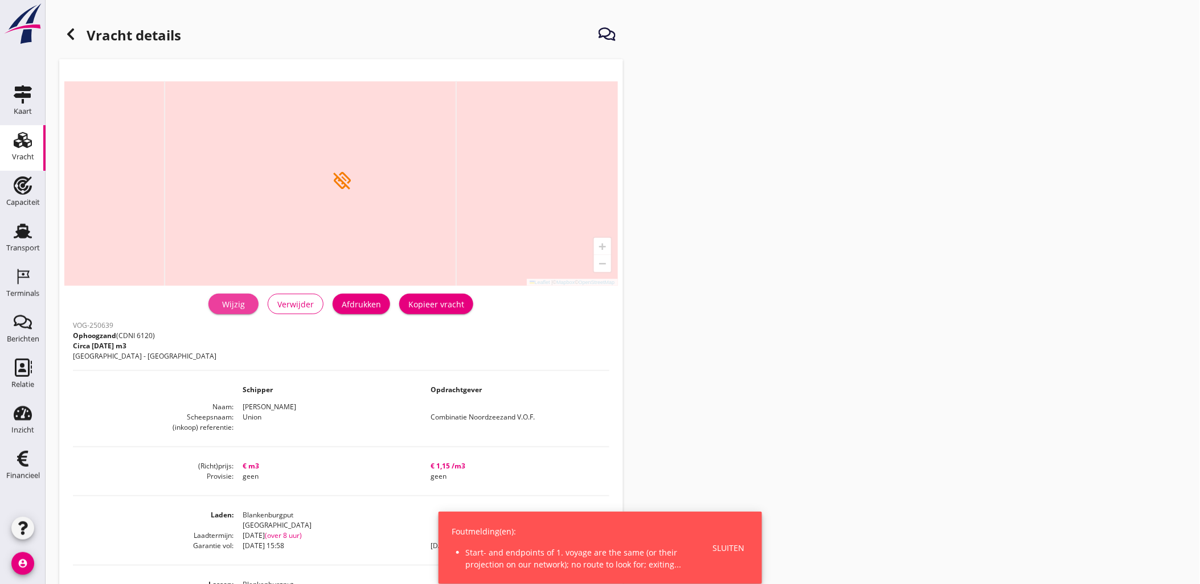
click at [224, 302] on div "Wijzig" at bounding box center [234, 305] width 32 height 12
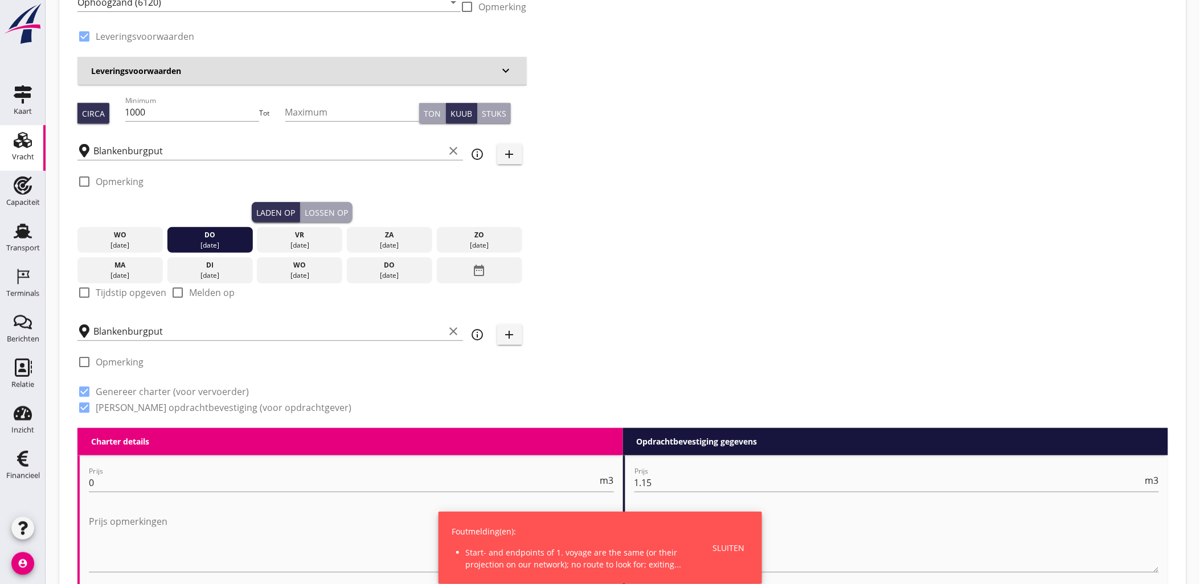
scroll to position [126, 0]
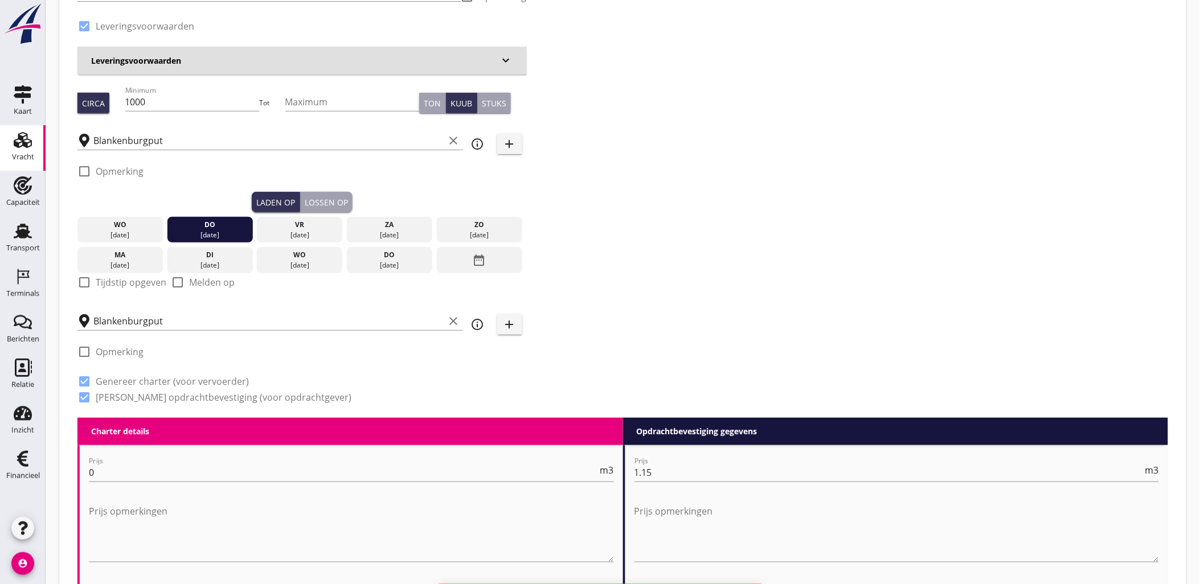
click at [131, 283] on label "Tijdstip opgeven" at bounding box center [131, 282] width 71 height 11
checkbox input "true"
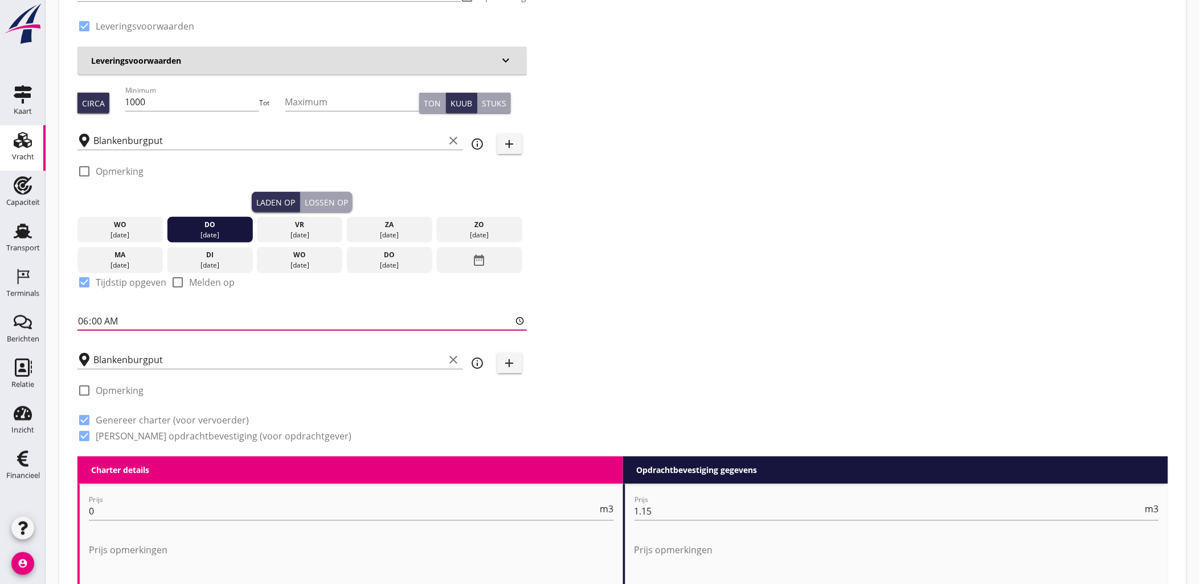
click at [117, 325] on input "06:00" at bounding box center [301, 321] width 449 height 18
type input "11:00"
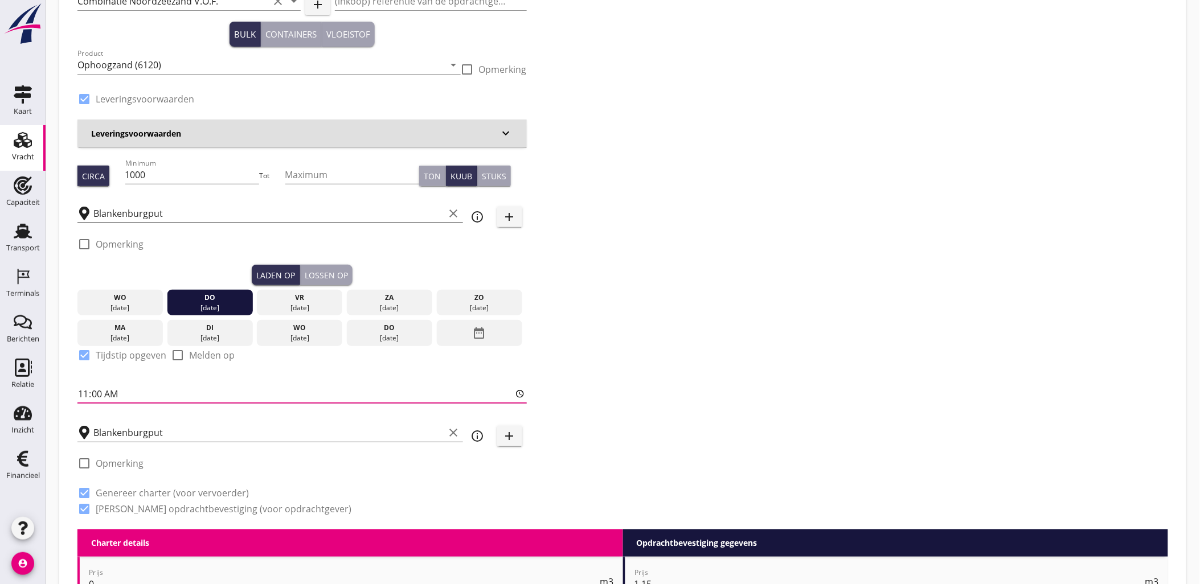
scroll to position [0, 0]
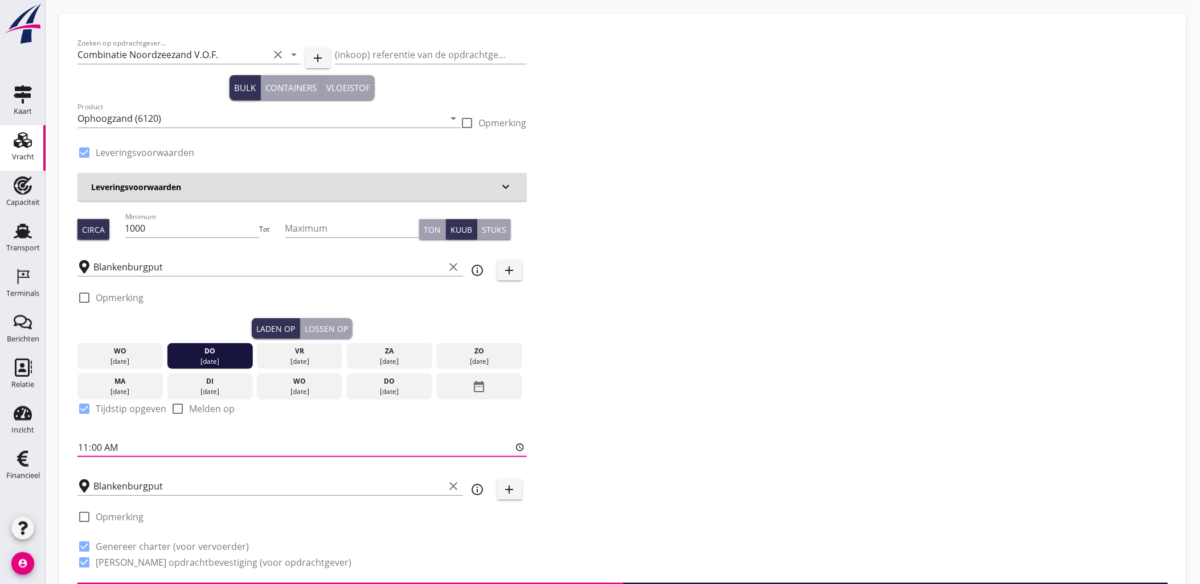
click at [320, 326] on div "Lossen op" at bounding box center [326, 329] width 43 height 12
checkbox input "false"
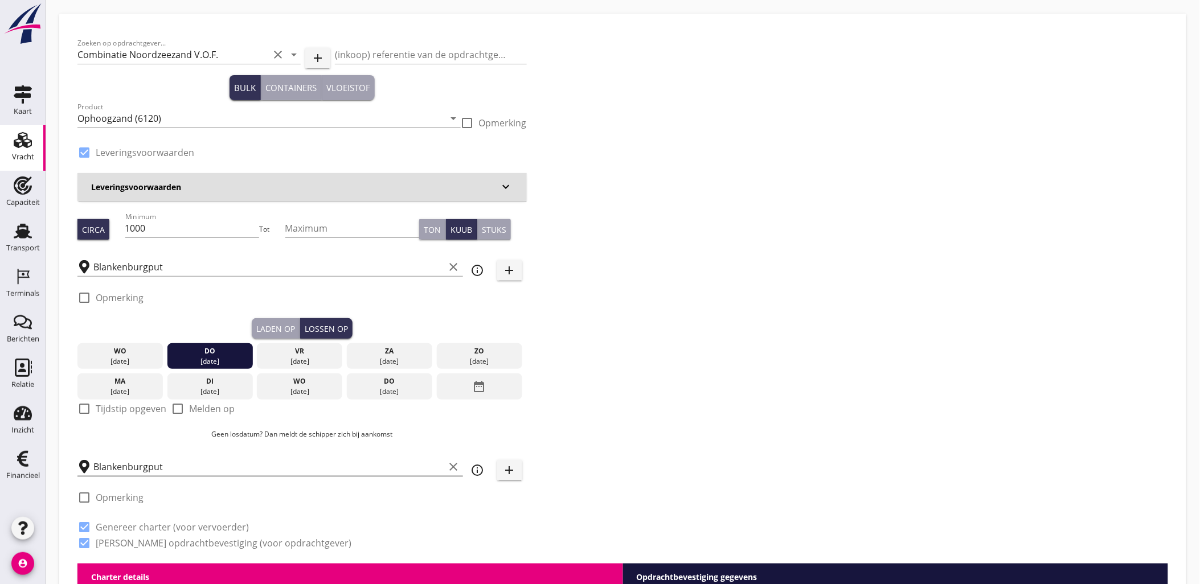
click at [143, 471] on input "Blankenburgput" at bounding box center [268, 467] width 351 height 18
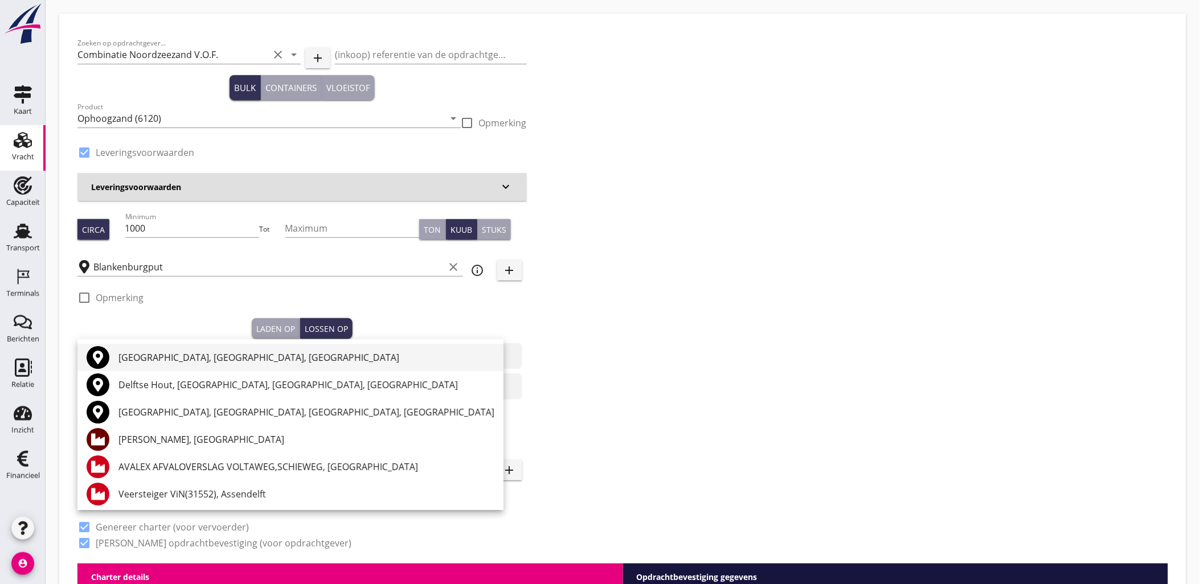
click at [207, 351] on div "Delft, South Holland, Netherlands" at bounding box center [306, 358] width 376 height 14
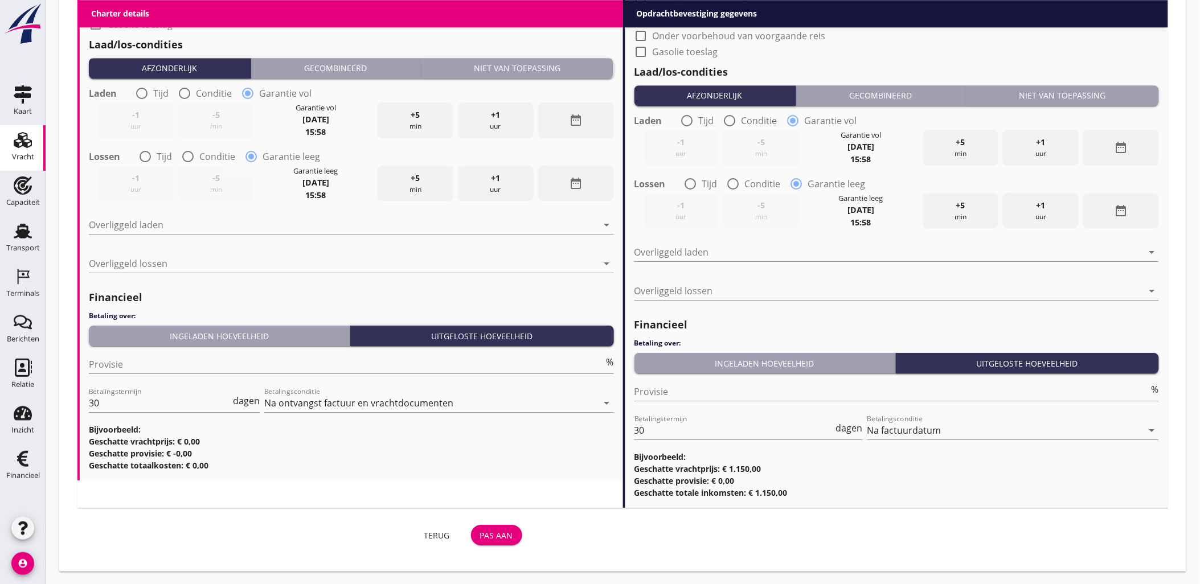
type input "Delft, South Holland, Netherlands"
click at [502, 540] on div "Pas aan" at bounding box center [496, 536] width 33 height 12
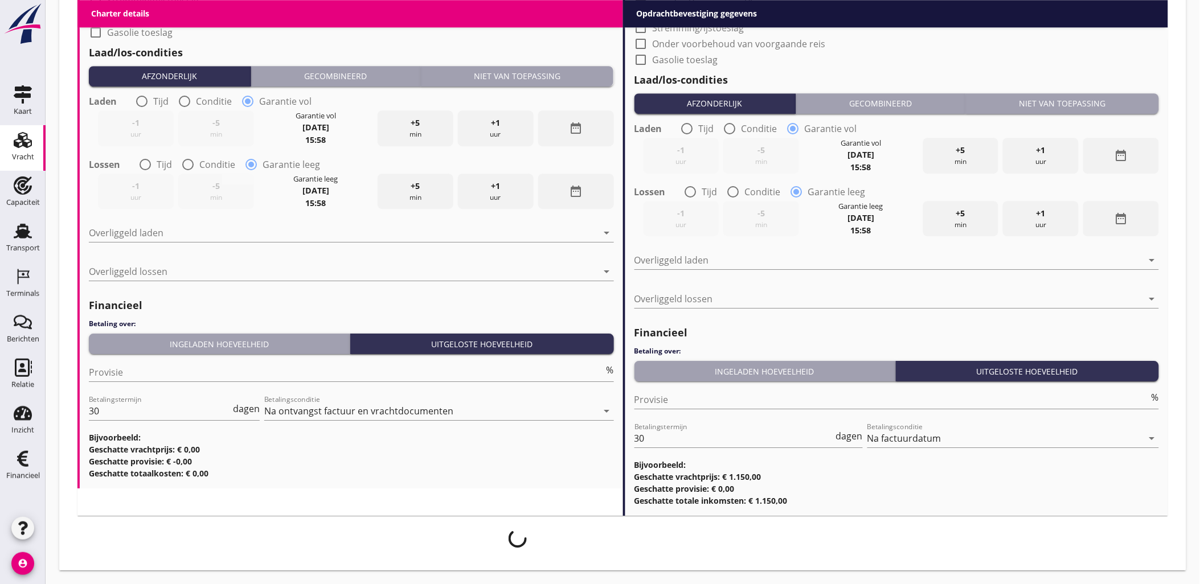
scroll to position [1129, 0]
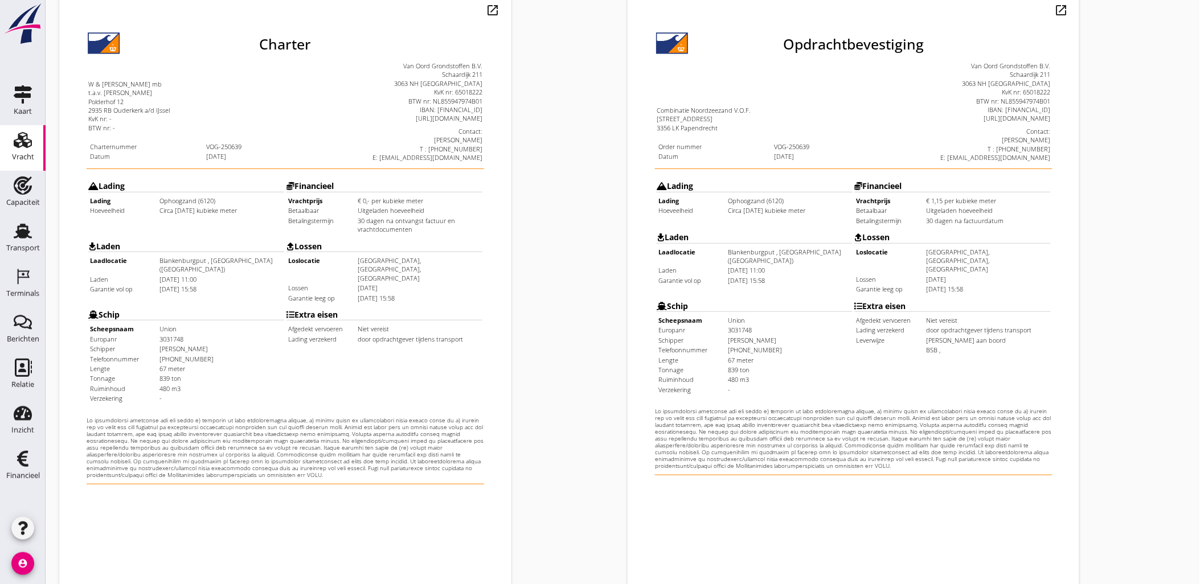
scroll to position [258, 0]
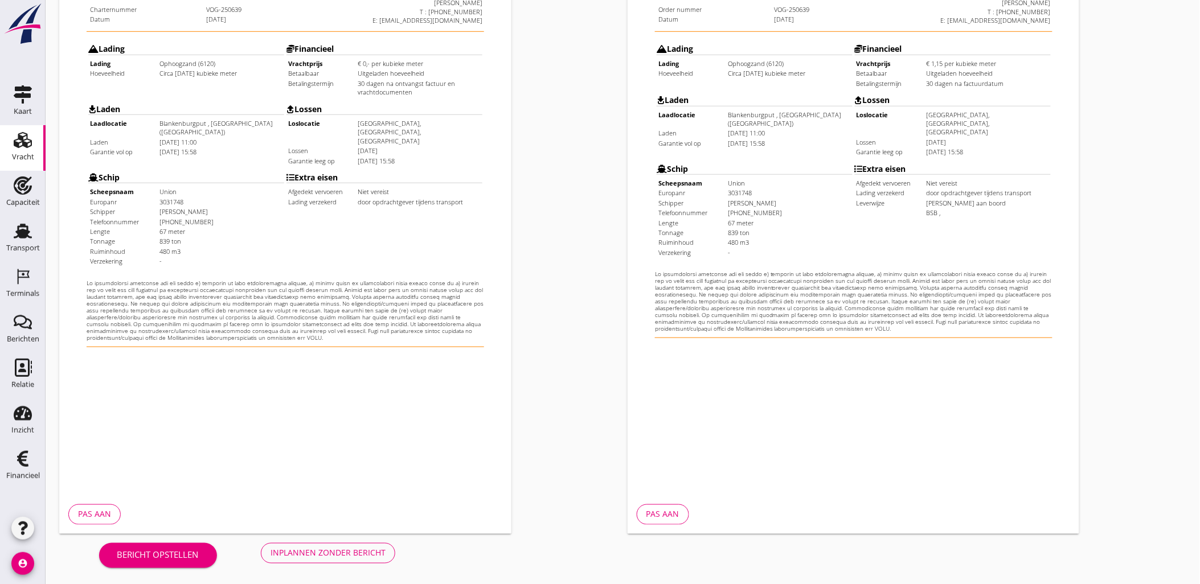
click at [361, 558] on div "Inplannen zonder bericht" at bounding box center [328, 553] width 115 height 12
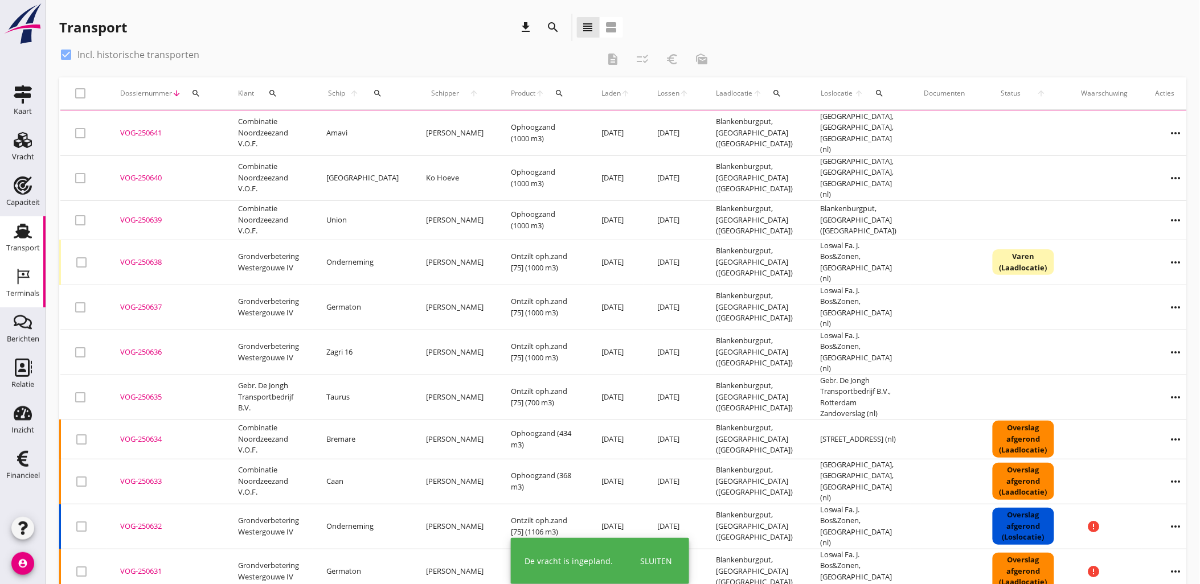
click at [24, 278] on icon "Terminals" at bounding box center [23, 277] width 18 height 18
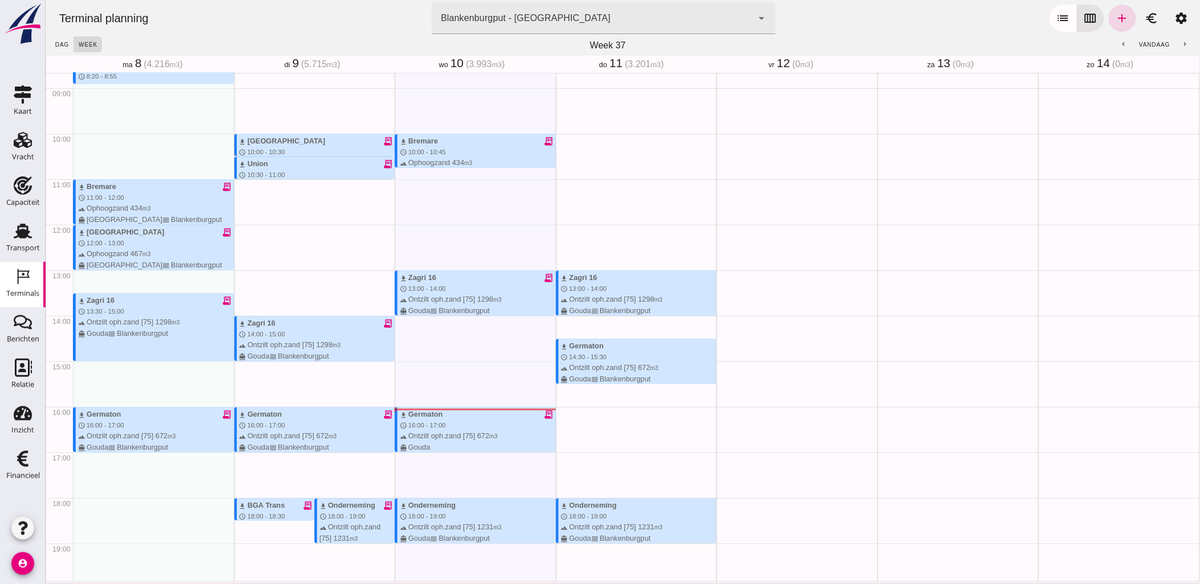
scroll to position [394, 0]
click at [1088, 18] on icon "calendar_view_week" at bounding box center [1091, 18] width 14 height 14
click at [1115, 18] on icon "add" at bounding box center [1122, 18] width 14 height 14
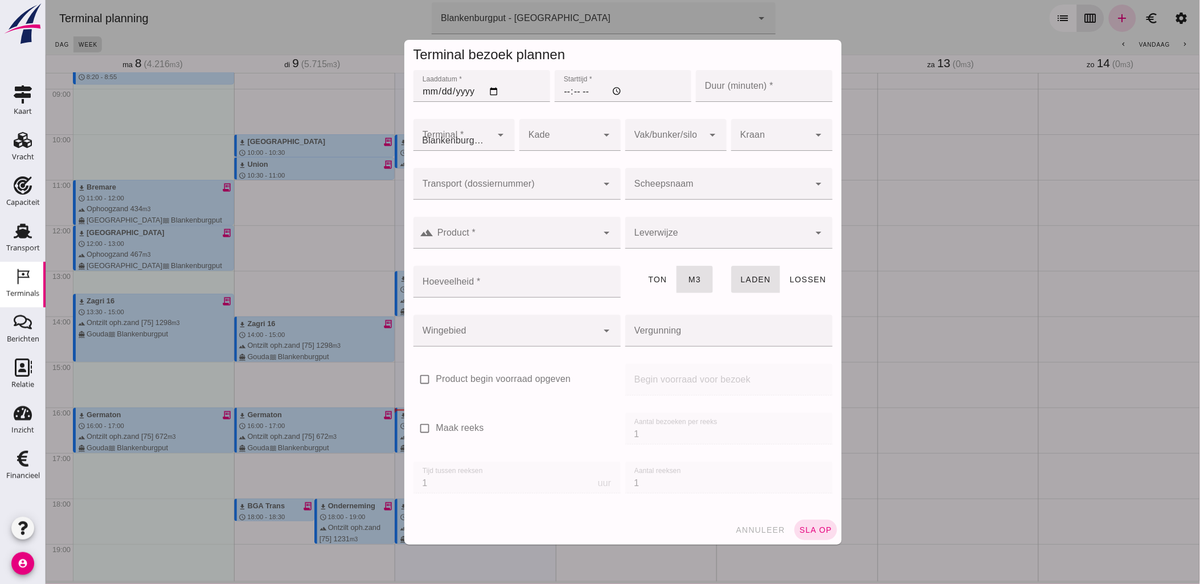
type input "Combinatie Noordzeezand V.O.F."
click at [493, 90] on input "Laaddatum *" at bounding box center [481, 86] width 137 height 32
type input "[DATE]"
click at [557, 93] on input "Starttijd *" at bounding box center [622, 86] width 137 height 32
type input "11:00"
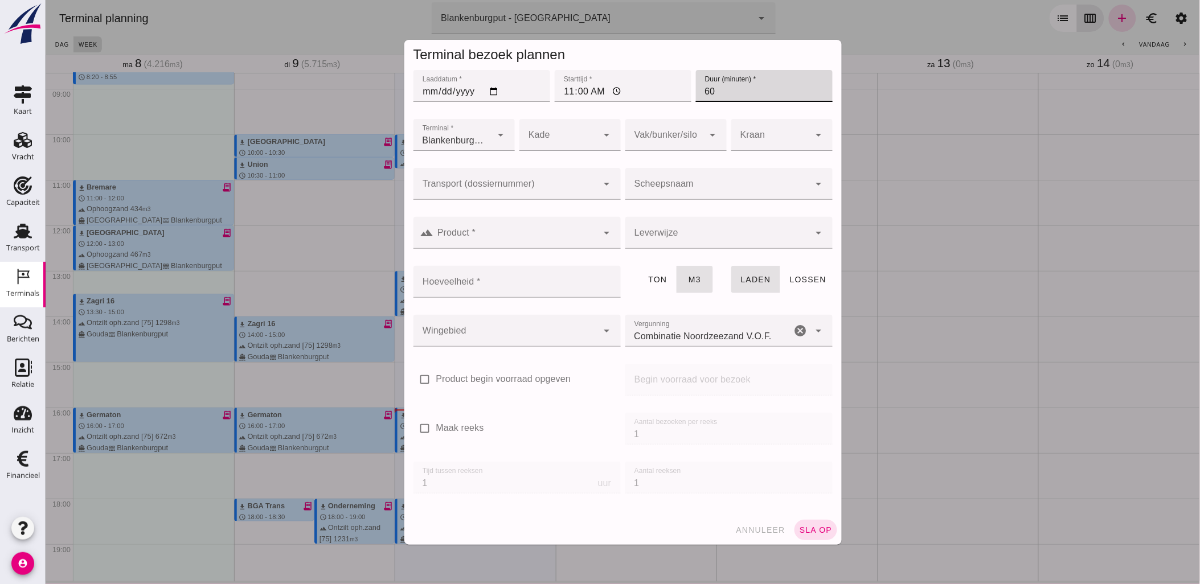
type input "60"
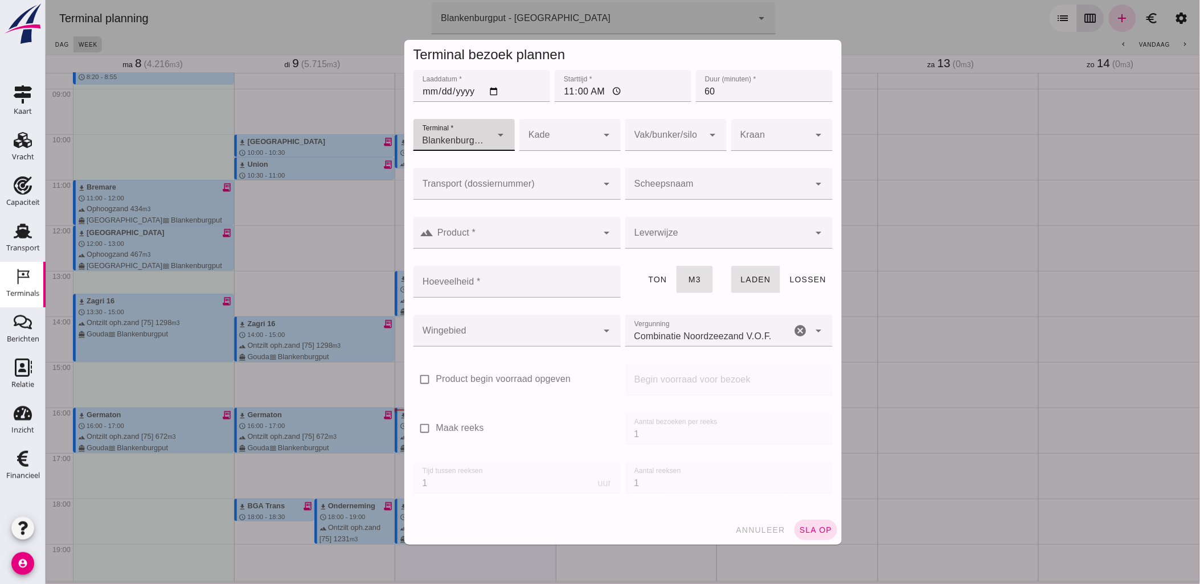
click at [647, 137] on div at bounding box center [664, 135] width 79 height 32
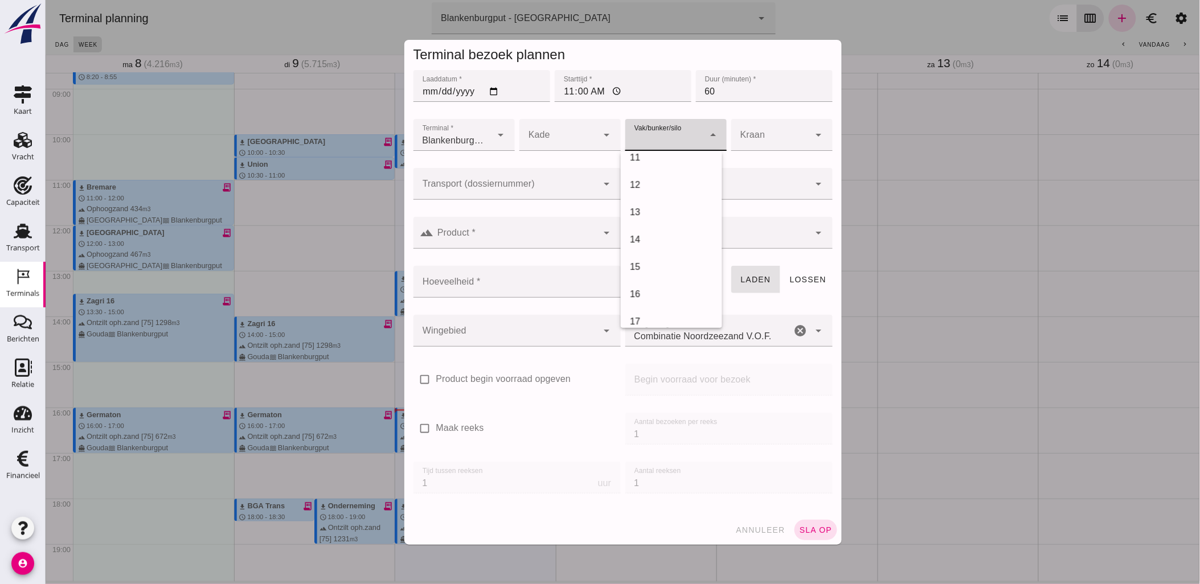
scroll to position [443, 0]
drag, startPoint x: 667, startPoint y: 196, endPoint x: 663, endPoint y: 186, distance: 10.3
click at [667, 196] on div "18" at bounding box center [670, 192] width 83 height 14
type input "366"
click at [548, 187] on input "Transport (dossiernummer)" at bounding box center [505, 190] width 185 height 14
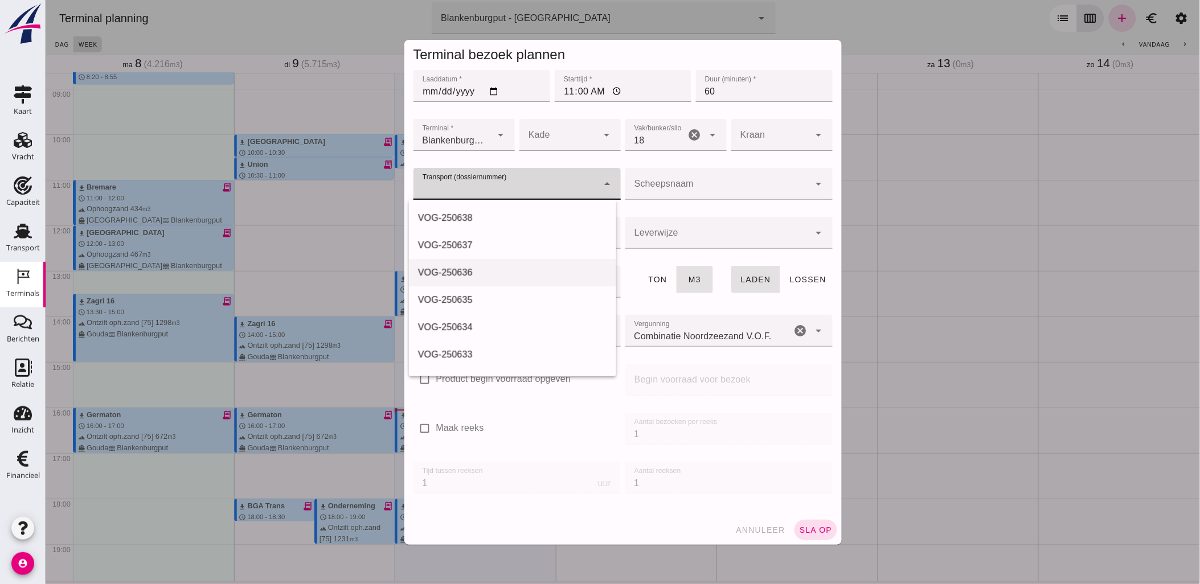
click at [560, 271] on div "VOG-250636" at bounding box center [512, 273] width 189 height 14
type input "VOG-250636"
type input "franco_on_shore"
type input "1298"
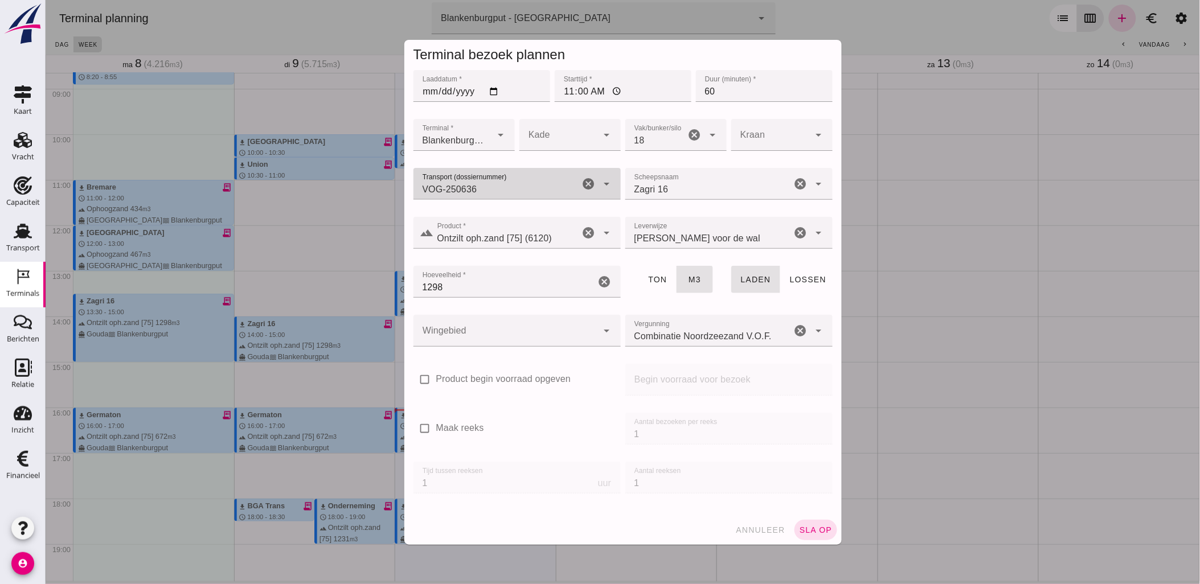
click at [565, 188] on input "VOG-250636" at bounding box center [496, 190] width 166 height 14
click at [501, 218] on div "VOG-250639" at bounding box center [512, 218] width 189 height 14
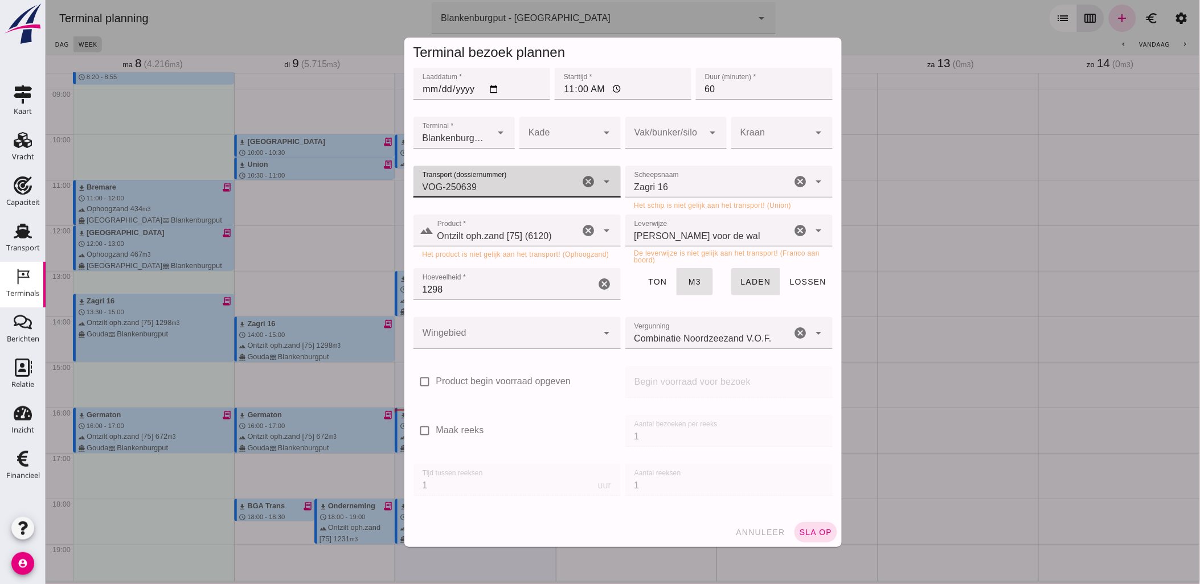
type input "VOG-250639"
type input "Zagri 16"
click at [745, 178] on div "Zagri 16 Zagri 16" at bounding box center [708, 182] width 166 height 32
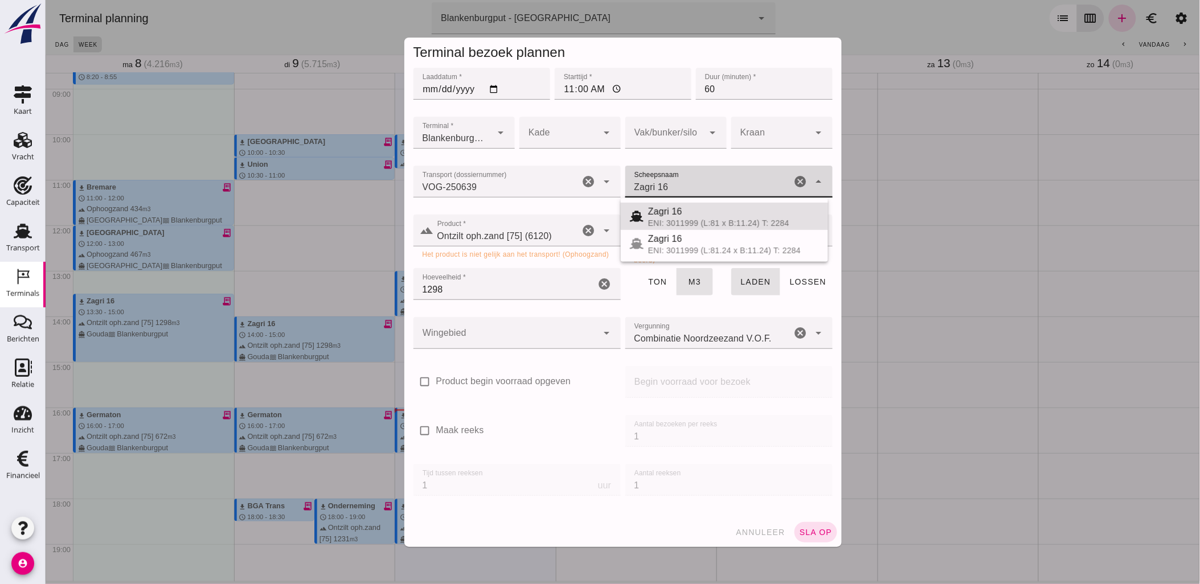
click at [812, 187] on icon "arrow_drop_down" at bounding box center [819, 182] width 14 height 14
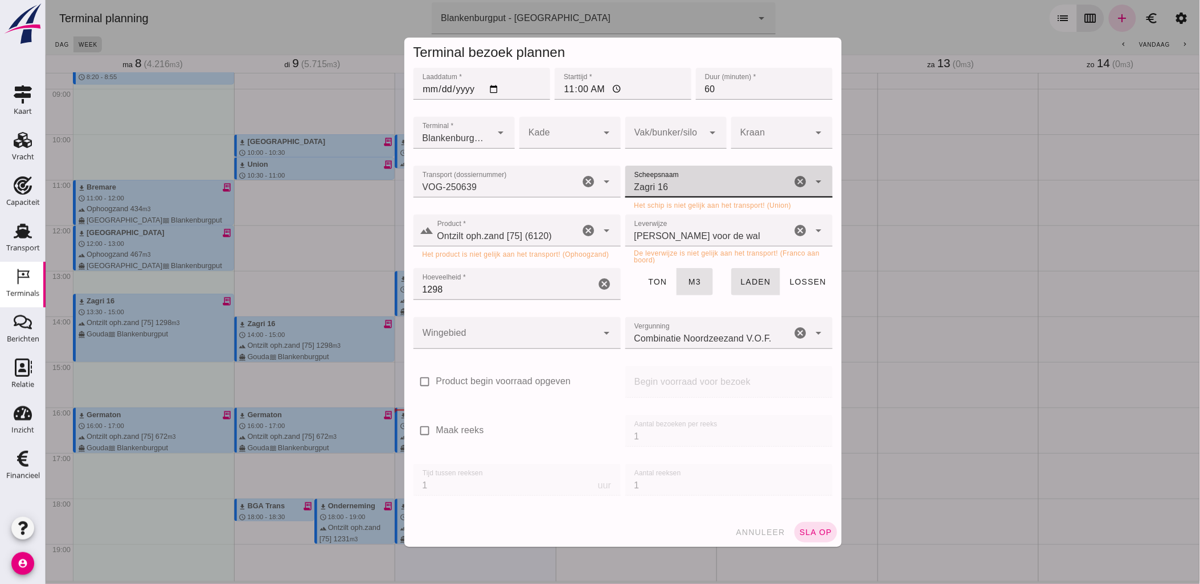
click at [795, 182] on icon "cancel" at bounding box center [801, 182] width 14 height 14
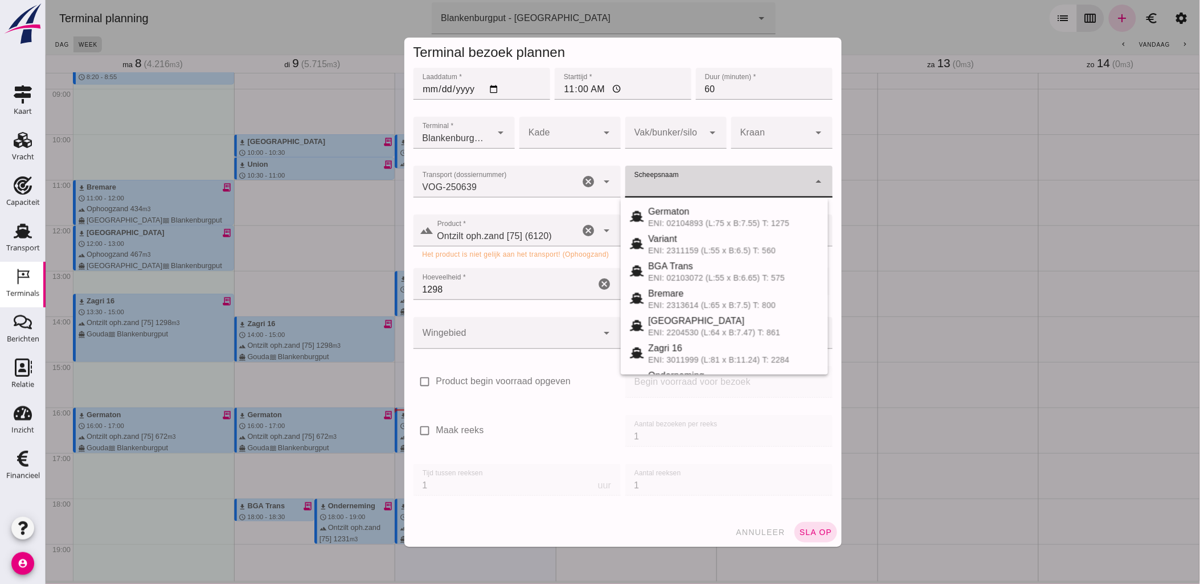
click at [759, 181] on input "Scheepsnaam" at bounding box center [717, 188] width 185 height 14
click at [584, 232] on icon "cancel" at bounding box center [589, 231] width 14 height 14
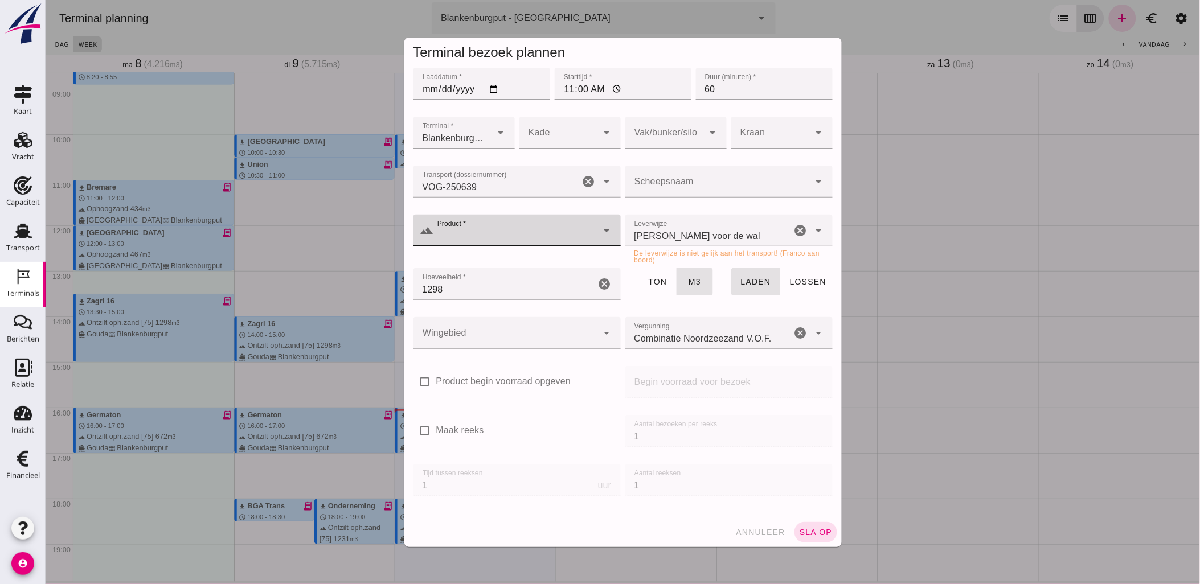
click at [794, 230] on icon "cancel" at bounding box center [801, 231] width 14 height 14
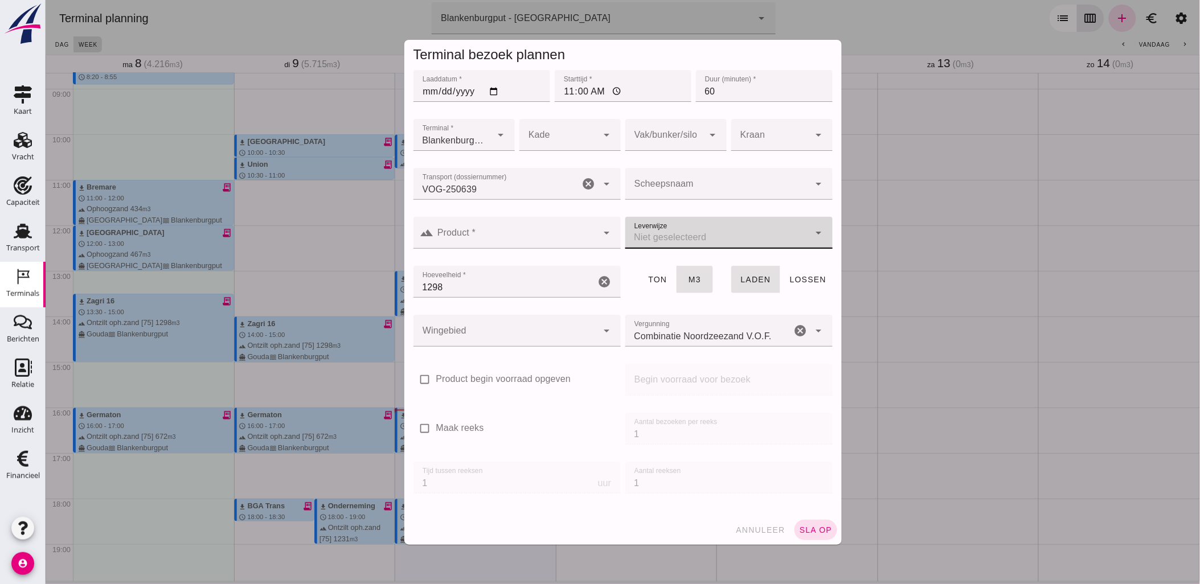
drag, startPoint x: 587, startPoint y: 185, endPoint x: 576, endPoint y: 185, distance: 11.4
click at [588, 185] on icon "cancel" at bounding box center [589, 184] width 14 height 14
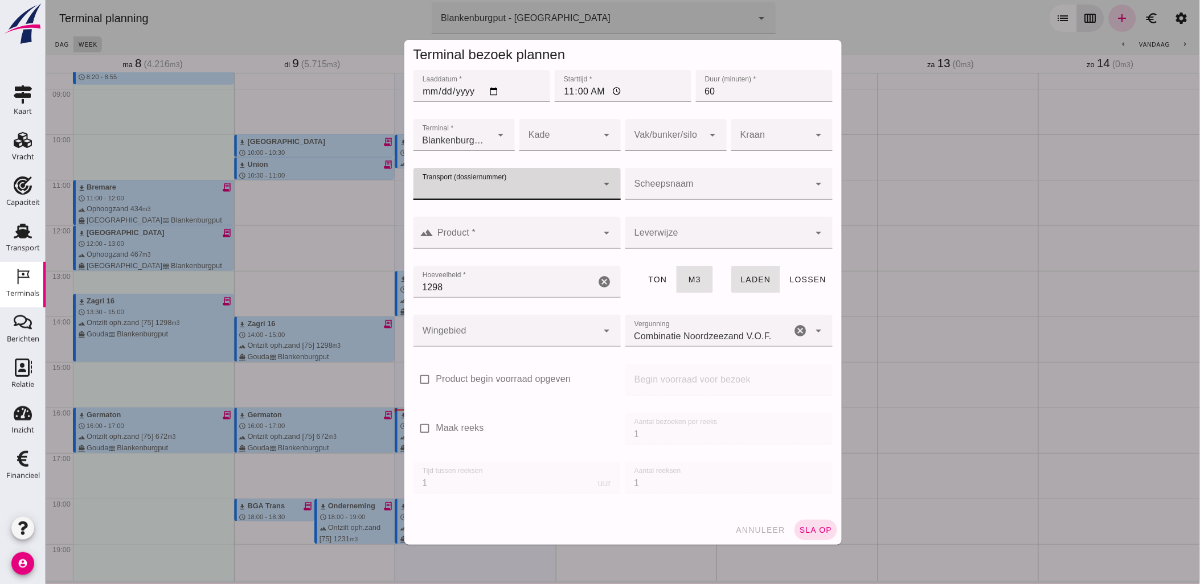
click at [600, 185] on icon "arrow_drop_down" at bounding box center [607, 184] width 14 height 14
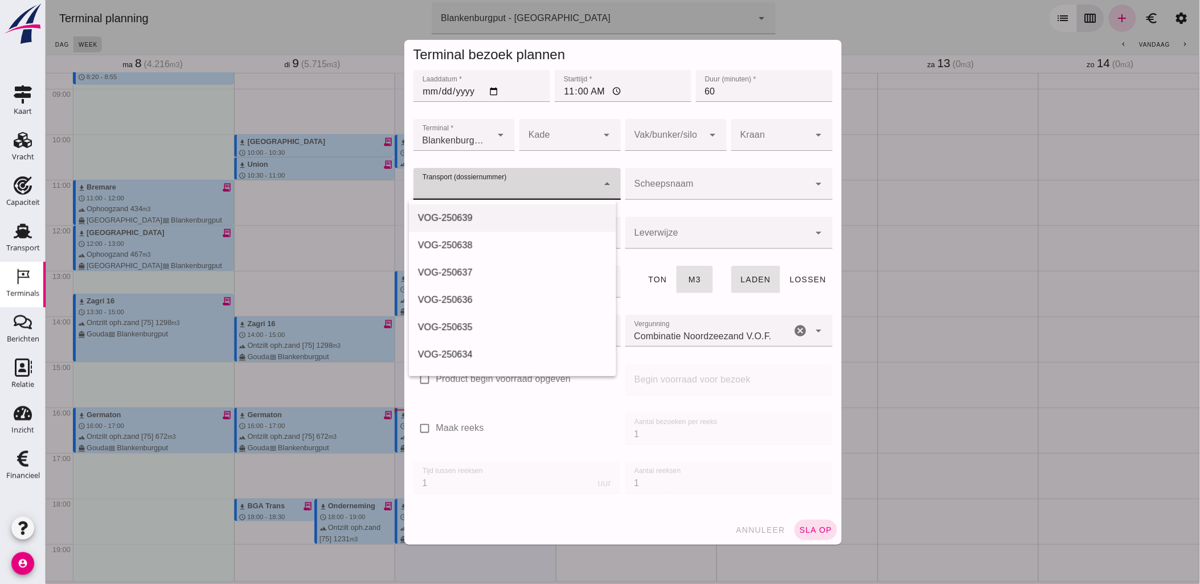
click at [543, 211] on div "VOG-250639" at bounding box center [512, 218] width 189 height 14
type input "VOG-250639"
type input "franco_on_board"
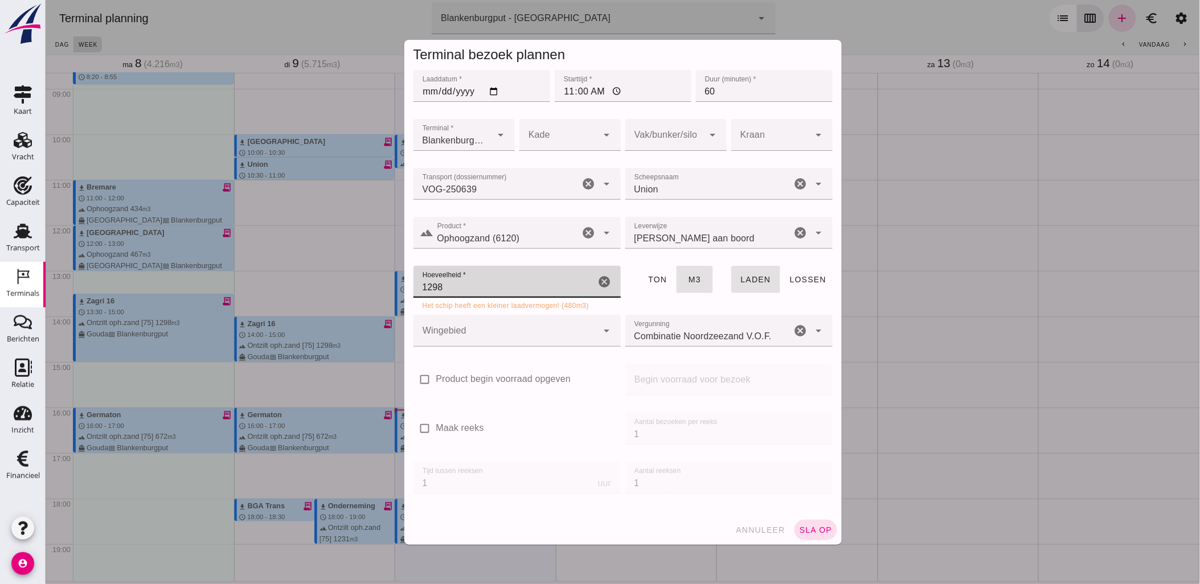
click at [532, 287] on input "1298" at bounding box center [504, 282] width 182 height 32
drag, startPoint x: 532, startPoint y: 287, endPoint x: 402, endPoint y: 288, distance: 129.3
click at [404, 288] on div "Laaddatum * Laaddatum * 2025-09-11 Starttijd * Starttijd * 11:00 Duur (minuten)…" at bounding box center [623, 292] width 438 height 448
type input "499"
type button "tons"
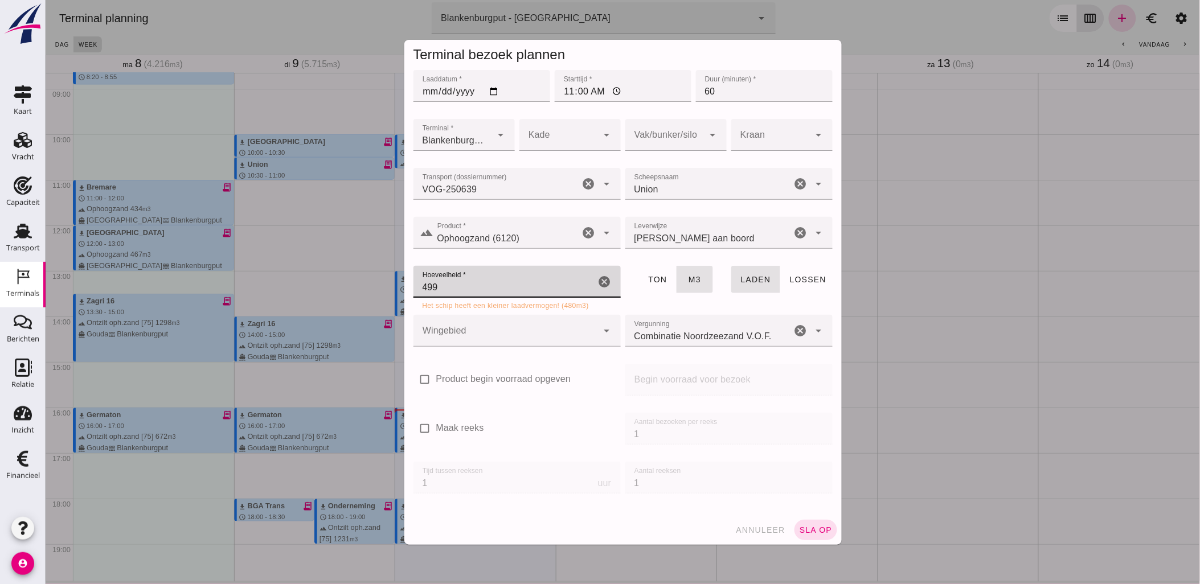
drag, startPoint x: 479, startPoint y: 285, endPoint x: 402, endPoint y: 282, distance: 76.4
click at [404, 282] on div "Laaddatum * Laaddatum * 2025-09-11 Starttijd * Starttijd * 11:00 Duur (minuten)…" at bounding box center [623, 292] width 438 height 448
type input "499"
type button "cubic"
type button "loading"
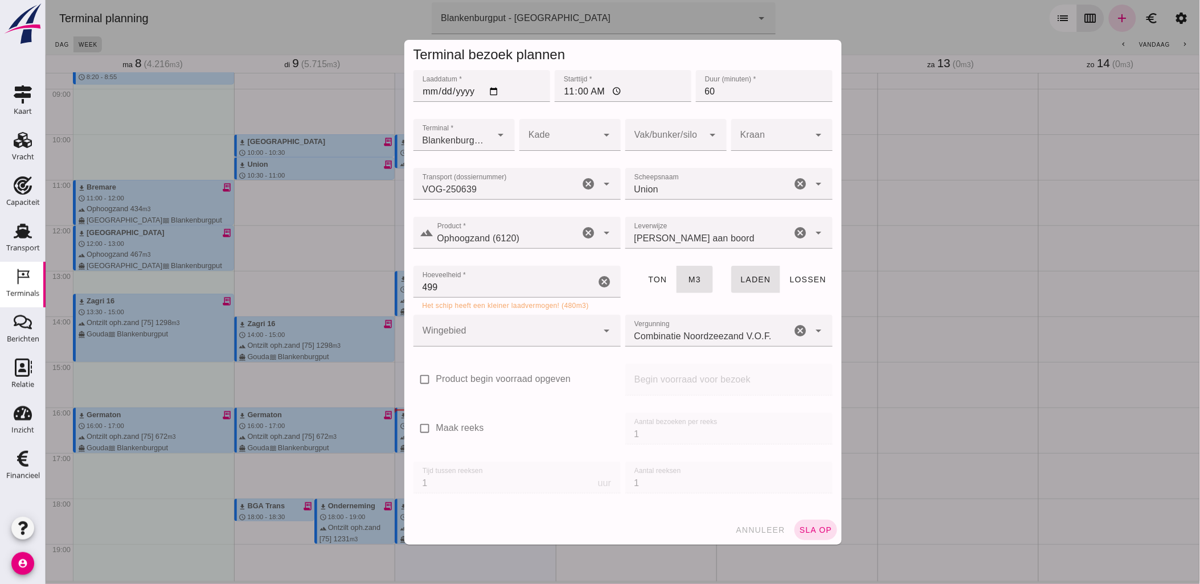
click at [520, 331] on div at bounding box center [505, 331] width 185 height 32
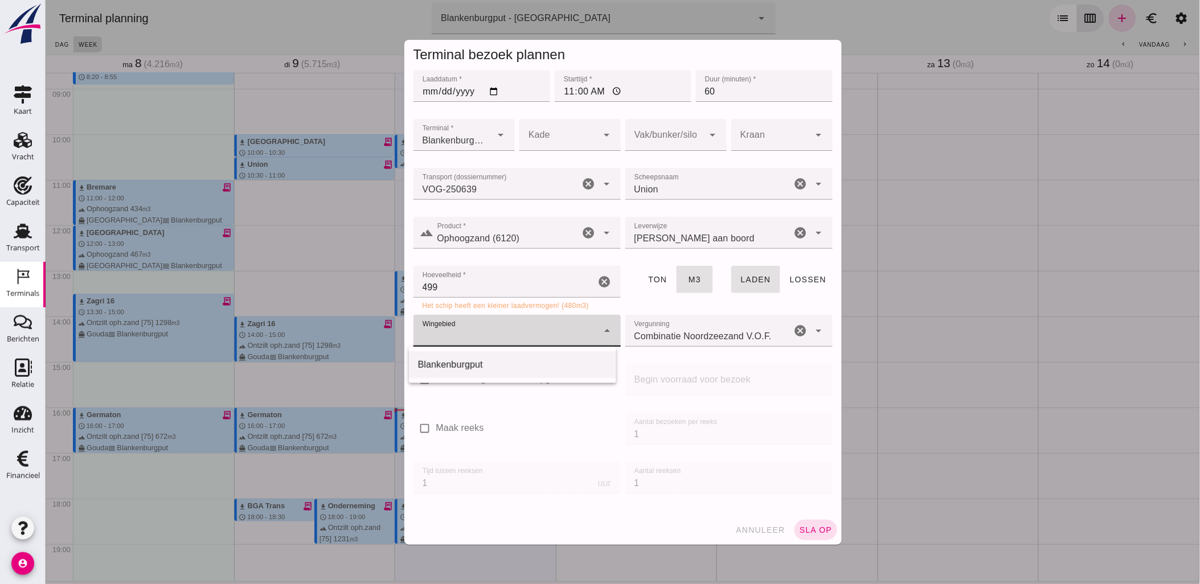
click at [508, 365] on div "Blankenburgput" at bounding box center [512, 365] width 189 height 14
type input "333"
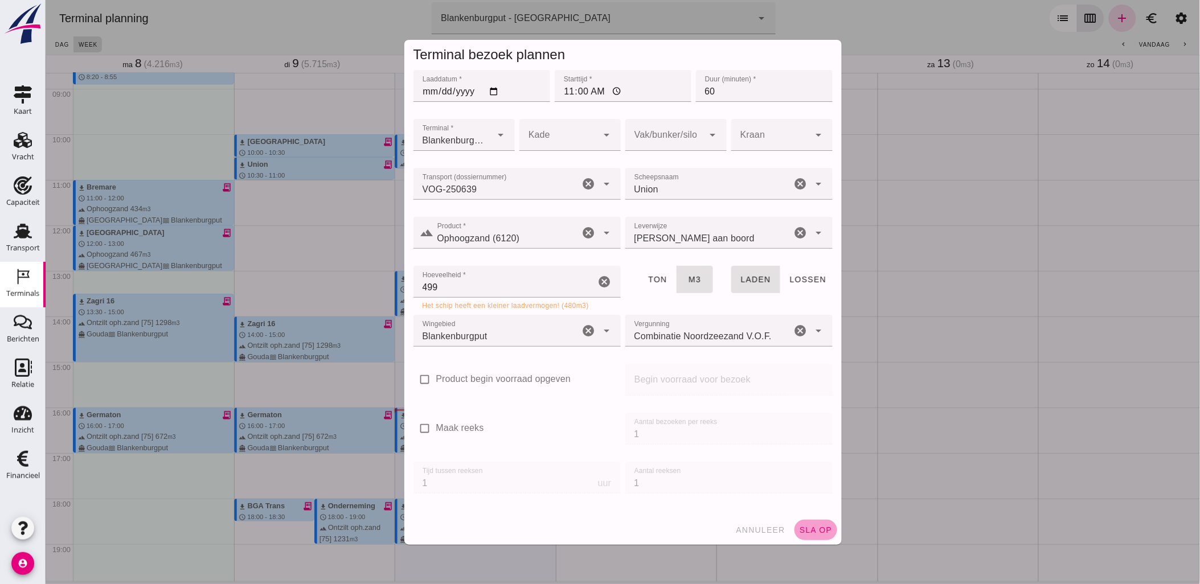
click at [803, 527] on span "sla op" at bounding box center [816, 530] width 34 height 9
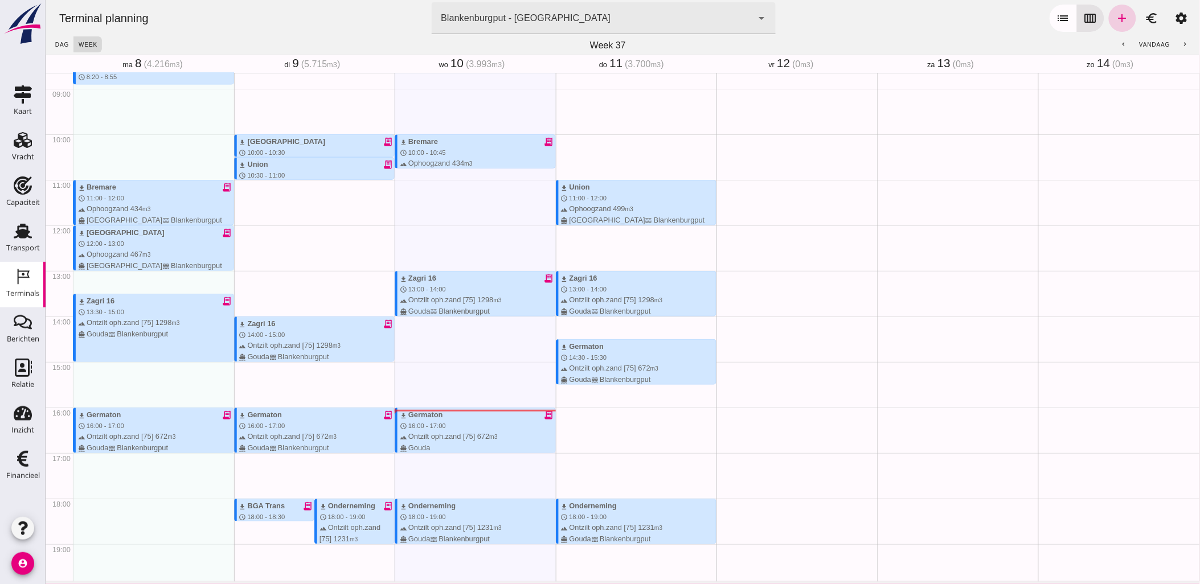
click at [1115, 17] on icon "add" at bounding box center [1122, 18] width 14 height 14
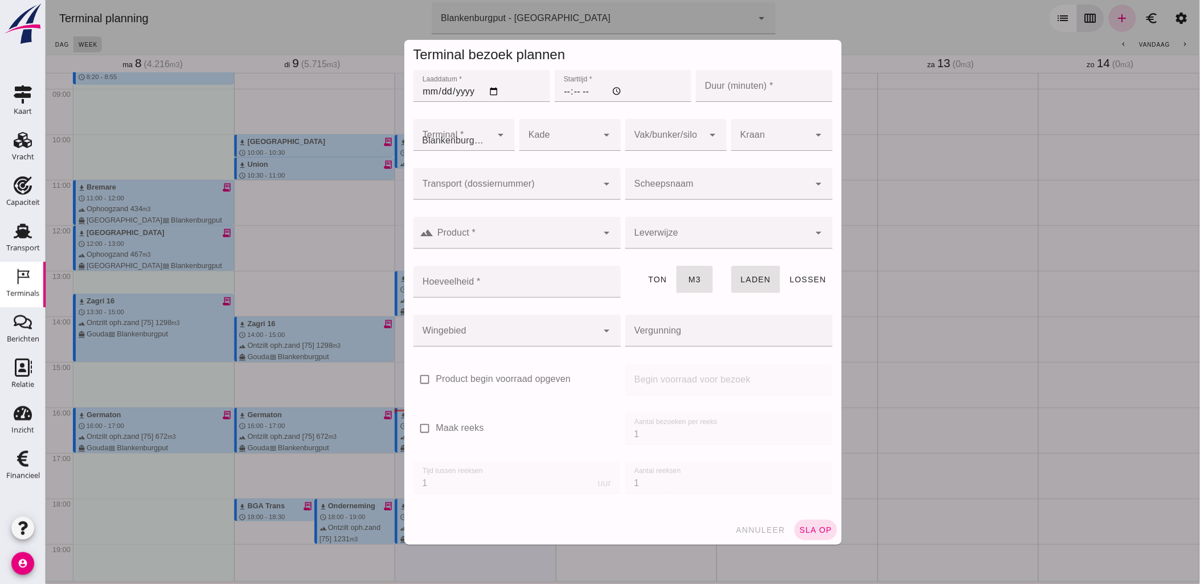
type input "Combinatie Noordzeezand V.O.F."
click at [495, 92] on input "Laaddatum *" at bounding box center [481, 86] width 137 height 32
drag, startPoint x: 481, startPoint y: 101, endPoint x: 470, endPoint y: 177, distance: 76.1
click at [470, 178] on div at bounding box center [505, 184] width 185 height 32
click at [493, 89] on input "2025-09-18" at bounding box center [481, 86] width 137 height 32
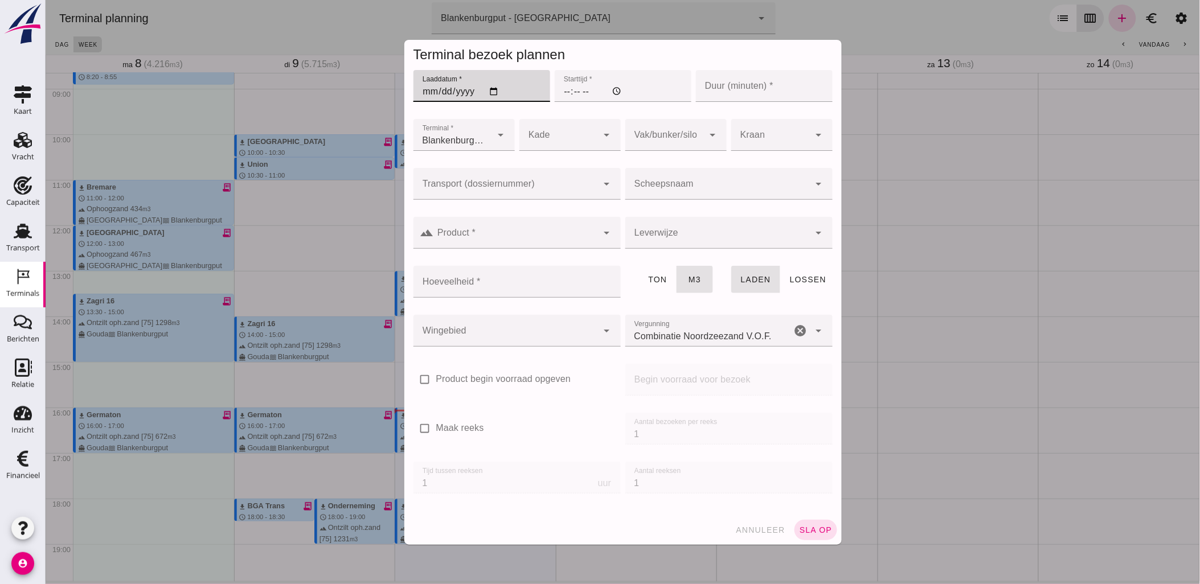
type input "[DATE]"
click at [569, 92] on input "Starttijd *" at bounding box center [622, 86] width 137 height 32
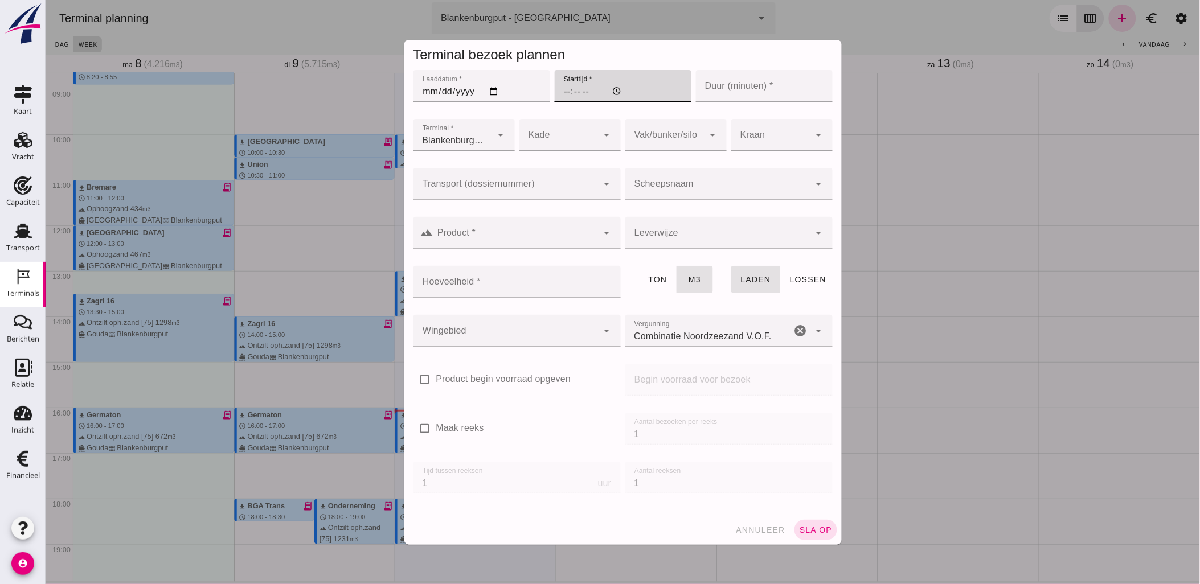
type input "13:00"
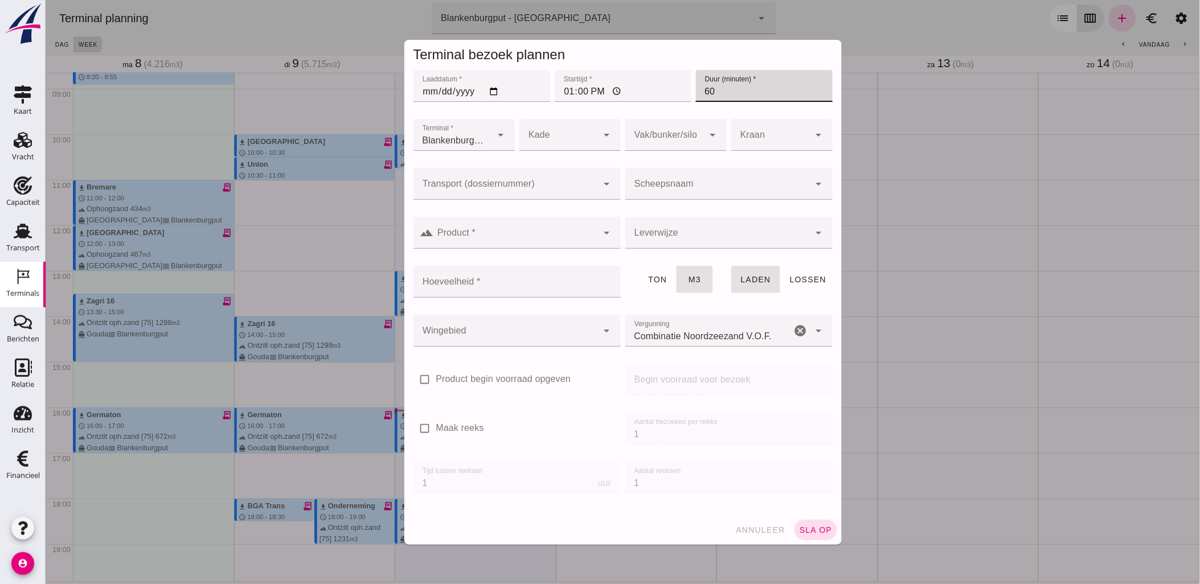
type input "60"
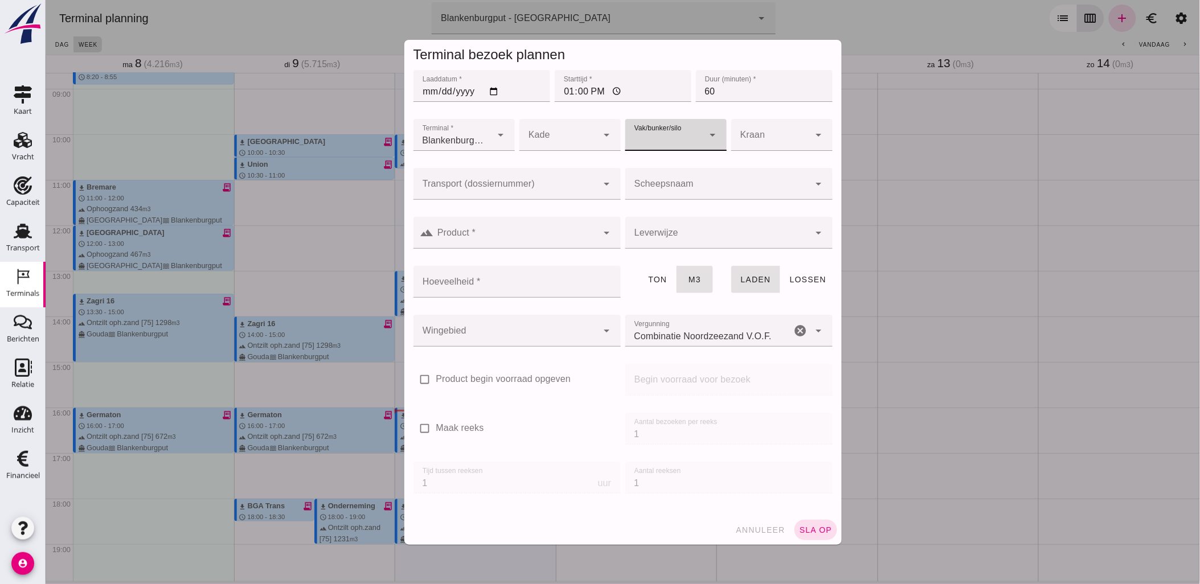
click at [645, 180] on div at bounding box center [717, 184] width 185 height 32
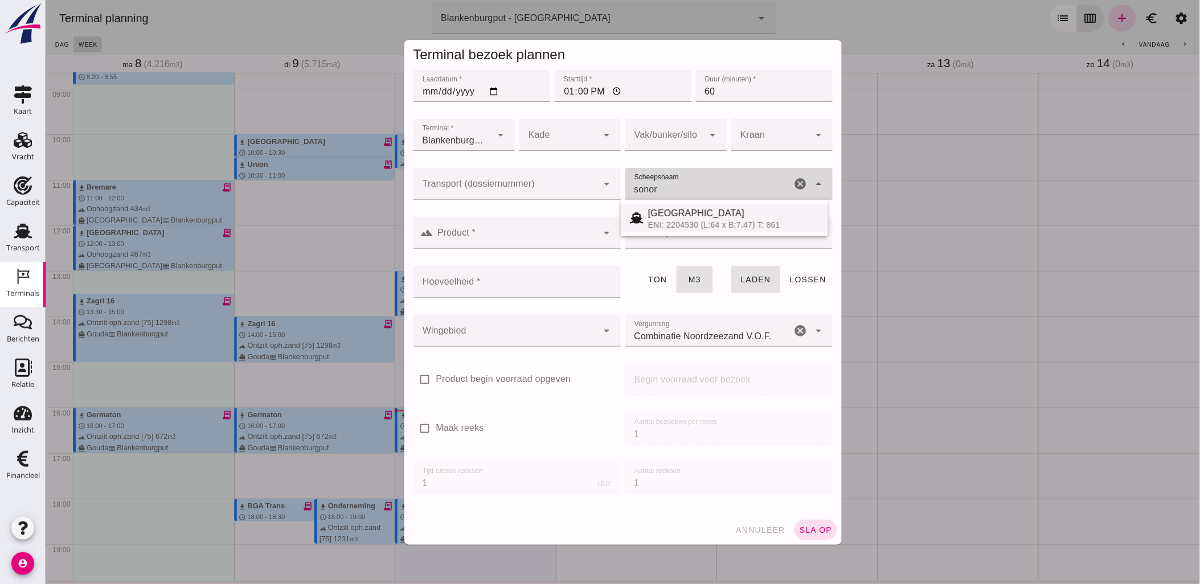
click at [682, 221] on div "ENI: 2204530 (L:64 x B:7.47) T: 861" at bounding box center [733, 224] width 171 height 9
type input "[GEOGRAPHIC_DATA]"
type input "467"
type input "[GEOGRAPHIC_DATA]"
click at [532, 195] on input "Transport (dossiernummer)" at bounding box center [505, 190] width 185 height 14
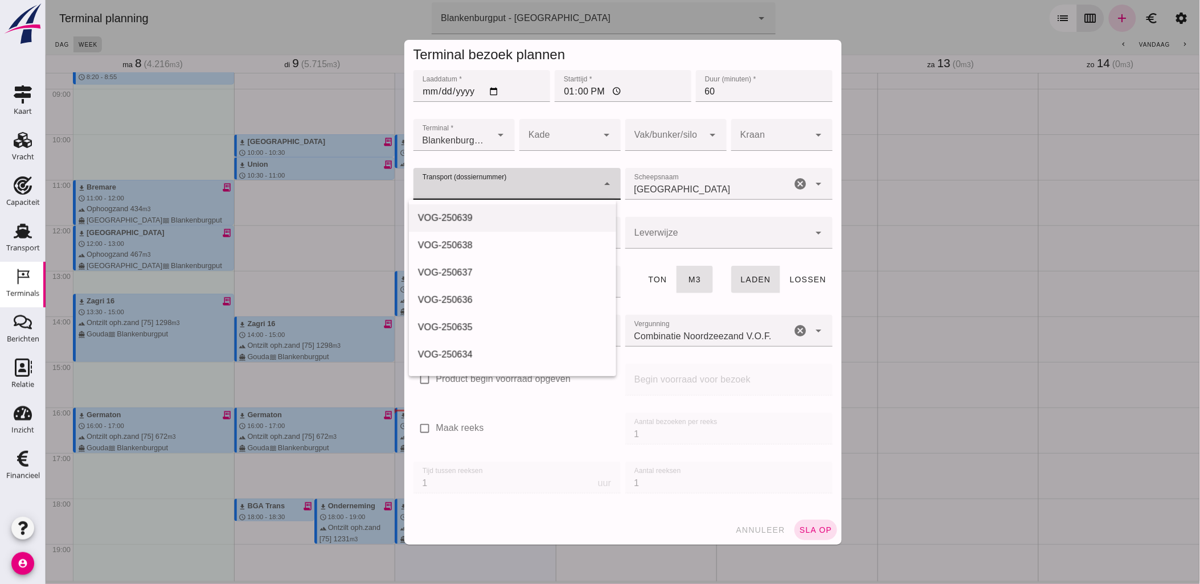
click at [555, 222] on div "VOG-250639" at bounding box center [512, 218] width 189 height 14
type input "VOG-250639"
type input "franco_on_board"
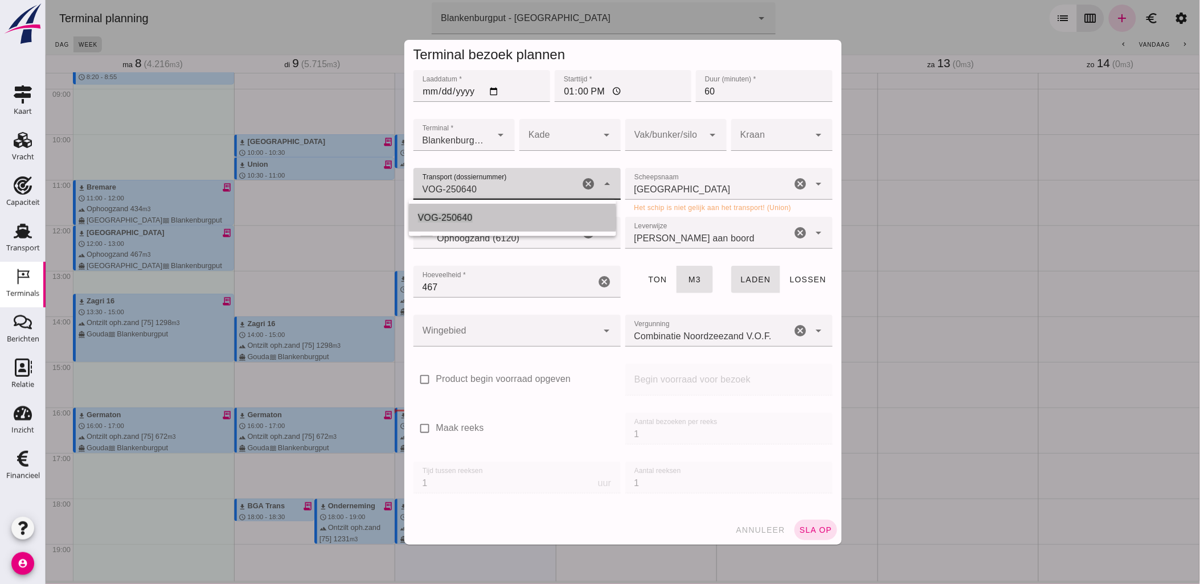
click at [487, 214] on div "VOG-250640" at bounding box center [512, 218] width 189 height 14
type input "VOG-250640"
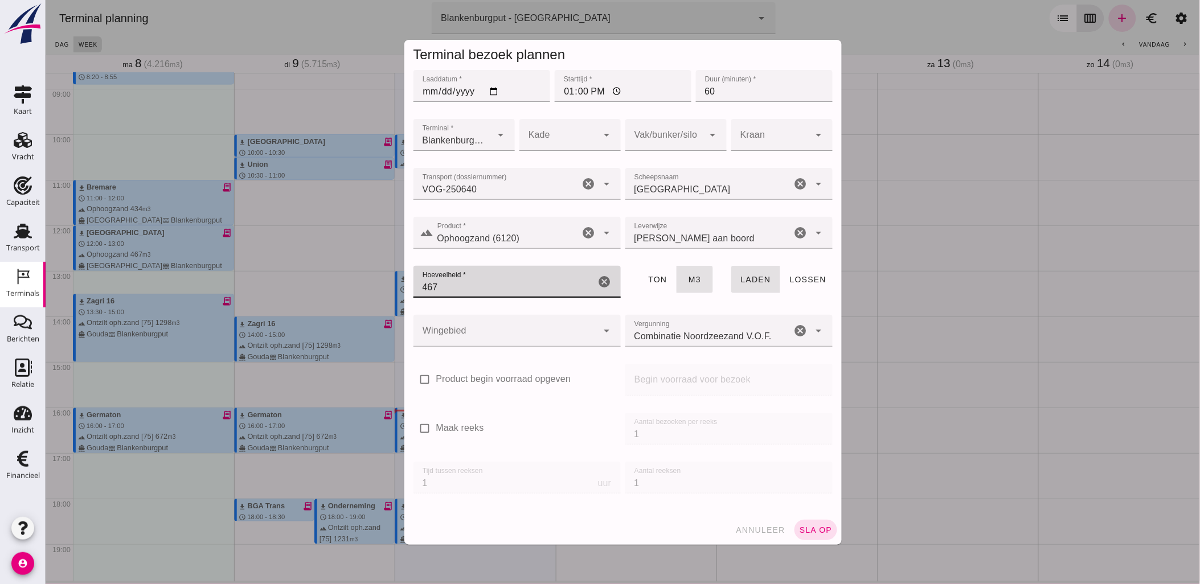
click at [496, 281] on input "467" at bounding box center [504, 282] width 182 height 32
click at [645, 134] on div at bounding box center [664, 135] width 79 height 32
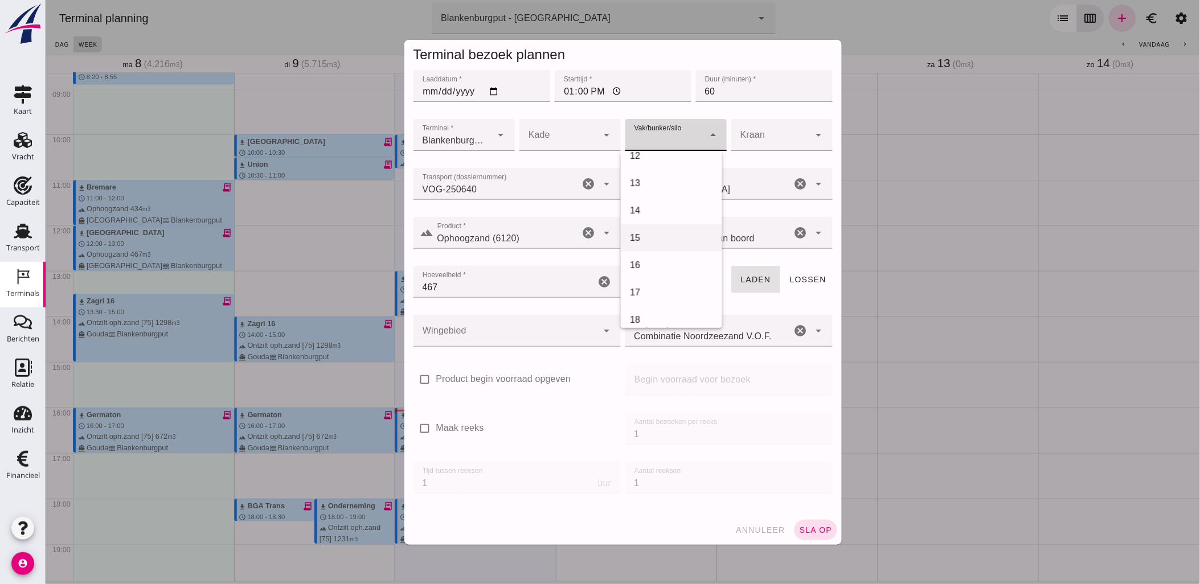
scroll to position [316, 0]
click at [677, 312] on div "18" at bounding box center [670, 319] width 83 height 14
type input "366"
click at [535, 331] on div at bounding box center [505, 331] width 185 height 32
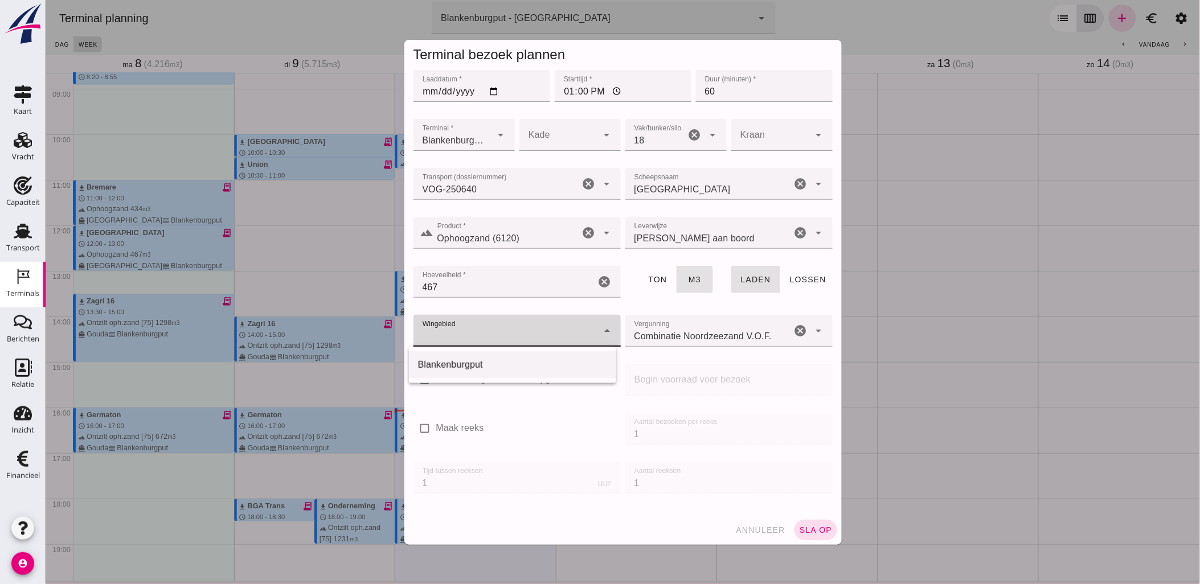
click at [522, 371] on div "Blankenburgput" at bounding box center [512, 365] width 189 height 14
type input "333"
click at [818, 537] on button "sla op" at bounding box center [815, 530] width 43 height 21
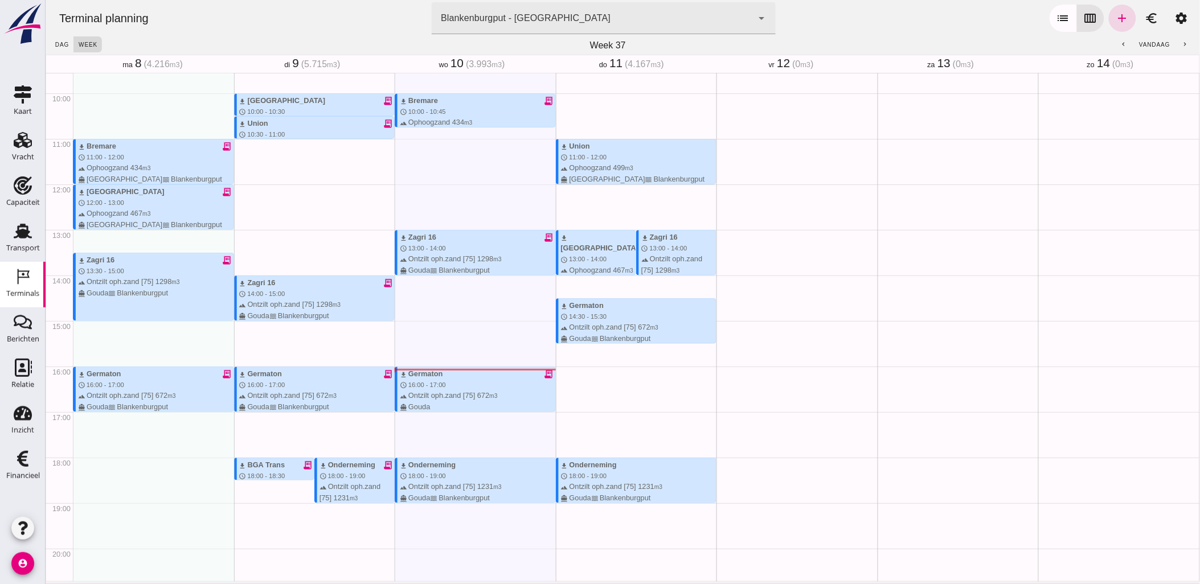
scroll to position [457, 0]
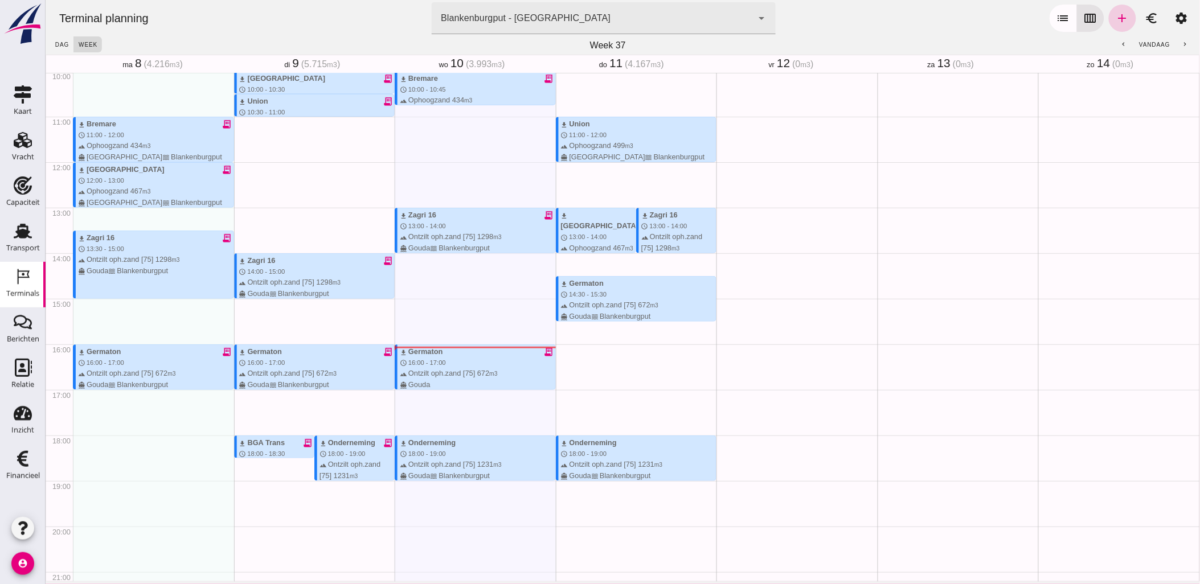
click at [1115, 23] on icon "add" at bounding box center [1122, 18] width 14 height 14
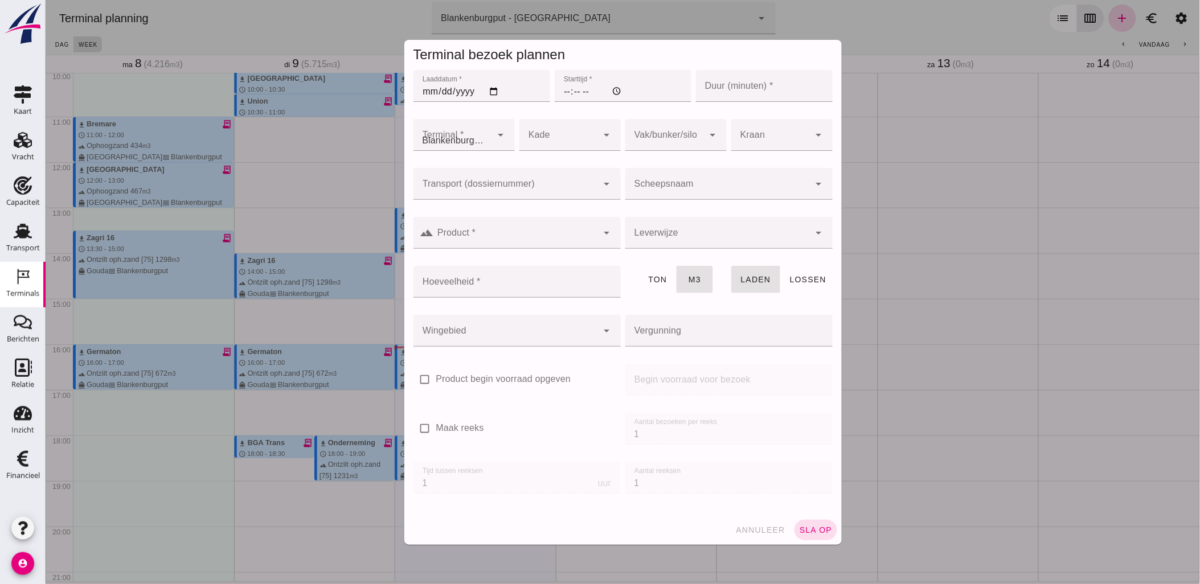
type input "Combinatie Noordzeezand V.O.F."
click at [484, 92] on input "Laaddatum *" at bounding box center [481, 86] width 137 height 32
type input "[DATE]"
click at [575, 92] on input "Starttijd *" at bounding box center [622, 86] width 137 height 32
type input "16:00"
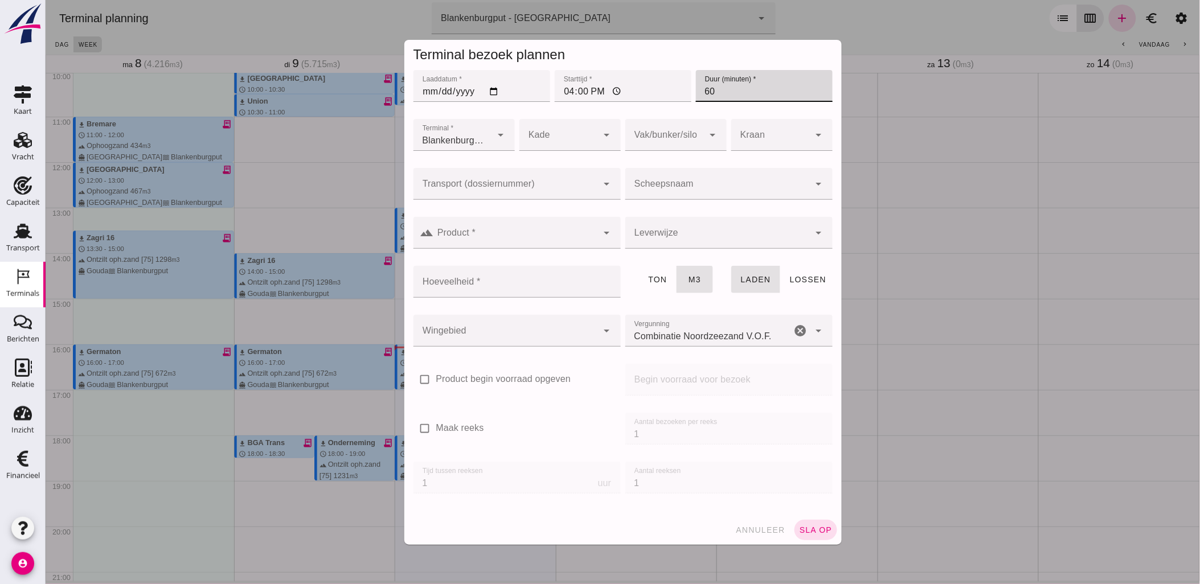
type input "60"
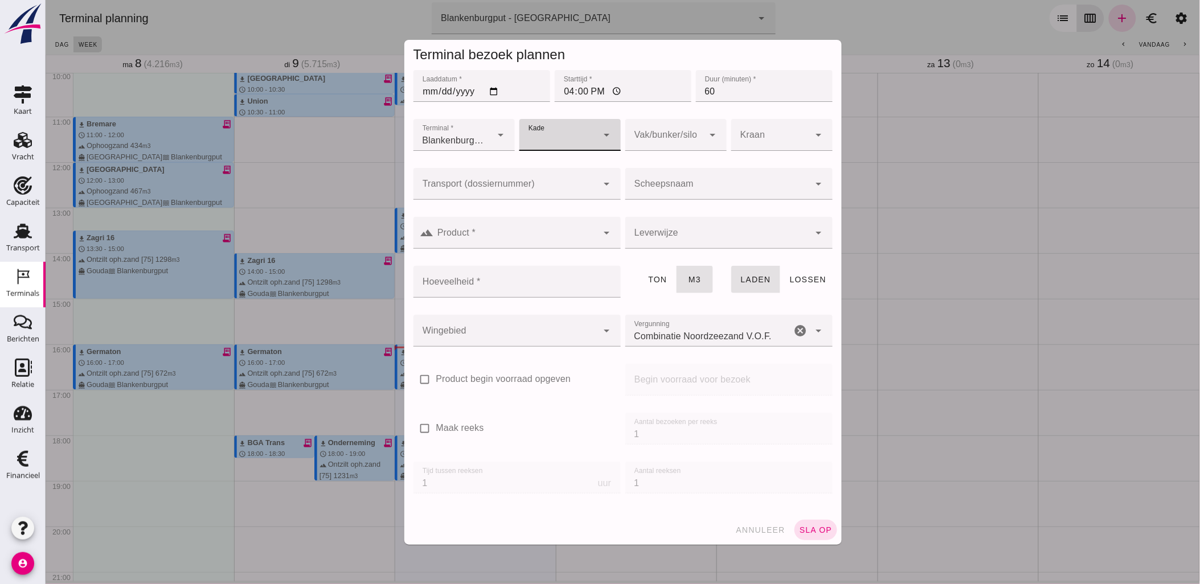
click at [664, 182] on div at bounding box center [717, 184] width 185 height 32
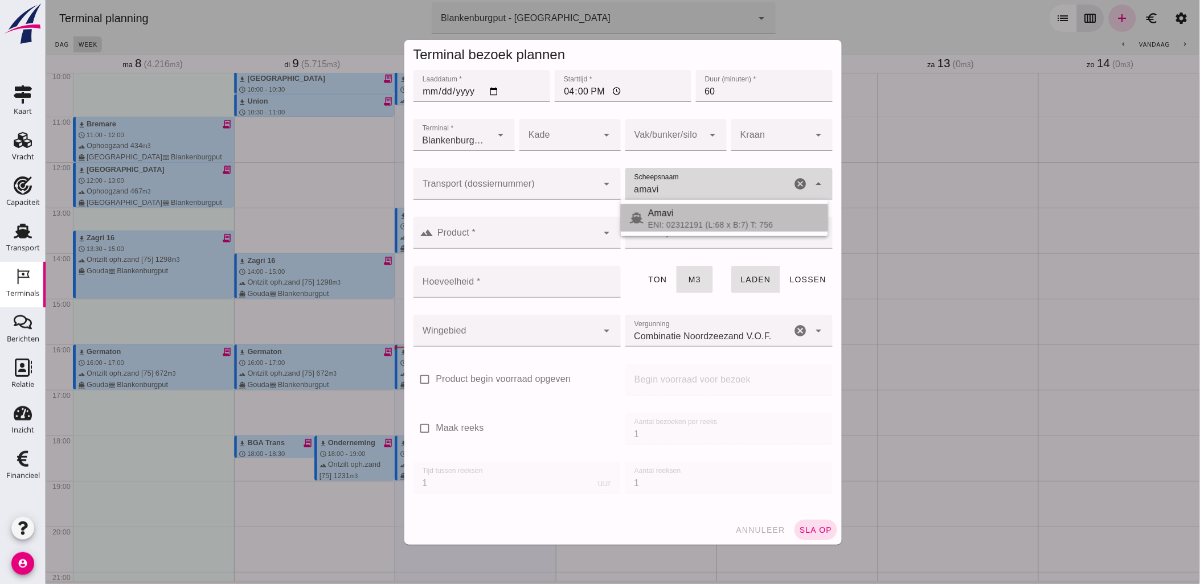
click at [666, 212] on div "Amavi" at bounding box center [733, 214] width 171 height 14
type input "Amavi"
type input "451"
type input "Amavi"
click at [544, 179] on div at bounding box center [505, 184] width 185 height 32
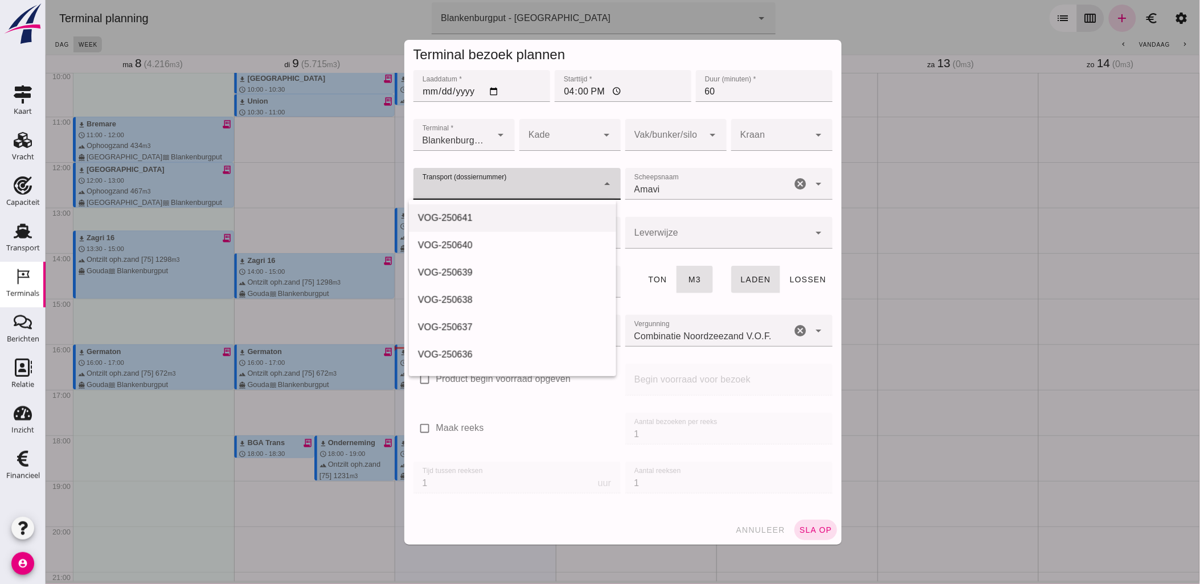
click at [513, 215] on div "VOG-250641" at bounding box center [512, 218] width 189 height 14
type input "VOG-250641"
type input "franco_on_board"
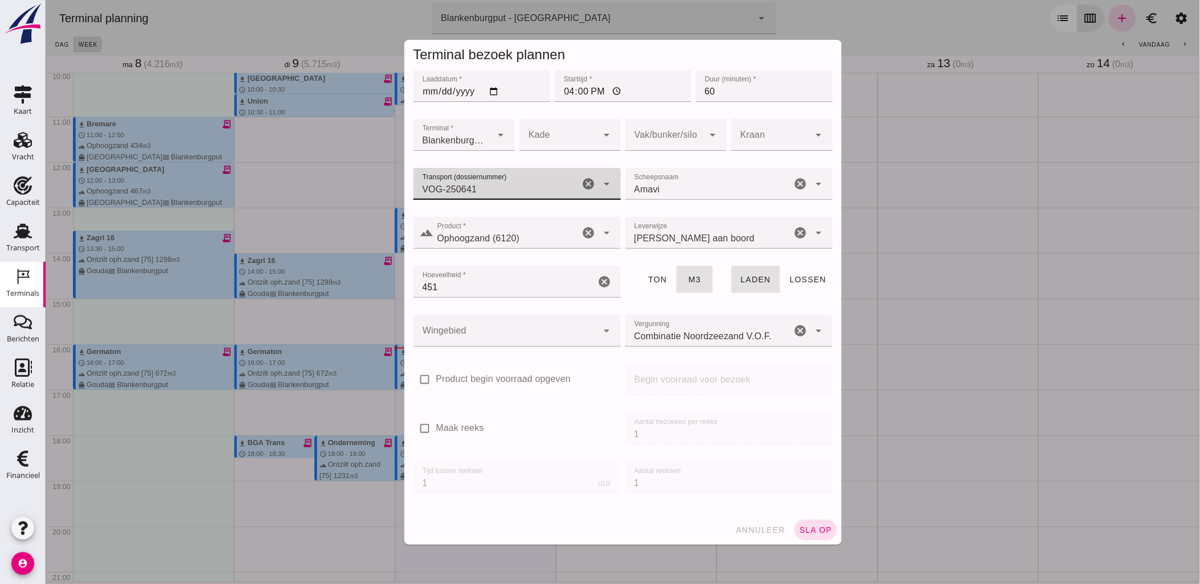
click at [534, 329] on div at bounding box center [505, 331] width 185 height 32
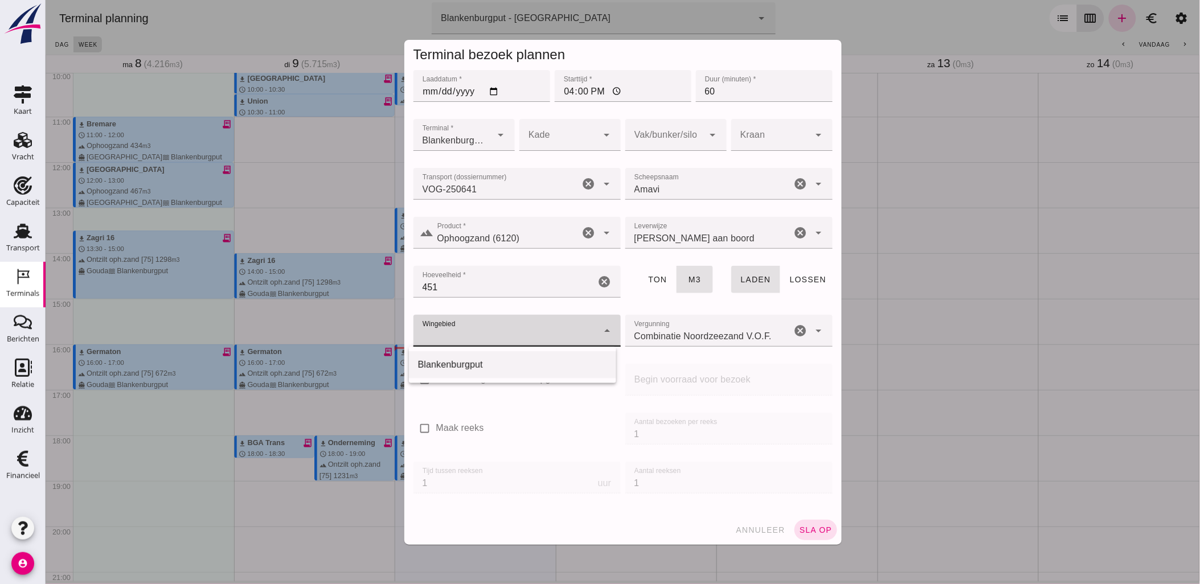
click at [526, 363] on div "Blankenburgput" at bounding box center [512, 365] width 189 height 14
type input "333"
click at [674, 140] on div at bounding box center [664, 135] width 79 height 32
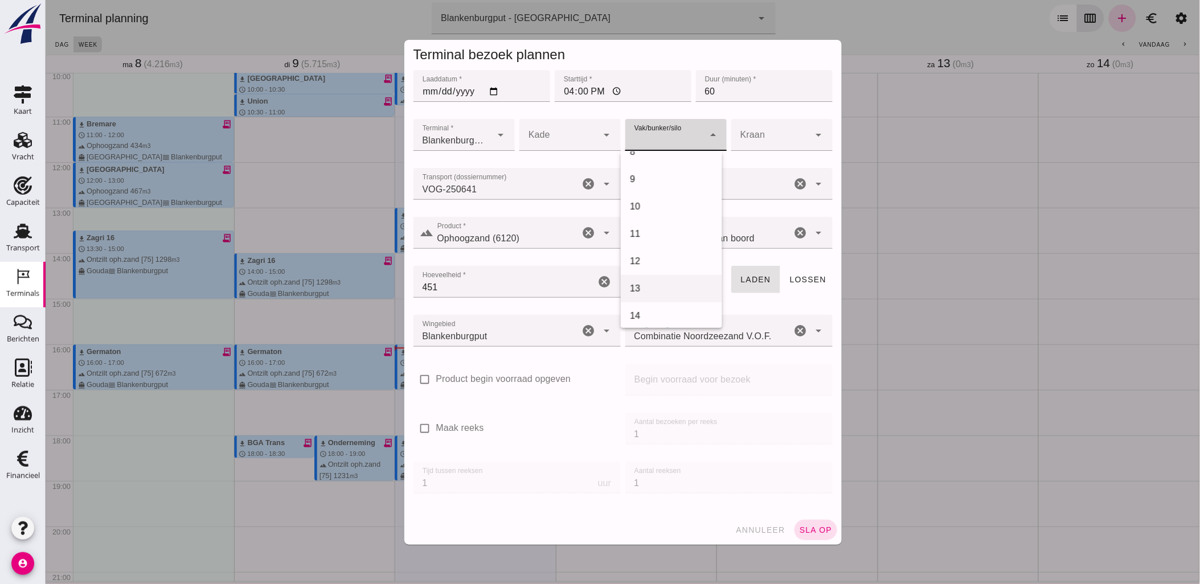
scroll to position [316, 0]
click at [677, 306] on div "18" at bounding box center [670, 318] width 101 height 27
type input "366"
drag, startPoint x: 810, startPoint y: 543, endPoint x: 807, endPoint y: 537, distance: 6.7
click at [808, 542] on div "annuleer sla op" at bounding box center [623, 531] width 438 height 30
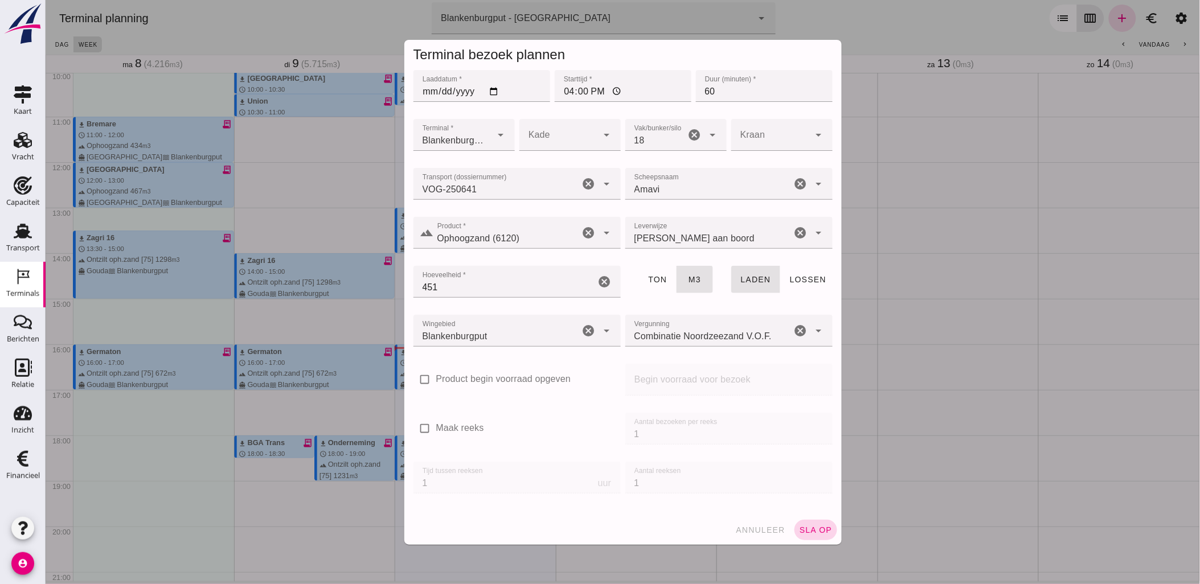
click at [807, 534] on span "sla op" at bounding box center [816, 530] width 34 height 9
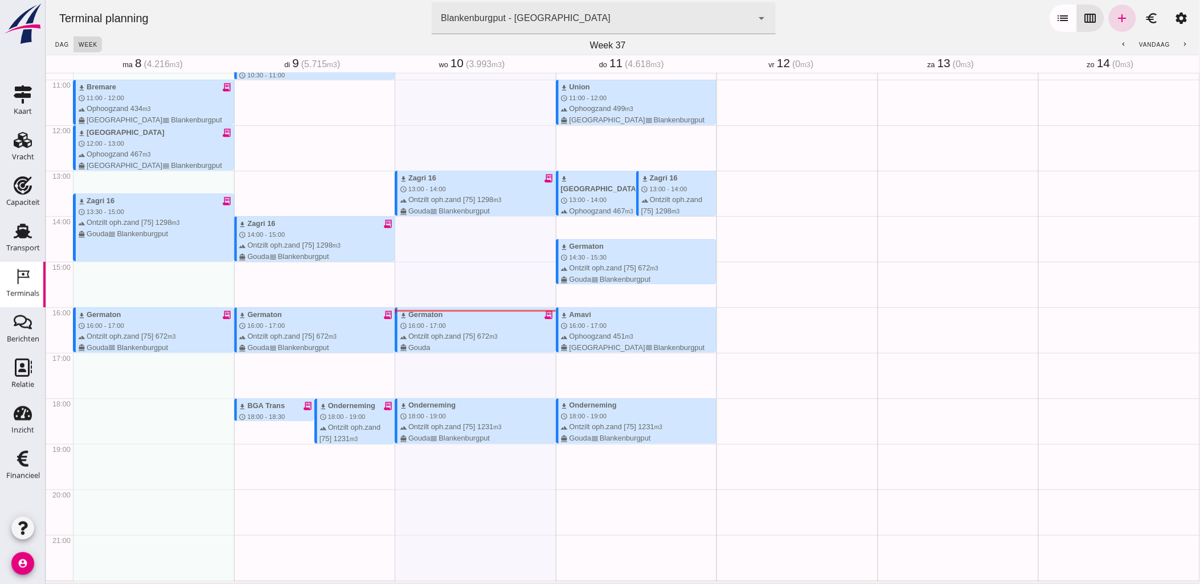
scroll to position [497, 0]
